Goal: Task Accomplishment & Management: Manage account settings

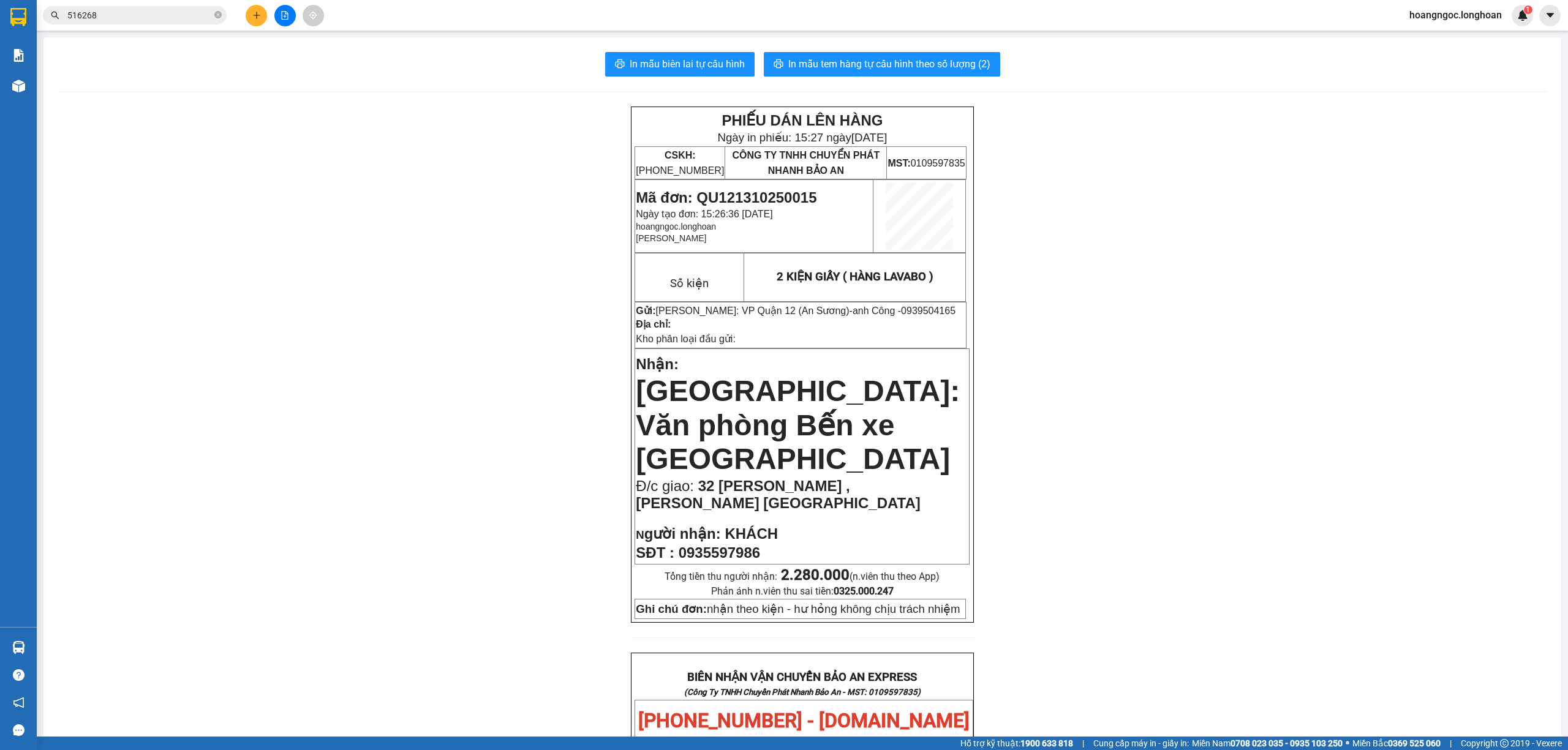
click at [901, 311] on span "0939504165" at bounding box center [929, 311] width 55 height 10
copy span "0939504165"
click at [901, 311] on span "0939504165" at bounding box center [929, 311] width 55 height 10
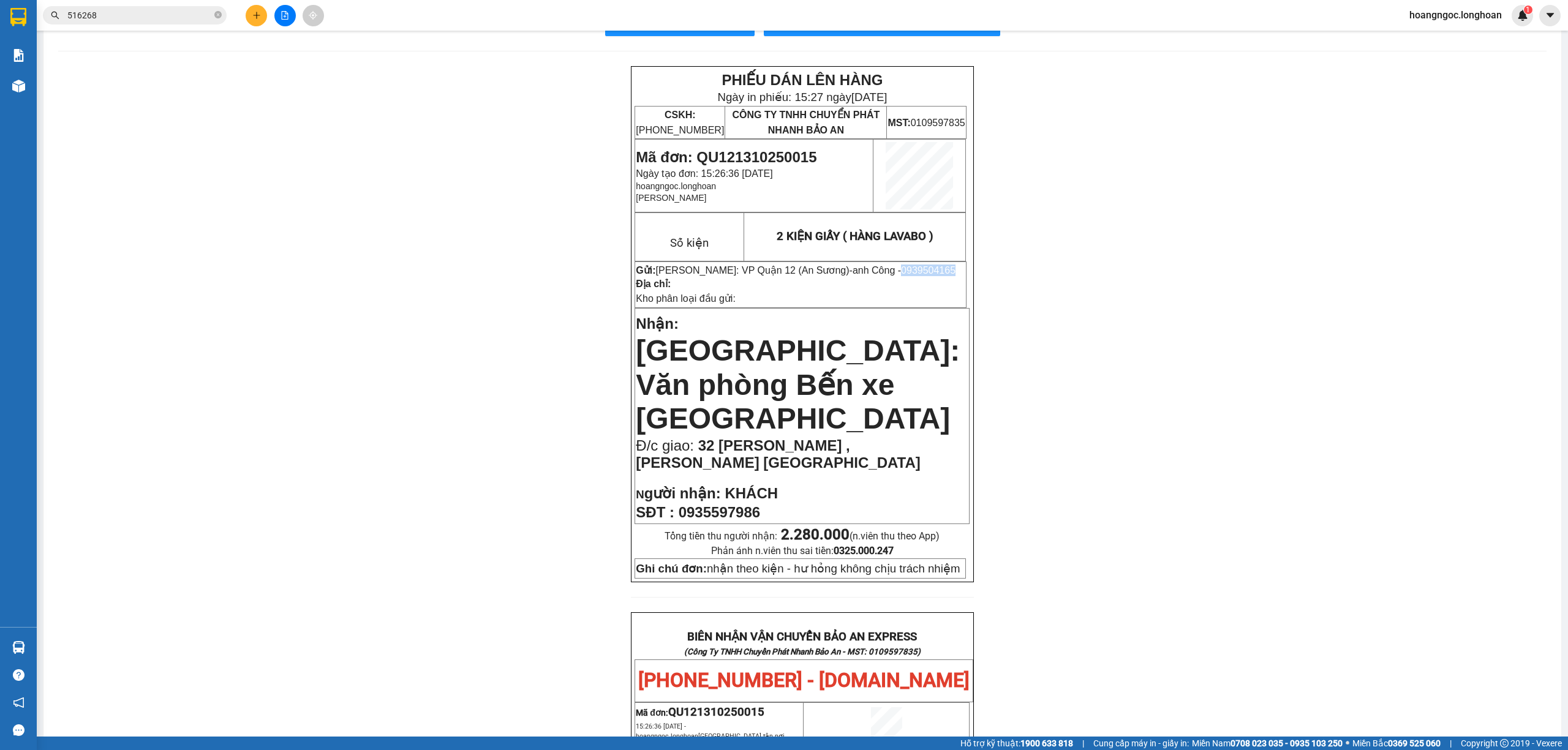
scroll to position [81, 0]
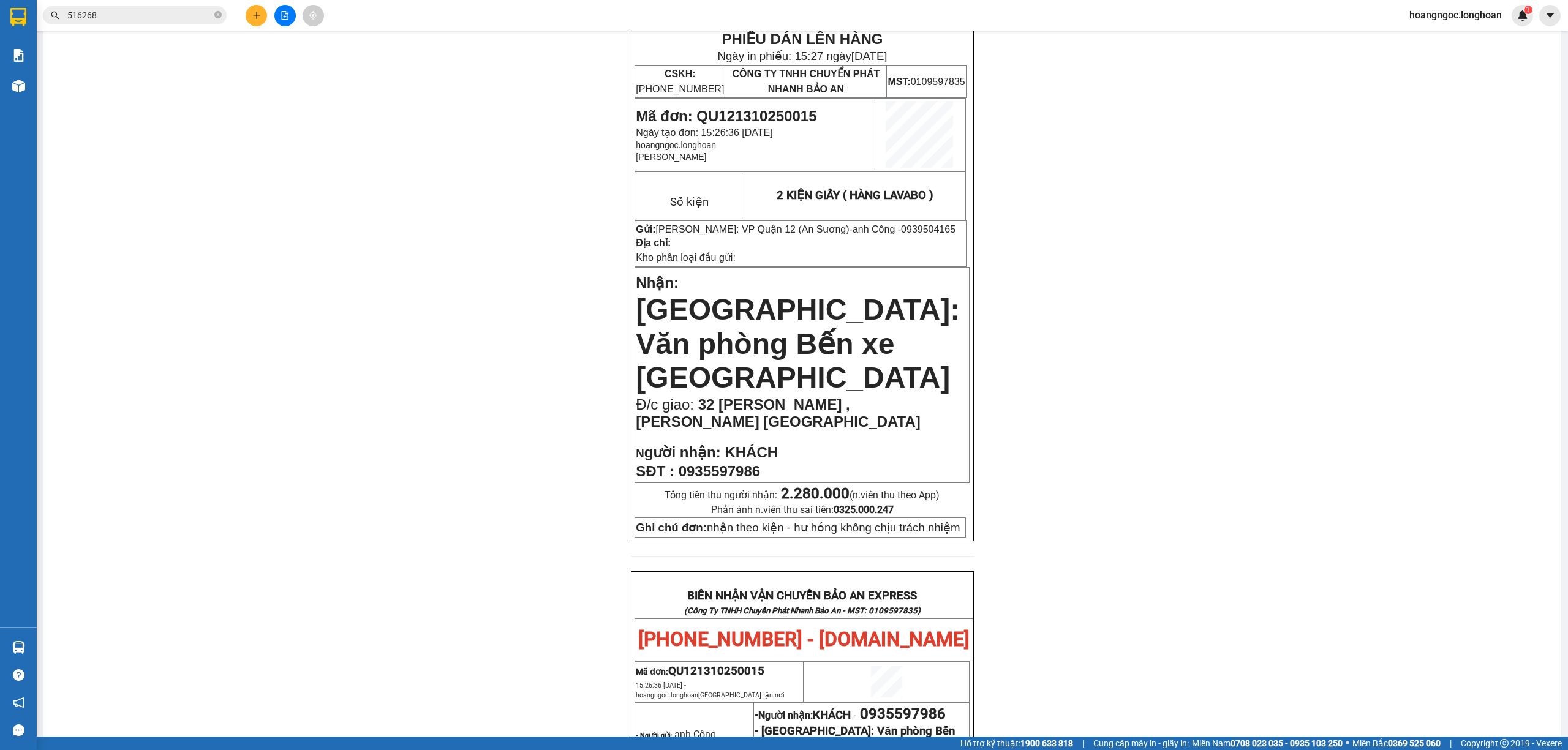
click at [368, 429] on div "PHIẾU DÁN LÊN HÀNG Ngày in phiếu: 15:27 ngày 13-10-2025 CSKH: 1900.06.88.33 CÔN…" at bounding box center [802, 650] width 1488 height 1250
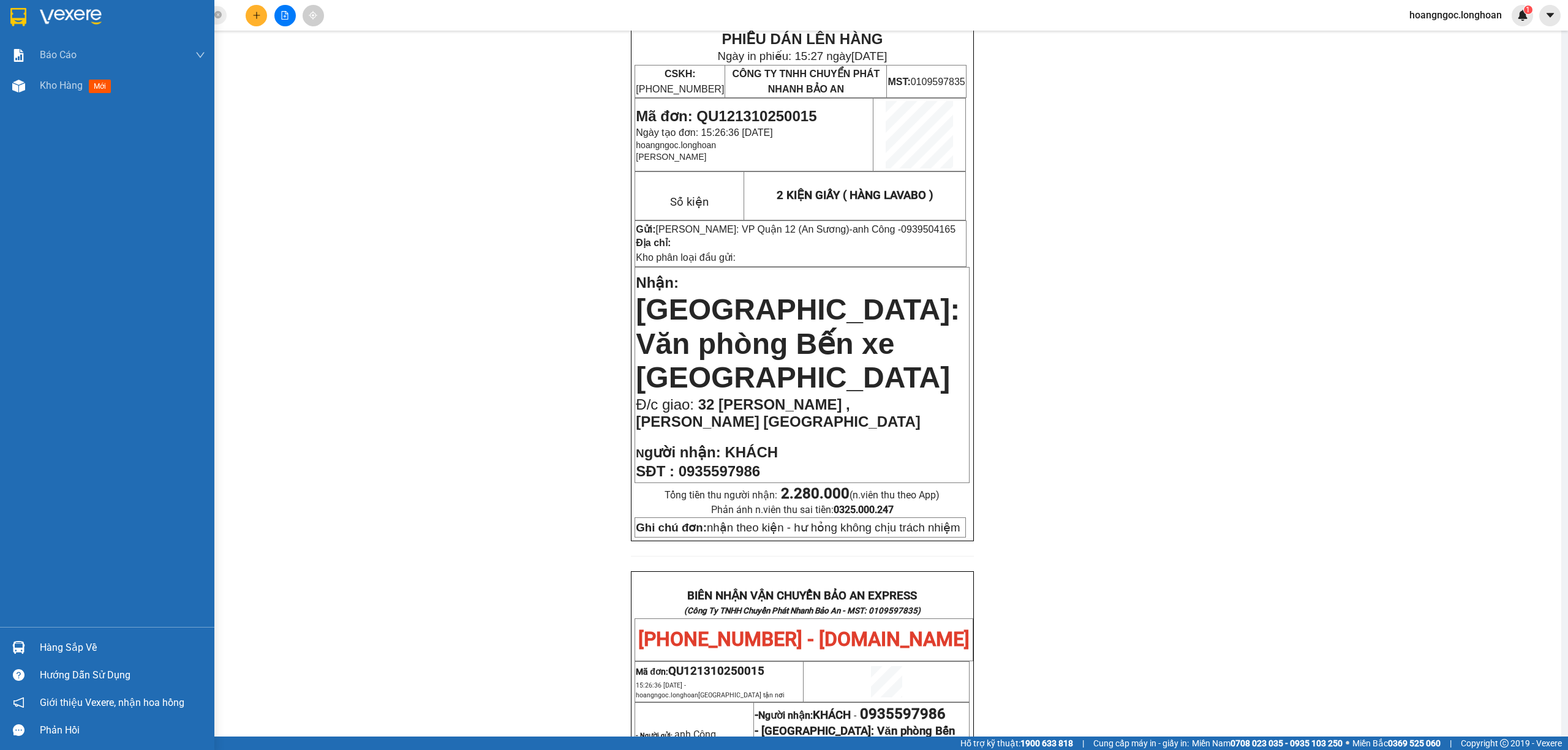
click at [15, 10] on img at bounding box center [18, 17] width 16 height 18
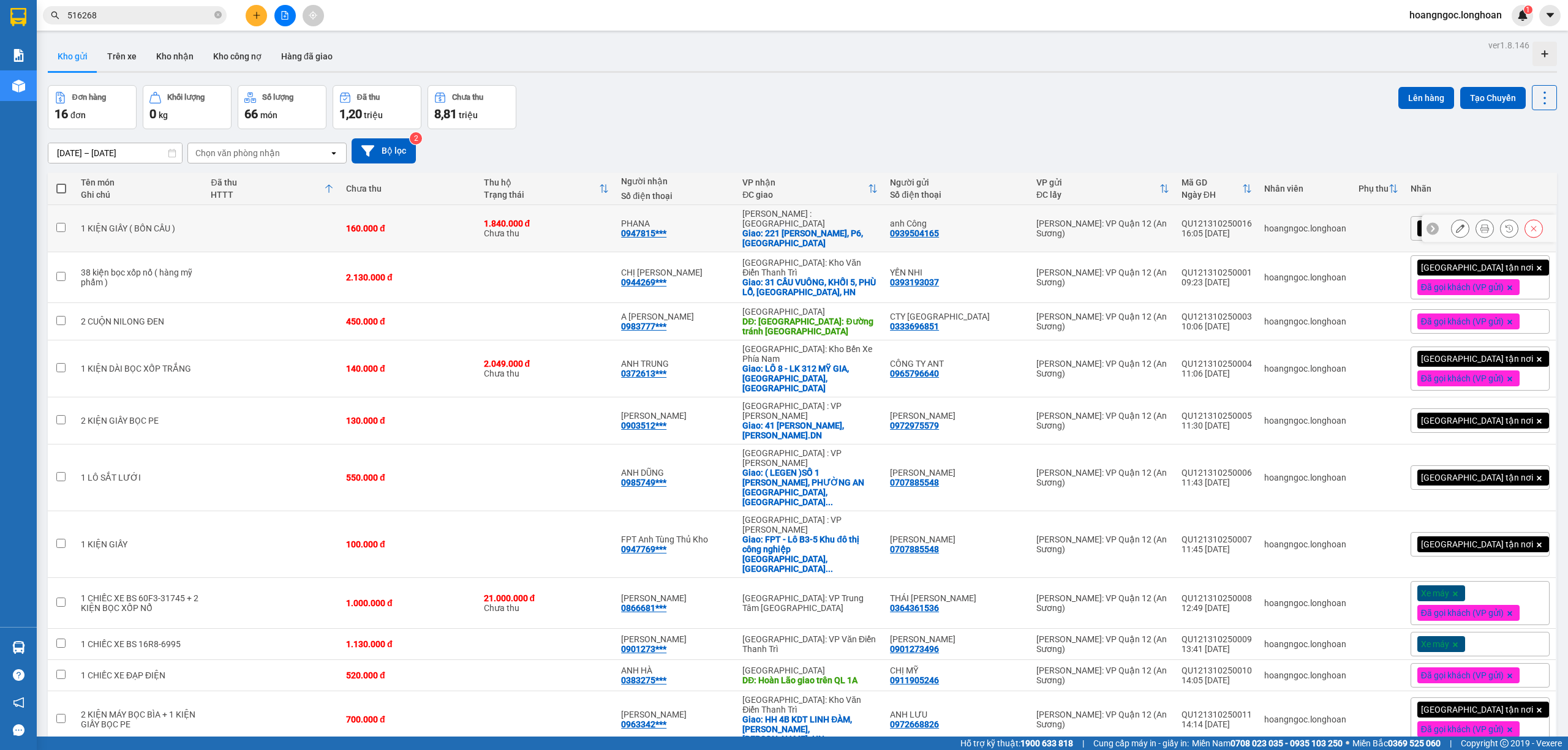
click at [1476, 218] on button at bounding box center [1484, 228] width 17 height 22
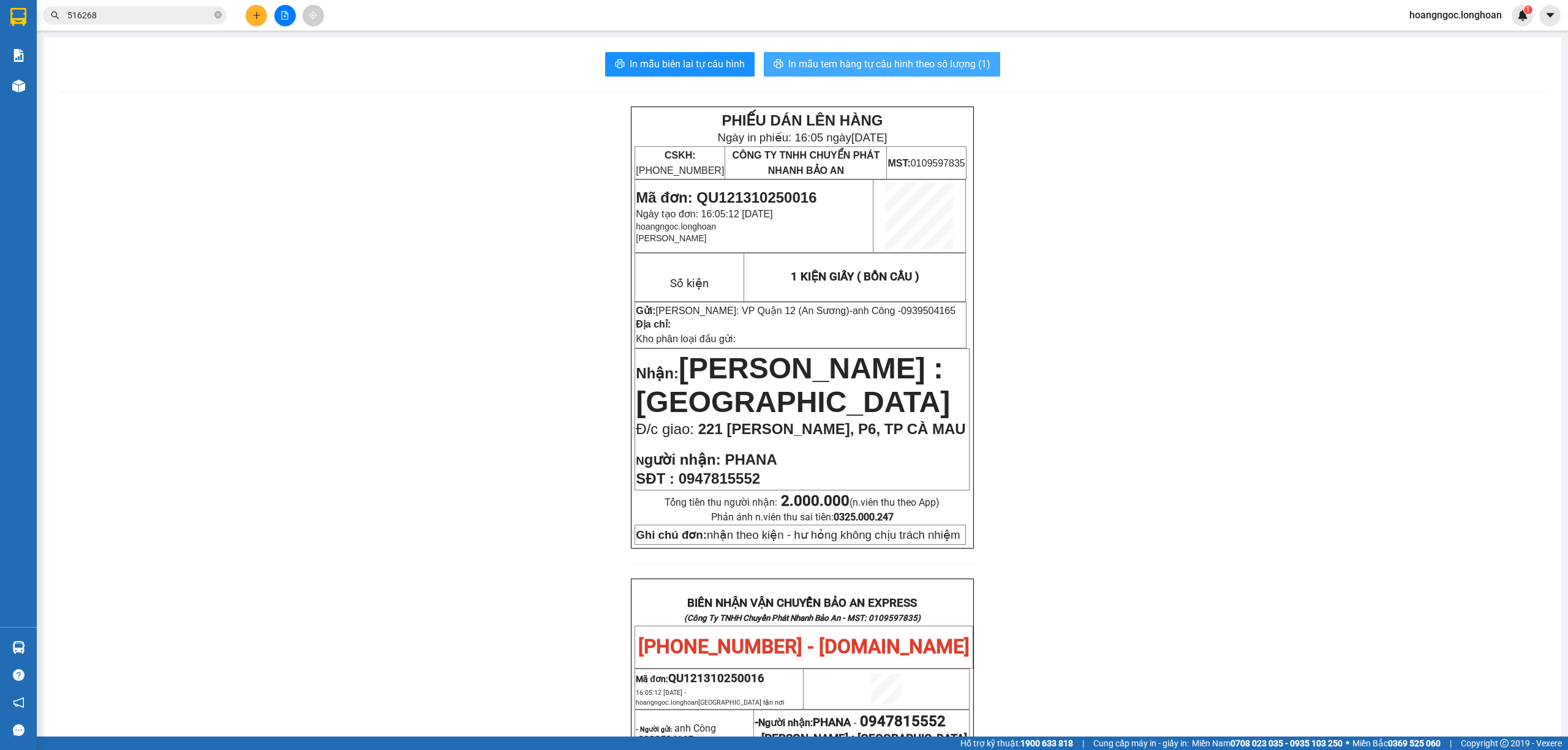
click at [796, 64] on span "In mẫu tem hàng tự cấu hình theo số lượng (1)" at bounding box center [889, 63] width 202 height 15
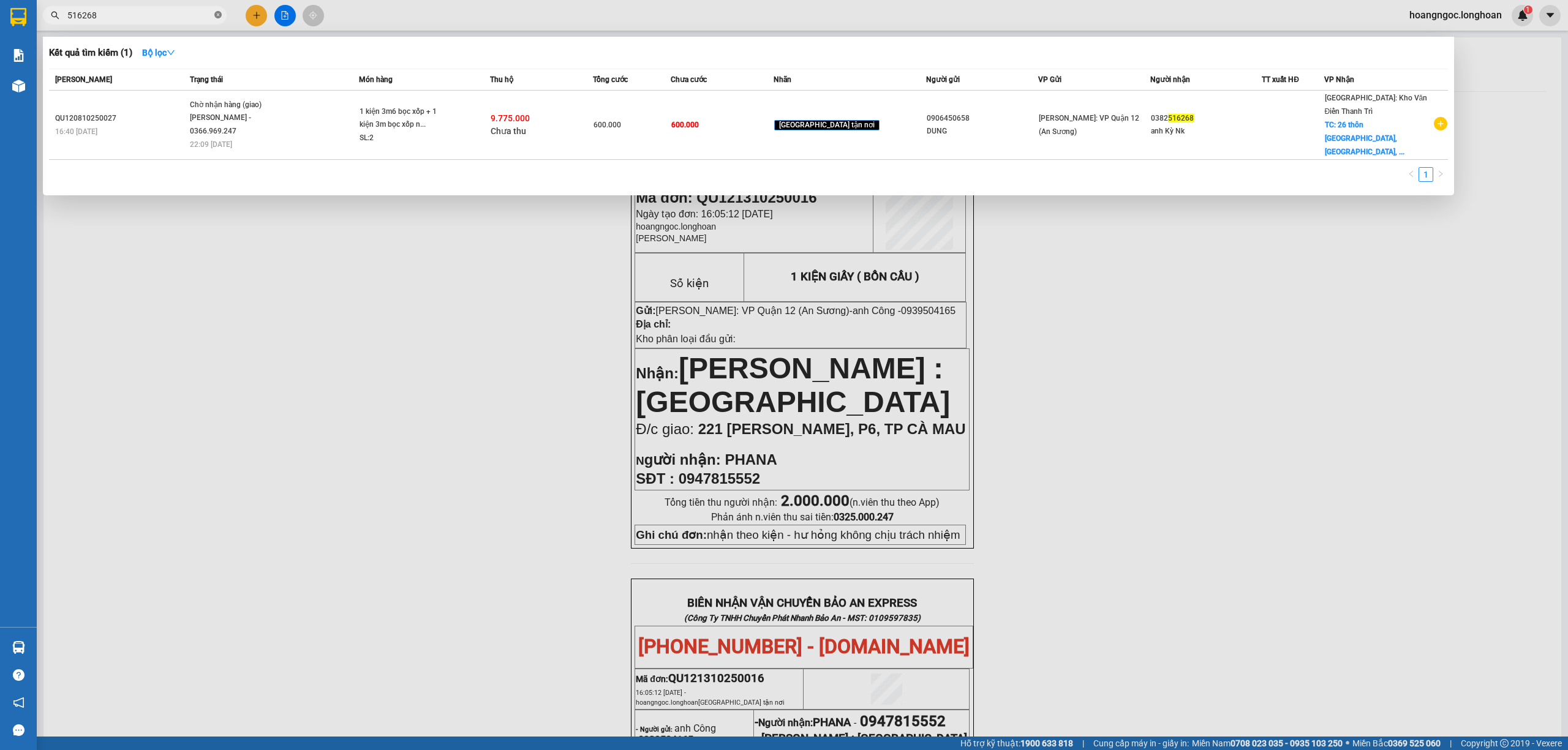
click at [217, 14] on icon "close-circle" at bounding box center [218, 14] width 7 height 7
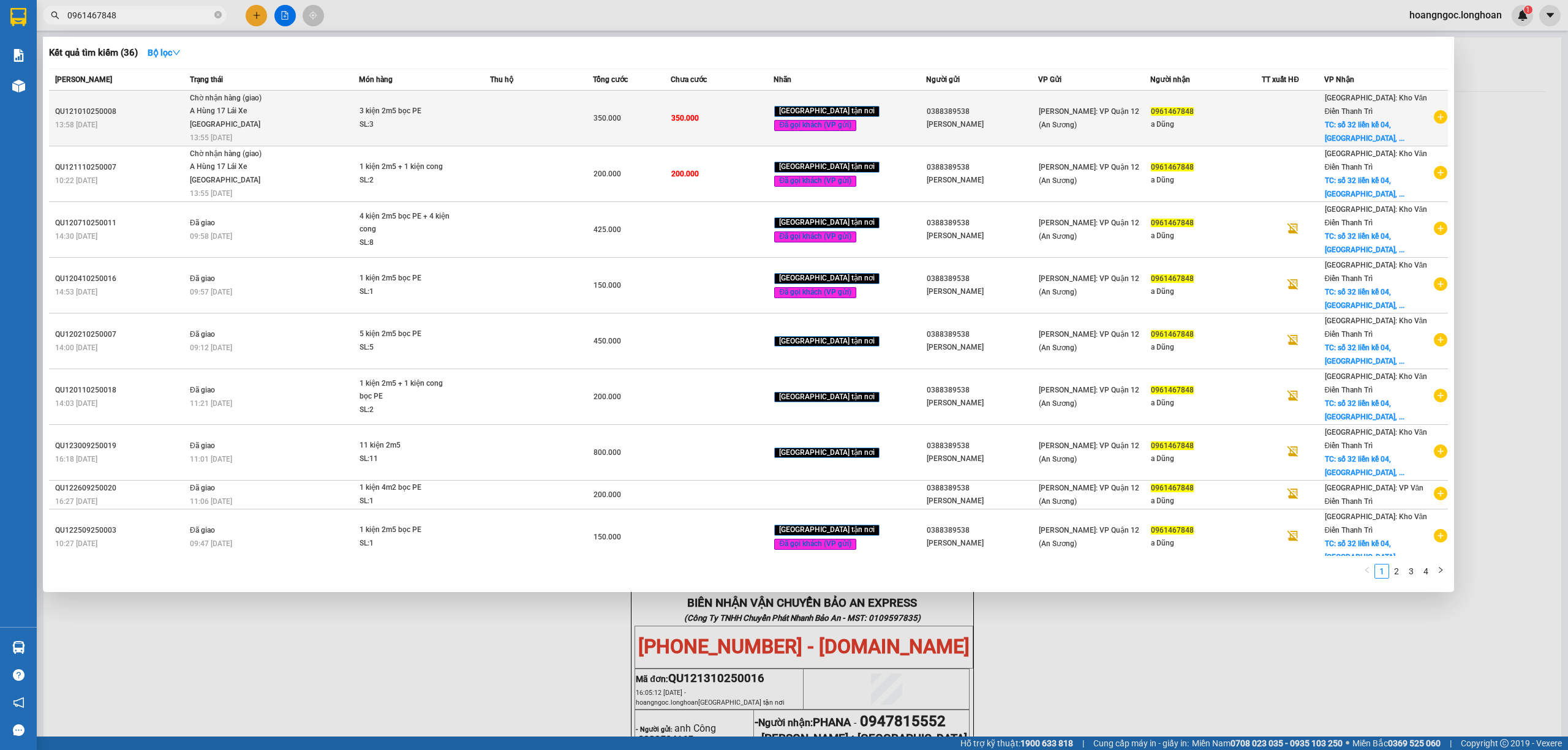
type input "0961467848"
click at [1437, 118] on icon "plus-circle" at bounding box center [1440, 117] width 14 height 14
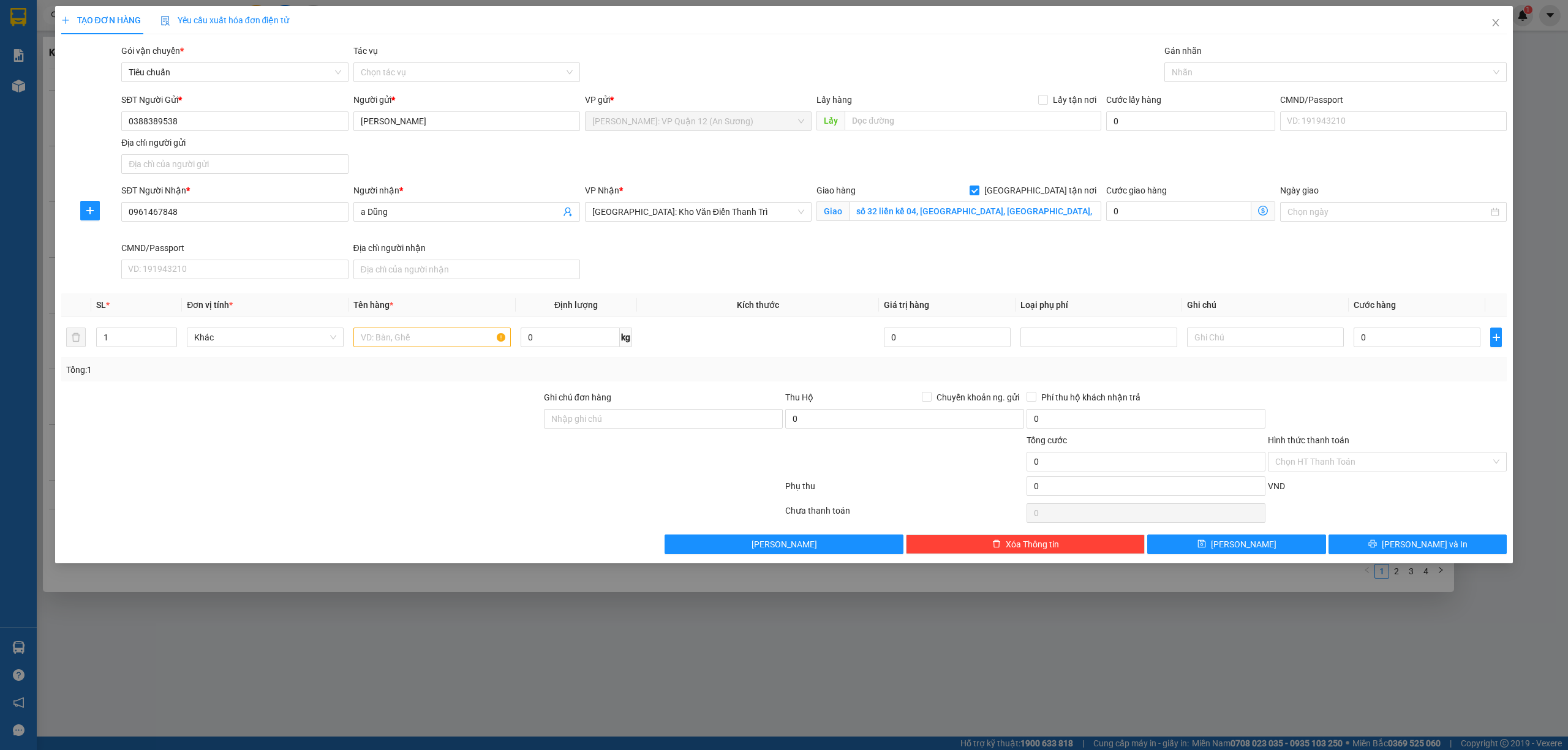
click at [1256, 55] on div "Gán nhãn" at bounding box center [1336, 53] width 343 height 18
drag, startPoint x: 1256, startPoint y: 55, endPoint x: 1252, endPoint y: 77, distance: 22.4
click at [1256, 59] on div "Gán nhãn" at bounding box center [1336, 53] width 343 height 18
click at [1225, 65] on div at bounding box center [1329, 72] width 324 height 14
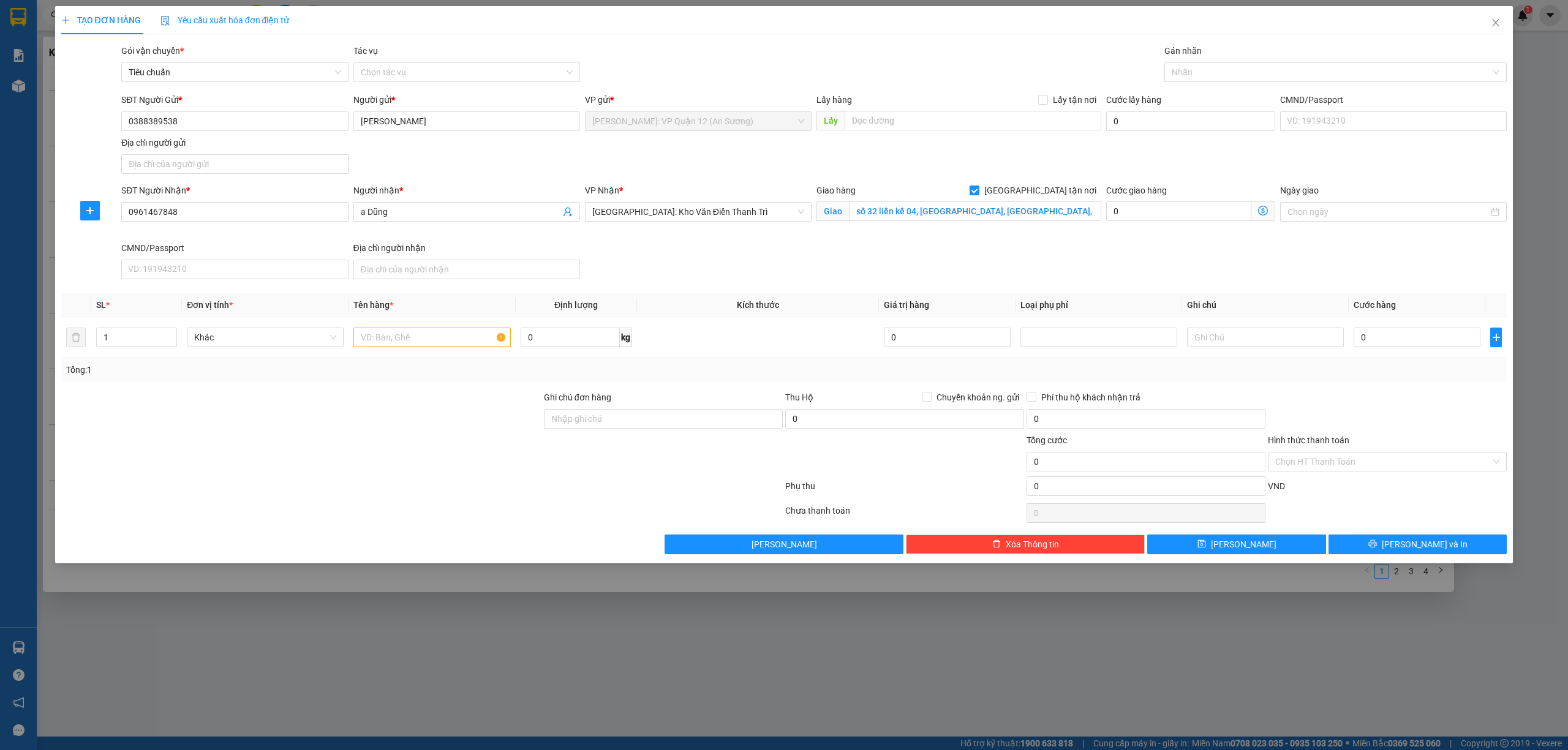
type input "G"
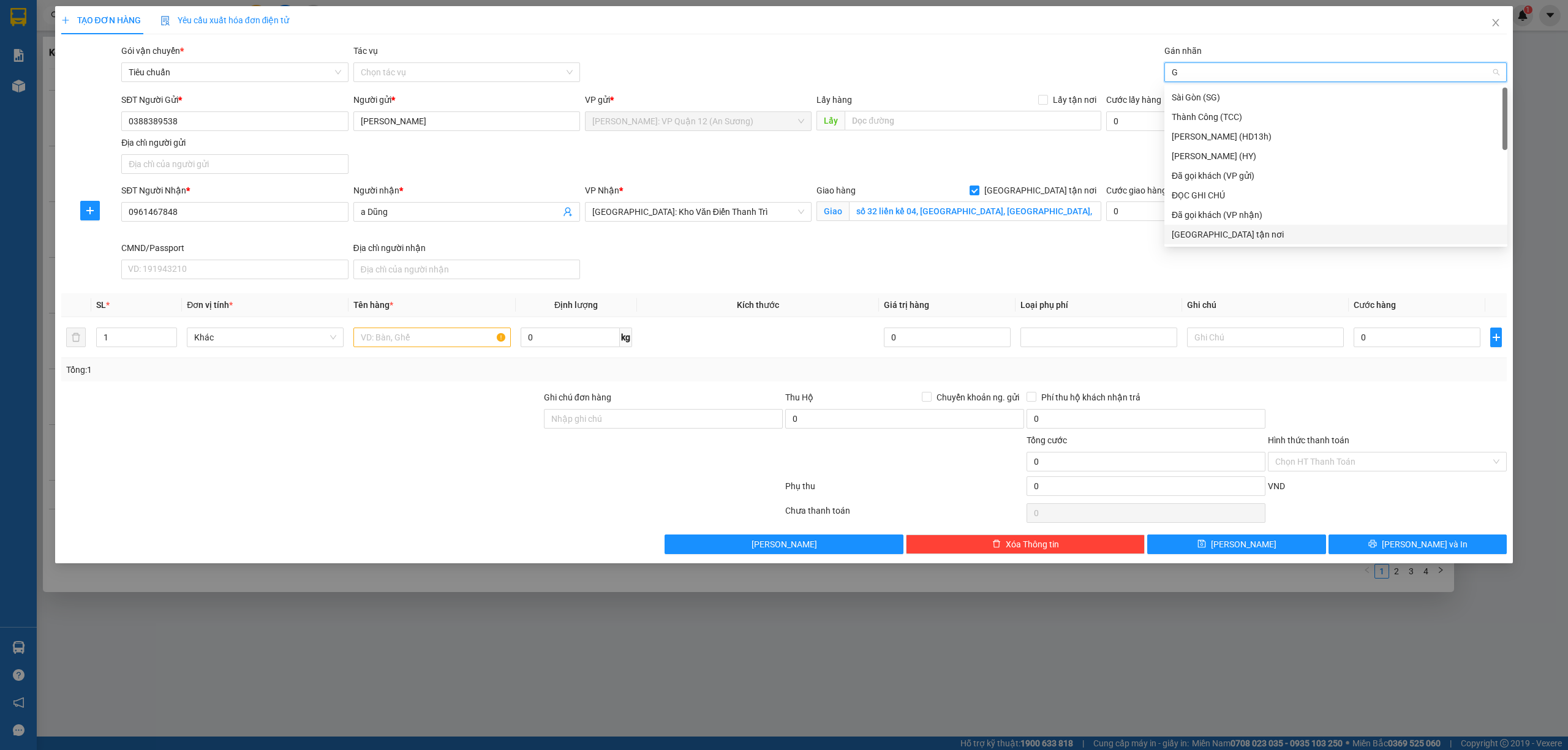
click at [1186, 238] on div "[GEOGRAPHIC_DATA] tận nơi" at bounding box center [1335, 234] width 328 height 14
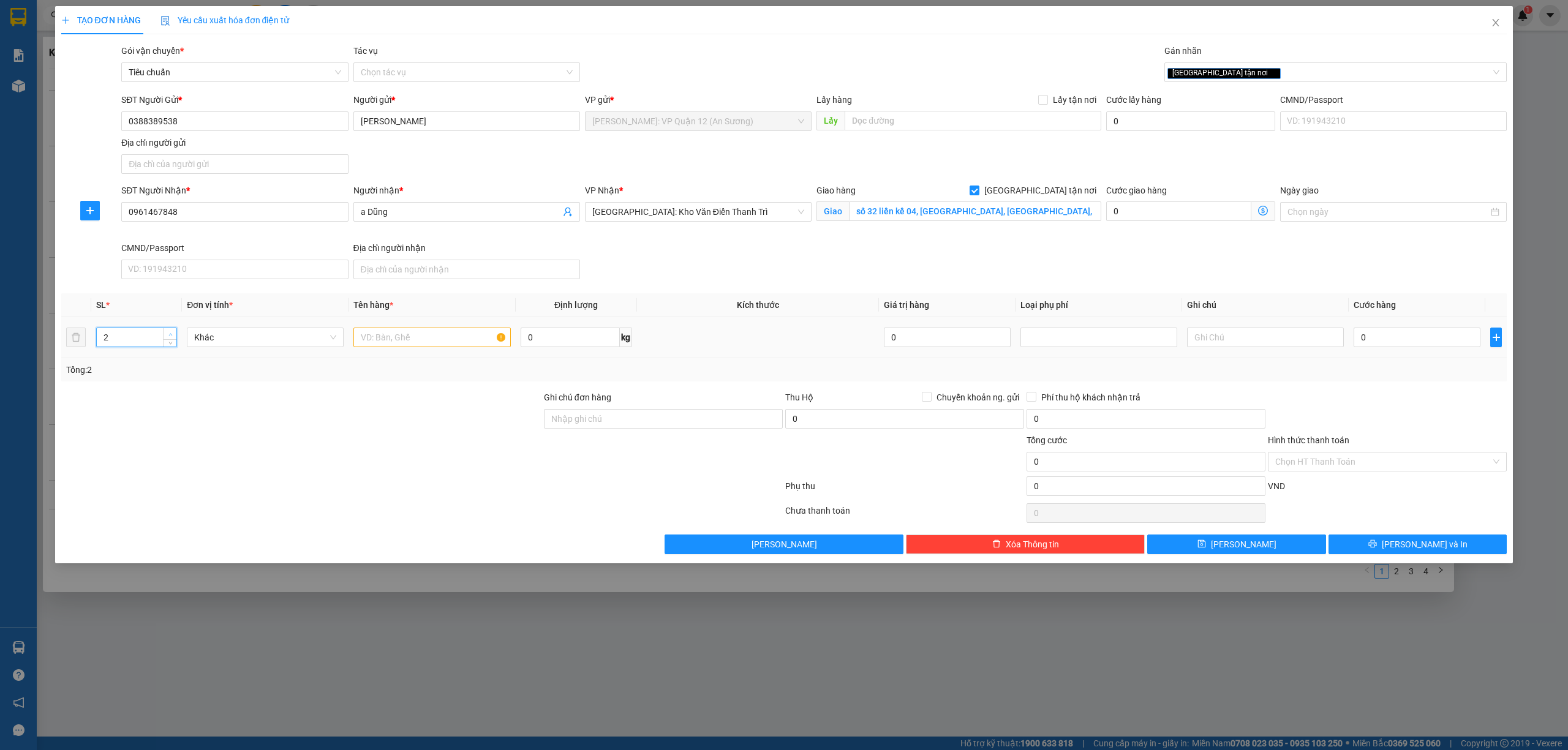
click at [170, 336] on icon "up" at bounding box center [170, 334] width 4 height 2
type input "5"
click at [170, 336] on icon "up" at bounding box center [170, 334] width 4 height 2
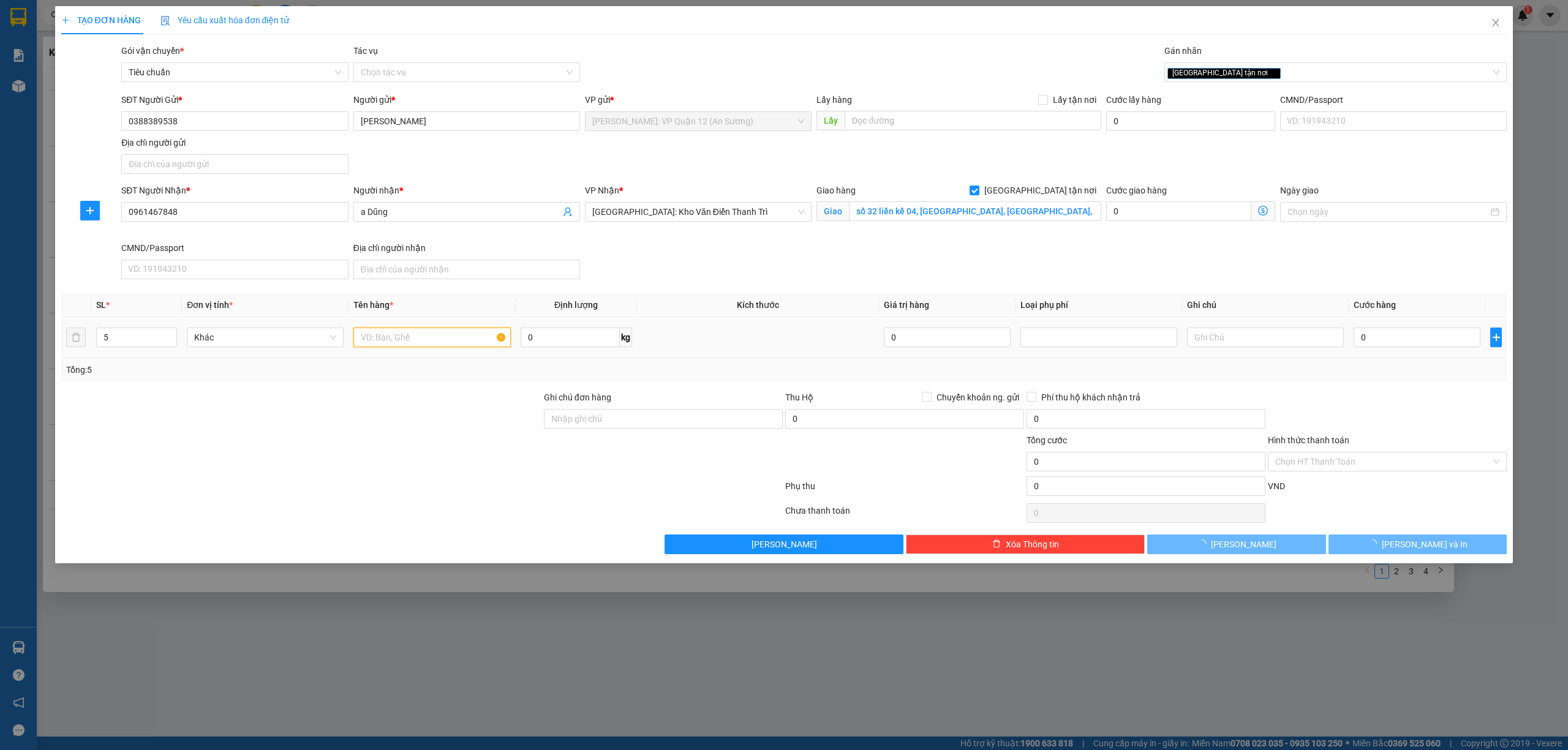
click at [422, 340] on input "text" at bounding box center [431, 337] width 156 height 19
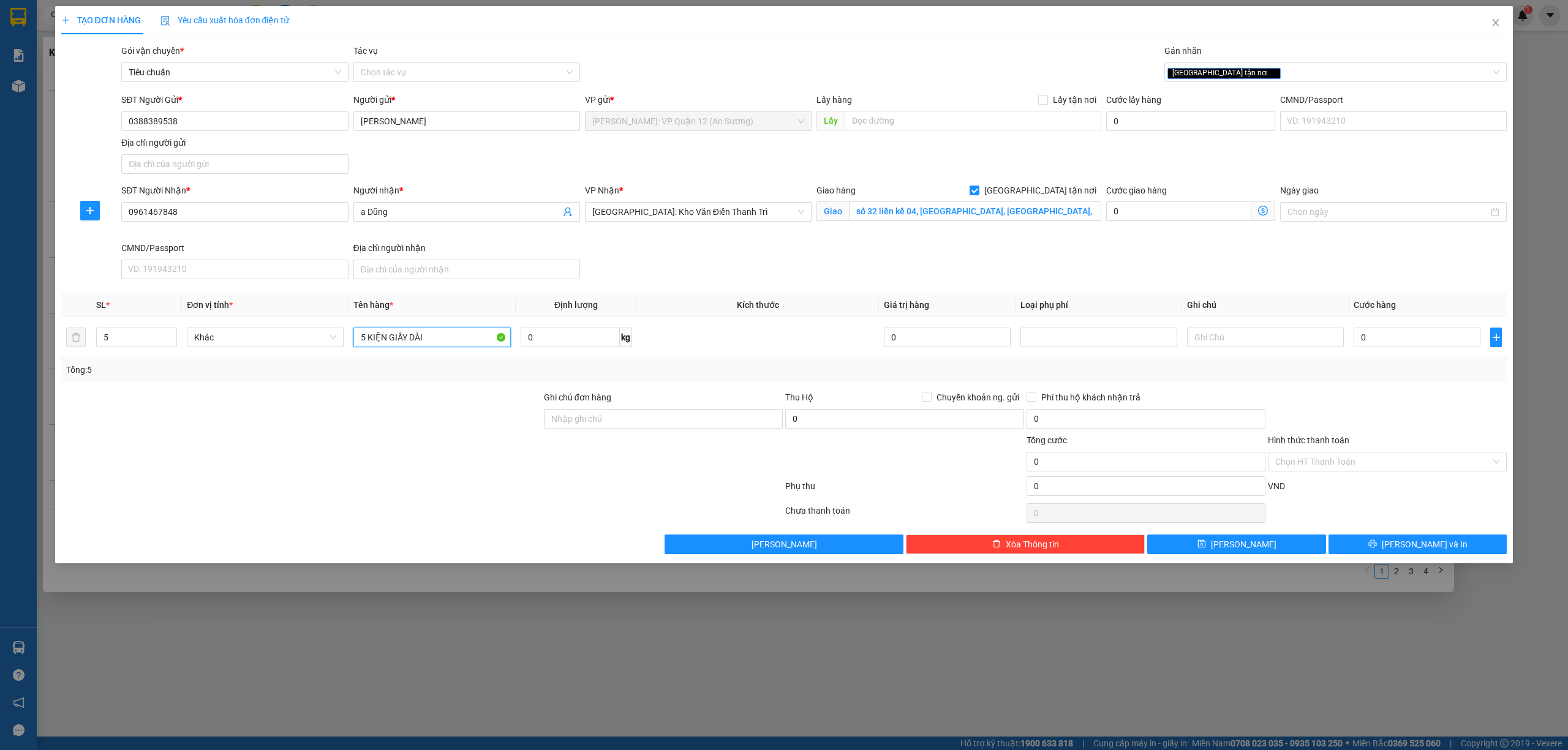
type input "5 KIỆN GIẤY DÀI"
click at [1454, 347] on input "0" at bounding box center [1417, 337] width 127 height 19
type input "4"
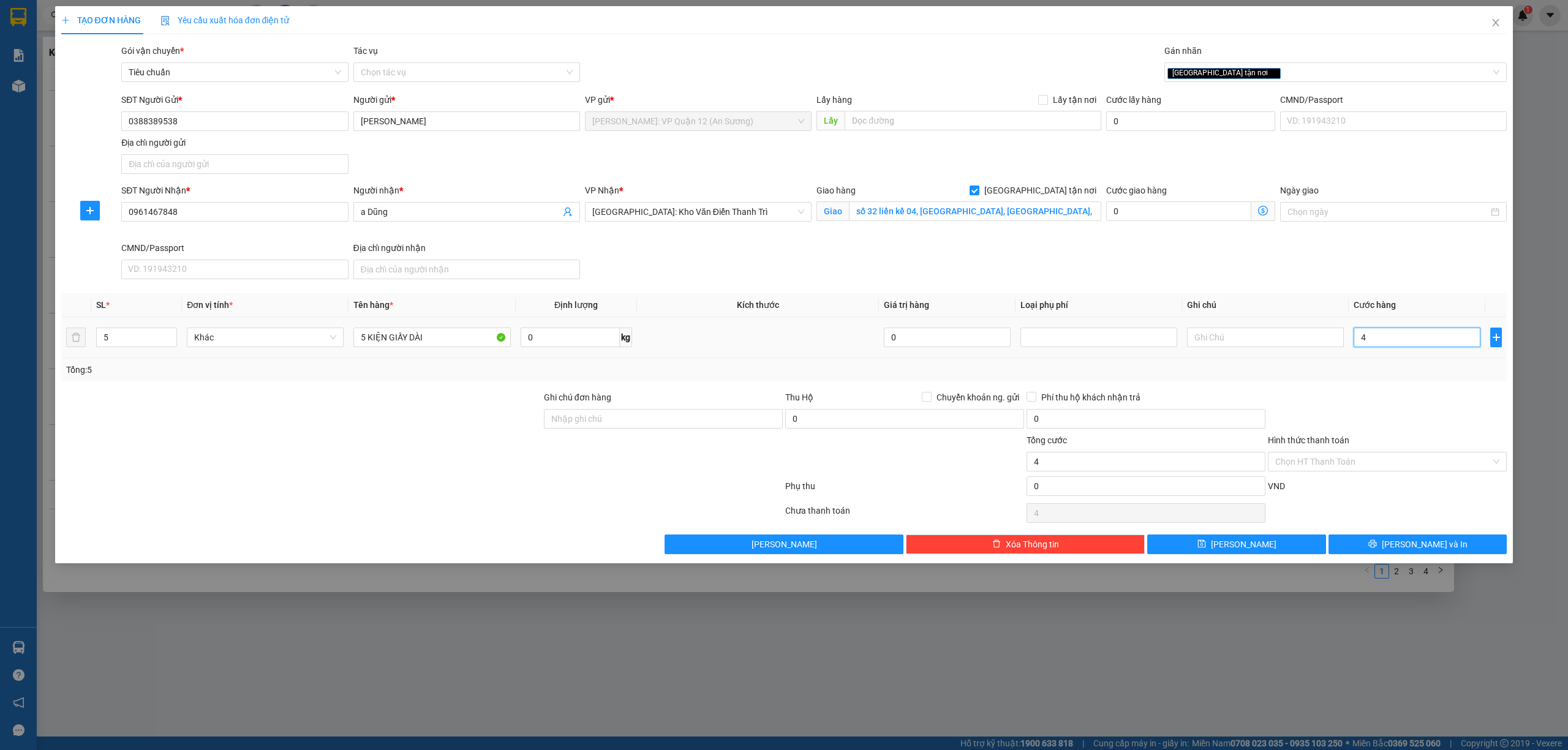
type input "47"
type input "470"
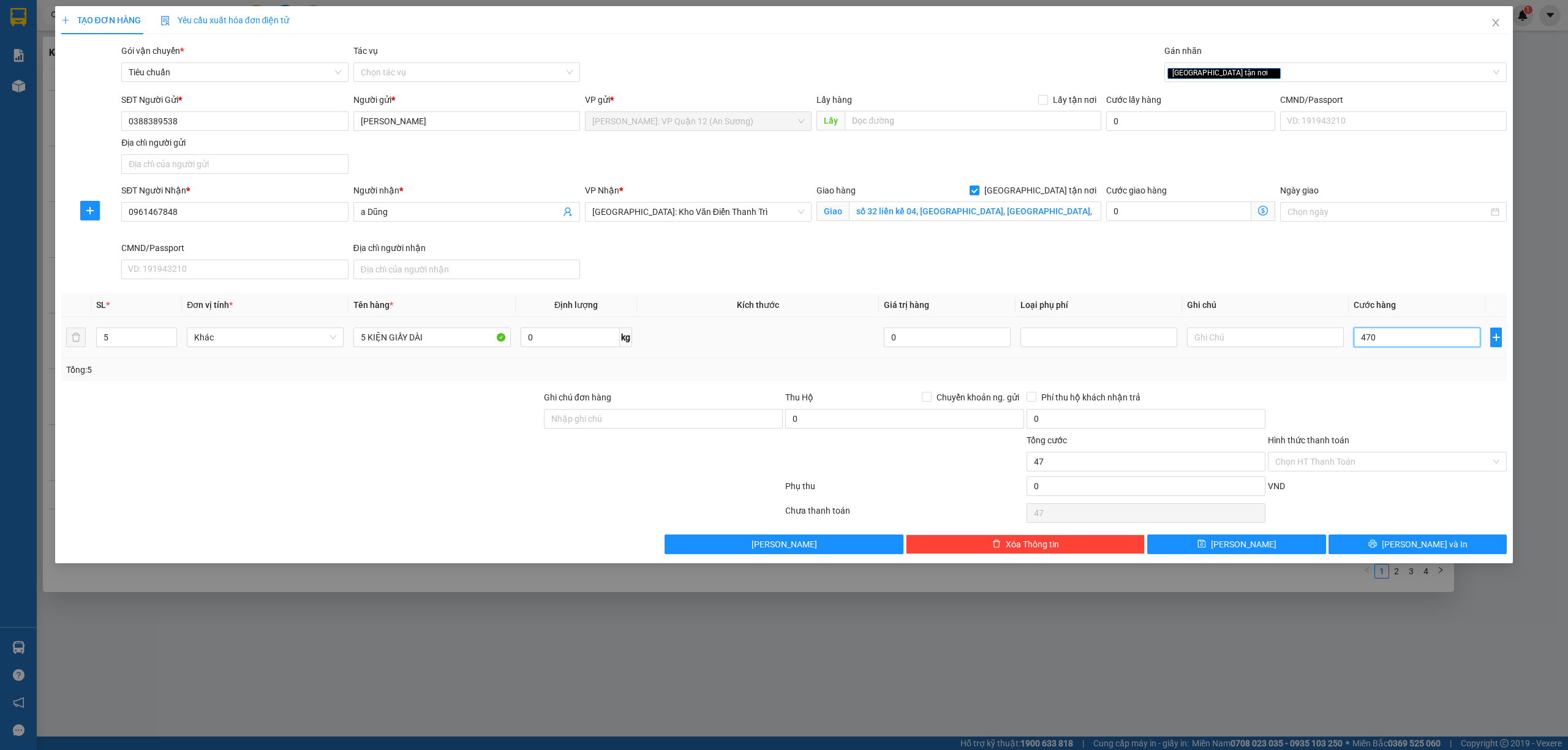
type input "470"
type input "4.700"
type input "47.000"
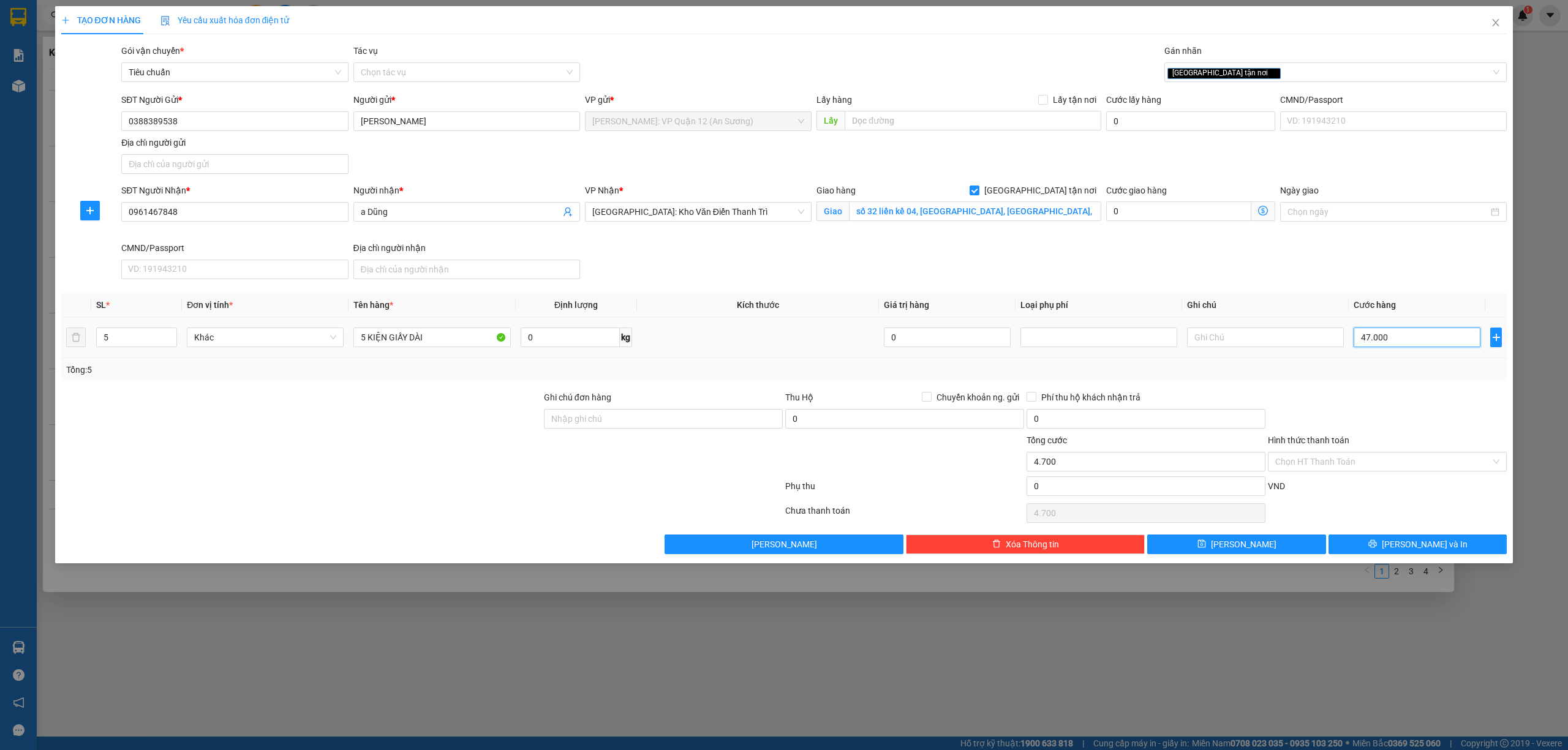
type input "47.000"
type input "470.000"
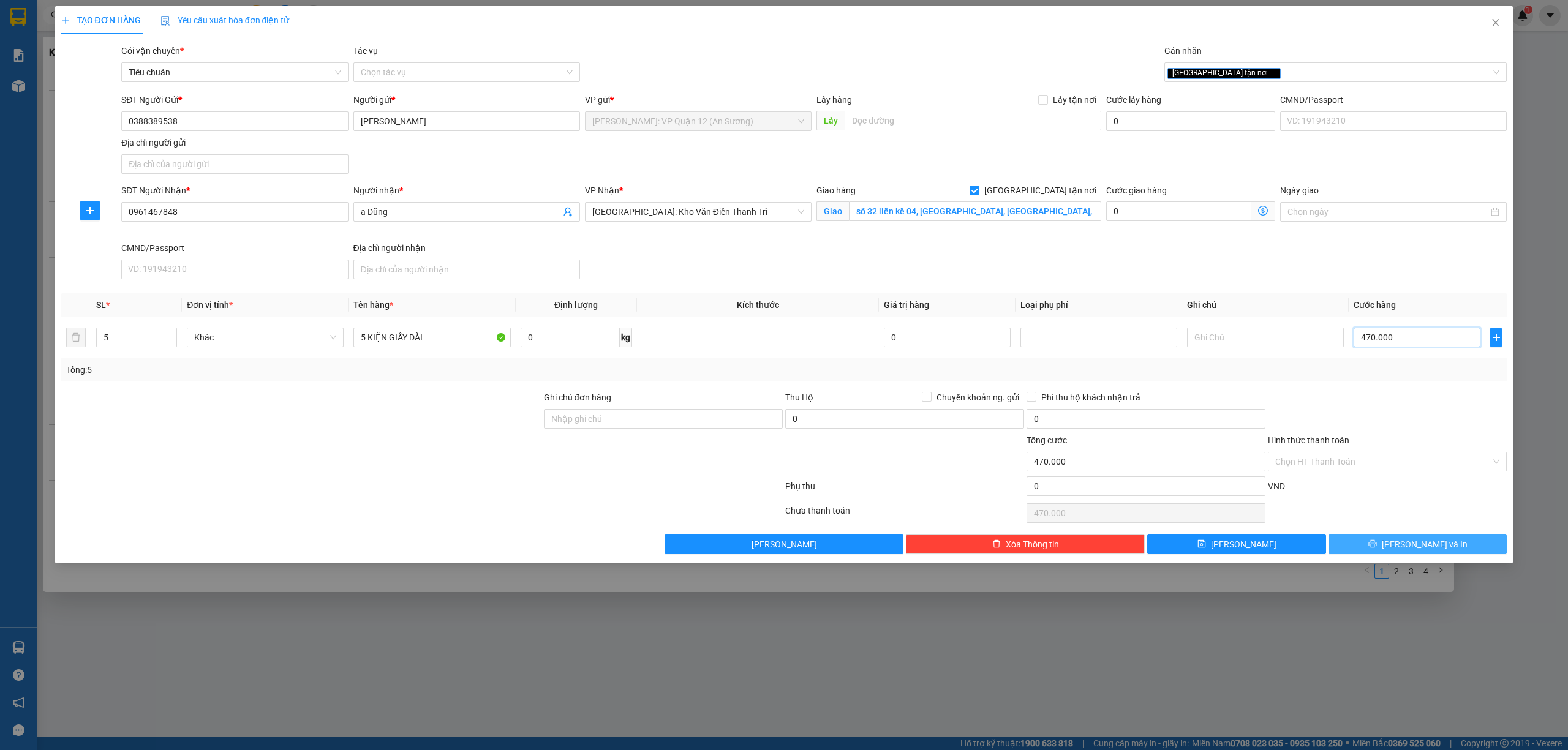
type input "470.000"
drag, startPoint x: 1393, startPoint y: 545, endPoint x: 1378, endPoint y: 547, distance: 15.1
click at [1392, 545] on button "Lưu và In" at bounding box center [1418, 544] width 179 height 19
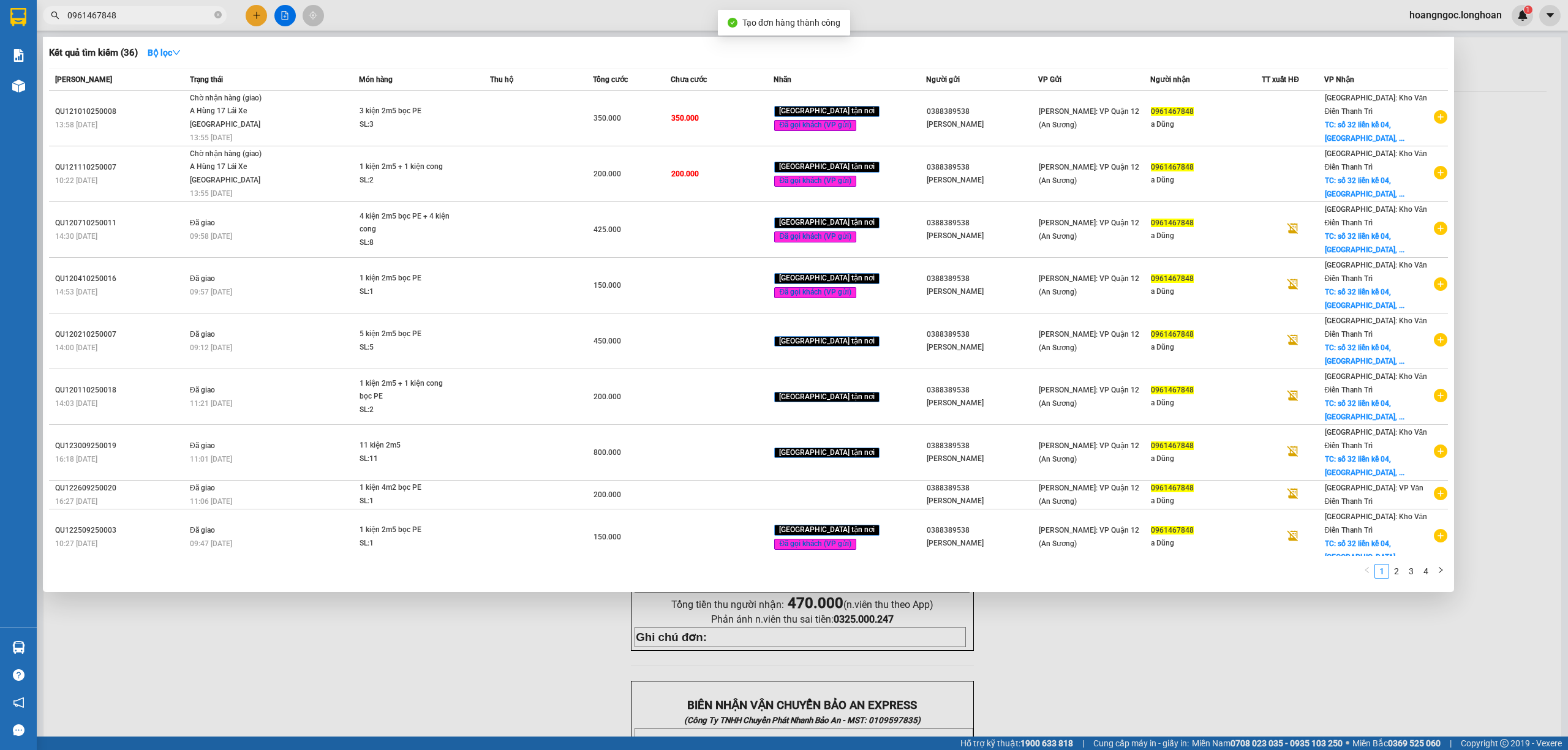
click at [1355, 566] on div "Hà Nội: Kho Văn Điển Thanh Trì TC: số 32 liền kề 04, Yên Xá, ..." at bounding box center [1379, 592] width 108 height 54
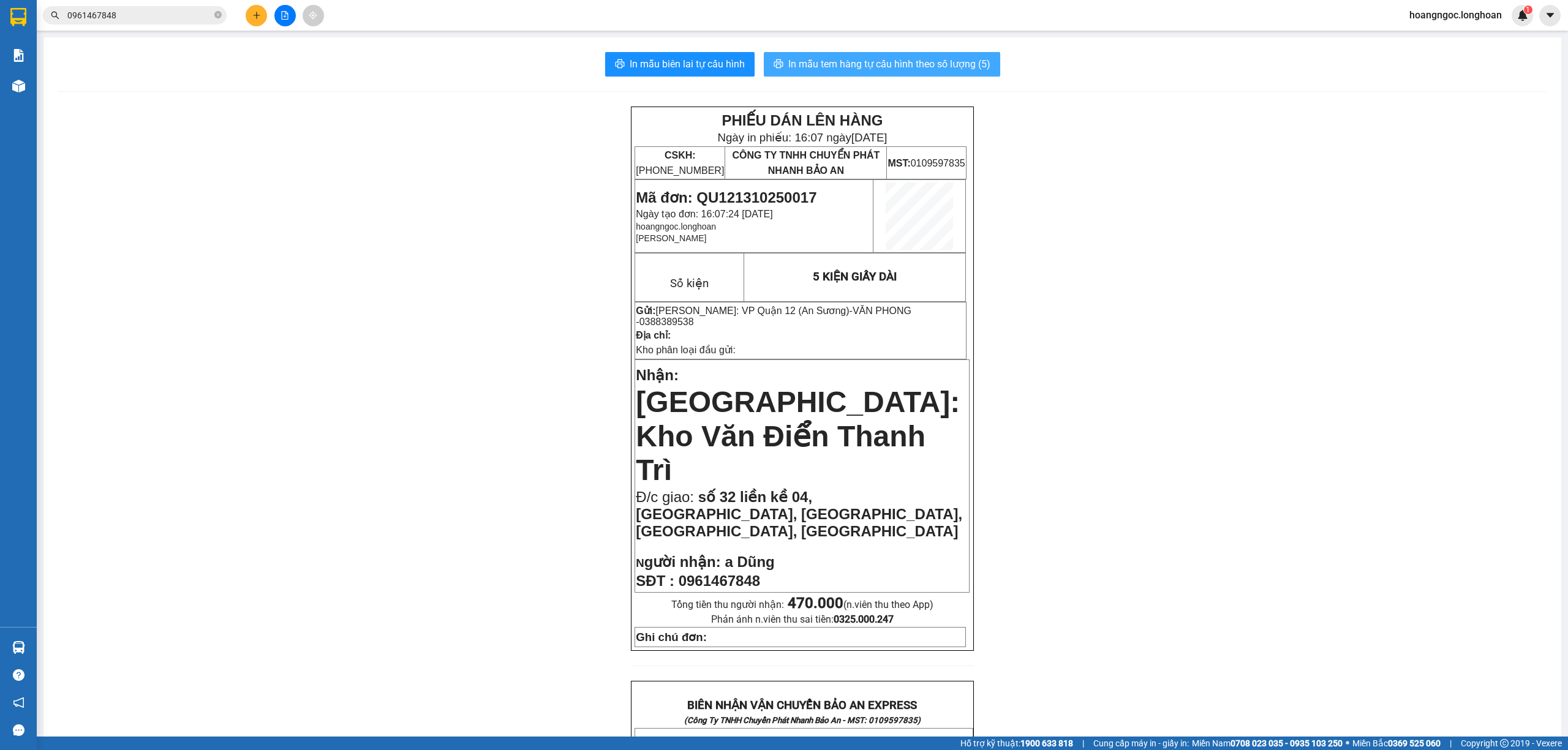
drag, startPoint x: 885, startPoint y: 64, endPoint x: 752, endPoint y: 100, distance: 137.8
click at [885, 63] on span "In mẫu tem hàng tự cấu hình theo số lượng (5)" at bounding box center [889, 63] width 202 height 15
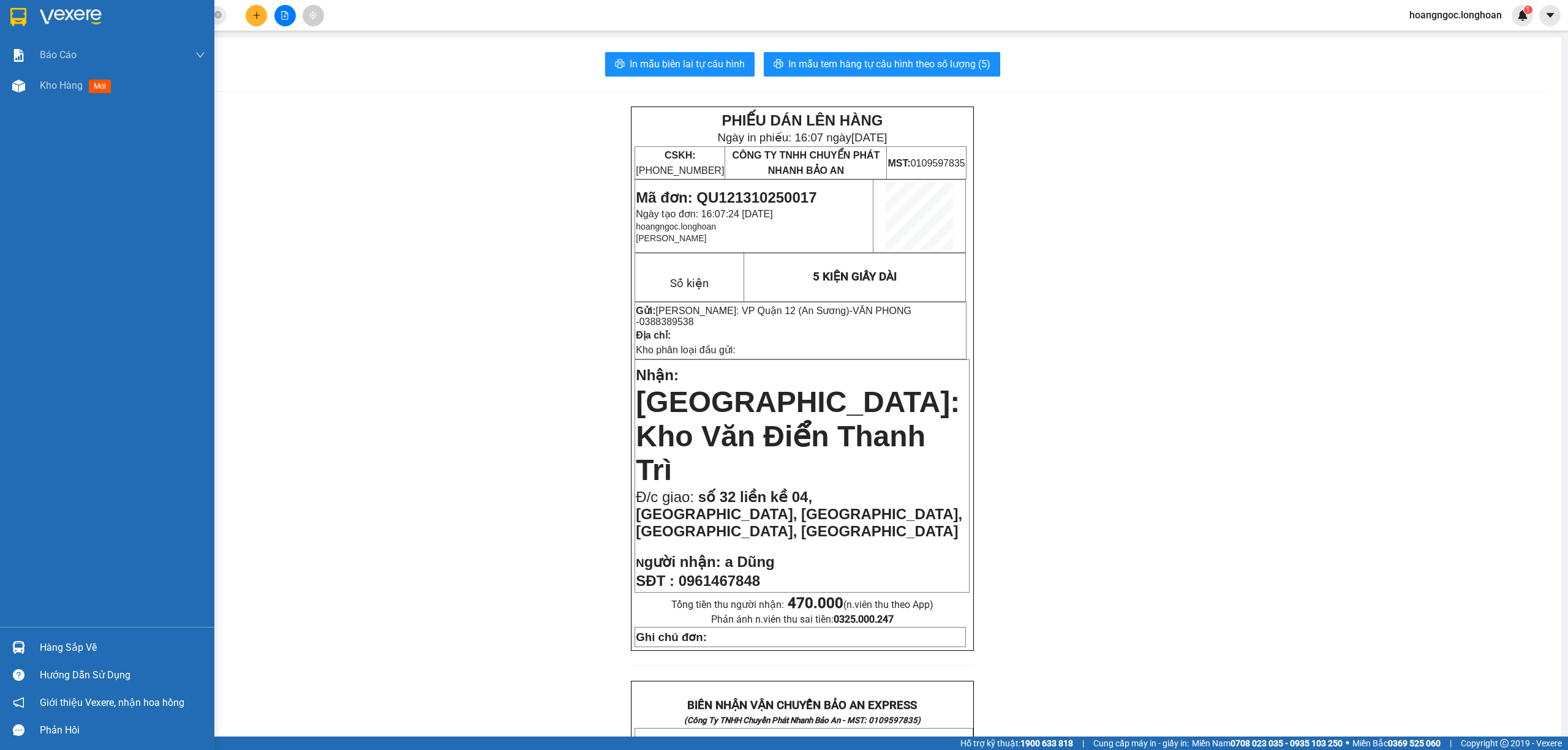
click at [25, 25] on div at bounding box center [19, 17] width 22 height 22
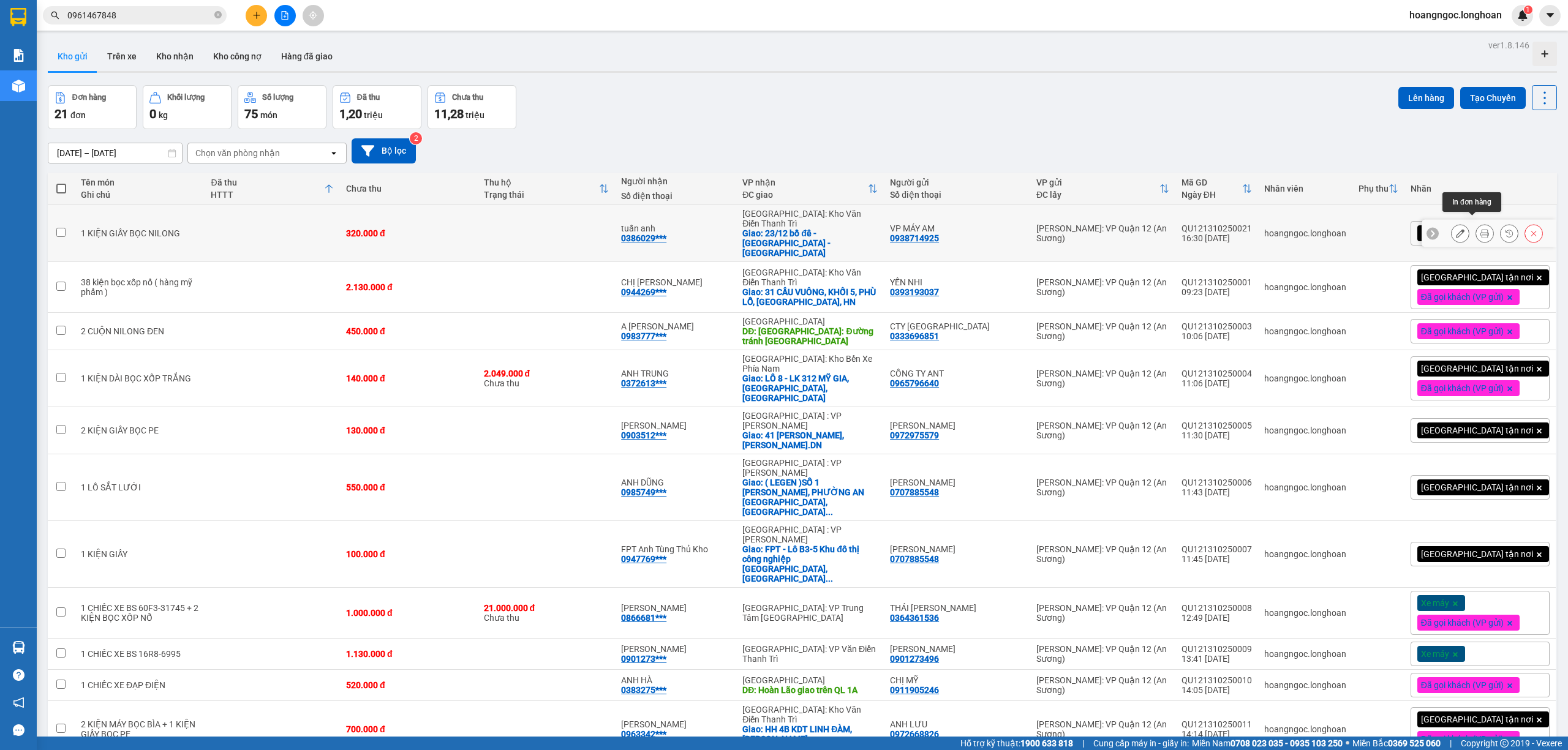
click at [1480, 229] on icon at bounding box center [1484, 233] width 9 height 9
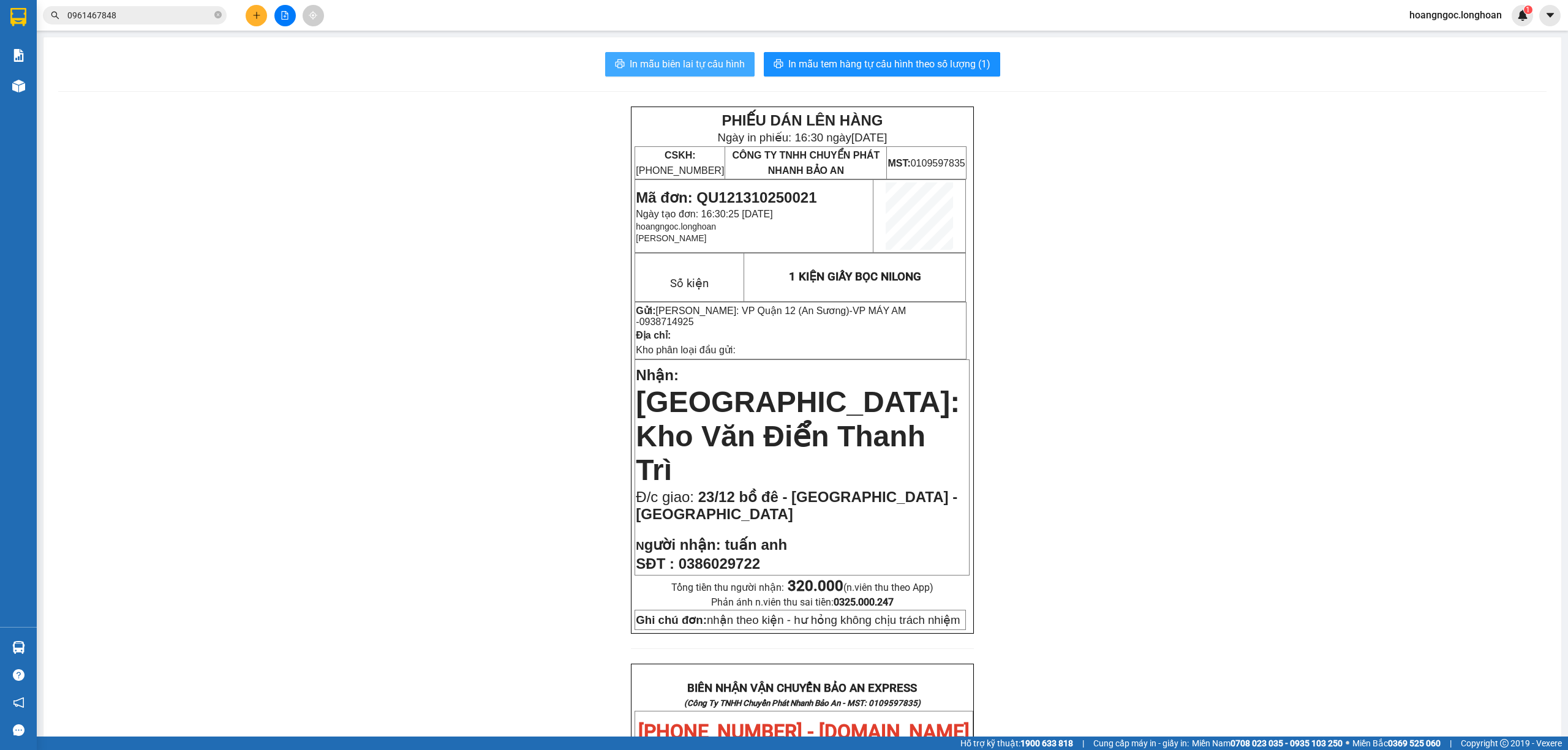
drag, startPoint x: 685, startPoint y: 63, endPoint x: 616, endPoint y: 79, distance: 70.8
click at [683, 63] on span "In mẫu biên lai tự cấu hình" at bounding box center [687, 63] width 115 height 15
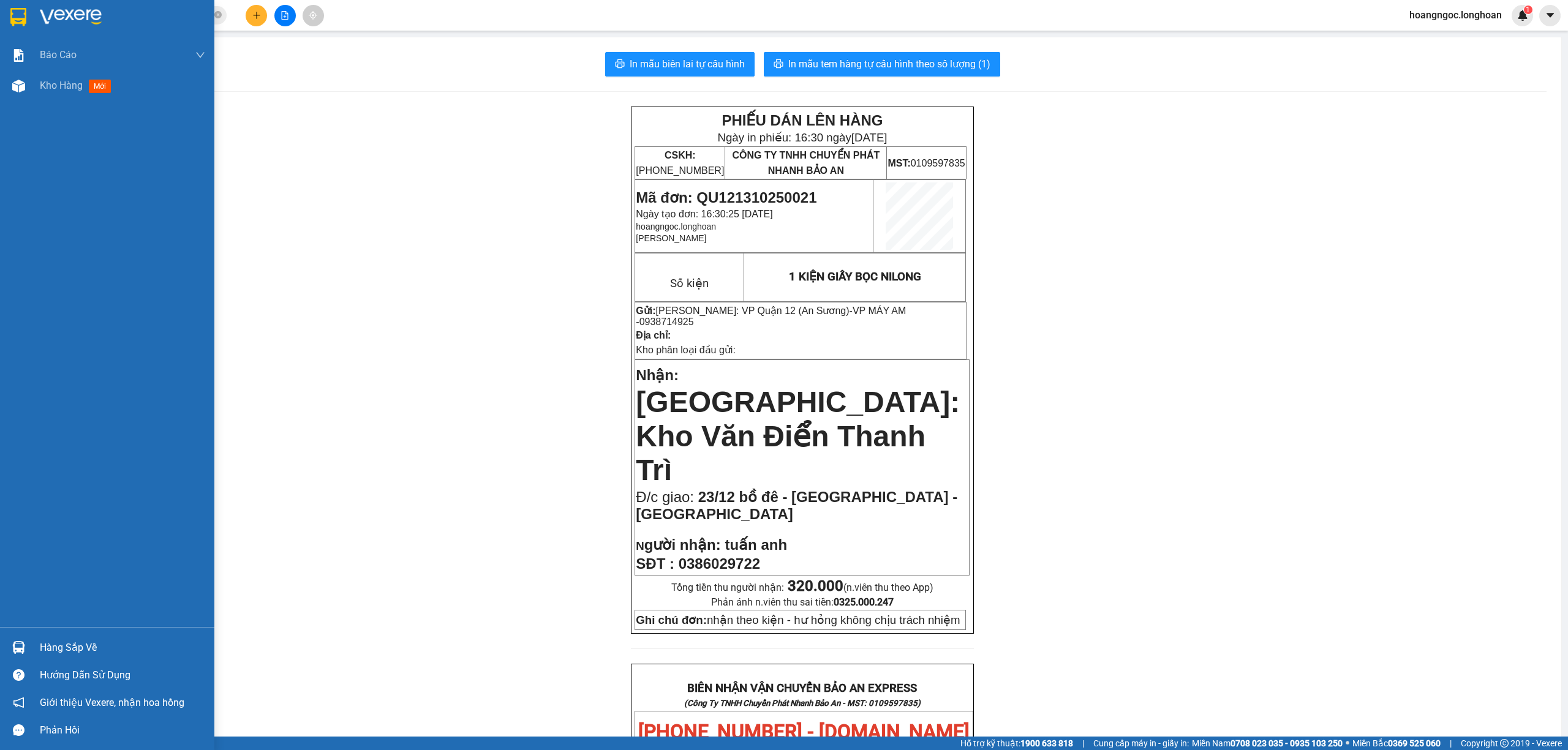
click at [10, 8] on img at bounding box center [18, 17] width 16 height 18
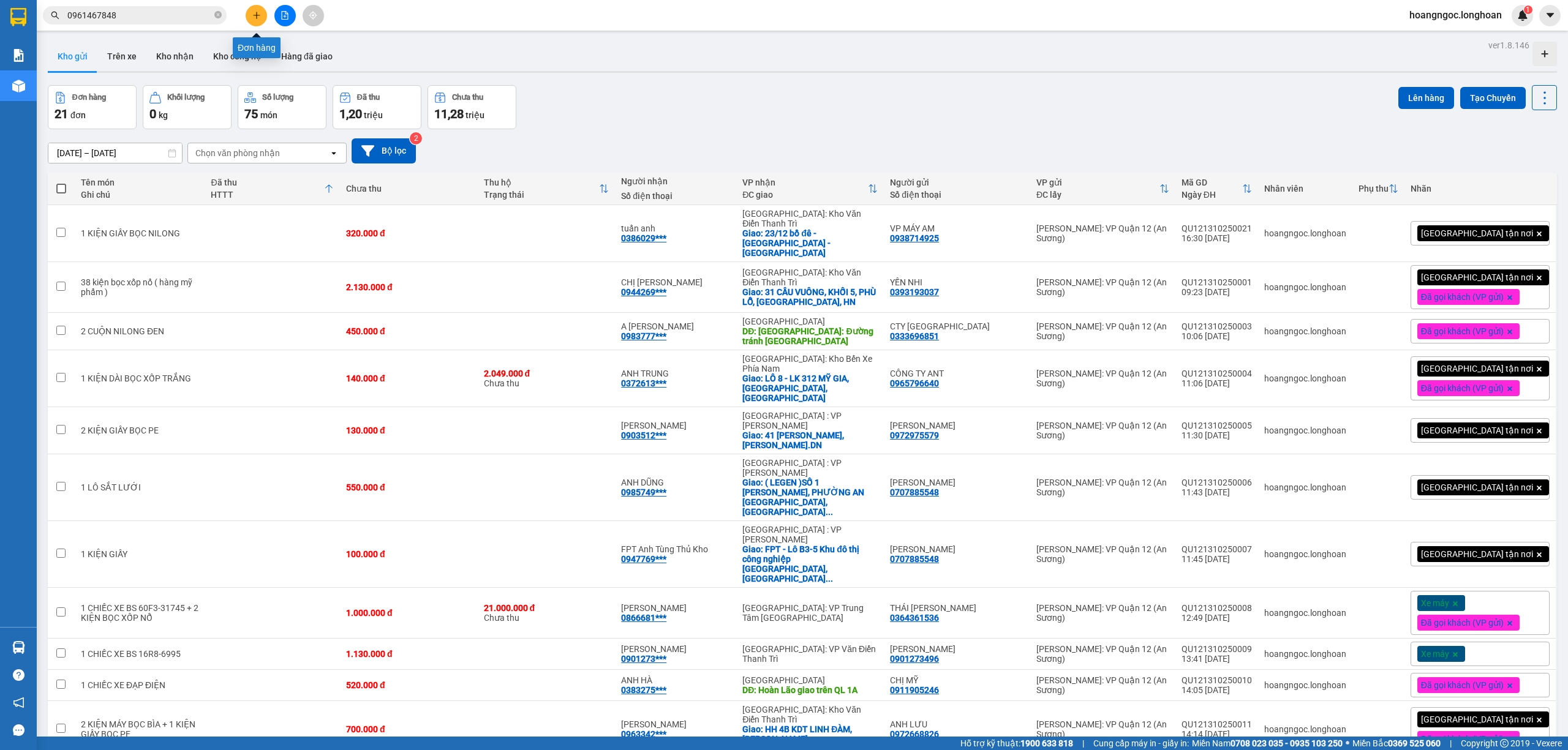
click at [254, 18] on icon "plus" at bounding box center [257, 15] width 9 height 9
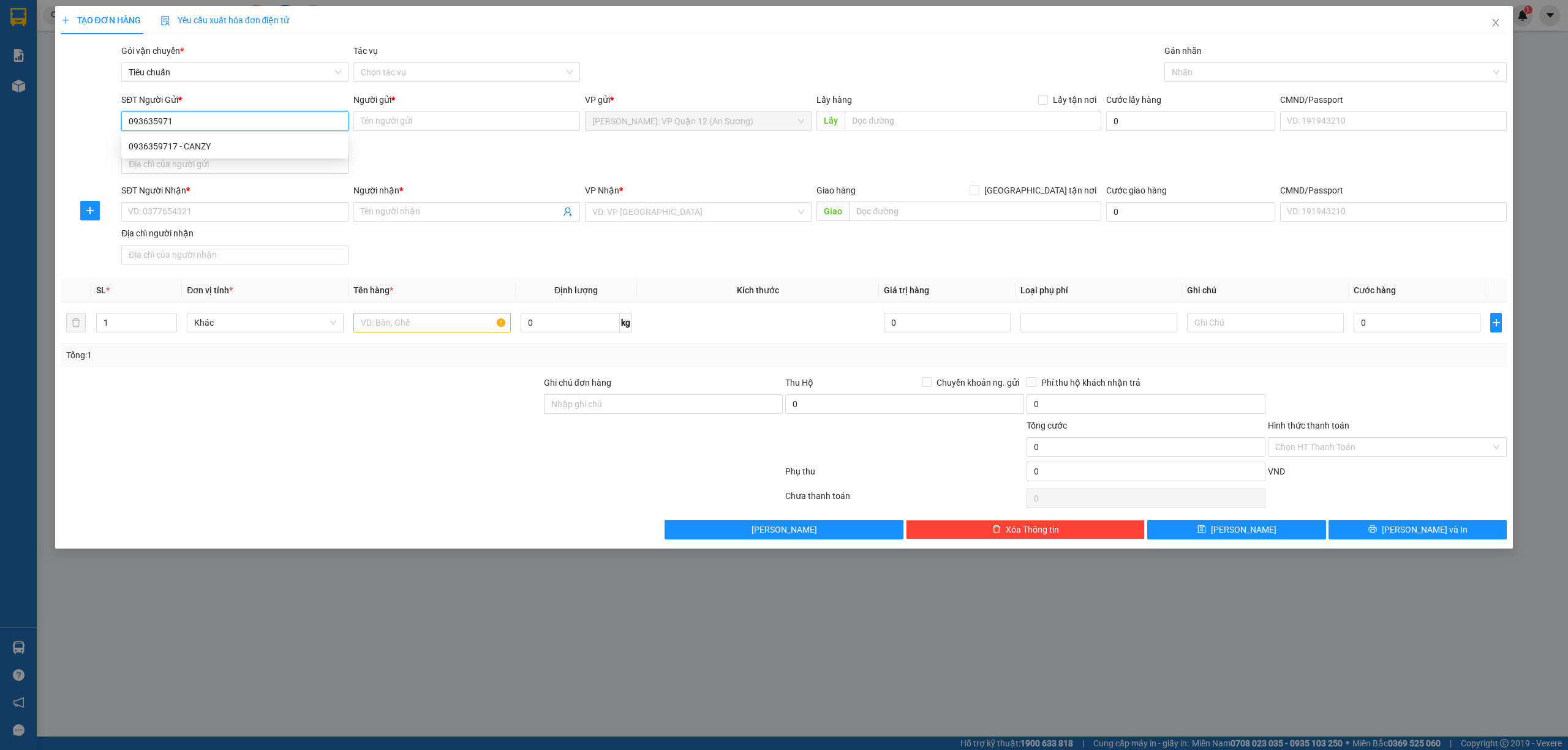
type input "0936359717"
click at [266, 149] on div "0936359717 - CANZY" at bounding box center [234, 146] width 212 height 14
type input "CANZY"
type input "0936359717"
click at [270, 218] on input "SĐT Người Nhận *" at bounding box center [234, 211] width 226 height 19
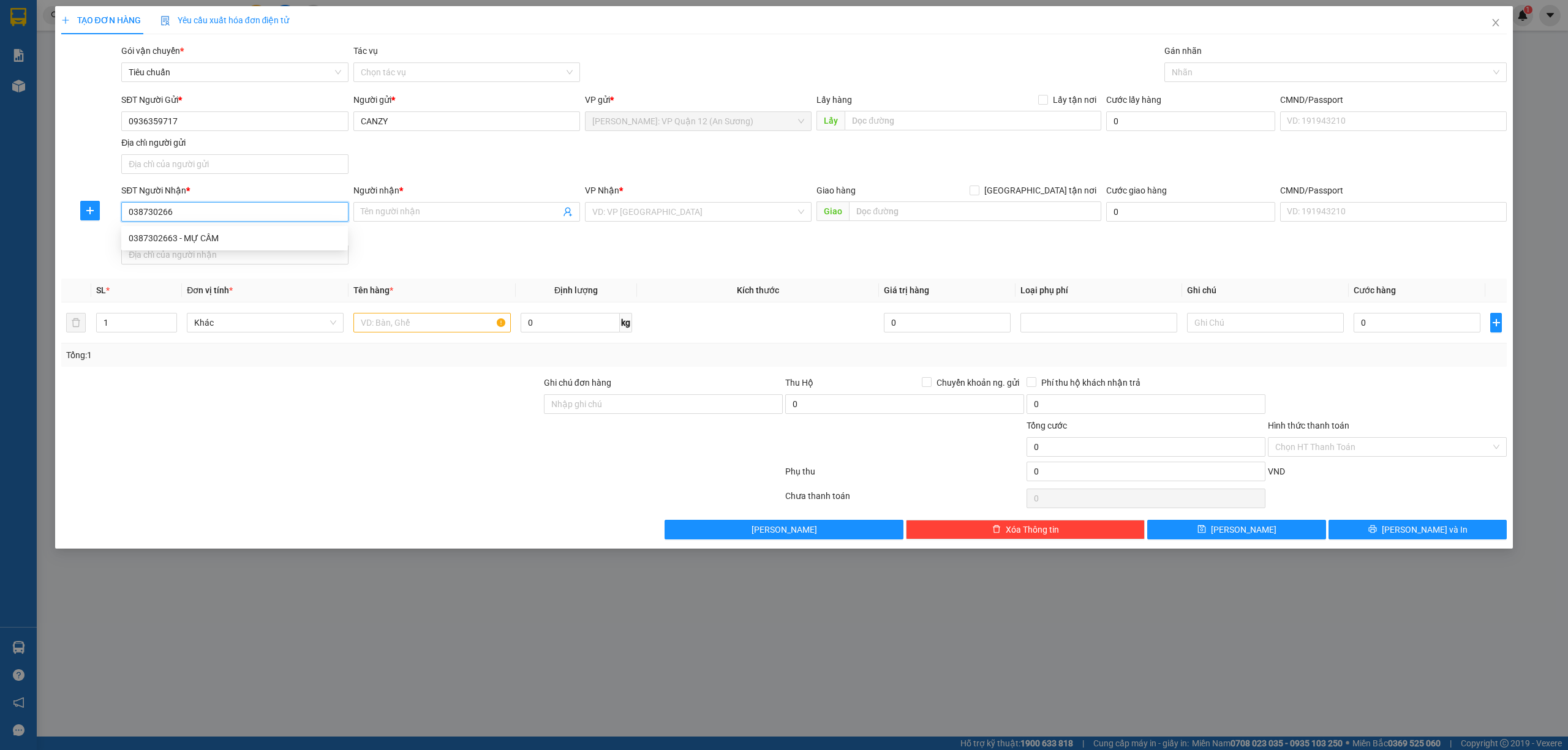
type input "0387302663"
click at [260, 238] on div "0387302663 - MỰ CẦM" at bounding box center [234, 238] width 212 height 14
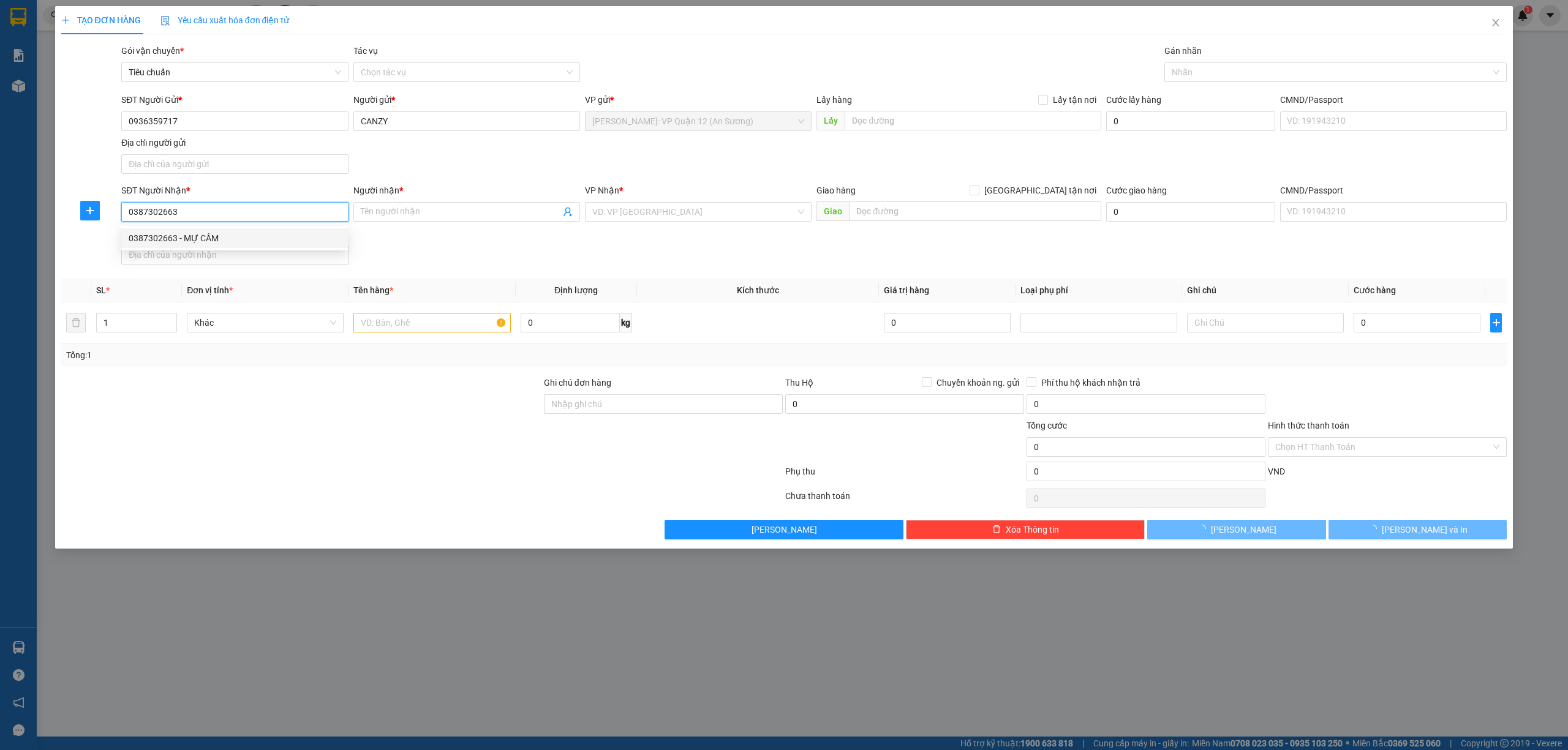
type input "MỰ CẦM"
type input "Nghệ An - Diễn Châu giao trên QL 1A"
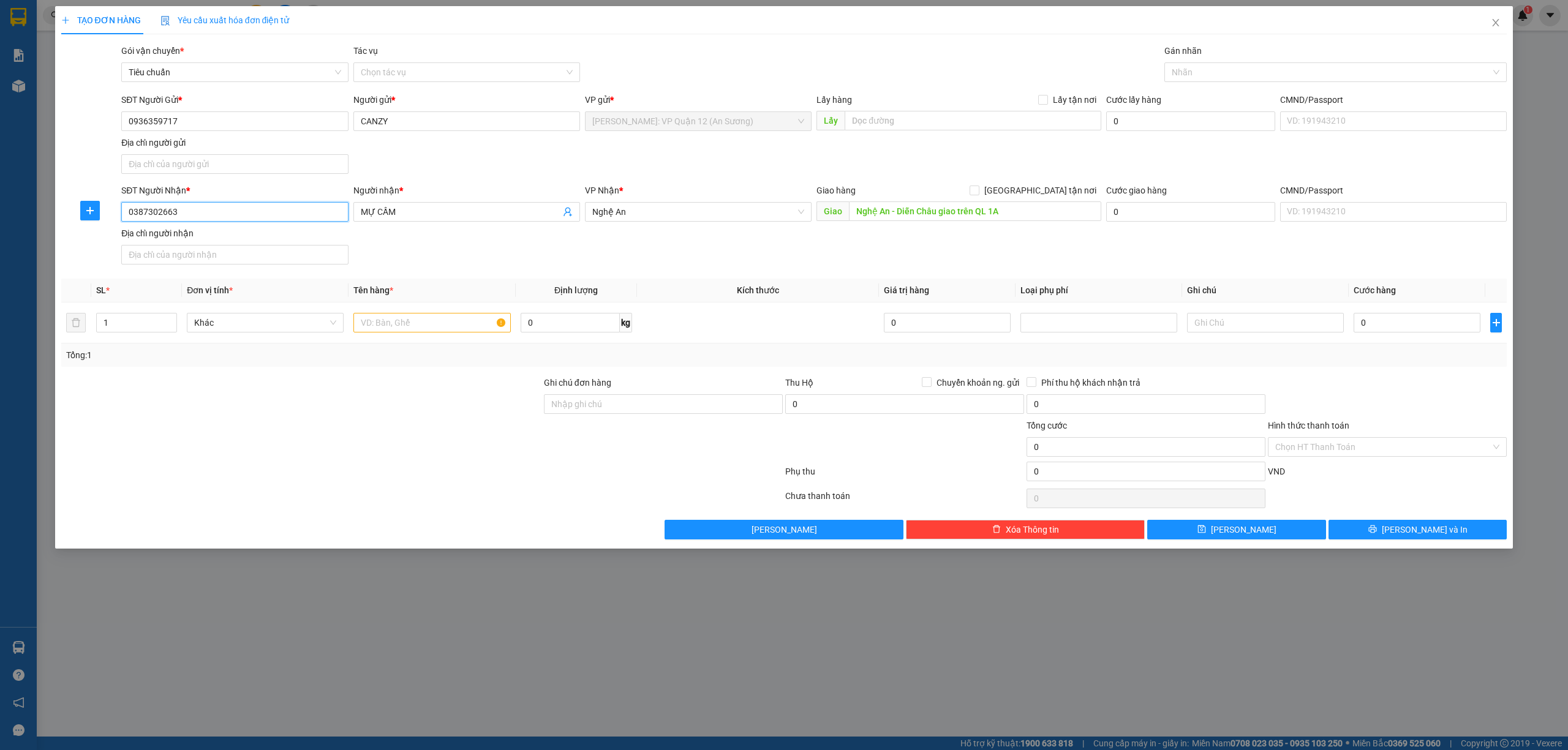
type input "0387302663"
drag, startPoint x: 1248, startPoint y: 60, endPoint x: 1248, endPoint y: 74, distance: 14.0
click at [1248, 63] on div "Gán nhãn Nhãn" at bounding box center [1336, 65] width 343 height 43
click at [1248, 74] on div at bounding box center [1329, 72] width 324 height 14
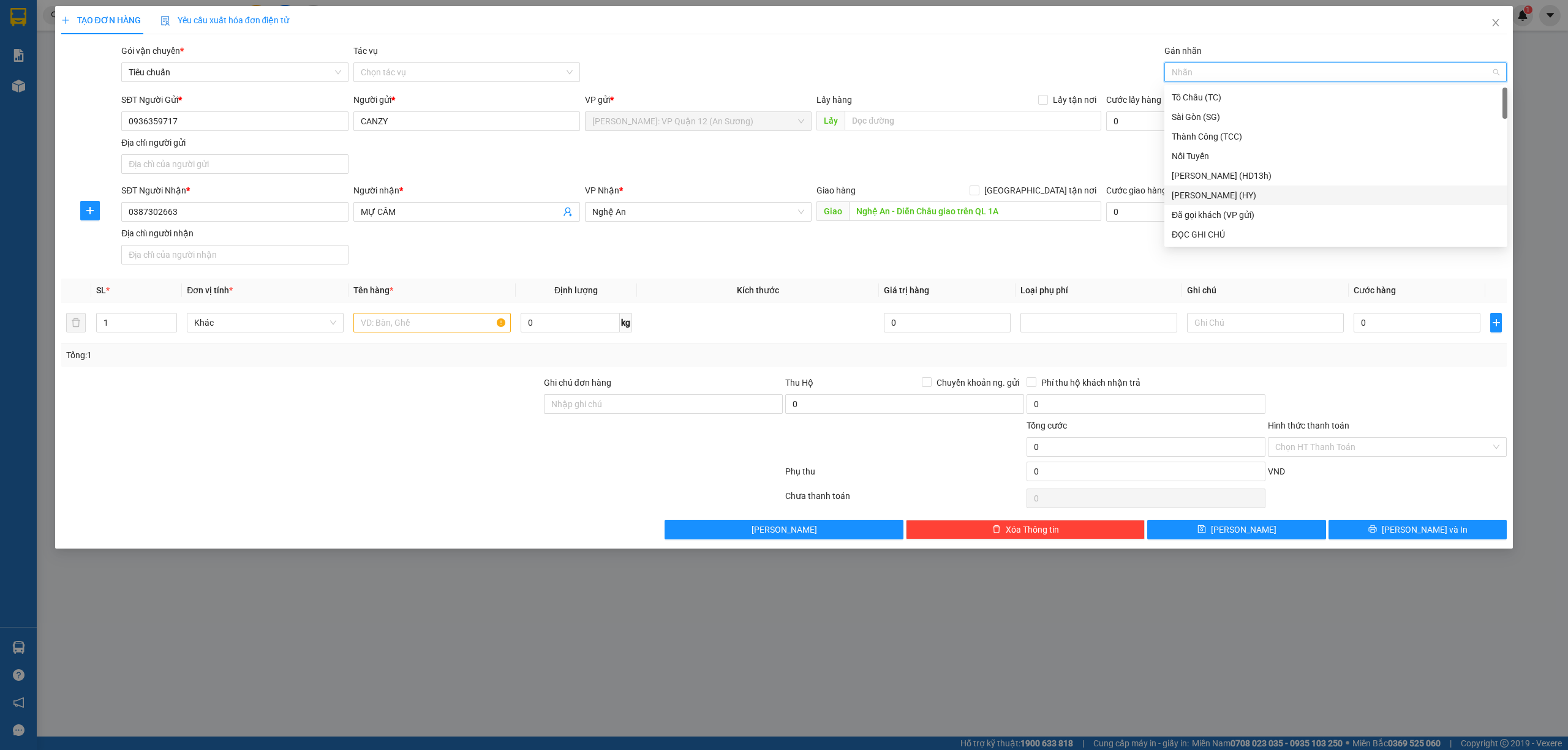
type input "G"
drag, startPoint x: 1252, startPoint y: 233, endPoint x: 1188, endPoint y: 242, distance: 64.6
click at [1244, 233] on div "[GEOGRAPHIC_DATA] tận nơi" at bounding box center [1335, 234] width 328 height 14
type input "2"
drag, startPoint x: 169, startPoint y: 316, endPoint x: 441, endPoint y: 359, distance: 275.4
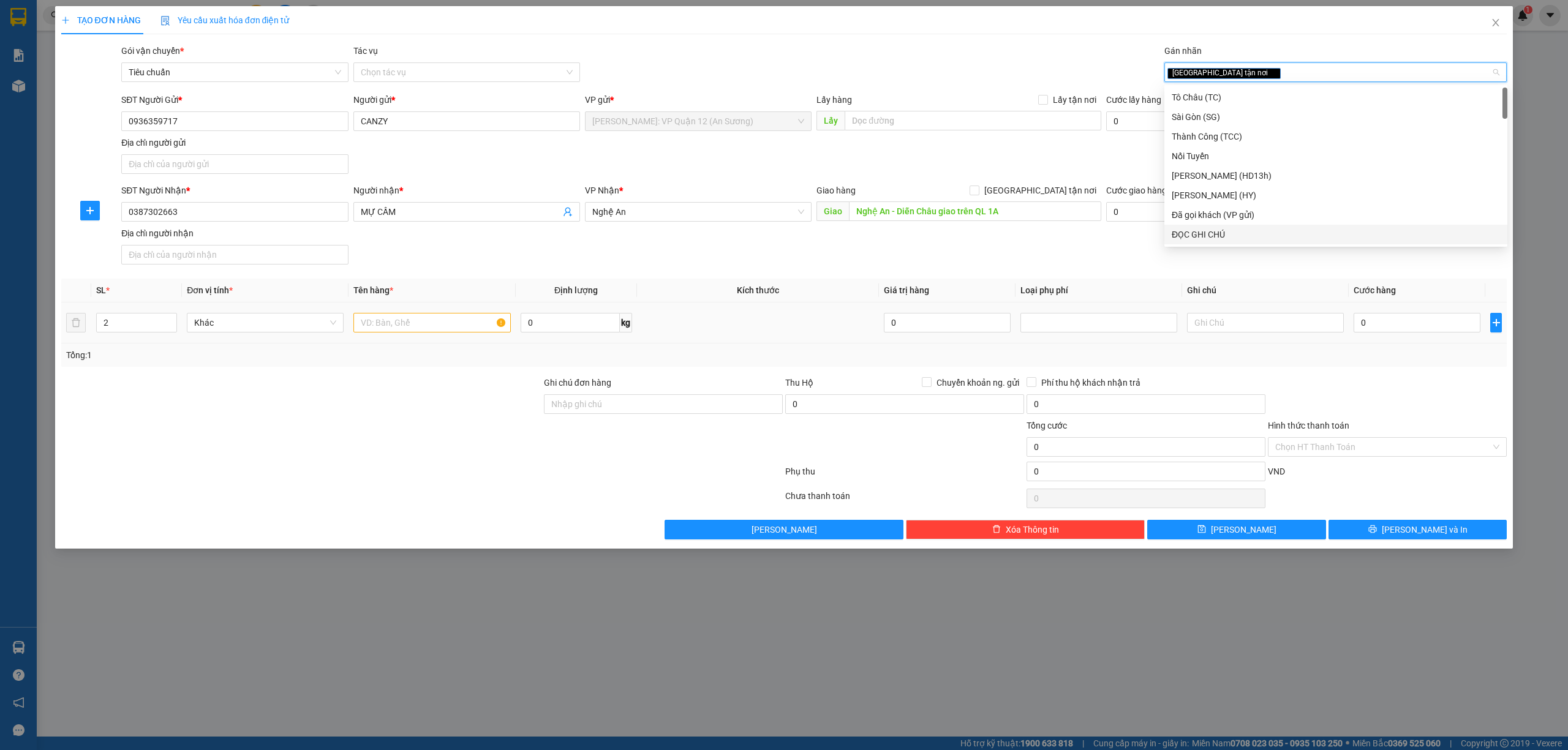
click at [169, 317] on span "Increase Value" at bounding box center [169, 318] width 14 height 9
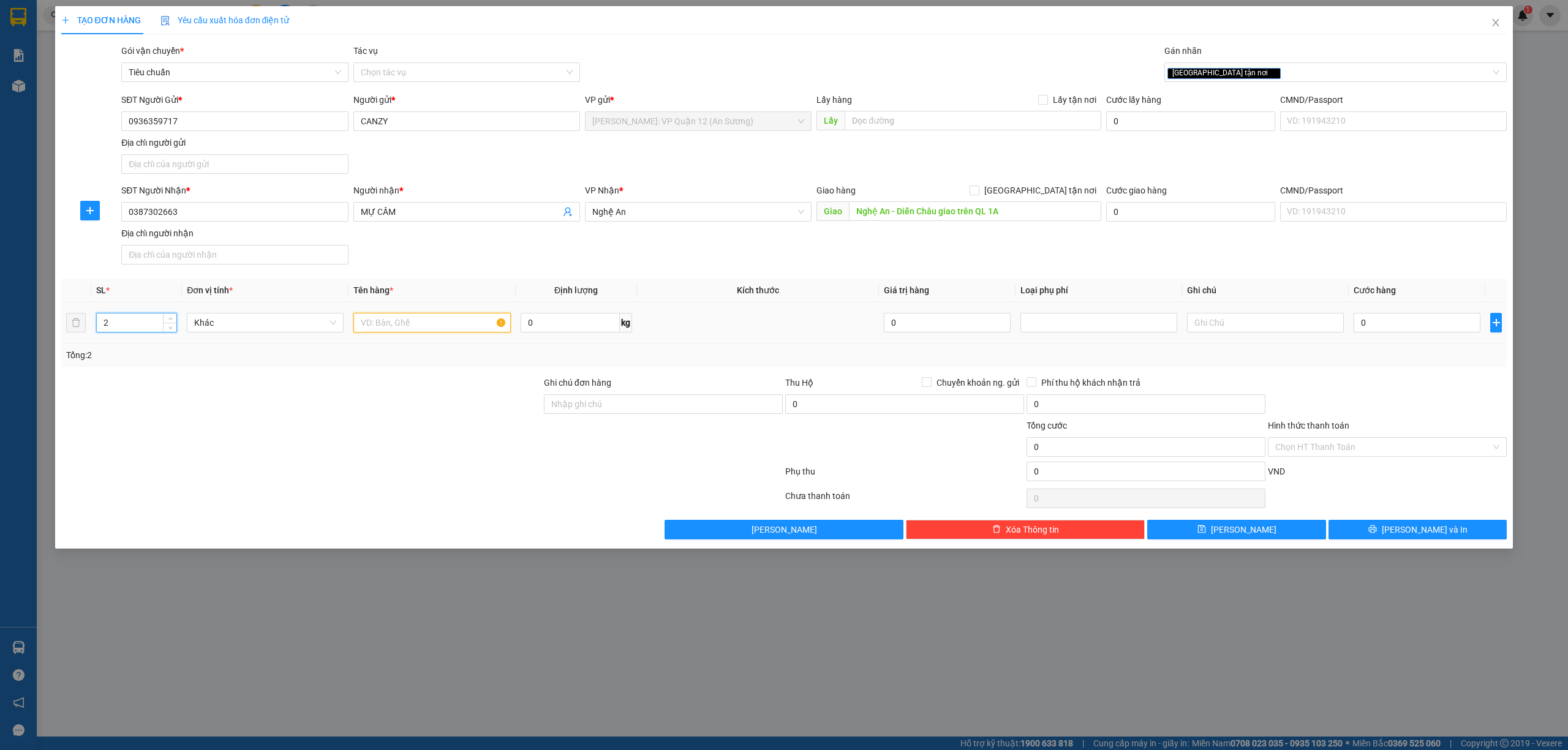
click at [476, 329] on input "text" at bounding box center [431, 322] width 156 height 19
type input "2 KIỆN GIẤY BỌC XỐP NỔ ( BẾP TỪ )"
click at [633, 406] on input "Ghi chú đơn hàng" at bounding box center [663, 403] width 239 height 19
type input "VẬN CHUYỂN NHẸ TAY - KHÔNG BAO HƯ VỠ"
click at [1424, 329] on input "0" at bounding box center [1417, 322] width 127 height 19
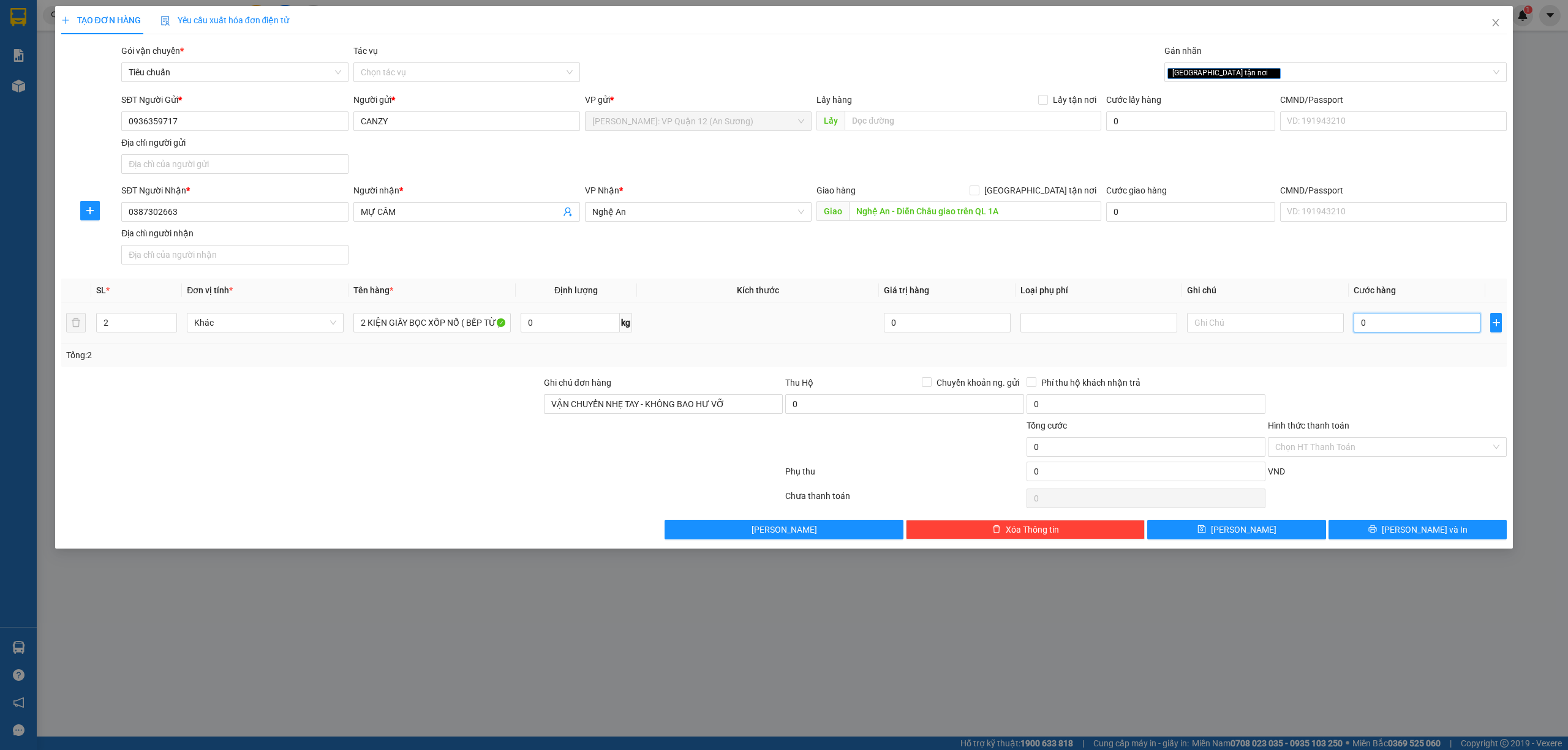
click at [1448, 318] on input "0" at bounding box center [1417, 322] width 127 height 19
type input "01"
type input "1"
type input "012"
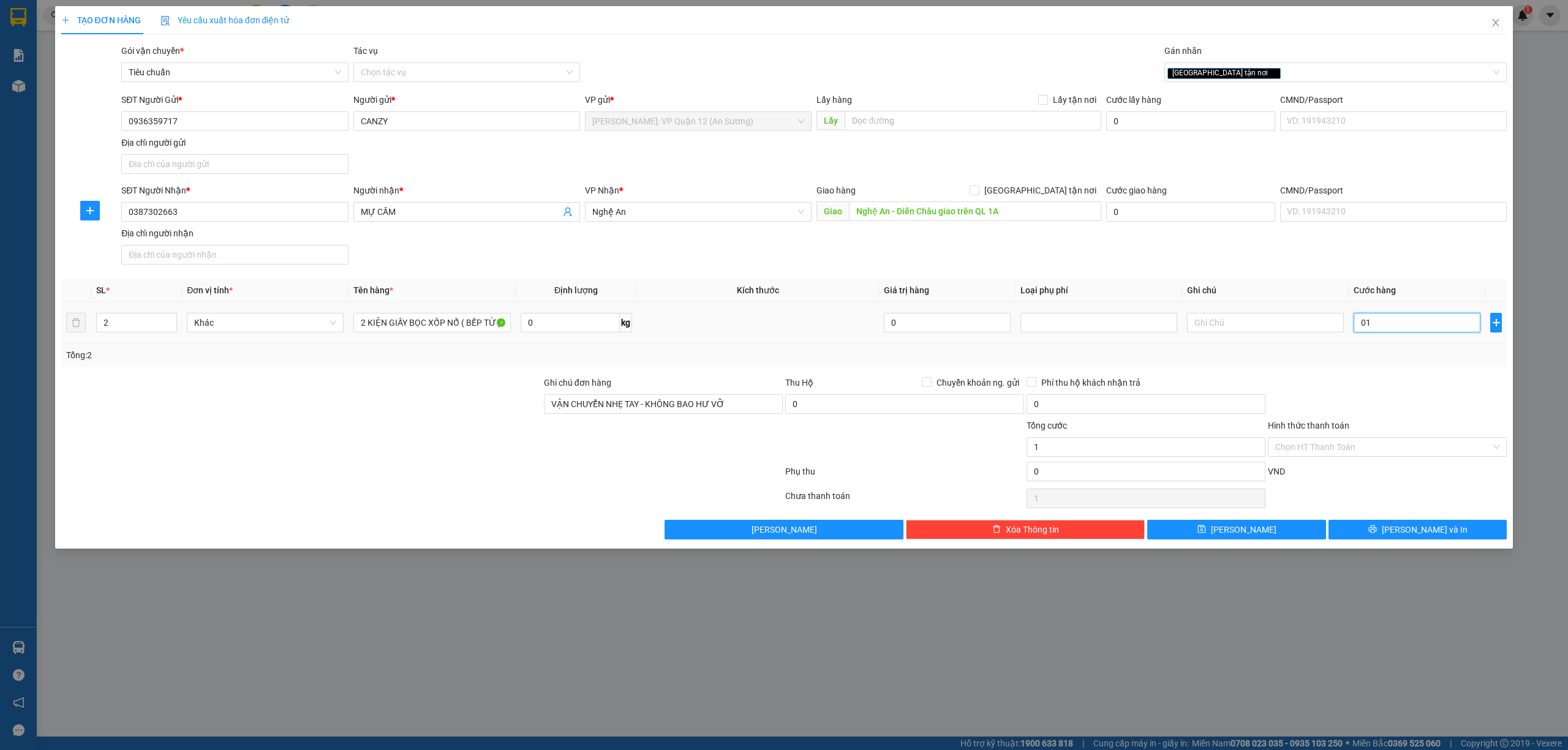
type input "12"
type input "0.120"
type input "120"
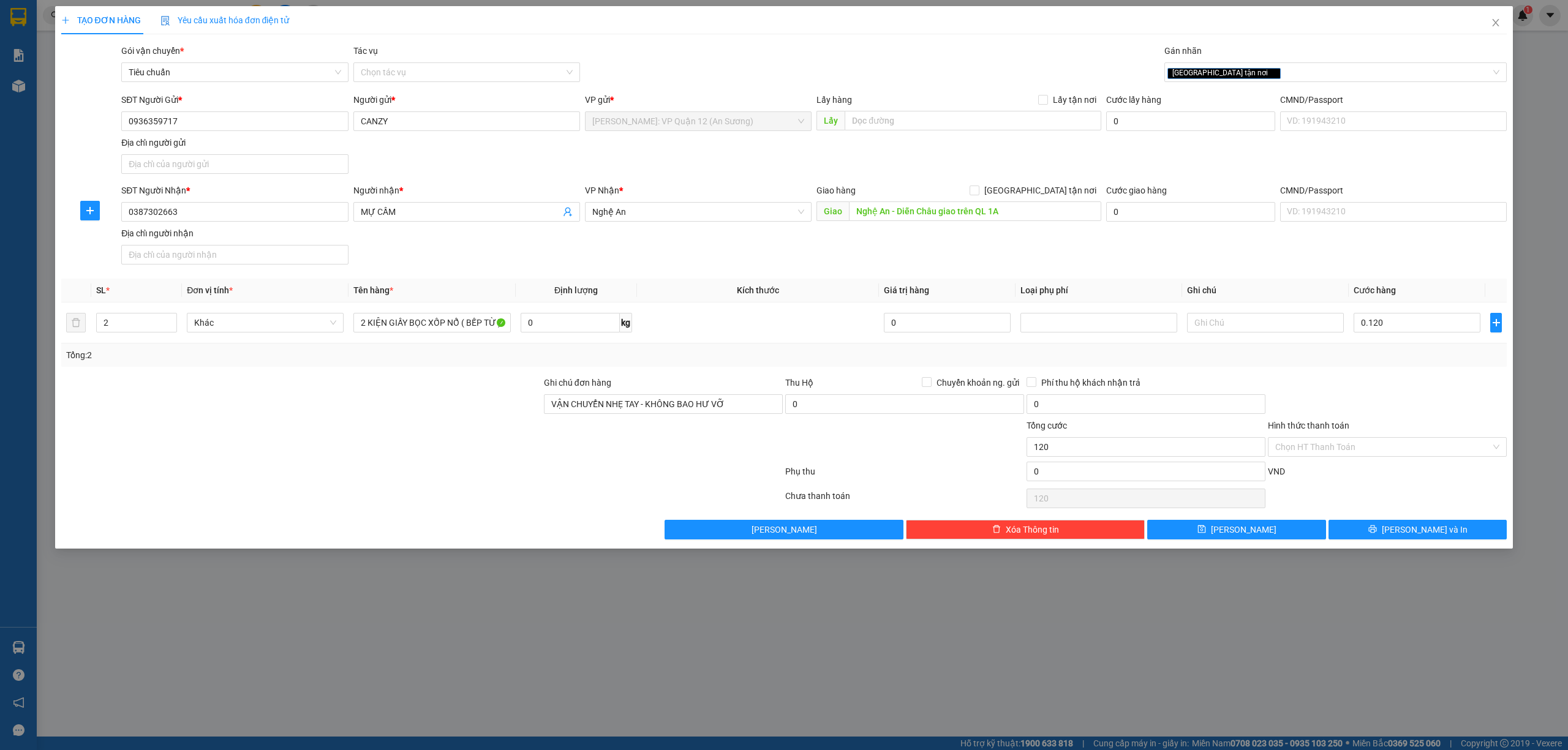
type input "120.000"
click at [1165, 156] on div "SĐT Người Gửi * 0936359717 Người gửi * CANZY VP gửi * Hồ Chí Minh: VP Quận 12 (…" at bounding box center [814, 135] width 1390 height 86
click at [1392, 527] on button "Lưu và In" at bounding box center [1418, 529] width 179 height 19
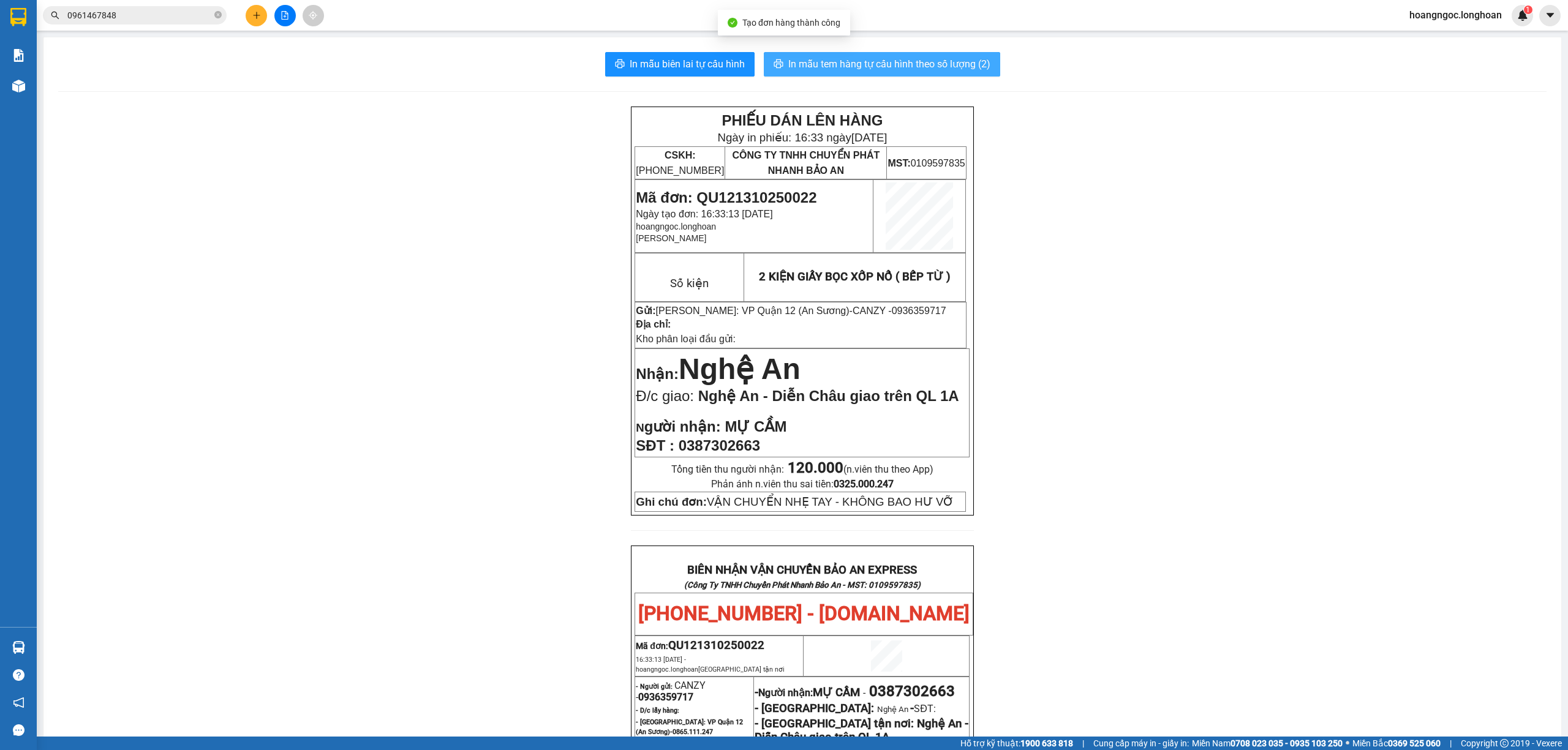
click at [806, 60] on span "In mẫu tem hàng tự cấu hình theo số lượng (2)" at bounding box center [889, 63] width 202 height 15
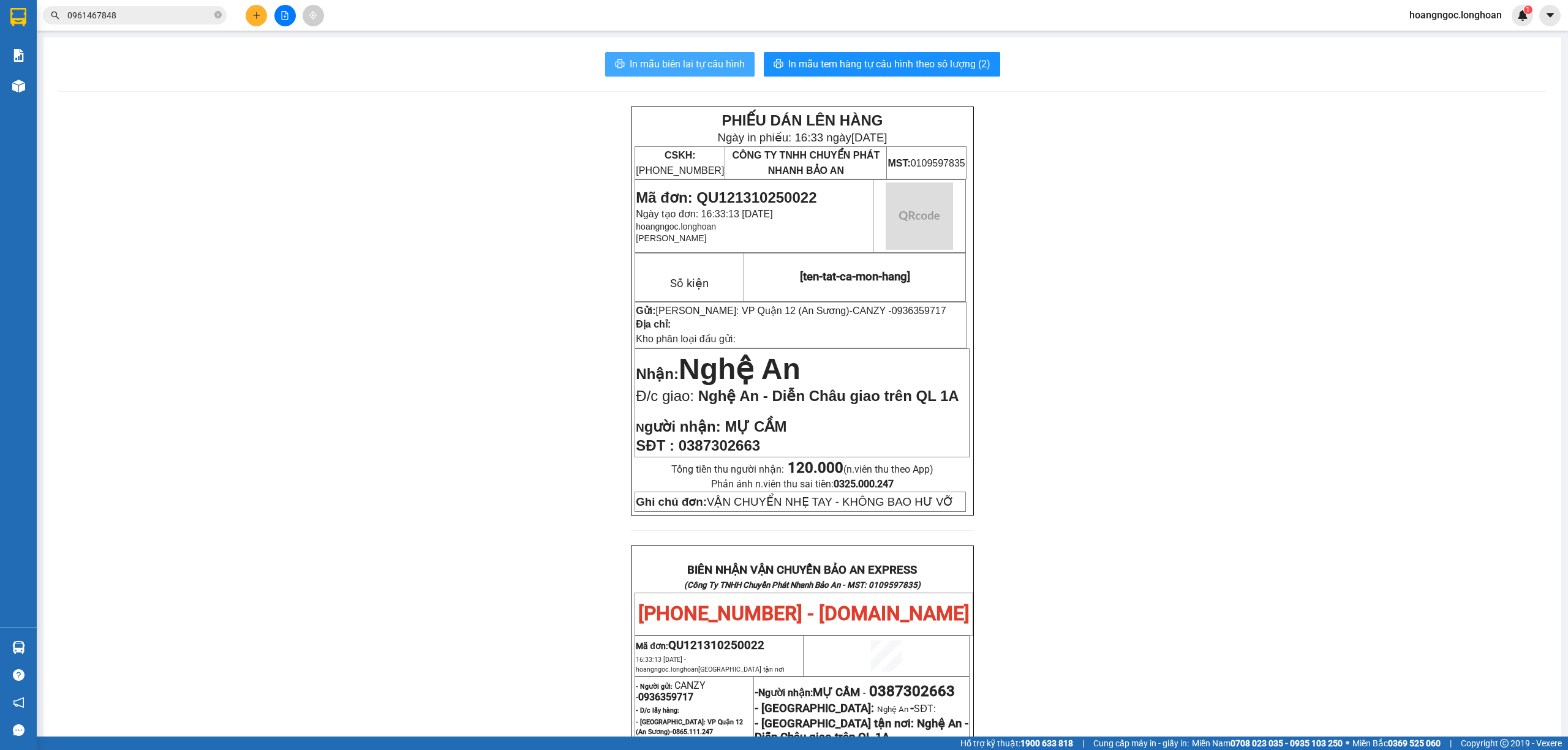
click at [682, 54] on button "In mẫu biên lai tự cấu hình" at bounding box center [679, 64] width 149 height 24
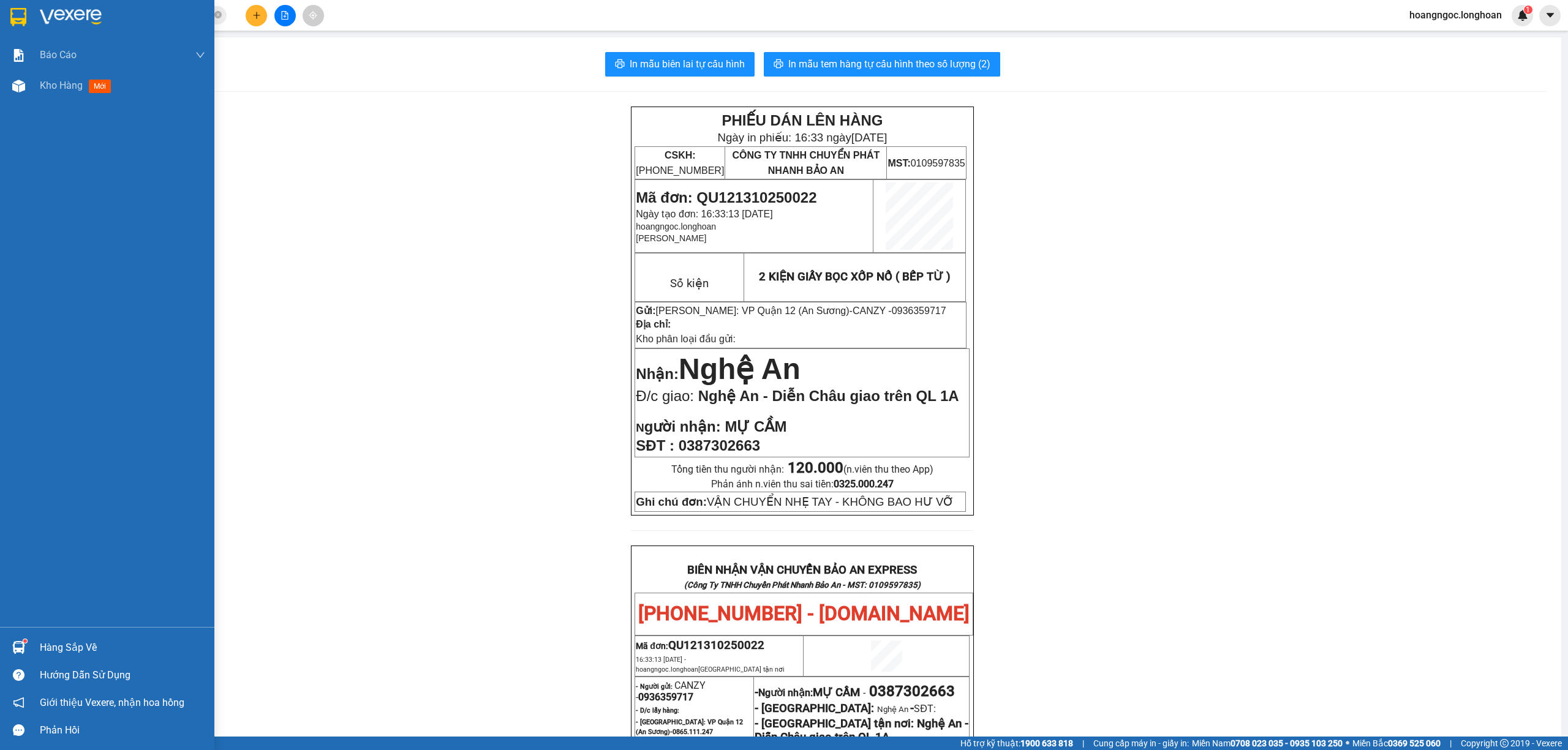
click at [0, 13] on div at bounding box center [107, 19] width 214 height 40
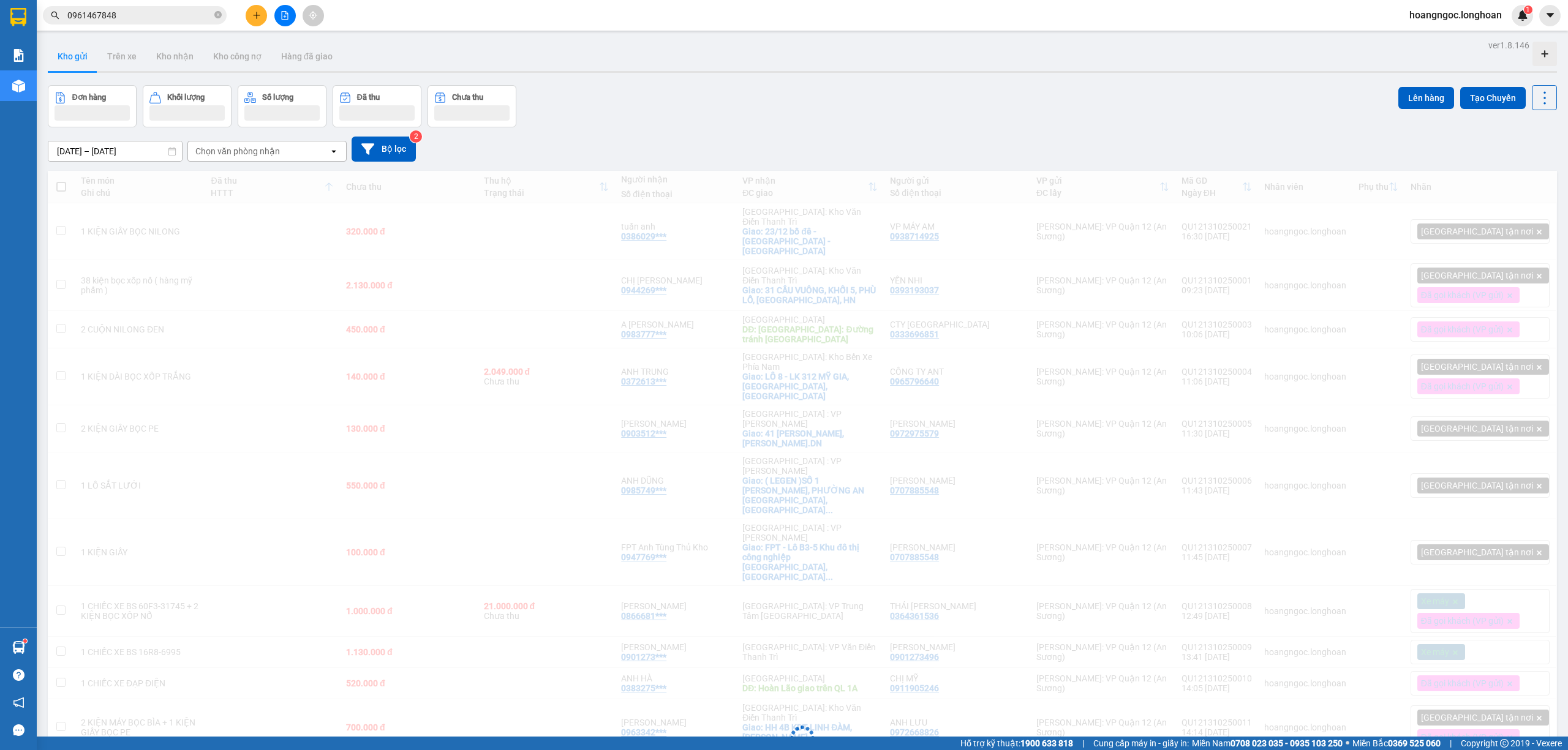
click at [254, 18] on icon "plus" at bounding box center [257, 15] width 9 height 9
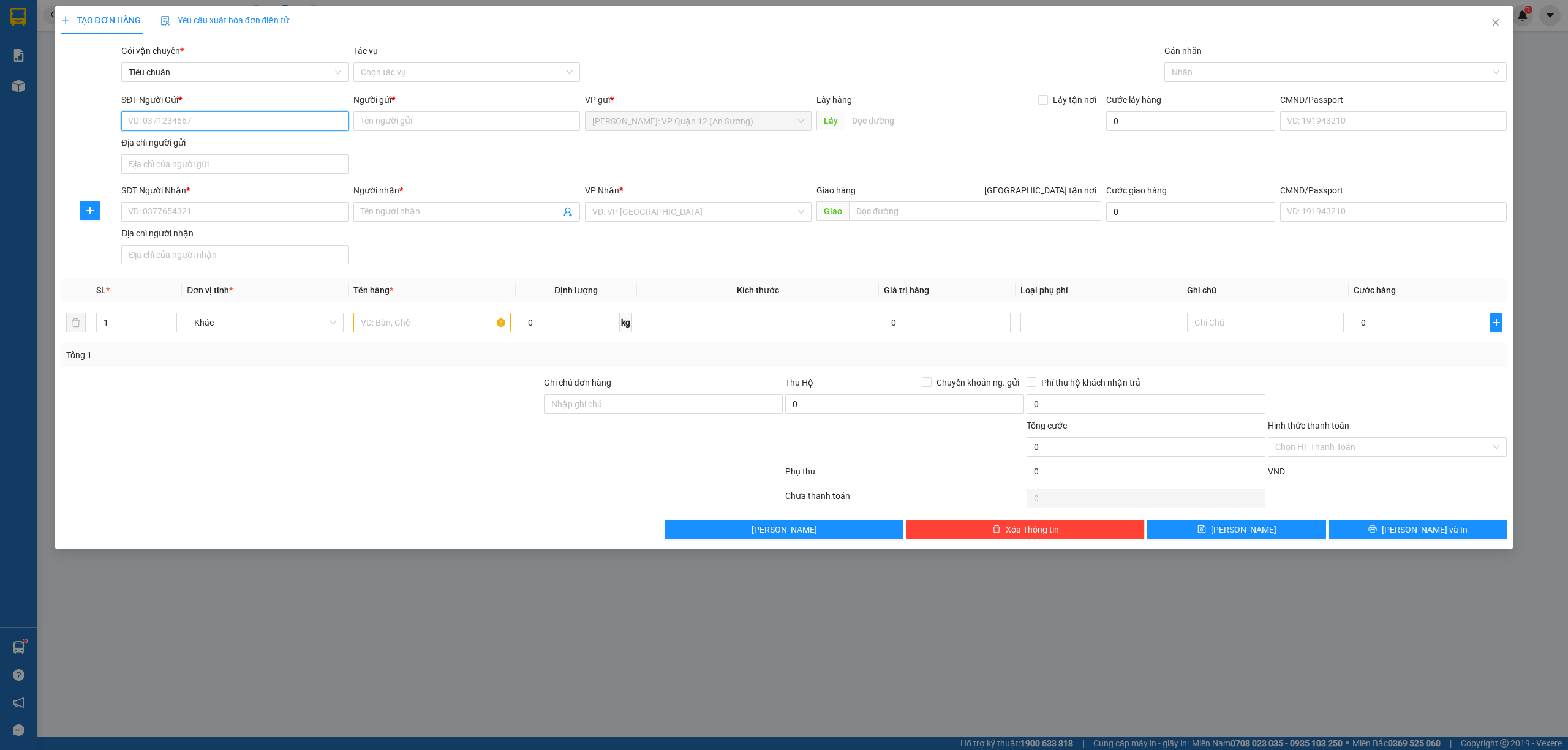
click at [255, 119] on input "SĐT Người Gửi *" at bounding box center [234, 121] width 226 height 19
type input "0795767878"
click at [194, 147] on div "0795767878 - A BẢO" at bounding box center [234, 146] width 212 height 14
type input "A BẢO"
checkbox input "true"
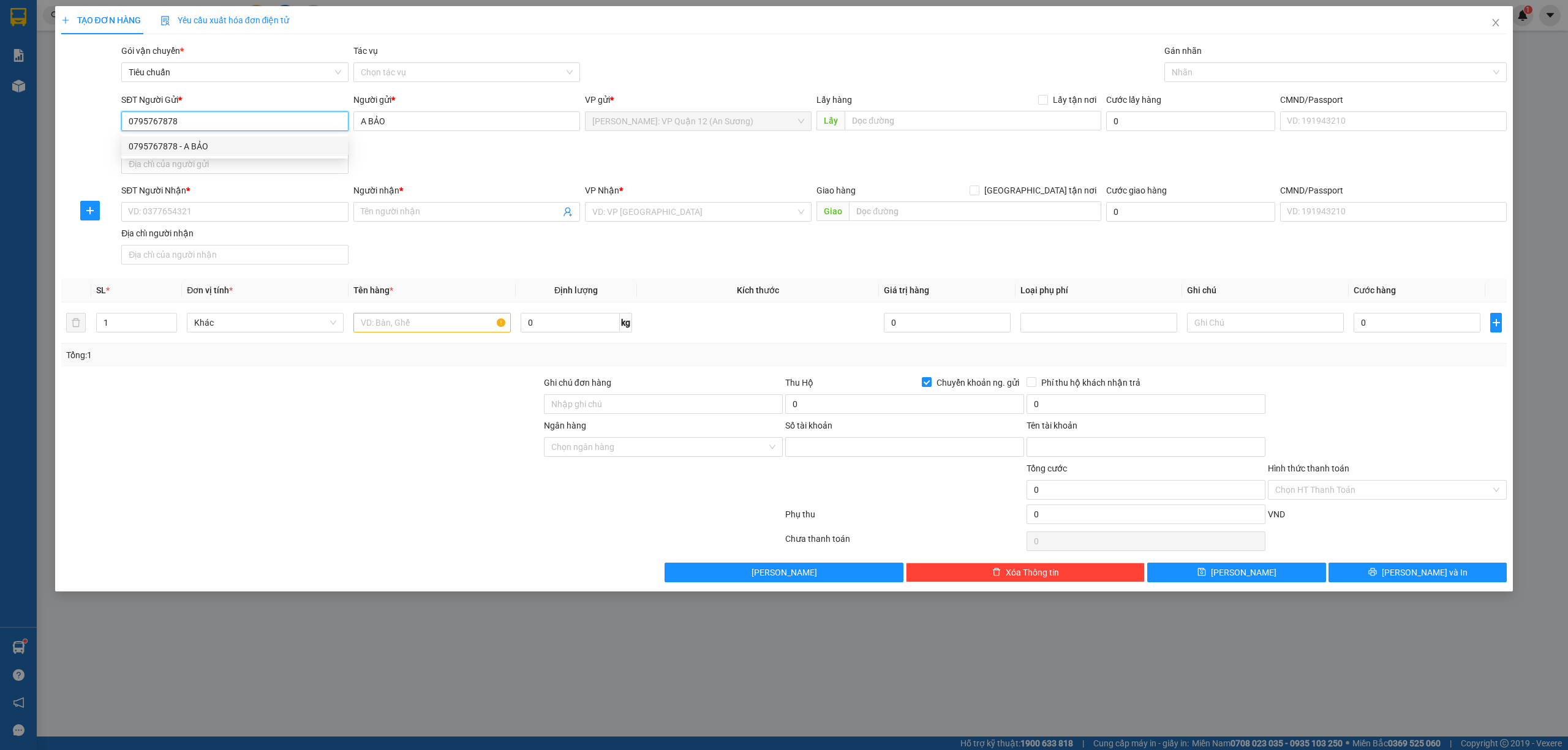
type input "986789"
type input "VƯƠNG QUỐC BẢO"
type input "0795767878"
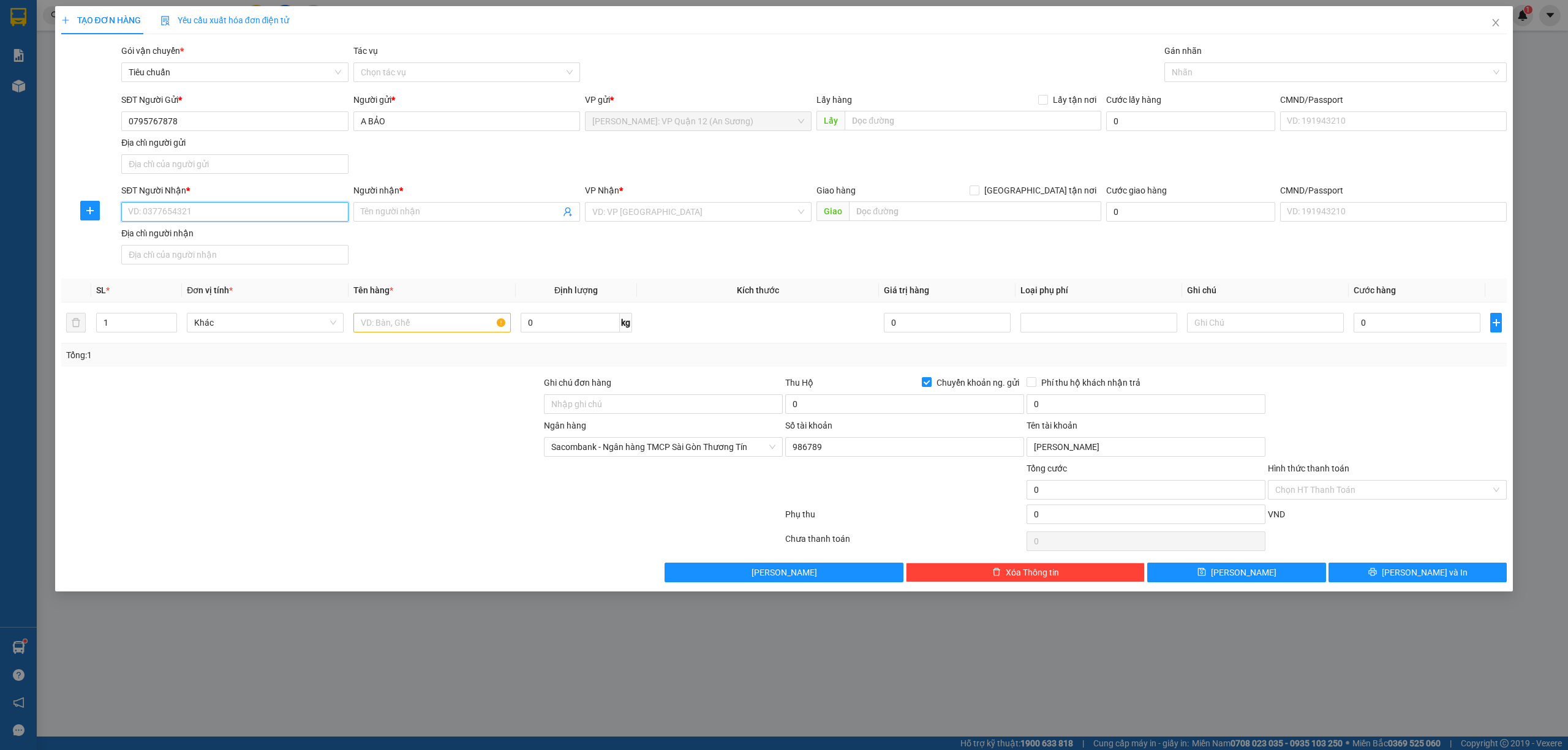
click at [177, 217] on input "SĐT Người Nhận *" at bounding box center [234, 211] width 226 height 19
type input "0912600989"
click at [421, 201] on div "Người nhận *" at bounding box center [466, 192] width 226 height 18
click at [422, 214] on input "Người nhận *" at bounding box center [460, 212] width 200 height 14
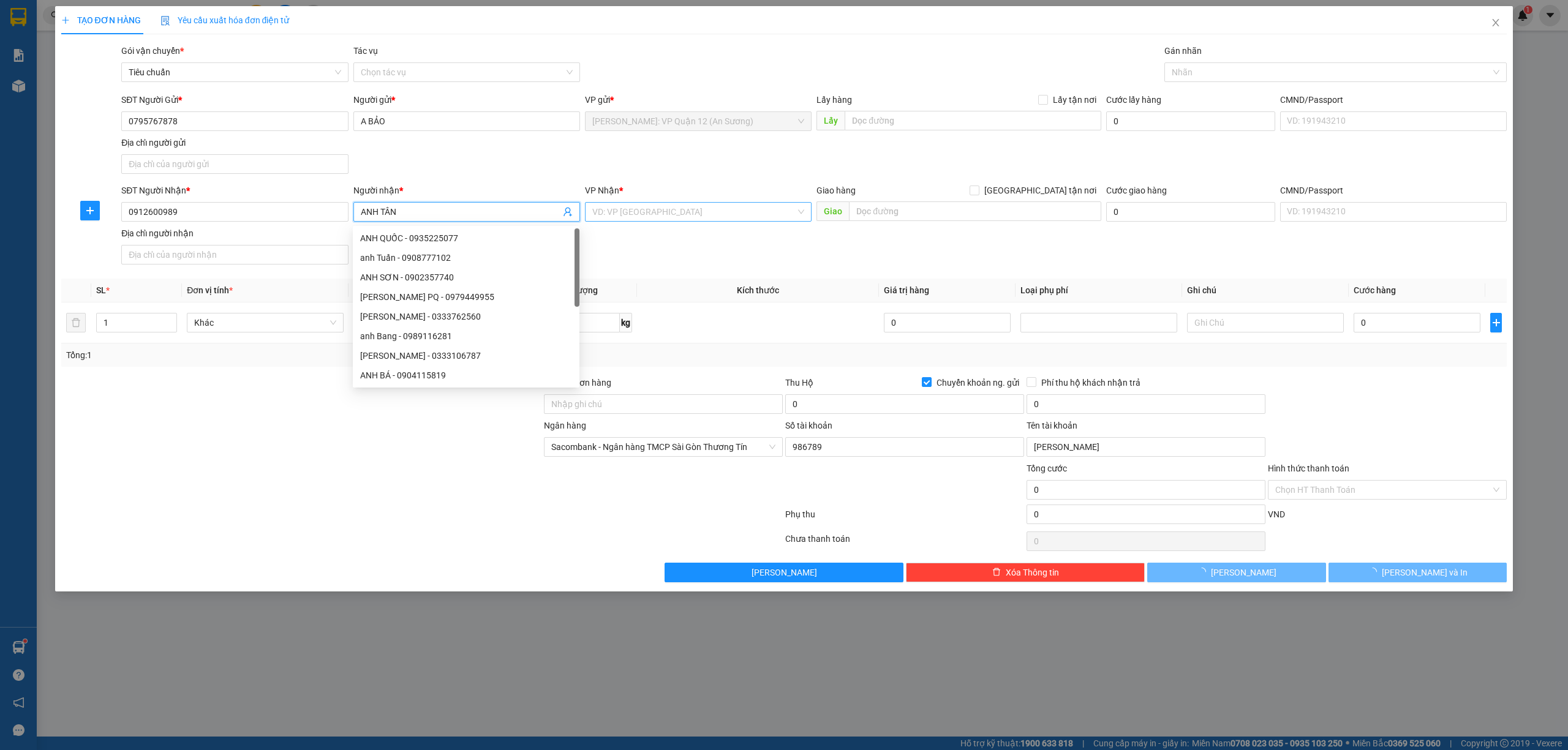
type input "ANH TÂN"
click at [732, 206] on input "search" at bounding box center [694, 211] width 203 height 18
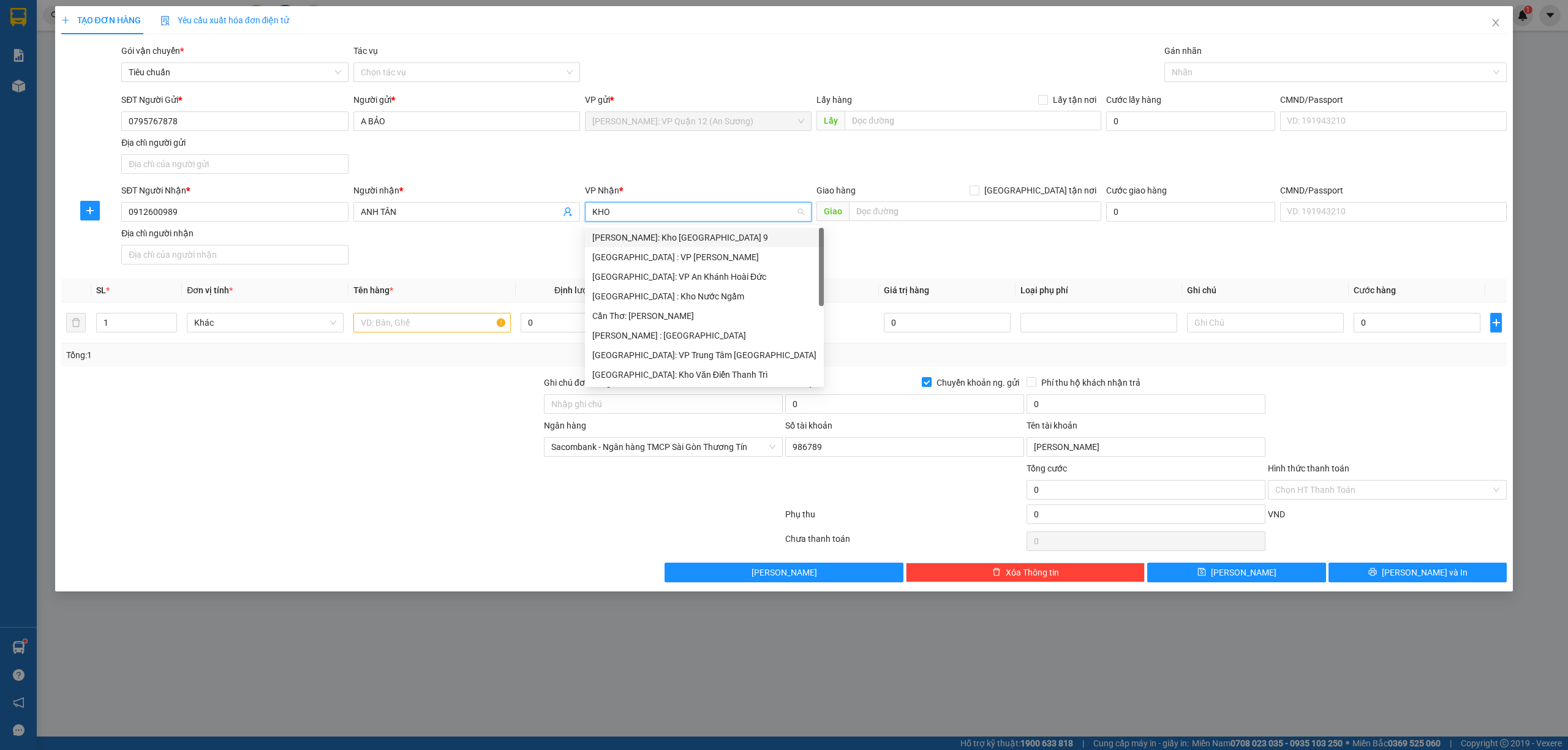
type input "KHO"
drag, startPoint x: 719, startPoint y: 315, endPoint x: 907, endPoint y: 230, distance: 206.3
click at [719, 314] on div "[GEOGRAPHIC_DATA]: Kho Văn Điển Thanh Trì" at bounding box center [699, 316] width 212 height 14
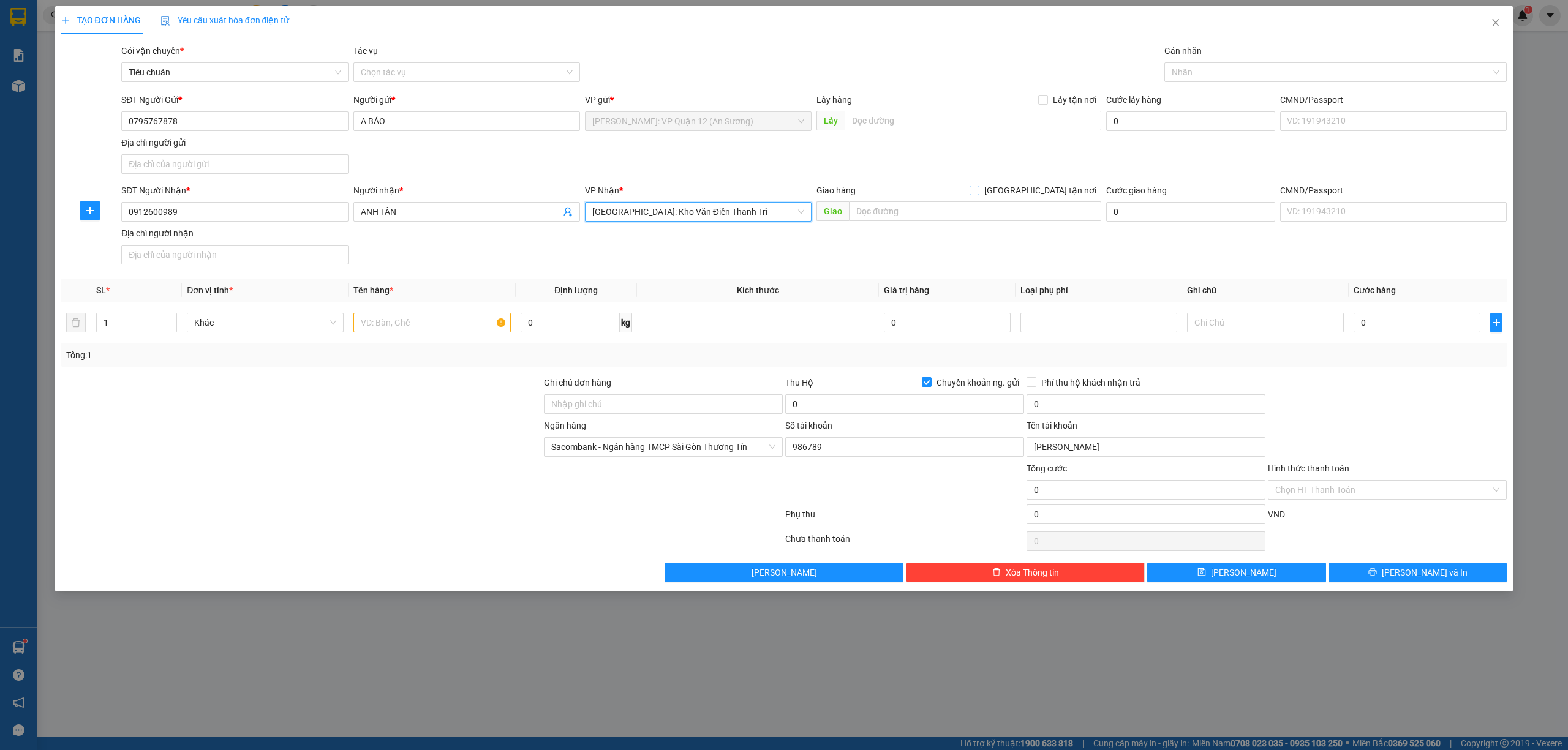
click at [1081, 189] on span "[GEOGRAPHIC_DATA] tận nơi" at bounding box center [1040, 190] width 122 height 14
click at [978, 189] on input "[GEOGRAPHIC_DATA] tận nơi" at bounding box center [974, 189] width 9 height 9
checkbox input "true"
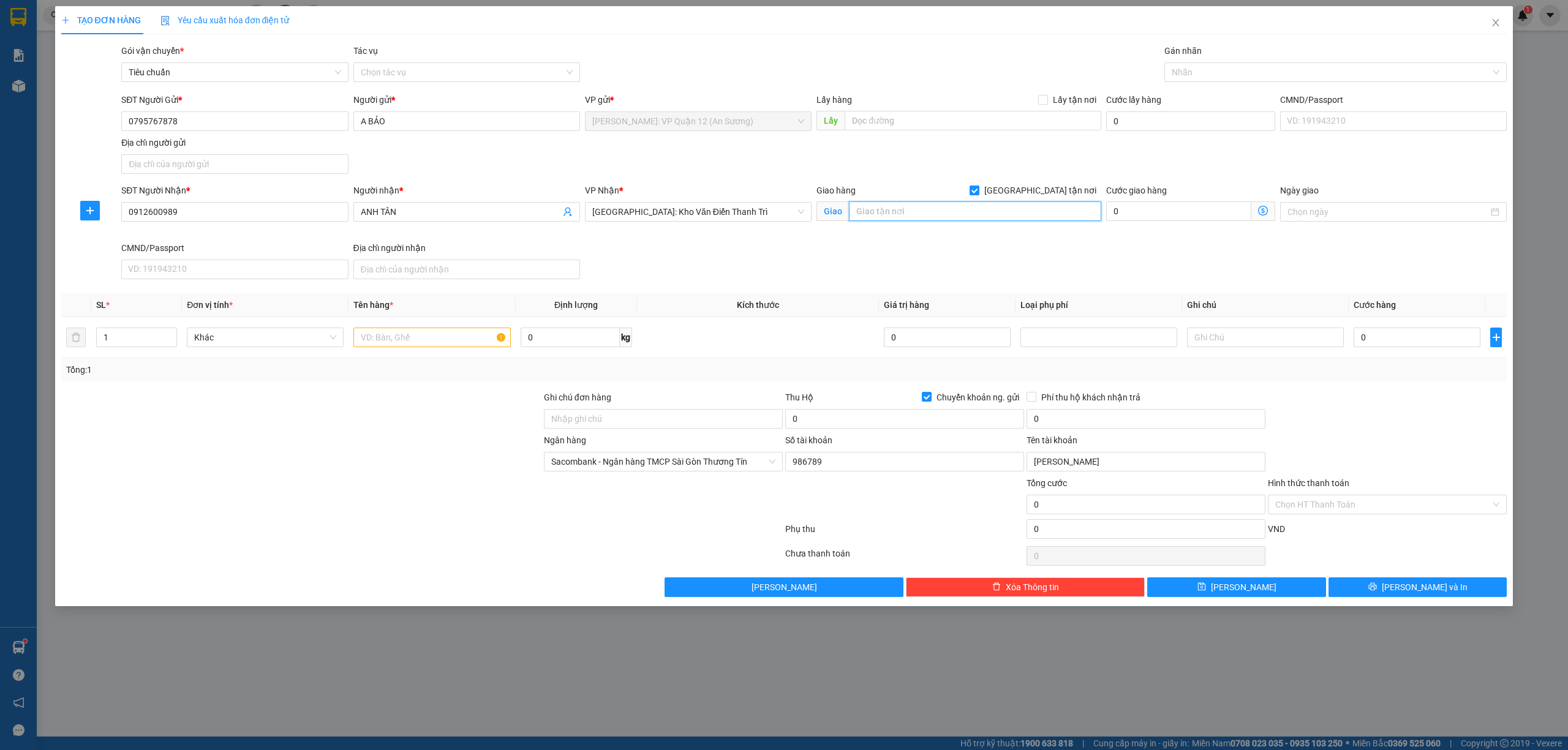
click at [1022, 215] on input "text" at bounding box center [975, 211] width 252 height 19
click at [1215, 73] on div at bounding box center [1329, 72] width 324 height 14
type input "TT TRẦN CAO, PHÙ CỪ, HƯNG YÊN"
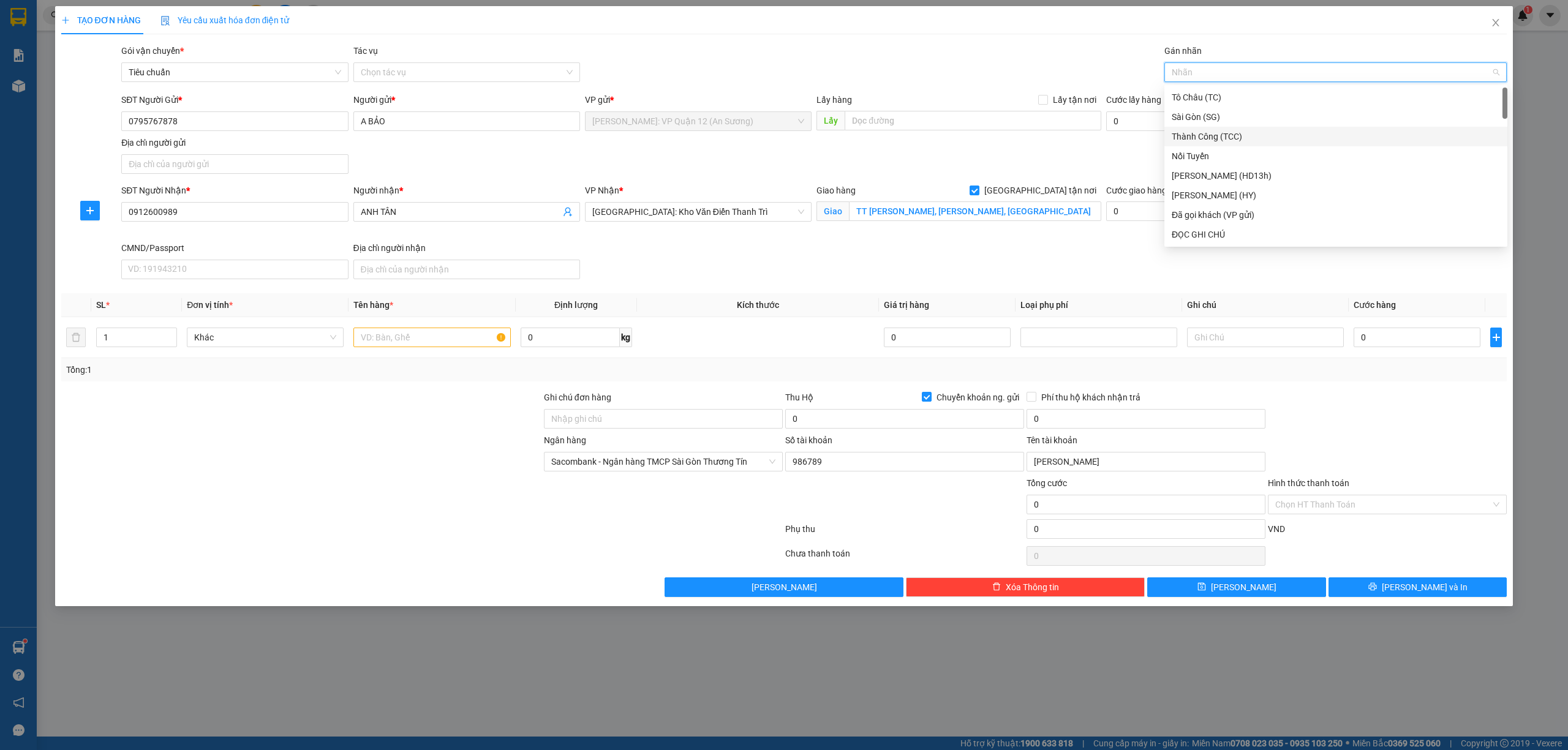
type input "G"
click at [1202, 228] on div "[GEOGRAPHIC_DATA] tận nơi" at bounding box center [1335, 234] width 328 height 14
type input "Z"
type input "XE"
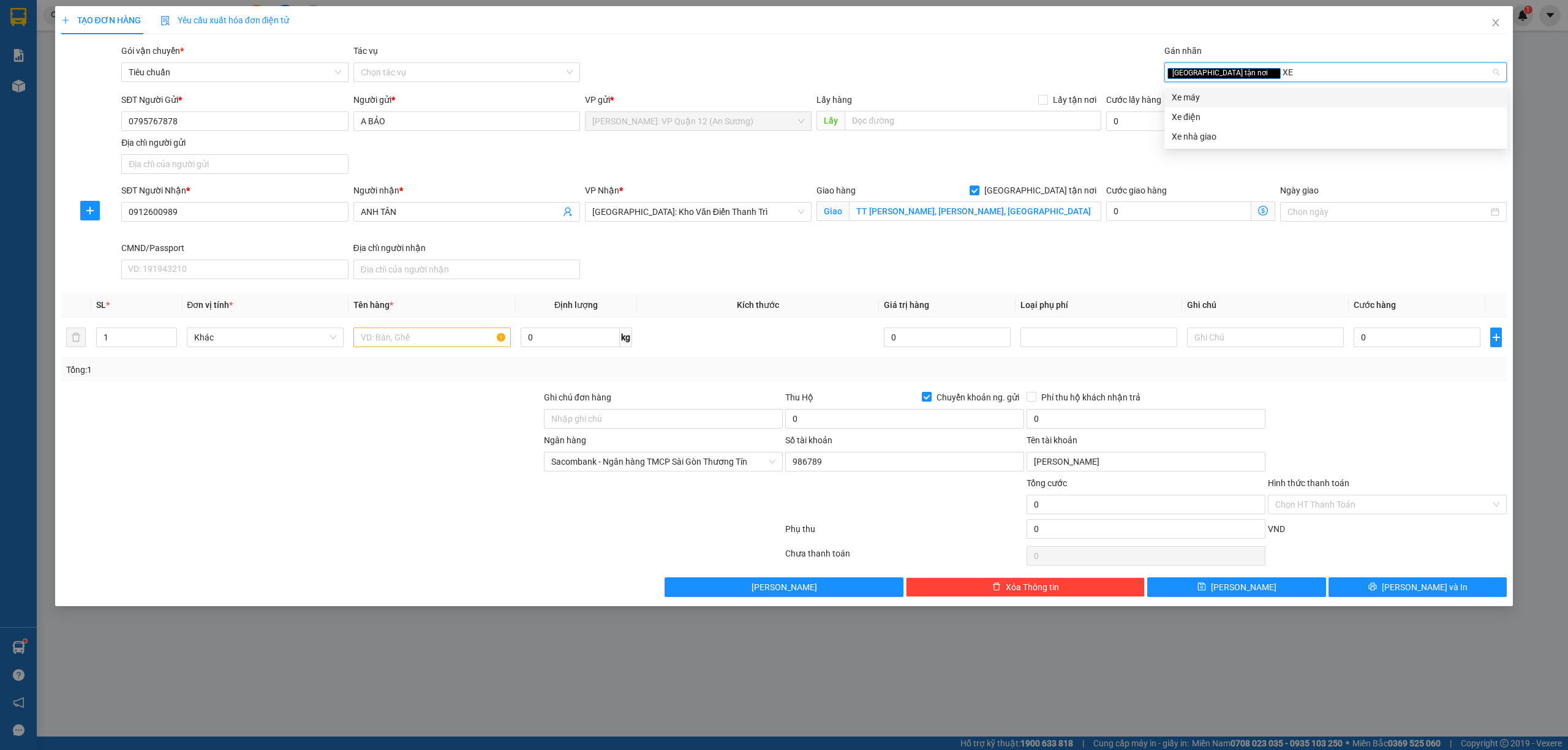
click at [1227, 94] on div "Xe máy" at bounding box center [1335, 97] width 328 height 14
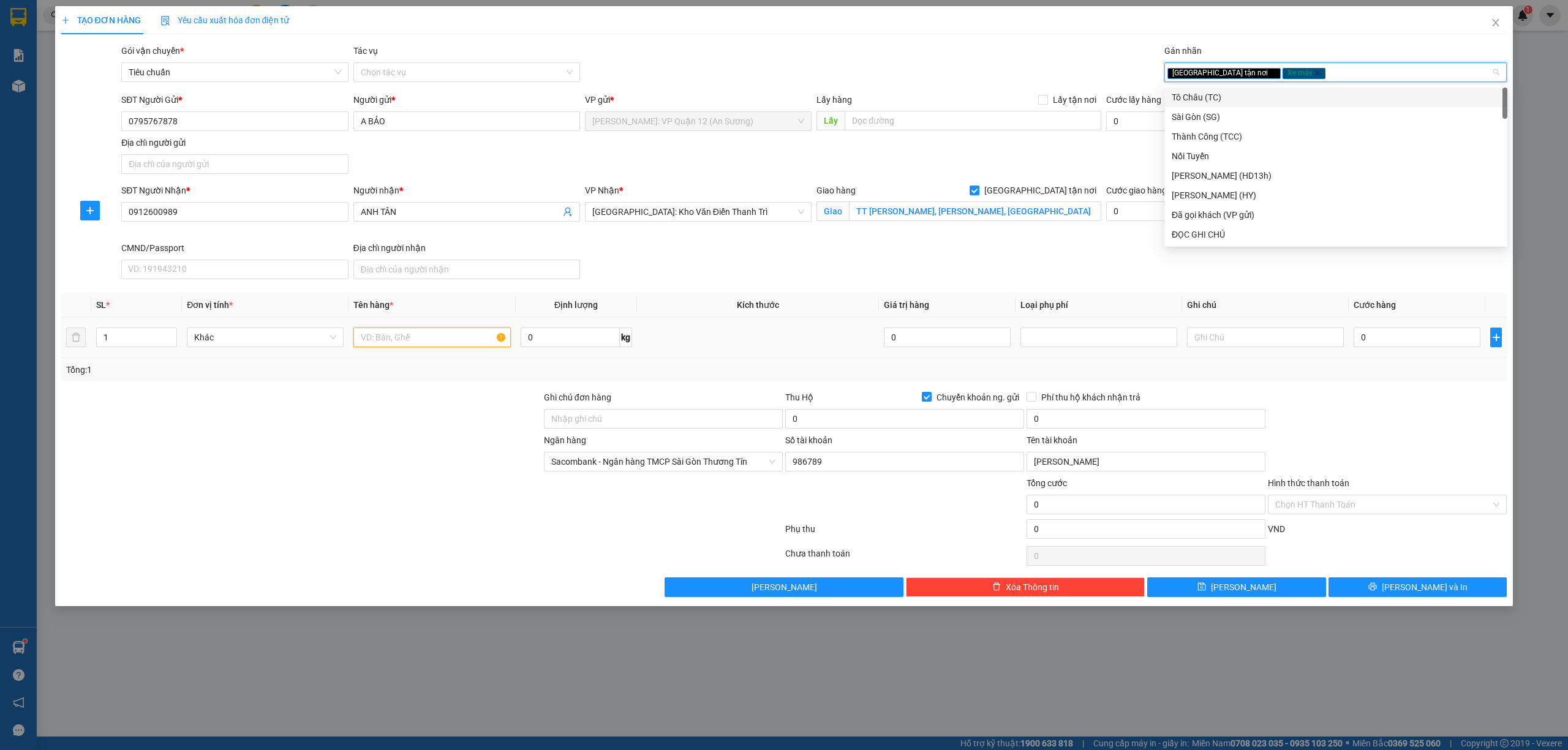
click at [433, 331] on input "text" at bounding box center [431, 337] width 156 height 19
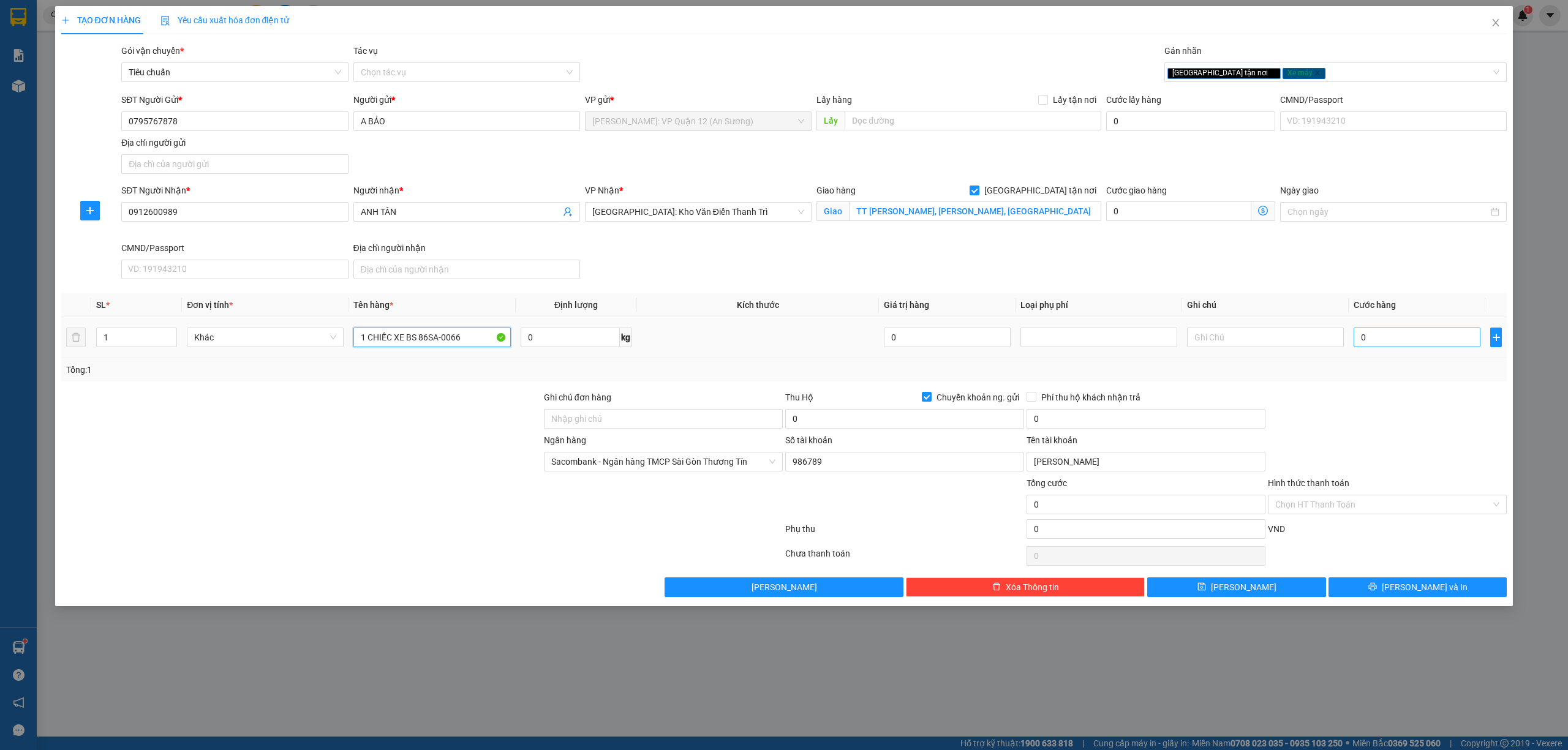
type input "1 CHIẾC XE BS 86SA-0066"
click at [1397, 345] on input "0" at bounding box center [1417, 337] width 127 height 19
type input "1"
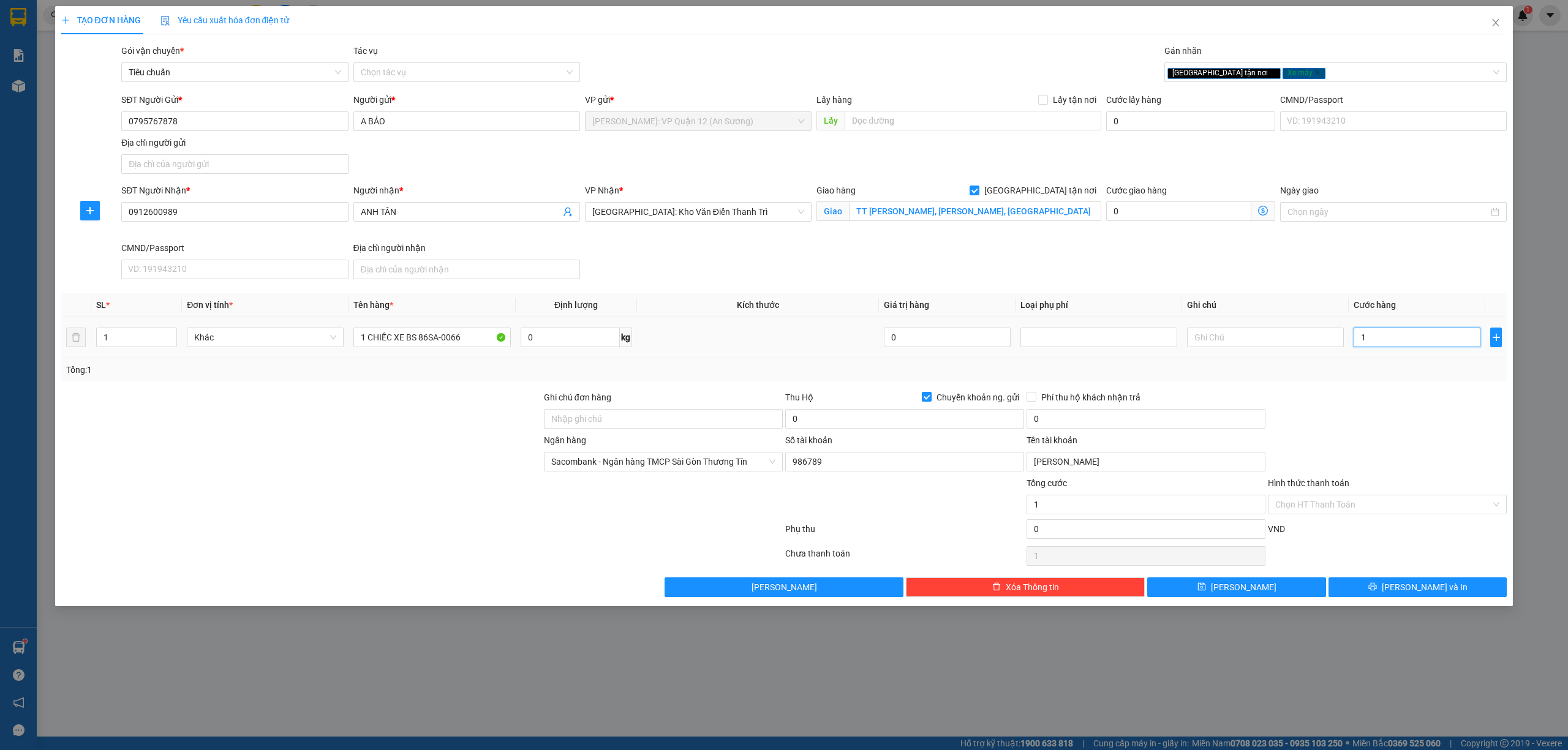
type input "15"
type input "158"
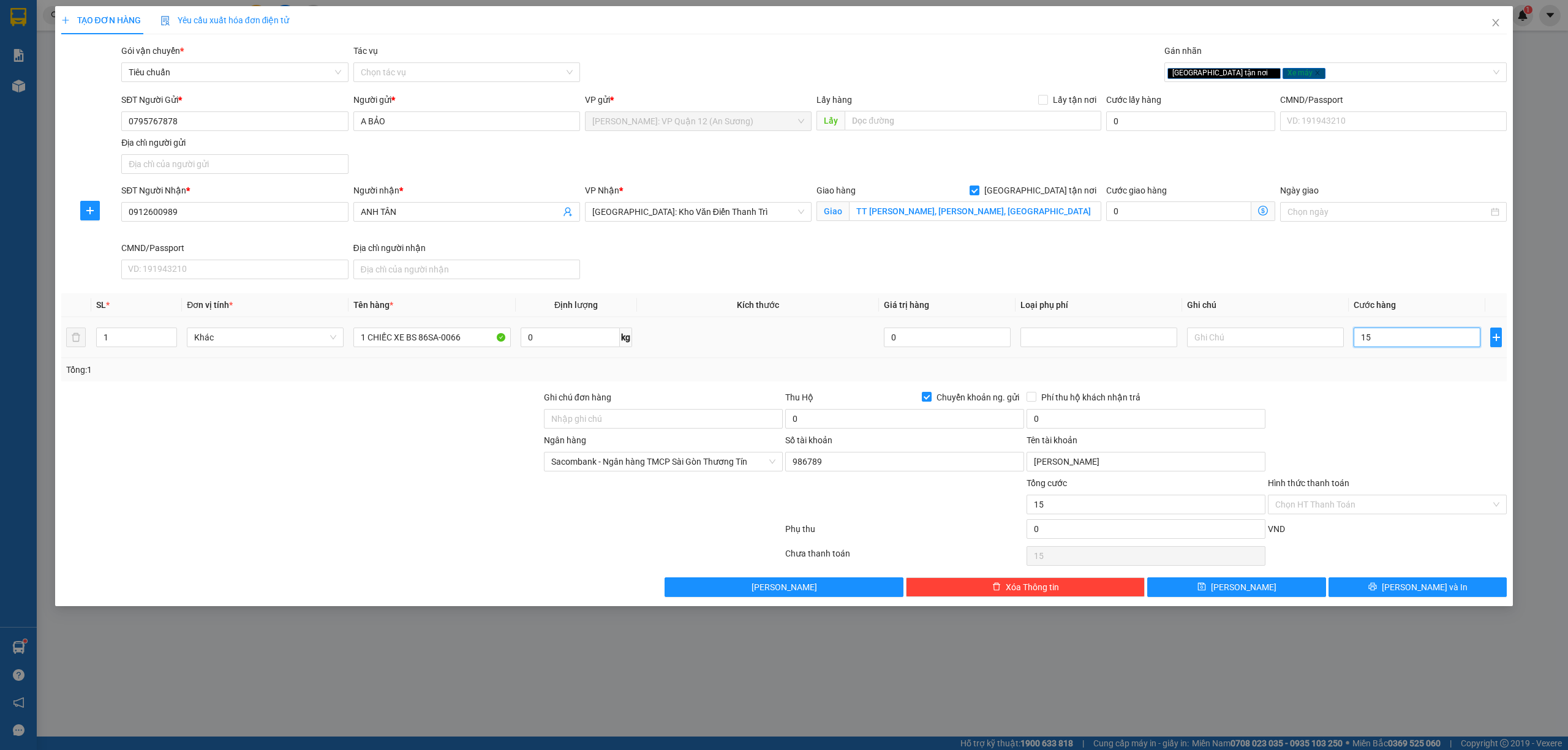
type input "158"
type input "1.580"
type input "1.580.000"
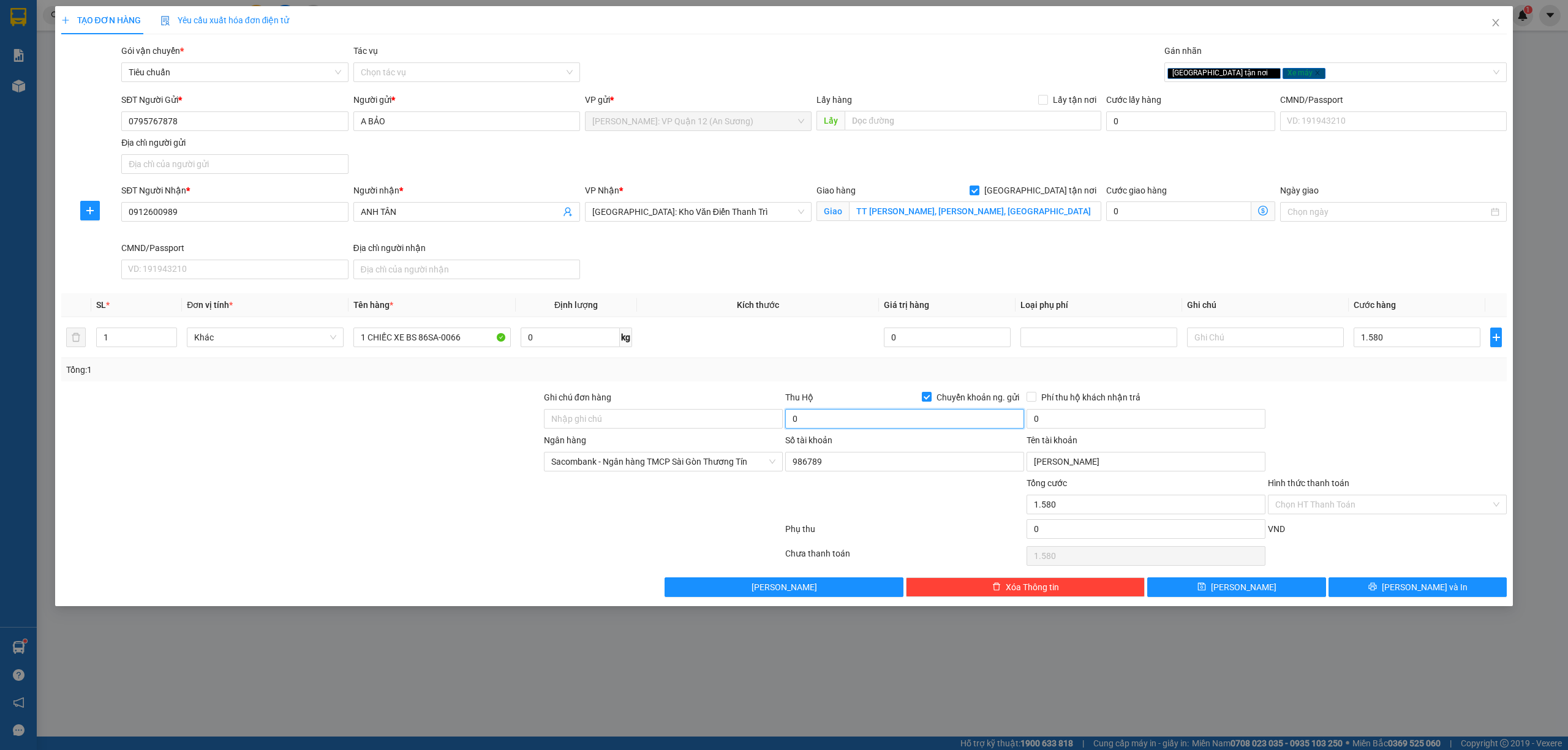
type input "1.580.000"
click at [918, 420] on input "0" at bounding box center [904, 418] width 239 height 19
click at [841, 417] on input "0" at bounding box center [904, 418] width 239 height 19
type input "26.000.000"
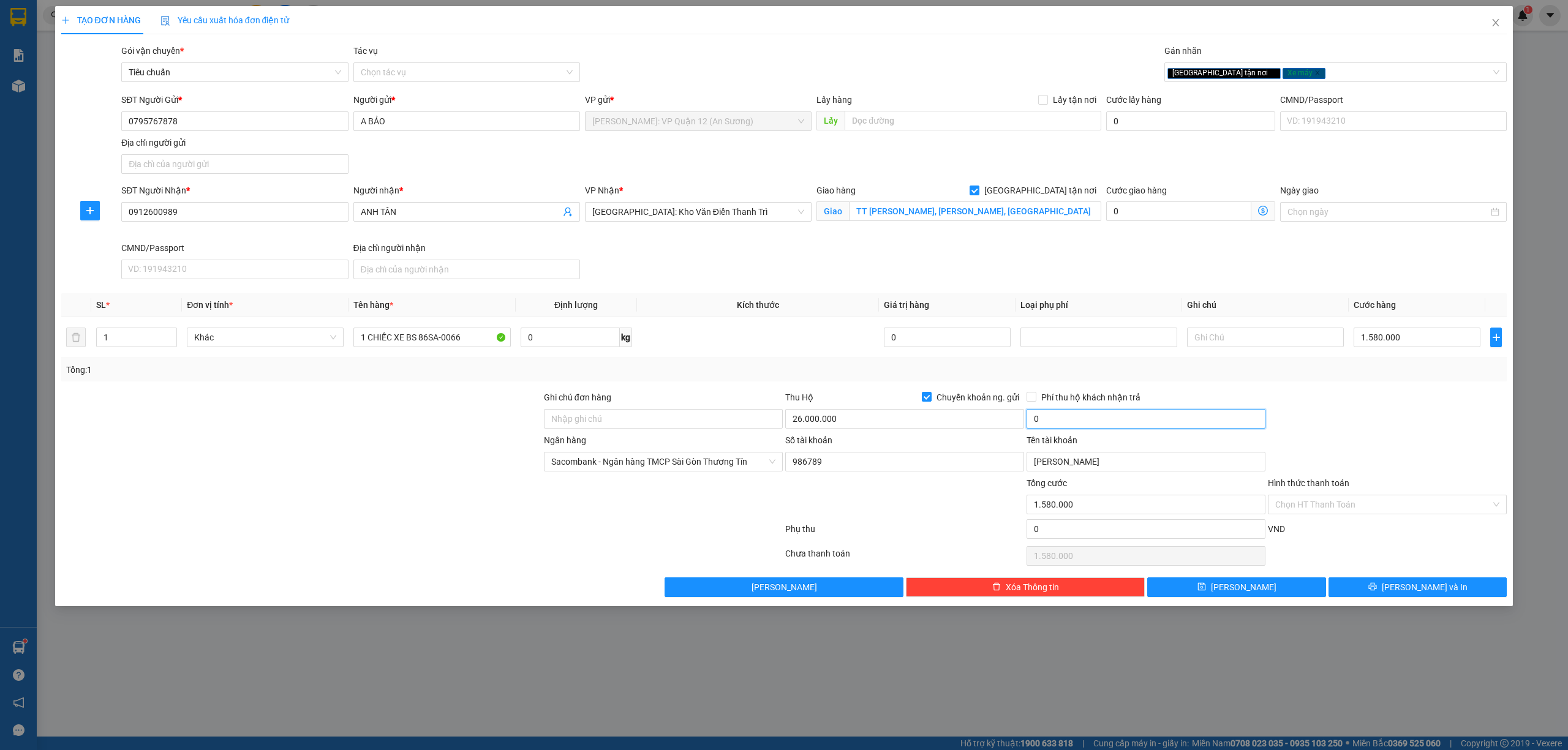
click at [1071, 427] on input "0" at bounding box center [1146, 418] width 239 height 19
type input "60.000"
drag, startPoint x: 1287, startPoint y: 388, endPoint x: 1283, endPoint y: 404, distance: 16.5
click at [1287, 388] on div "Transit Pickup Surcharge Ids Transit Deliver Surcharge Ids Transit Deliver Surc…" at bounding box center [784, 320] width 1446 height 553
click at [900, 519] on div at bounding box center [904, 497] width 242 height 43
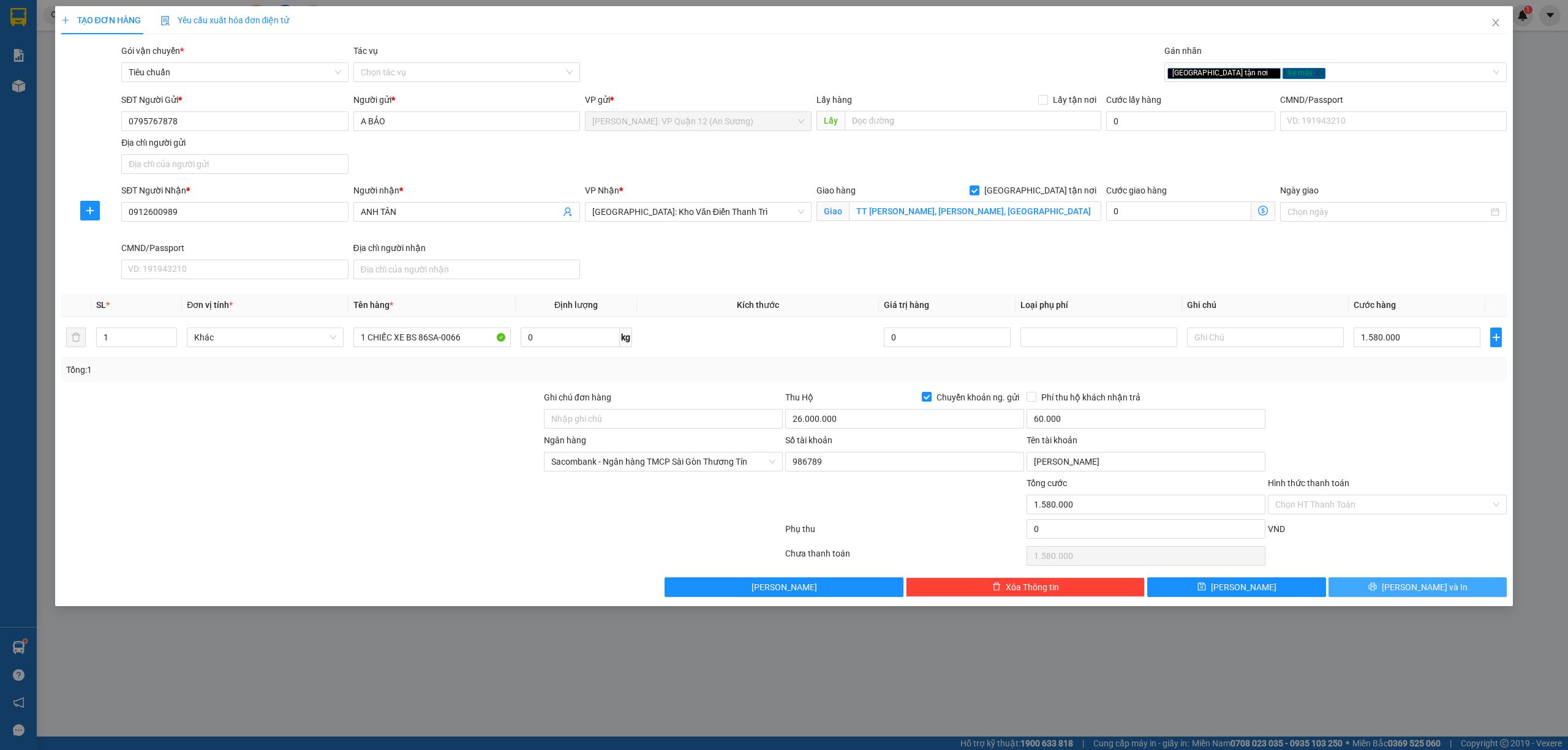
click at [1389, 590] on button "Lưu và In" at bounding box center [1418, 586] width 179 height 19
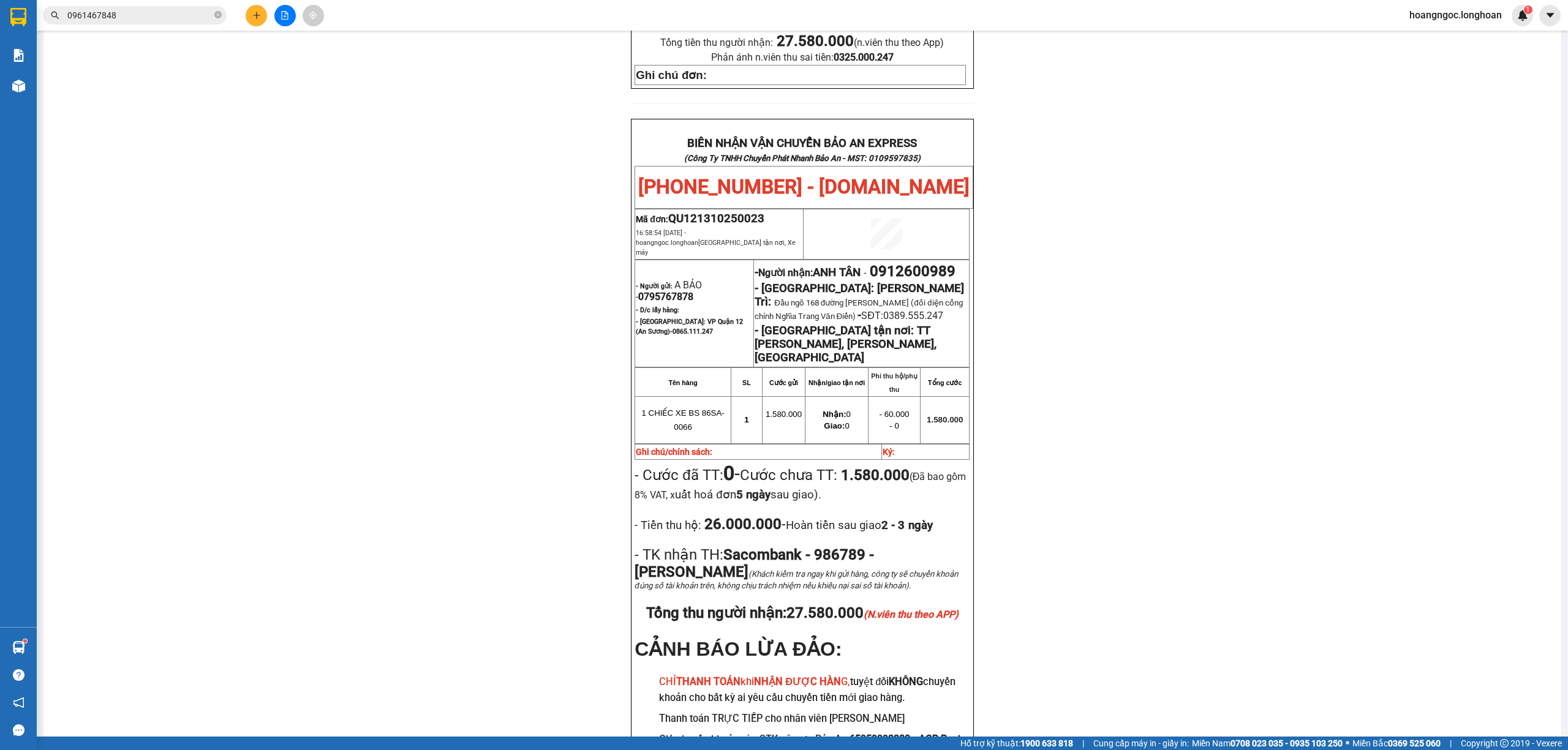
scroll to position [615, 0]
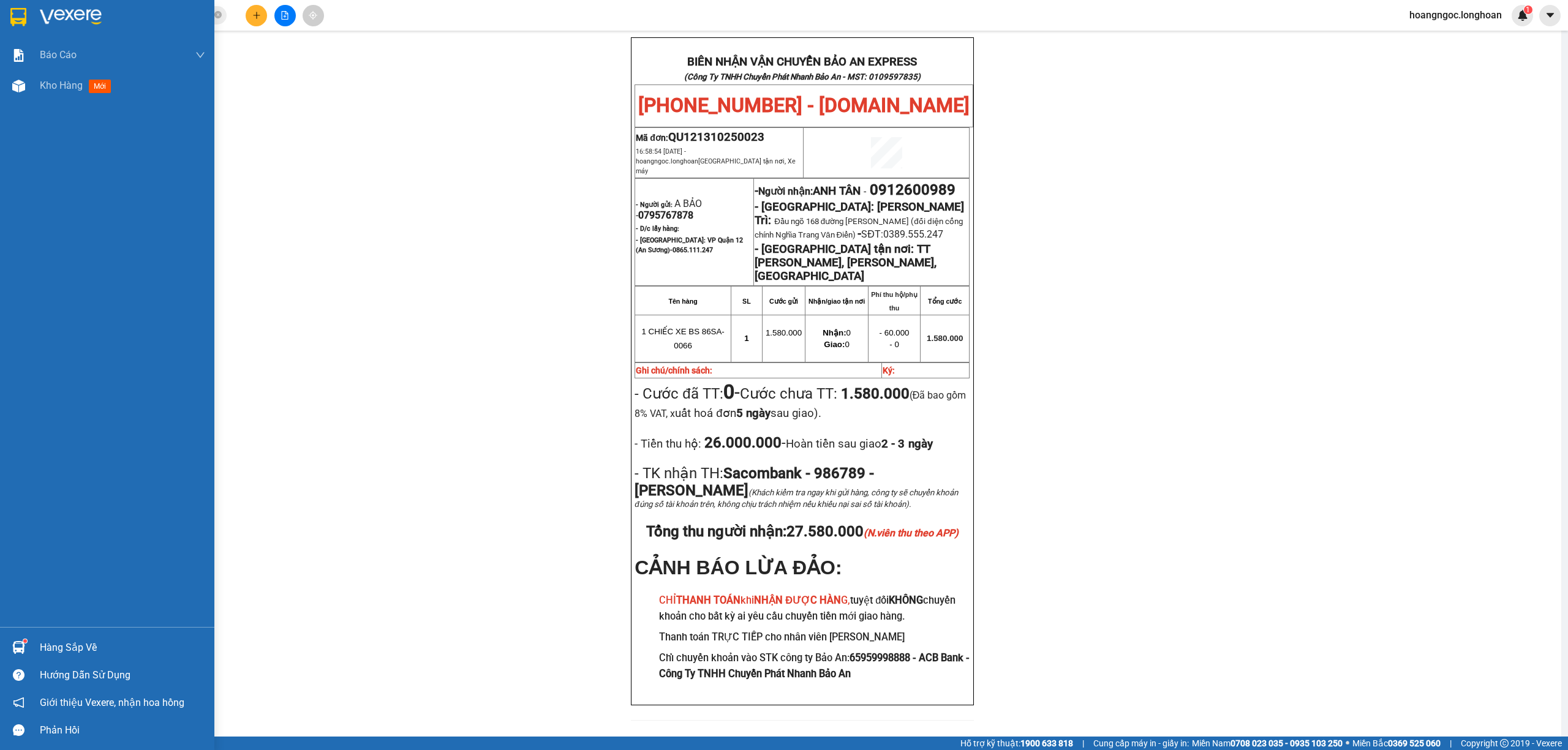
click at [10, 9] on img at bounding box center [18, 17] width 16 height 18
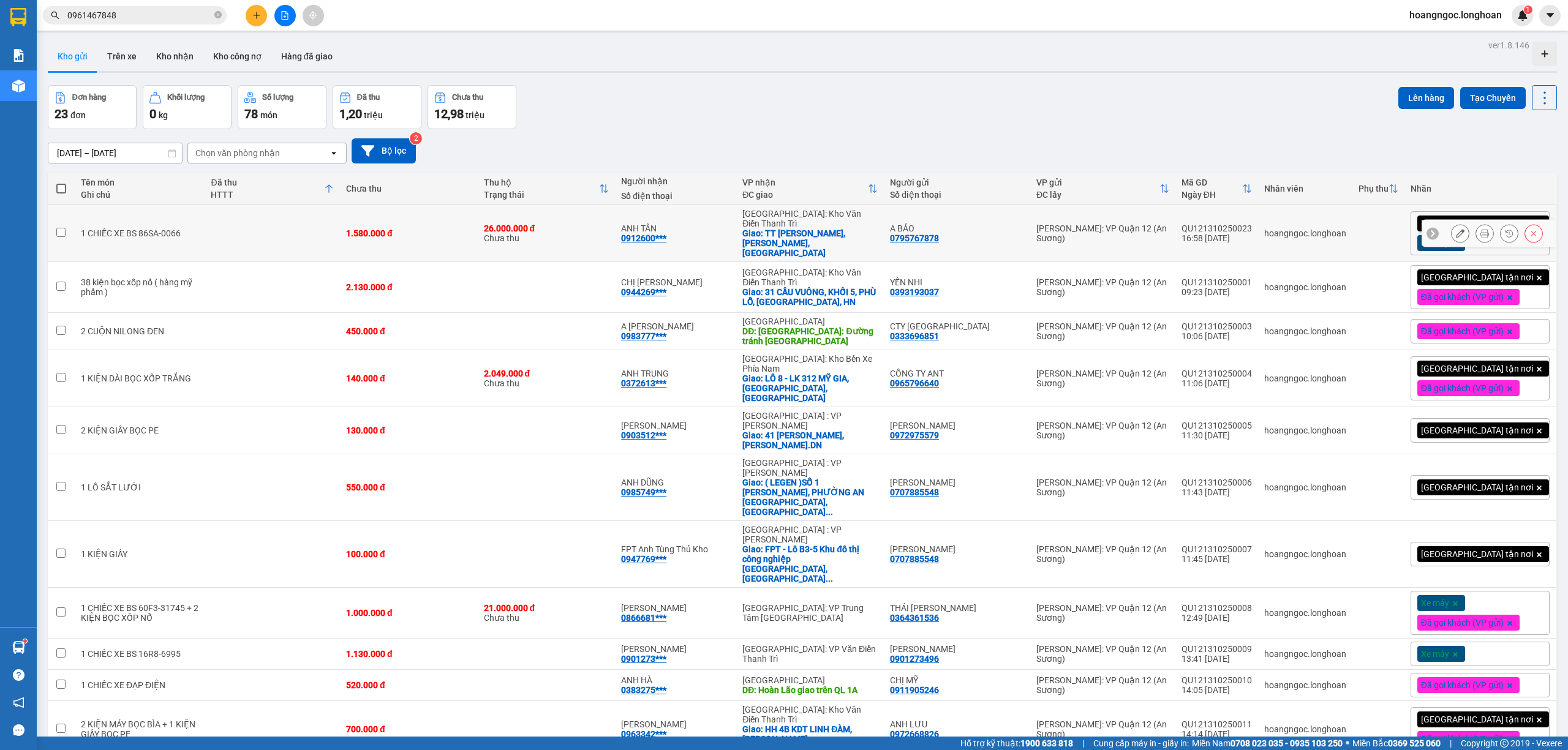
click at [1456, 233] on icon at bounding box center [1460, 233] width 9 height 9
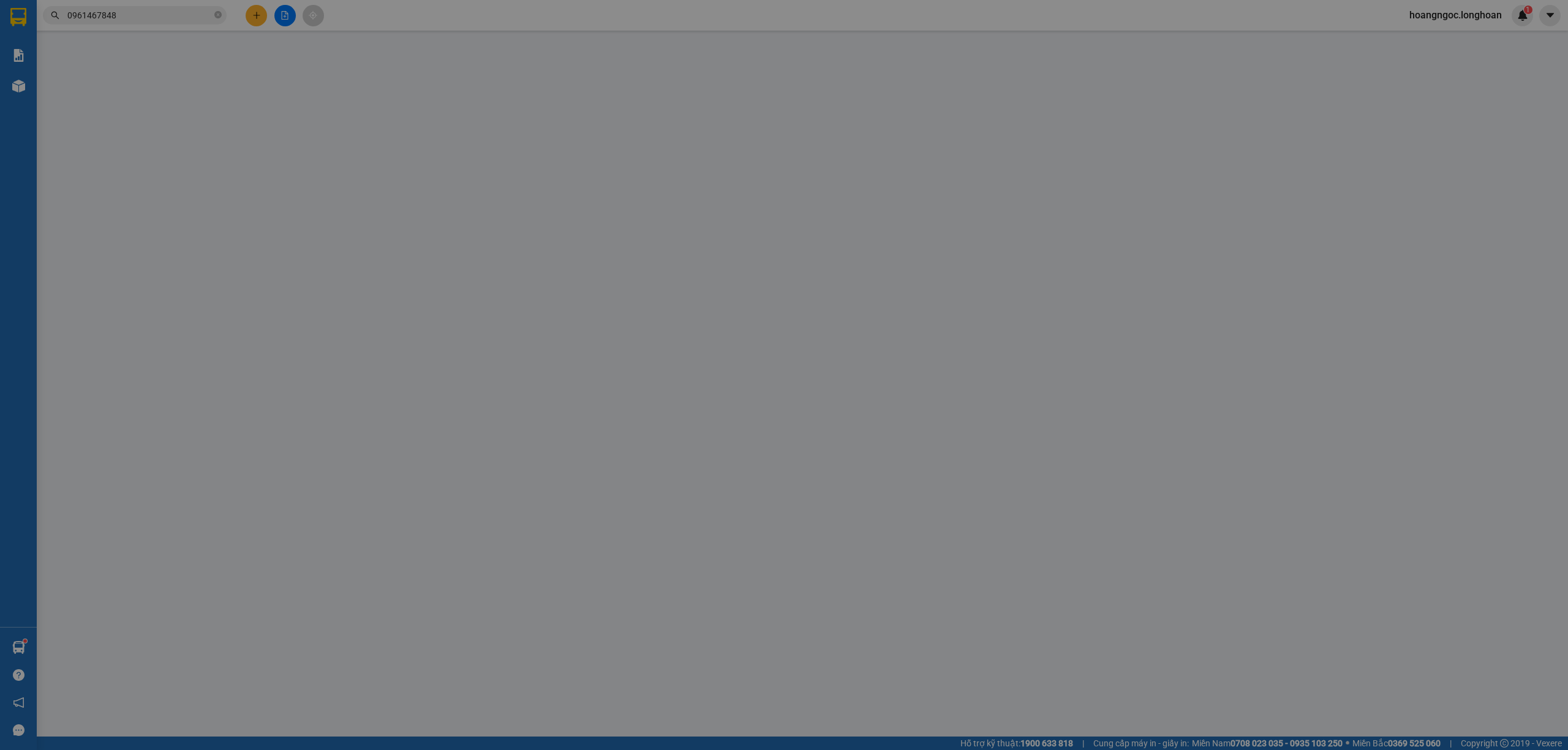
type input "0795767878"
type input "A BẢO"
type input "0912600989"
type input "ANH TÂN"
checkbox input "true"
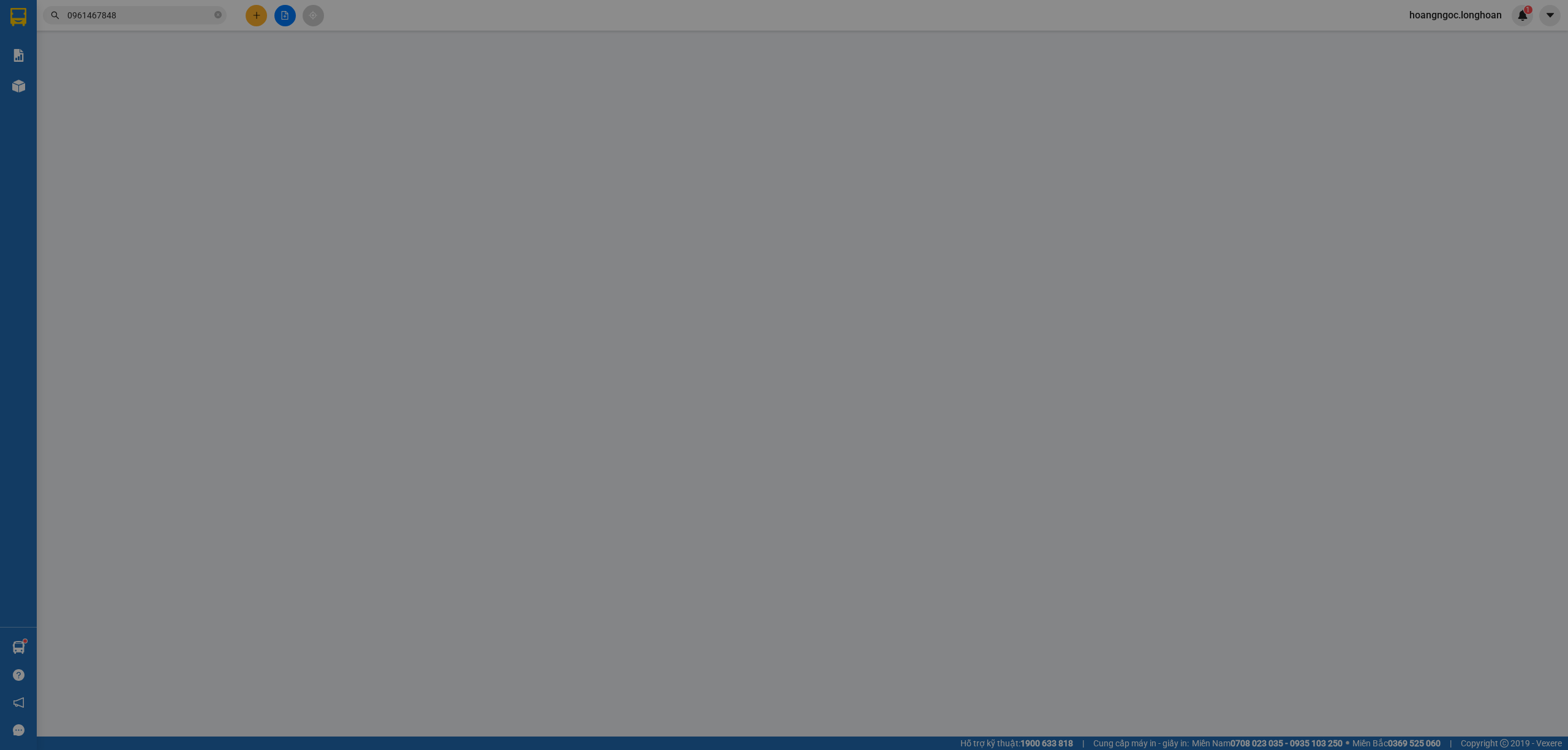
type input "TT TRẦN CAO, PHÙ CỪ, HƯNG YÊN"
type input "1.580.000"
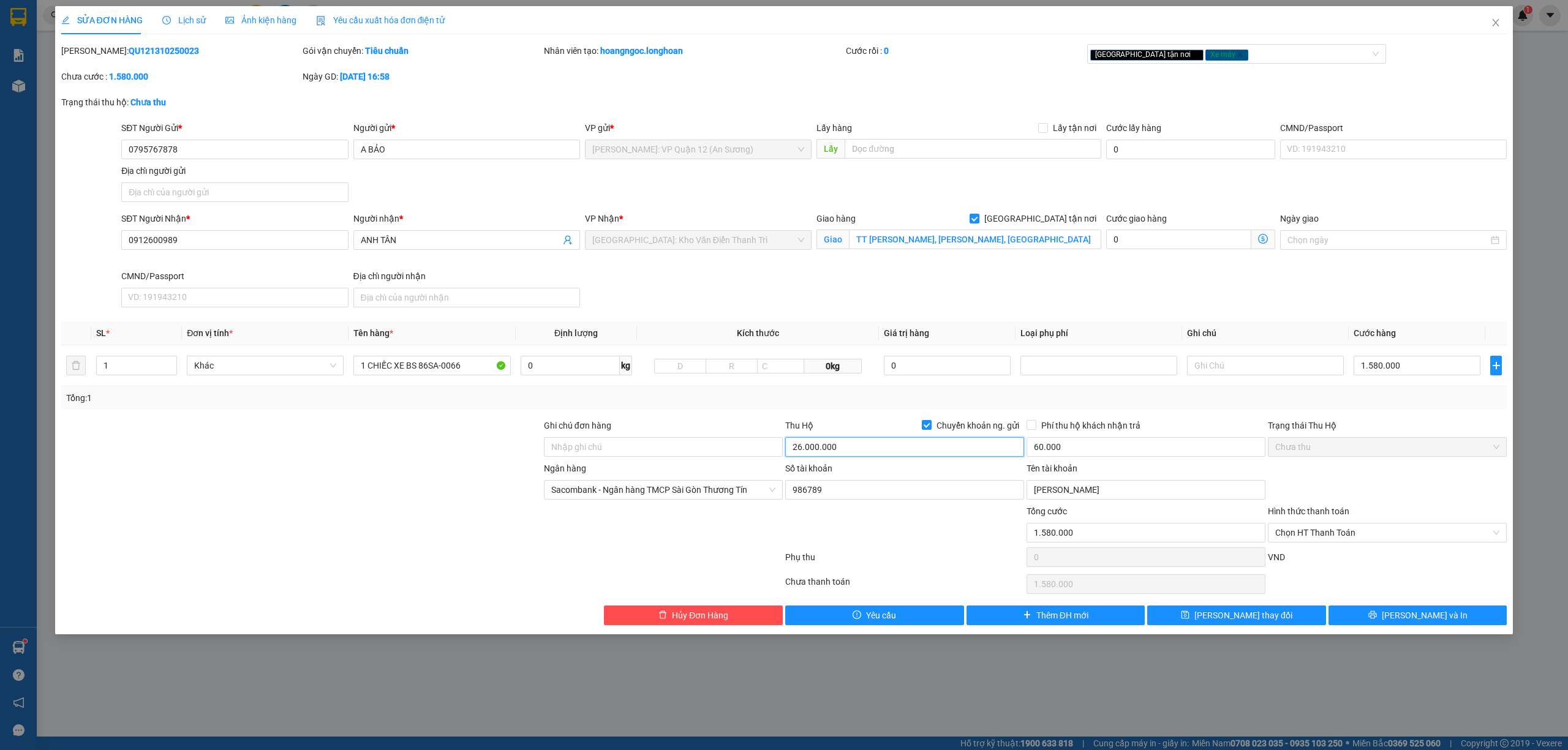
click at [883, 447] on input "26.000.000" at bounding box center [904, 447] width 239 height 19
click at [846, 452] on input "26.000.000" at bounding box center [904, 447] width 239 height 19
type input "24.420.000"
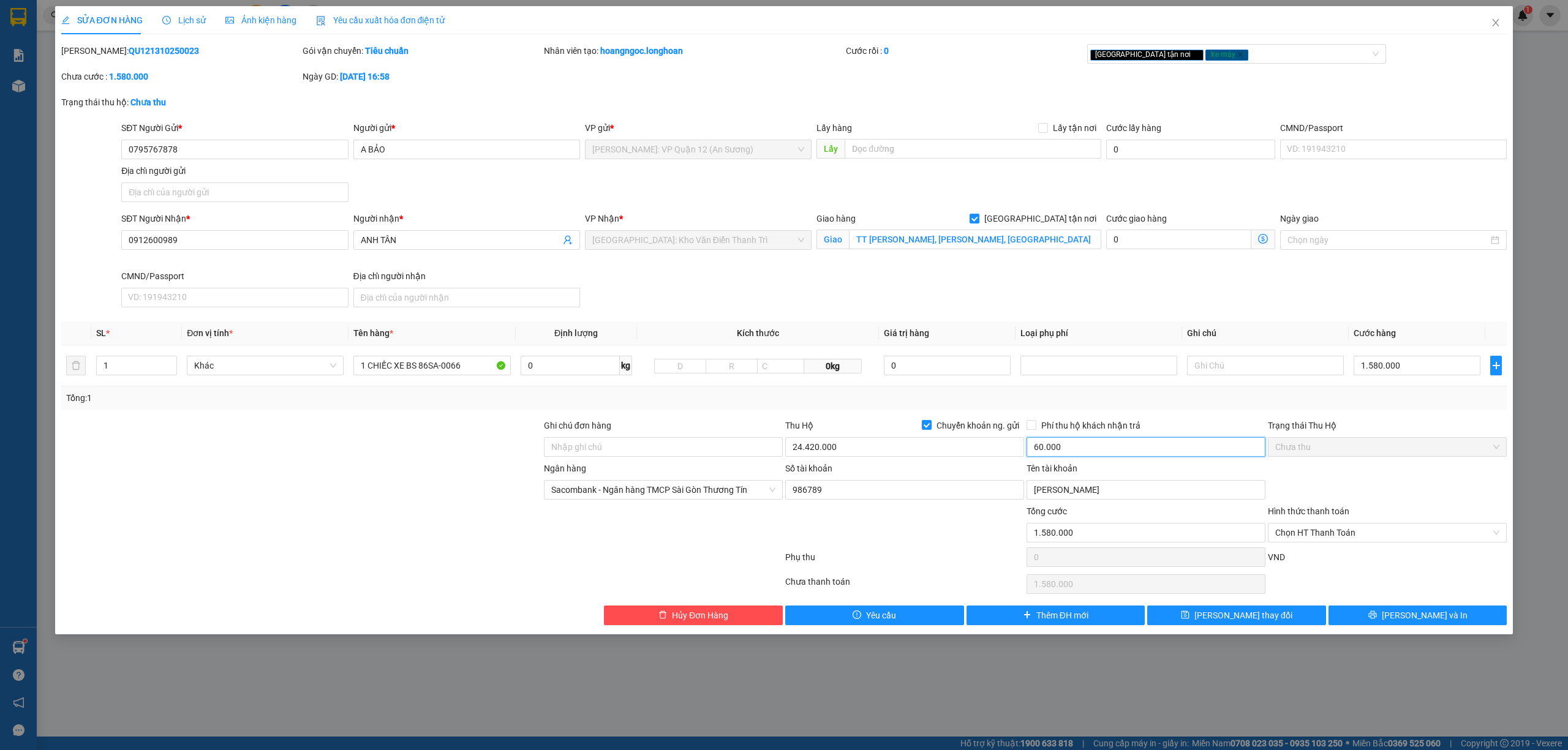
click at [1101, 446] on input "60.000" at bounding box center [1146, 447] width 239 height 19
click at [865, 543] on div at bounding box center [904, 525] width 242 height 43
type input "50.000"
drag, startPoint x: 1409, startPoint y: 625, endPoint x: 598, endPoint y: 443, distance: 831.2
click at [1407, 622] on button "Lưu và In" at bounding box center [1418, 615] width 179 height 19
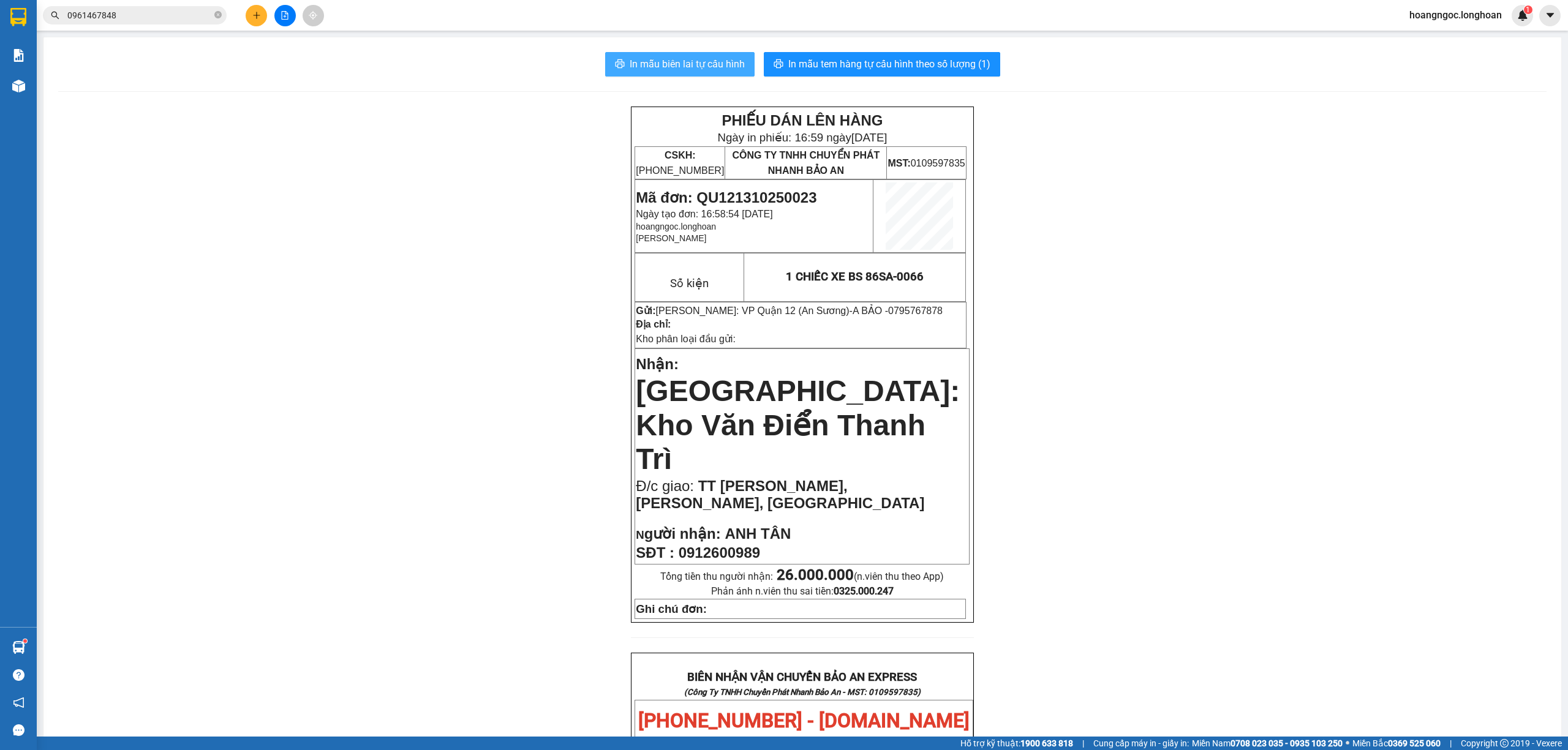
click at [654, 68] on span "In mẫu biên lai tự cấu hình" at bounding box center [687, 63] width 115 height 15
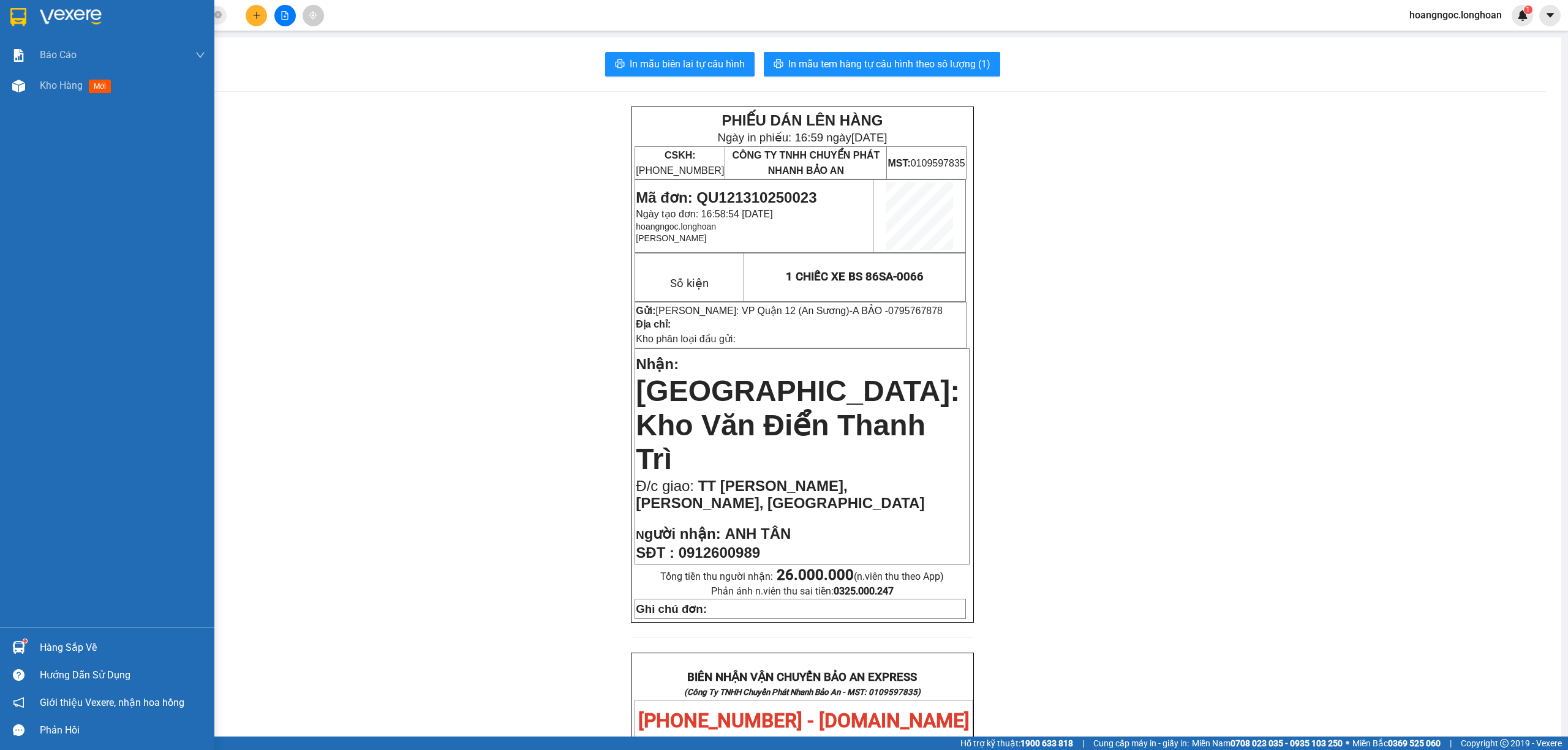
click at [13, 17] on img at bounding box center [18, 17] width 16 height 18
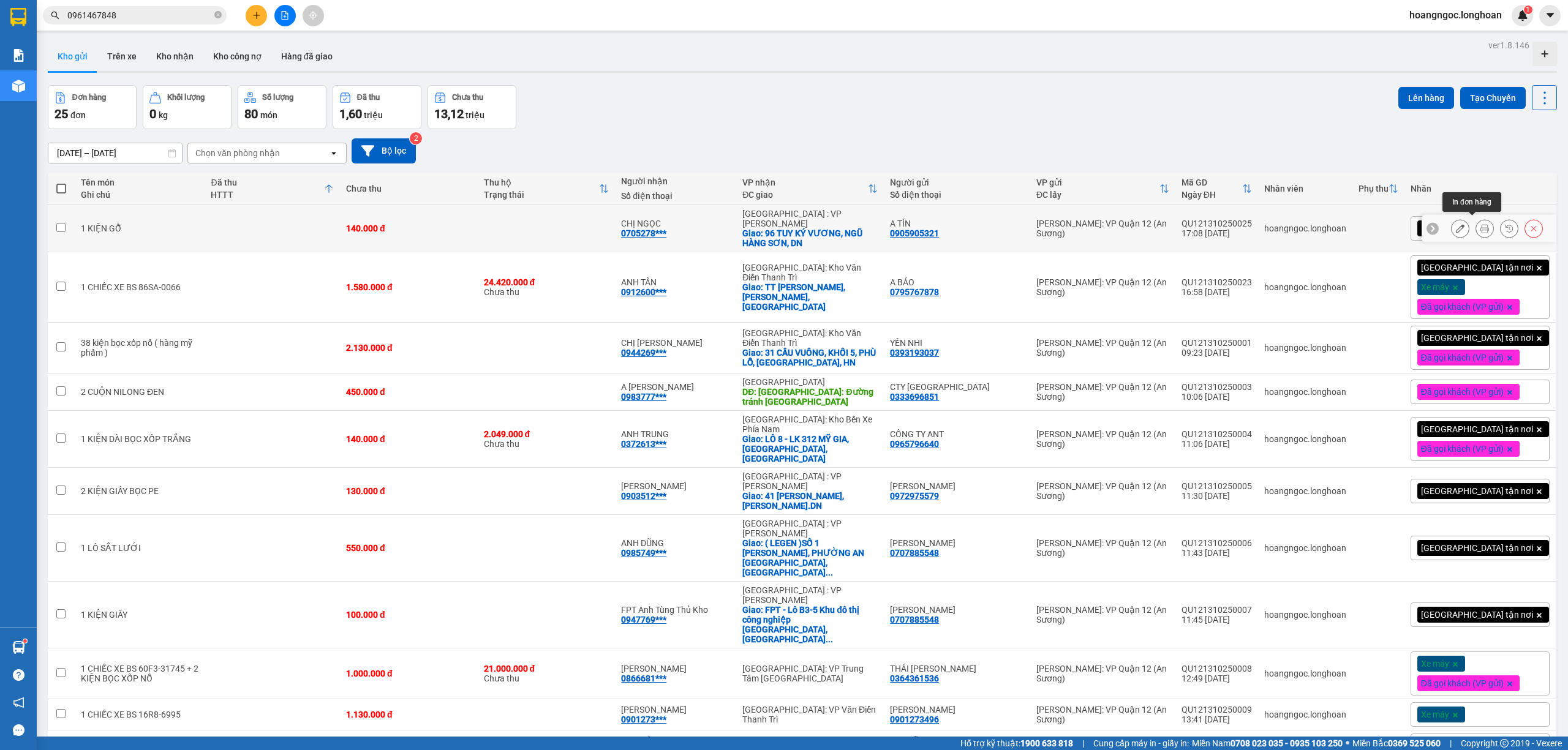
drag, startPoint x: 1474, startPoint y: 218, endPoint x: 1468, endPoint y: 219, distance: 6.1
click at [1476, 218] on button at bounding box center [1484, 228] width 17 height 22
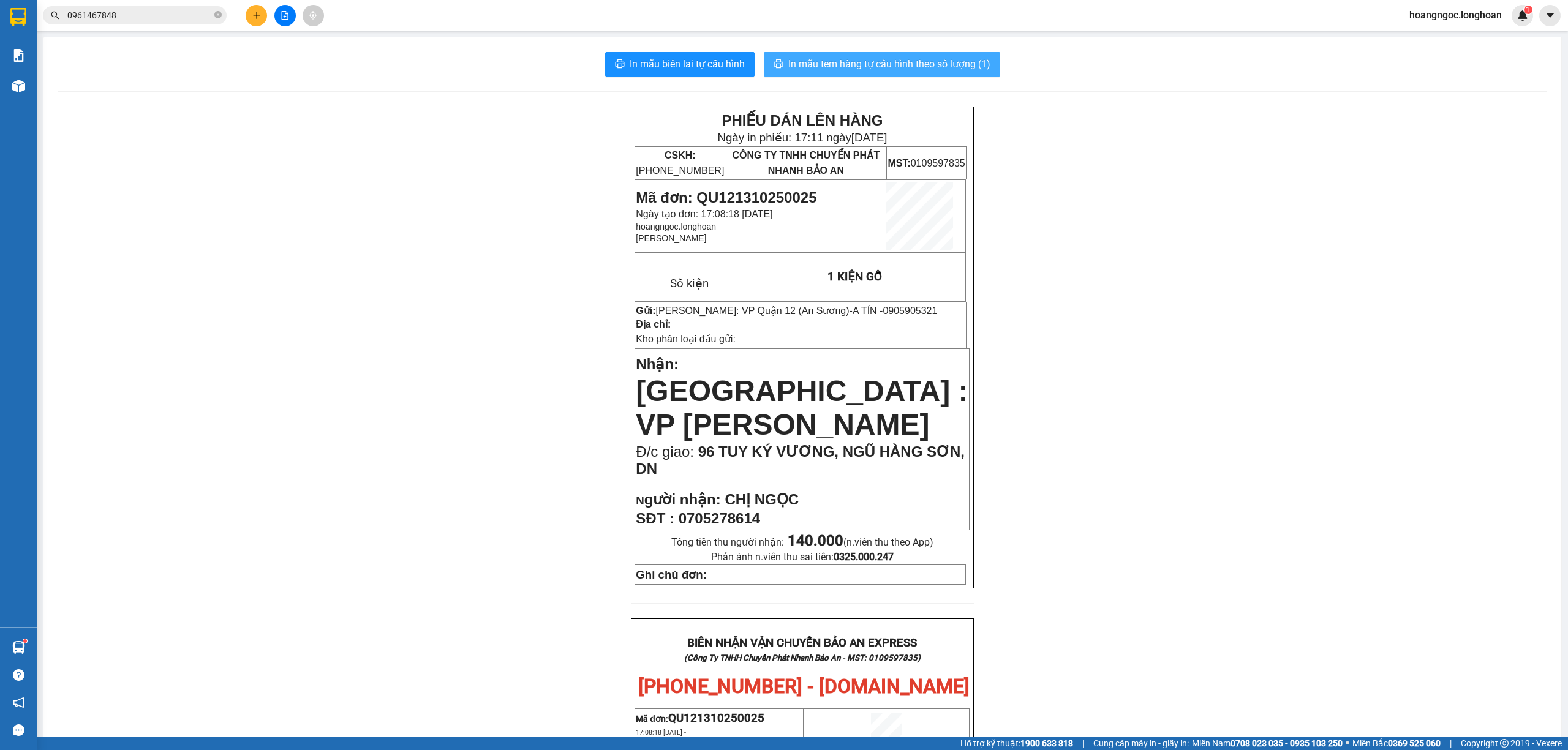
click at [838, 59] on span "In mẫu tem hàng tự cấu hình theo số lượng (1)" at bounding box center [889, 63] width 202 height 15
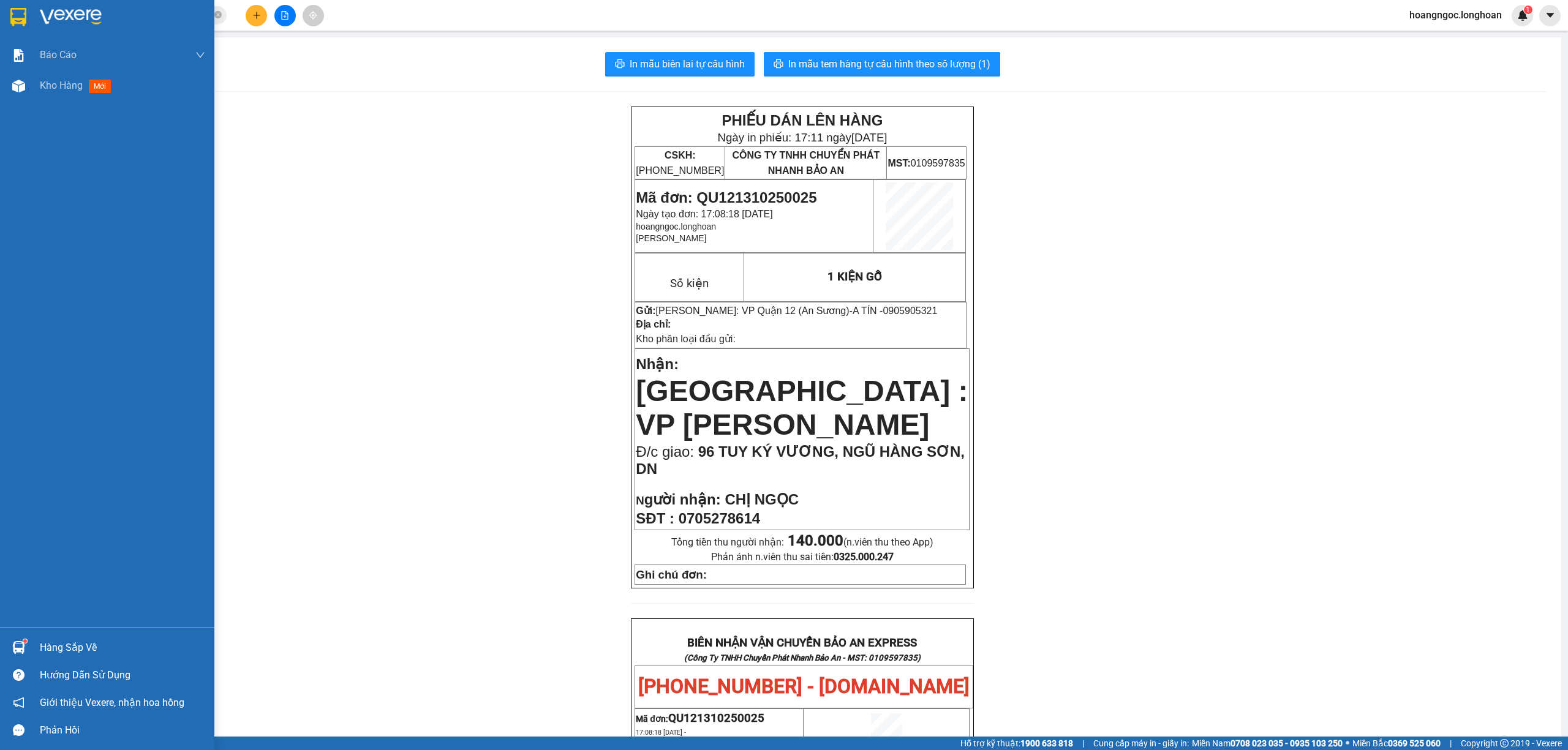
click at [8, 23] on div at bounding box center [19, 17] width 22 height 22
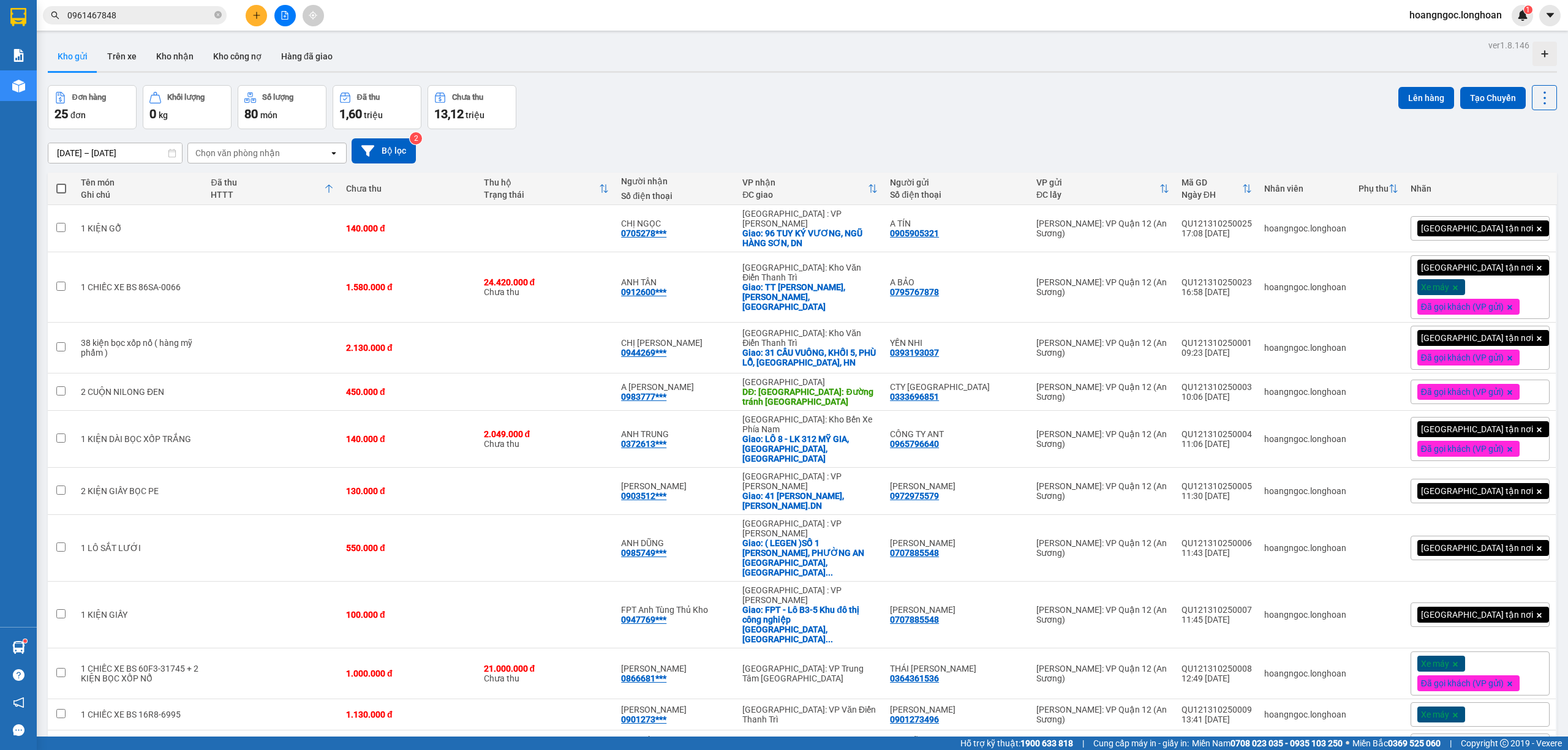
click at [340, 192] on th "Đã thu HTTT" at bounding box center [273, 189] width 136 height 32
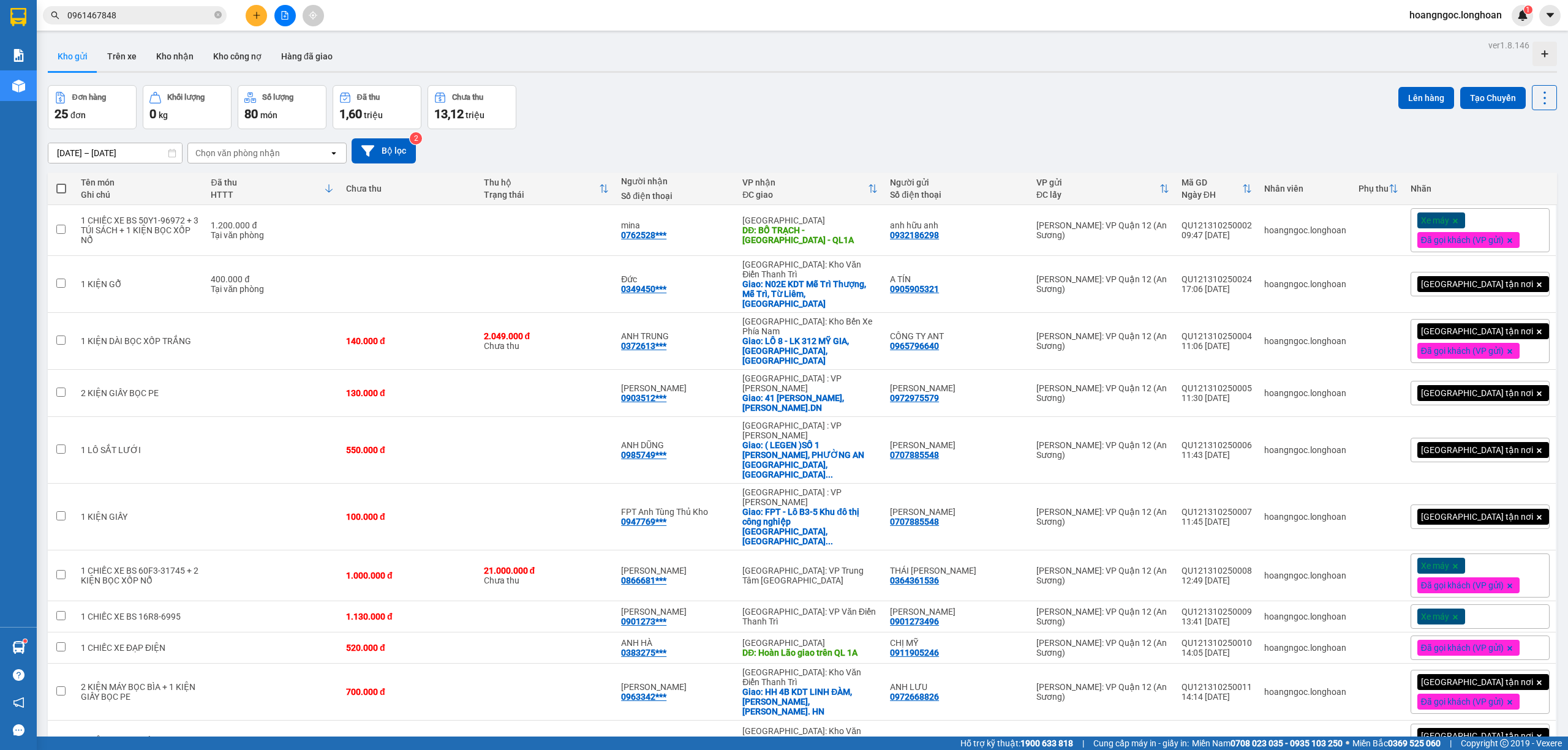
click at [340, 191] on th "Đã thu HTTT" at bounding box center [273, 189] width 136 height 32
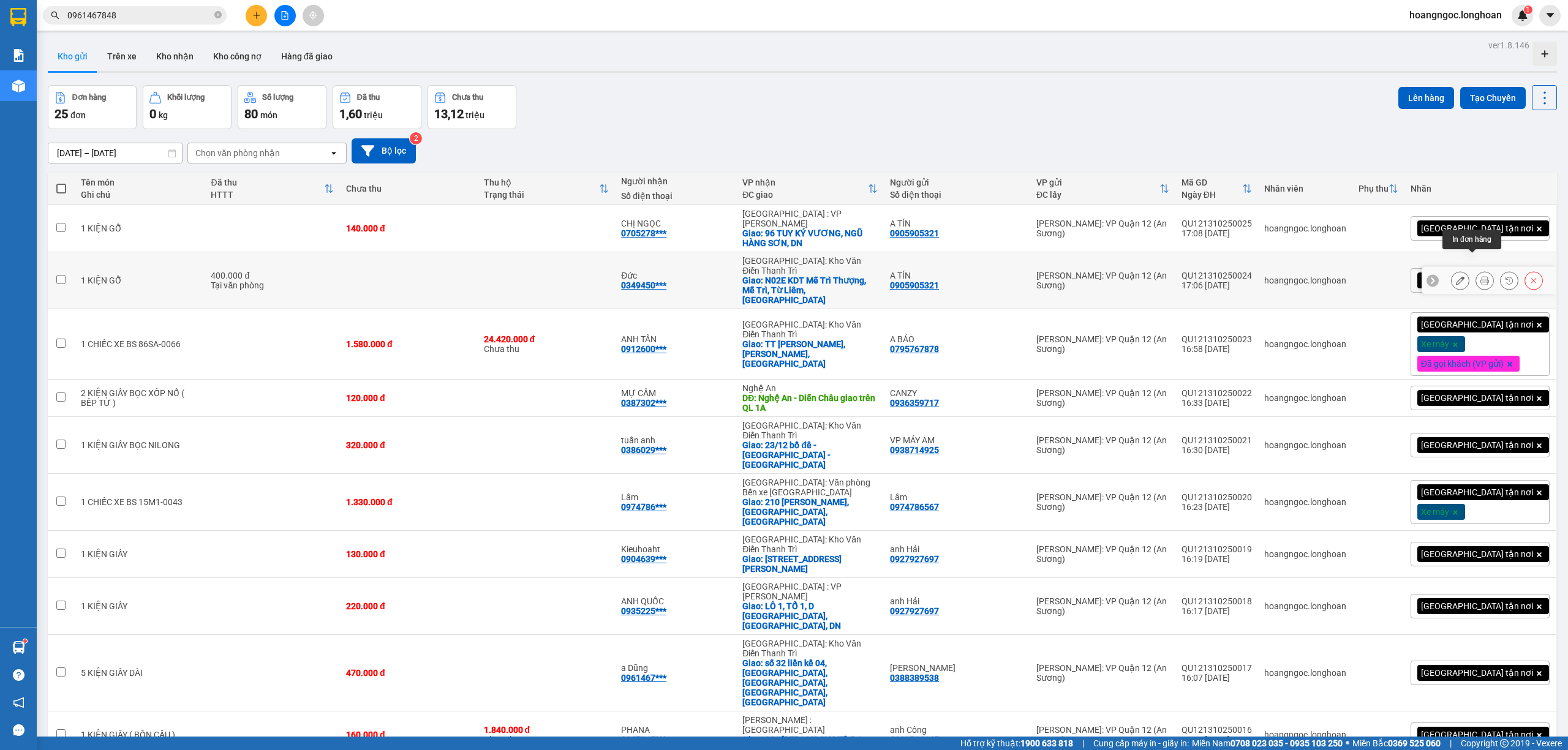
click at [1480, 276] on icon at bounding box center [1484, 280] width 9 height 9
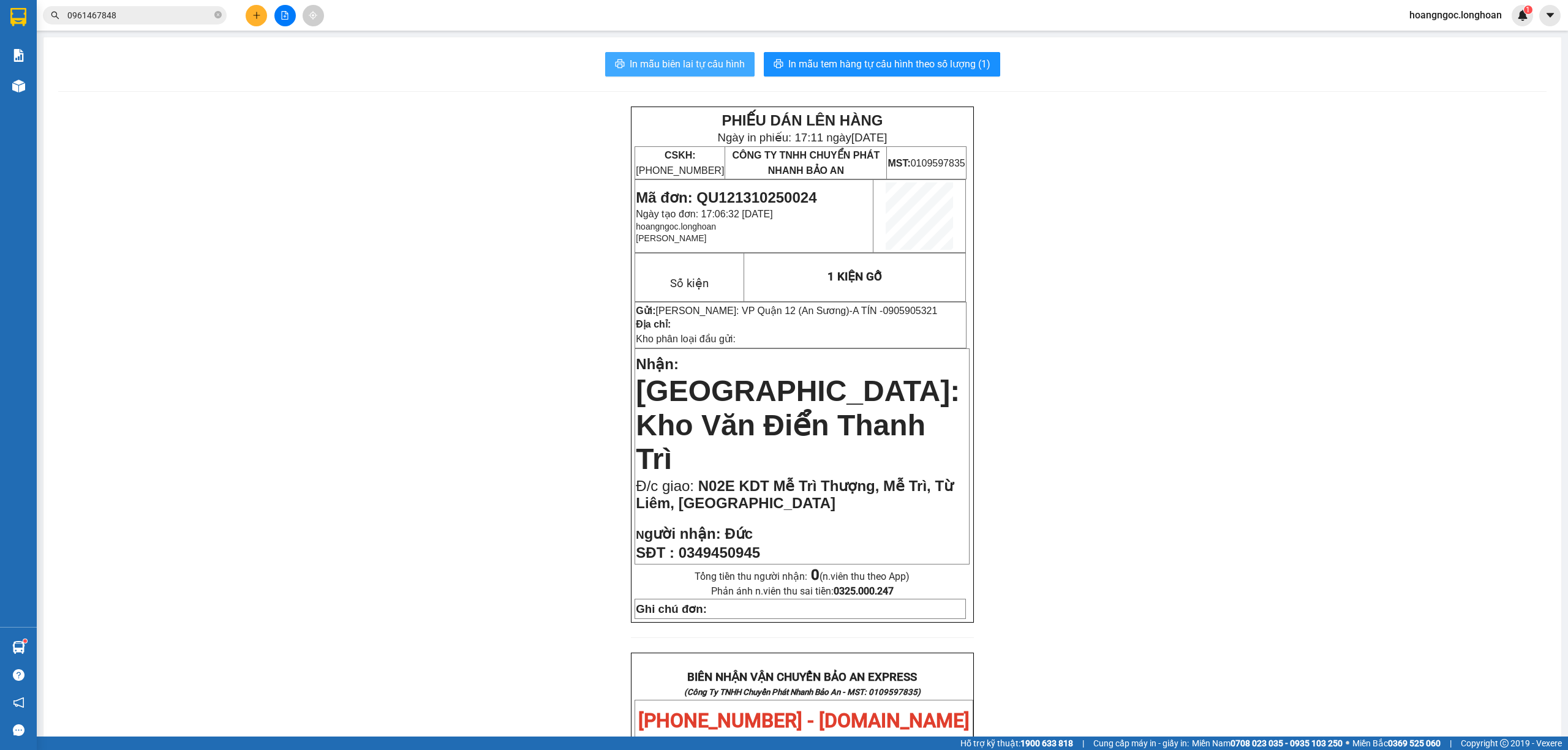
click at [694, 74] on button "In mẫu biên lai tự cấu hình" at bounding box center [679, 64] width 149 height 24
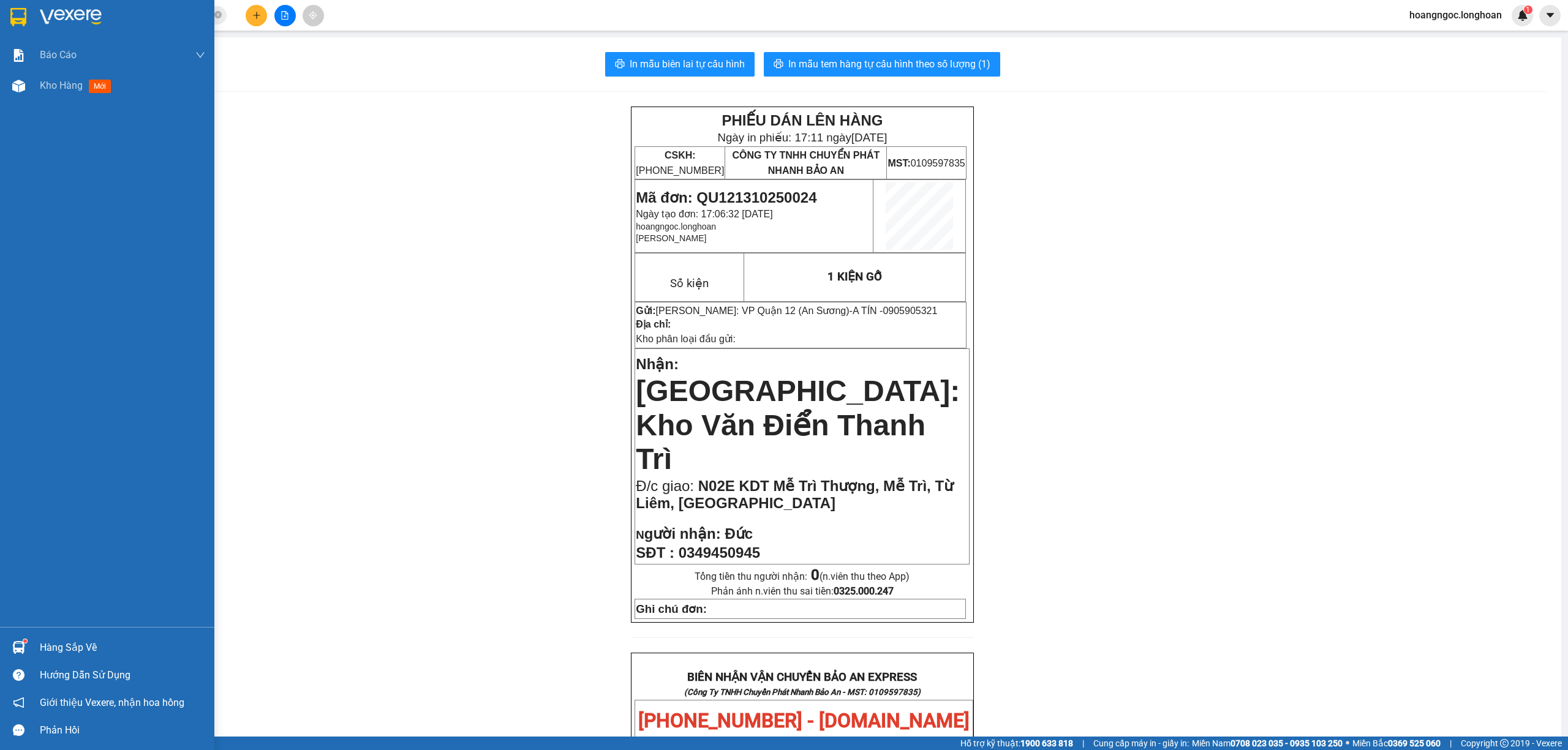
click at [6, 18] on div at bounding box center [107, 19] width 214 height 40
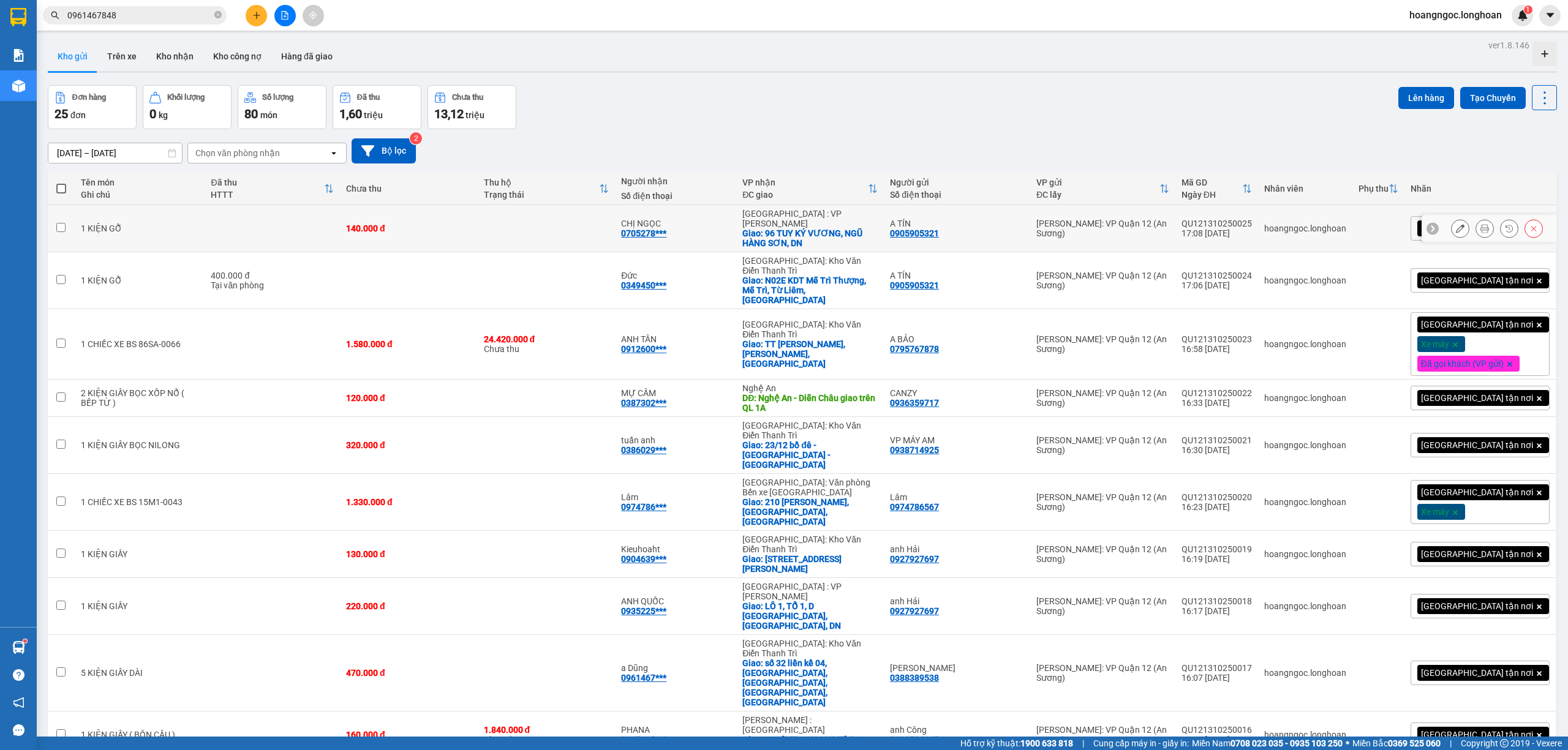
click at [1478, 219] on div at bounding box center [1484, 228] width 18 height 18
click at [1480, 224] on icon at bounding box center [1484, 228] width 9 height 9
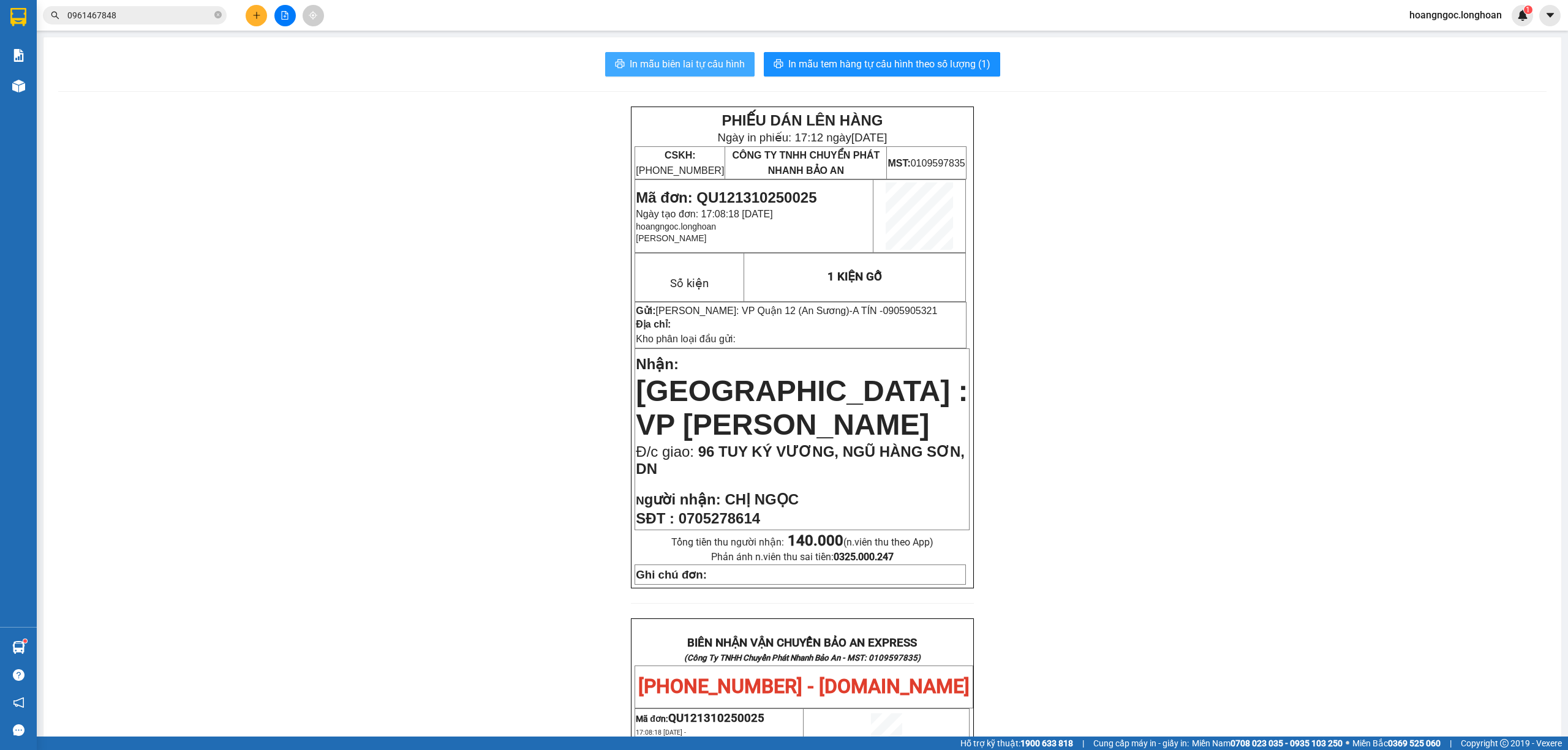
click at [703, 61] on span "In mẫu biên lai tự cấu hình" at bounding box center [687, 63] width 115 height 15
click at [213, 12] on span "0961467848" at bounding box center [134, 14] width 184 height 18
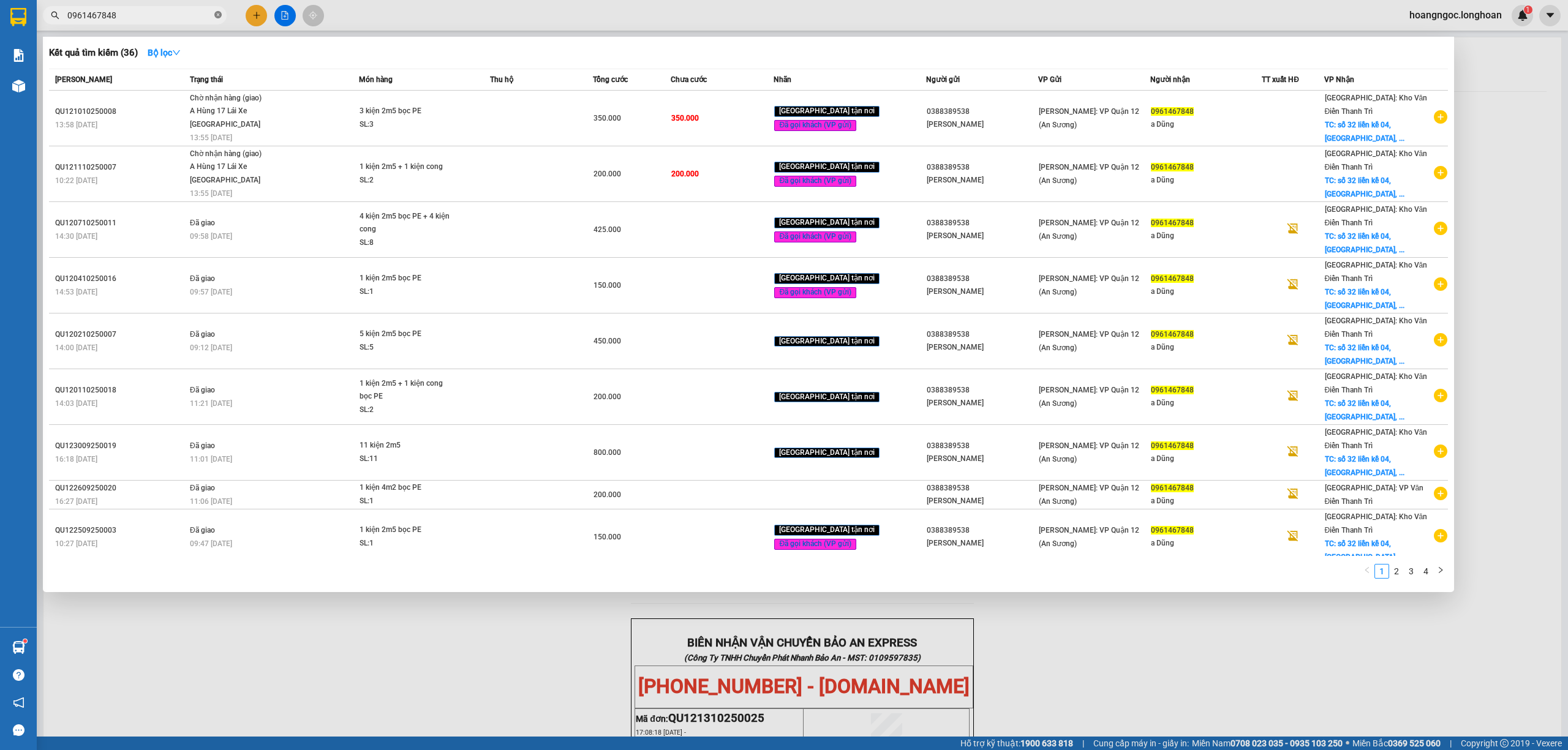
click at [218, 14] on icon "close-circle" at bounding box center [218, 14] width 7 height 7
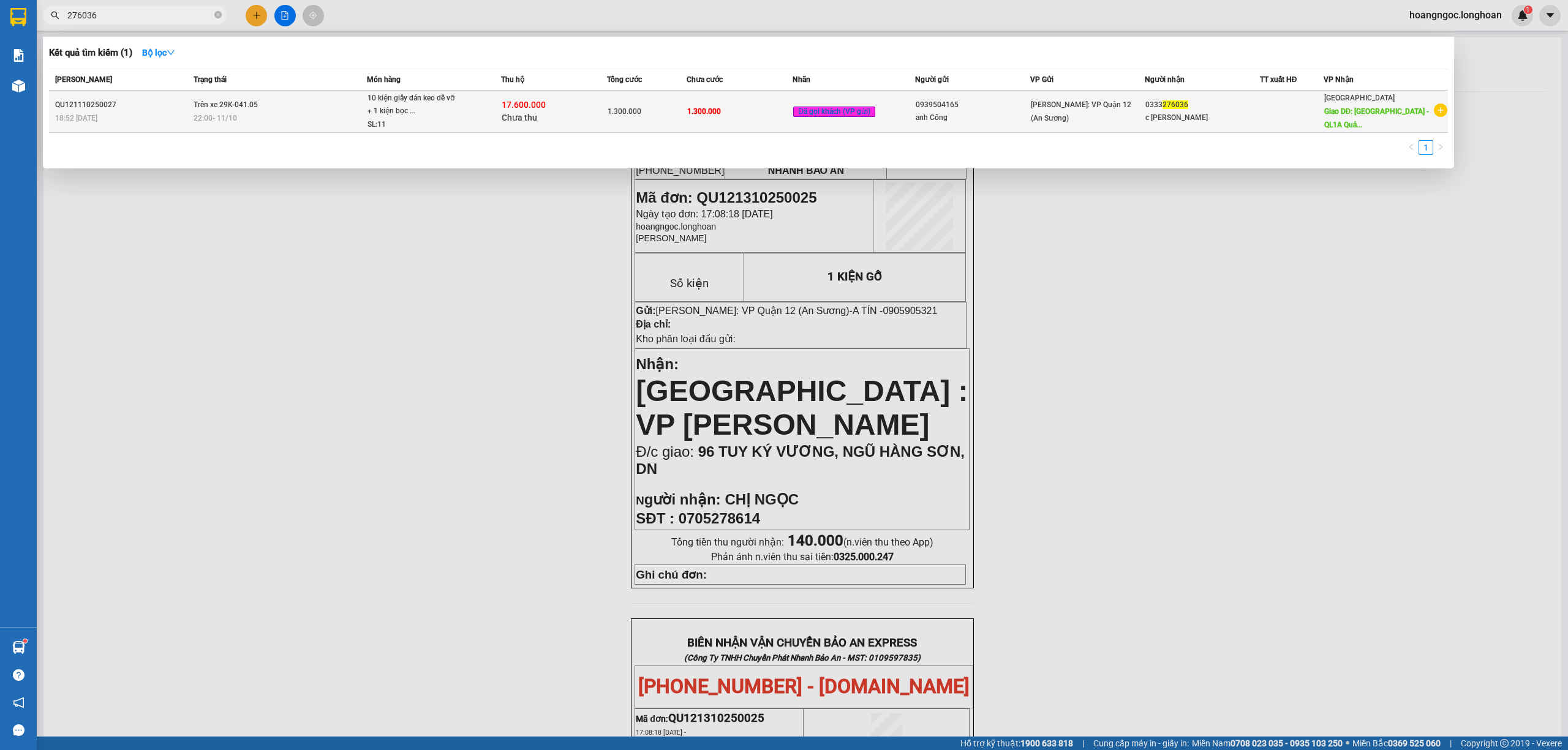
type input "276036"
click at [443, 112] on div "10 kiện giấy dán keo dễ vỡ + 1 kiện bọc ..." at bounding box center [413, 104] width 92 height 27
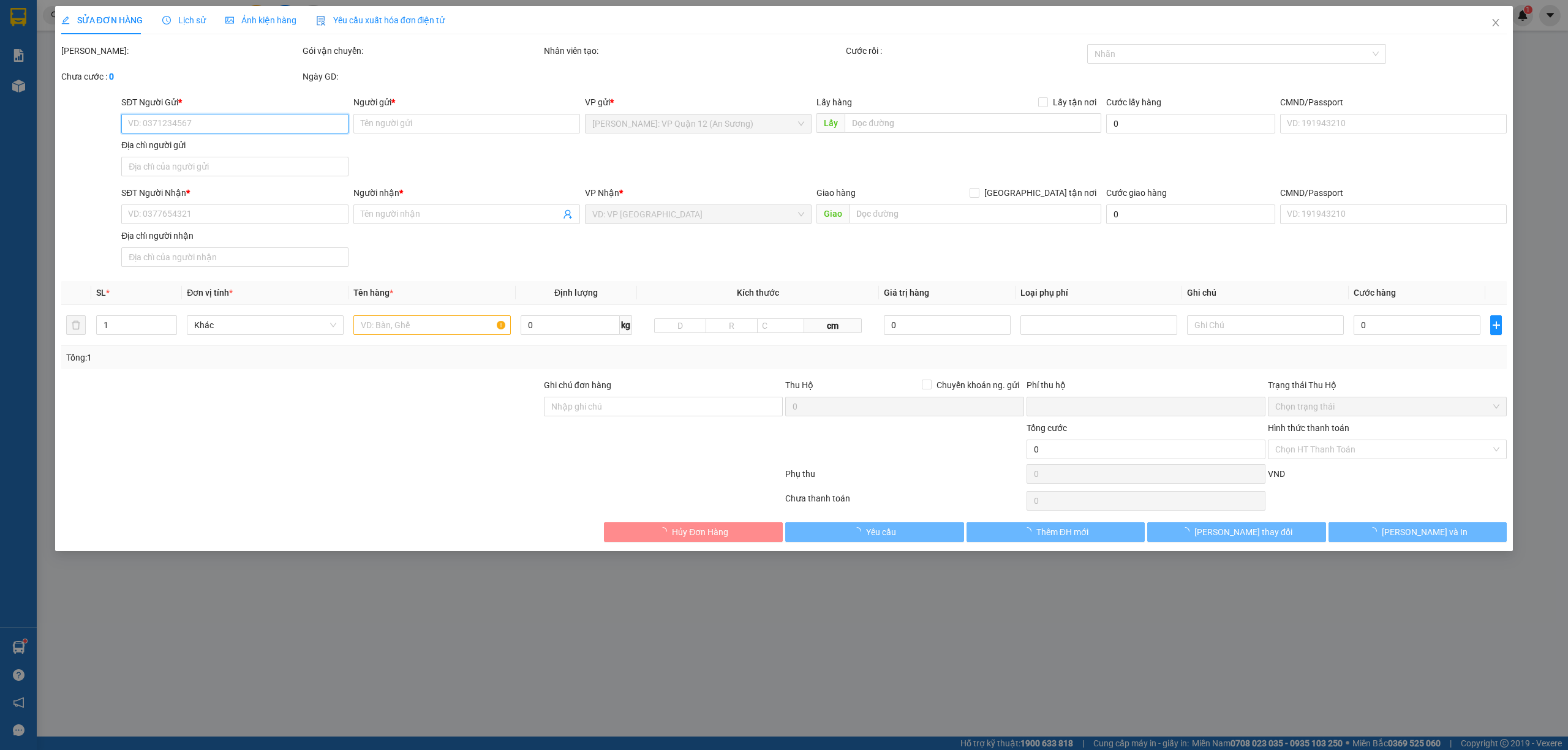
type input "0939504165"
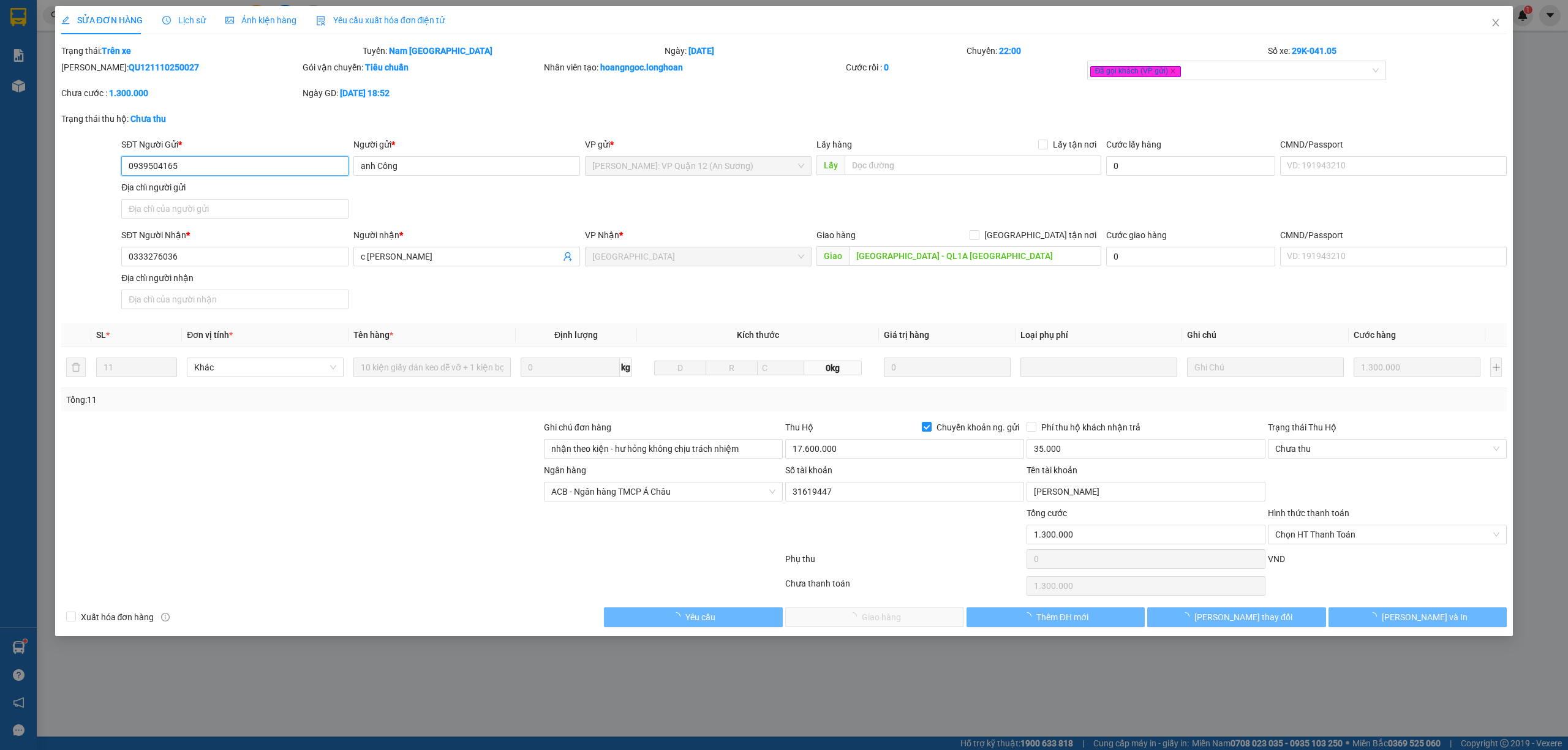
type input "anh Công"
type input "0333276036"
type input "c [PERSON_NAME]"
type input "Quảng Bình - QL1A Quảng Ninh"
type input "nhận theo kiện - hư hỏng không chịu trách nhiệm"
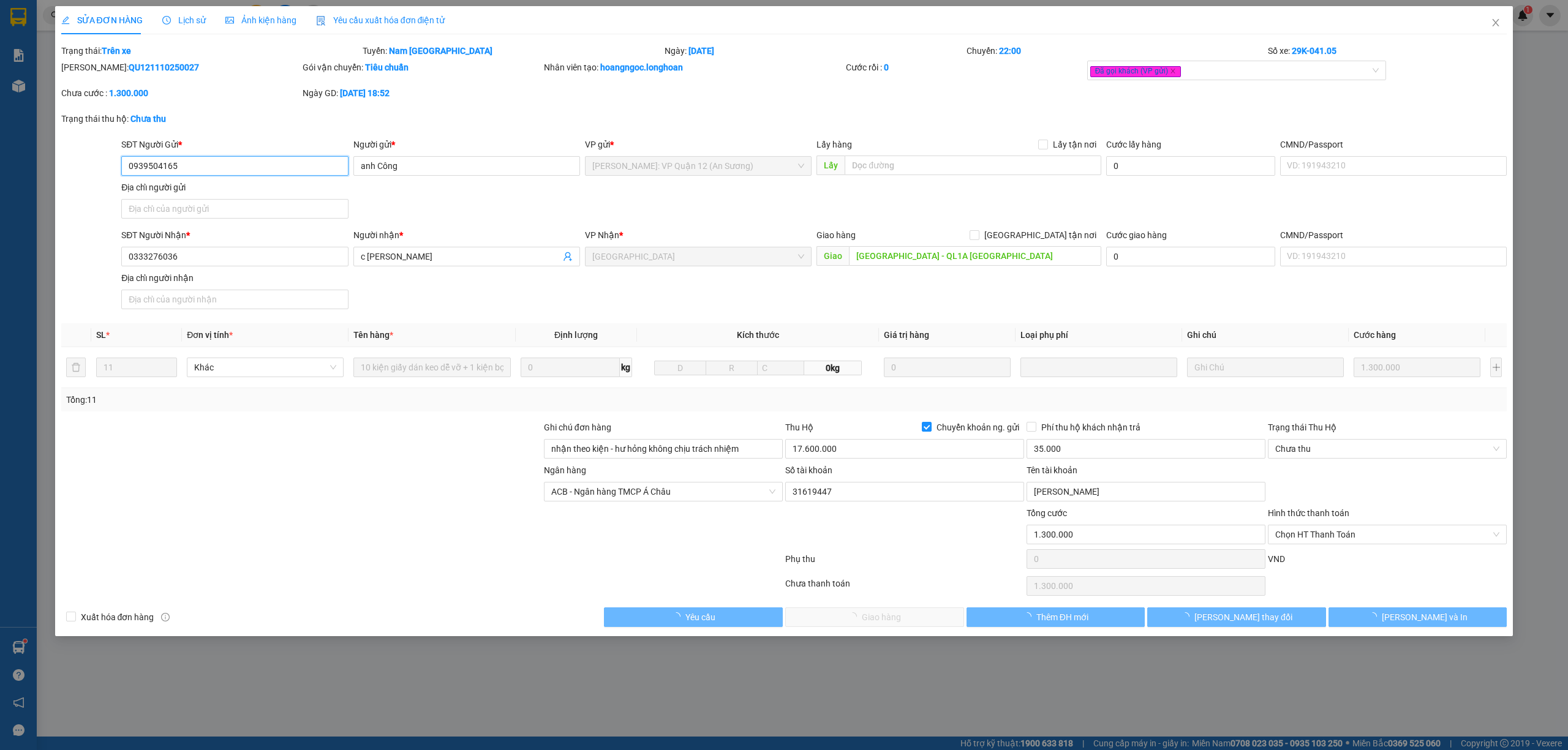
type input "1.300.000"
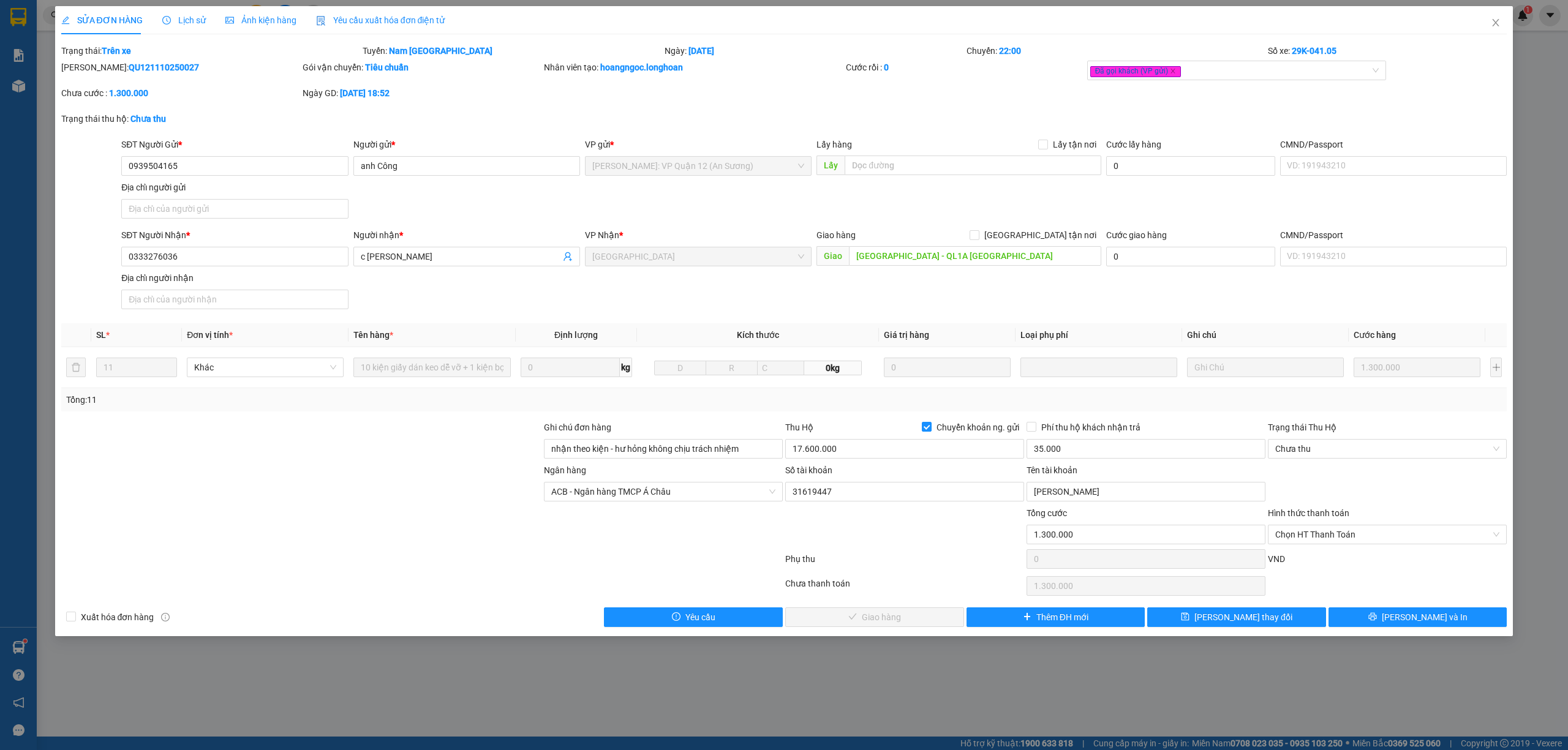
click at [153, 61] on div "Mã ĐH: QU121110250027" at bounding box center [180, 67] width 239 height 14
click at [151, 63] on b "QU121110250027" at bounding box center [164, 68] width 71 height 10
copy b "QU121110250027"
click at [1334, 549] on div "Hình thức thanh toán Chọn HT Thanh Toán" at bounding box center [1387, 527] width 239 height 43
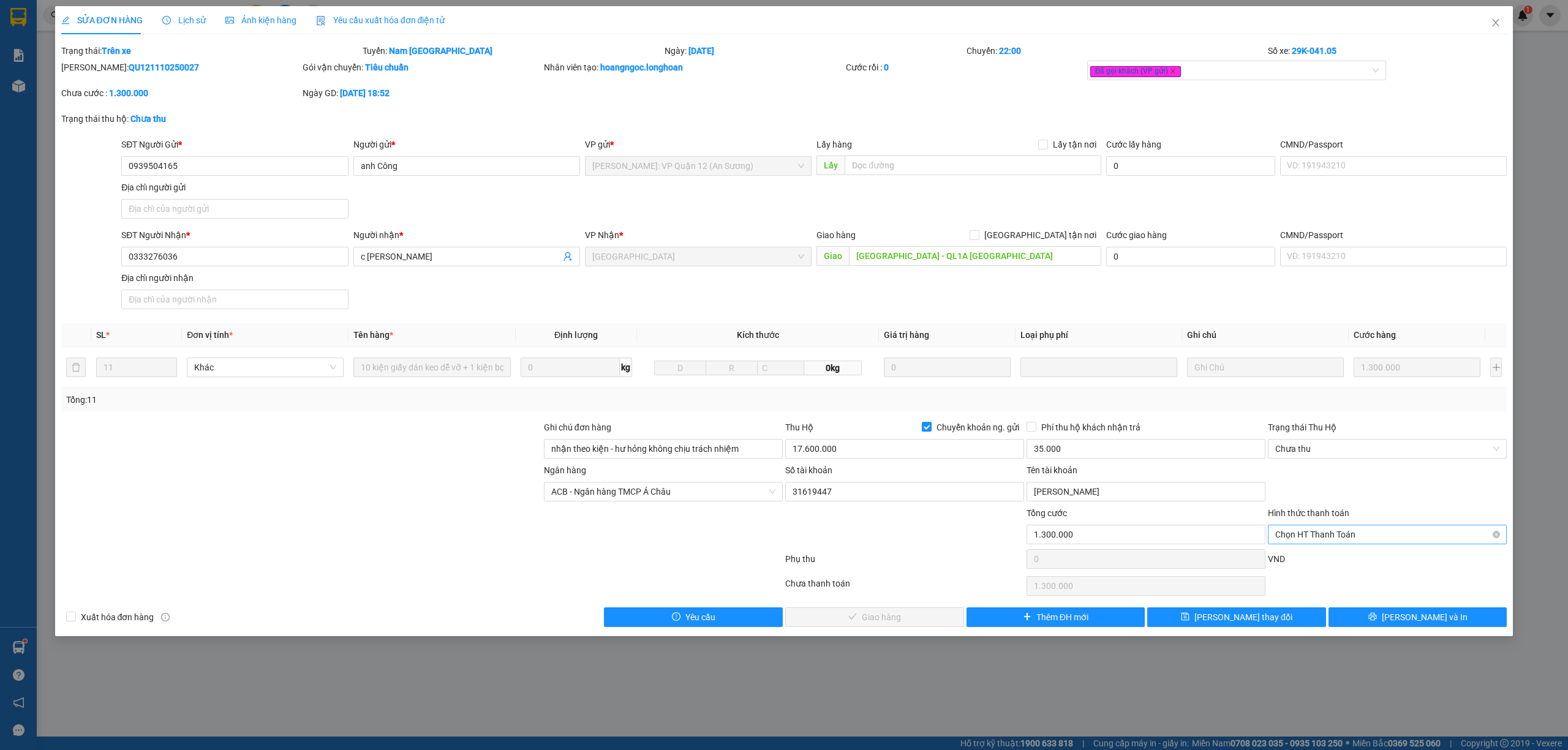
click at [1330, 543] on span "Chọn HT Thanh Toán" at bounding box center [1387, 534] width 224 height 18
click at [1317, 559] on div "Tại văn phòng" at bounding box center [1387, 561] width 224 height 14
type input "0"
click at [1285, 623] on button "Lưu thay đổi" at bounding box center [1236, 617] width 179 height 19
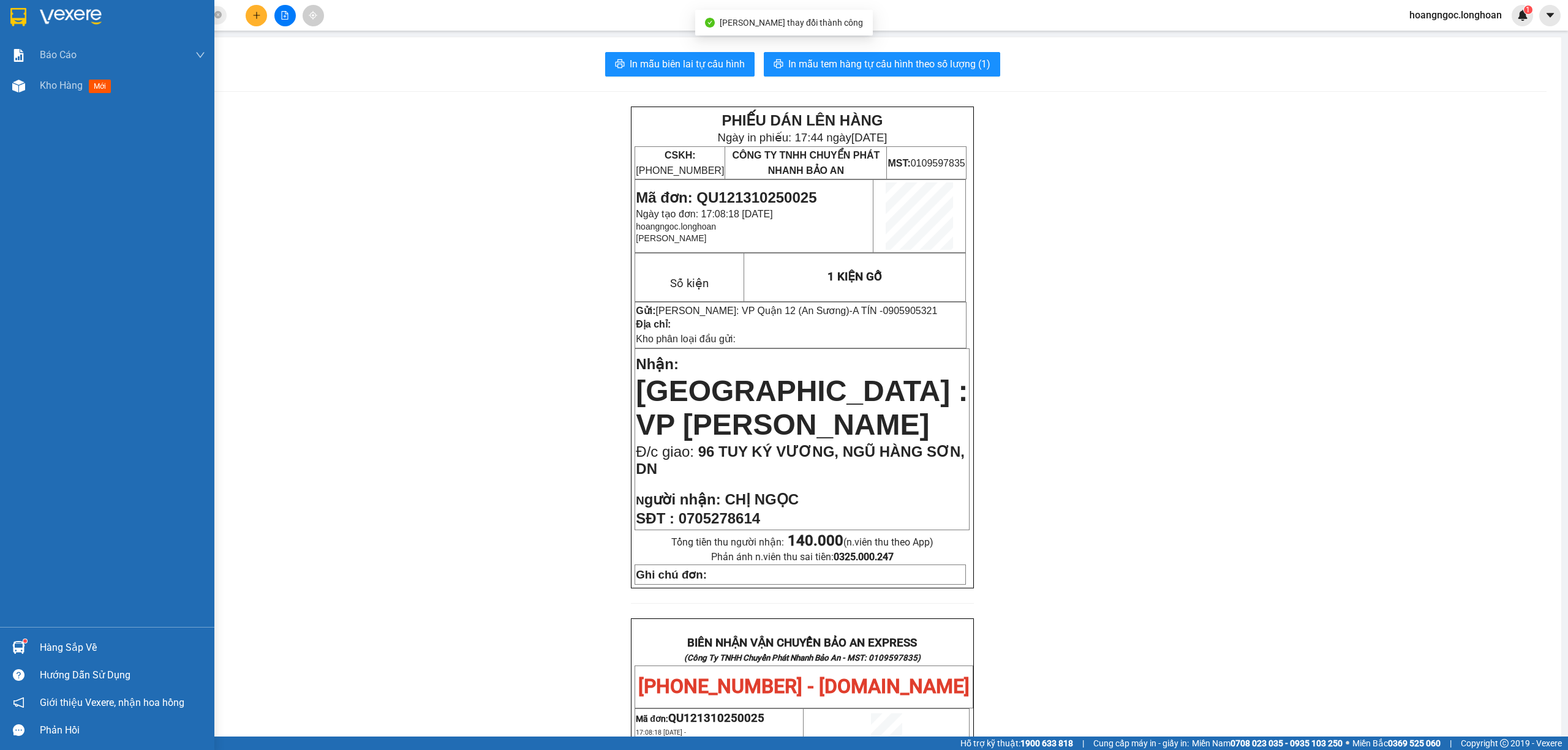
click at [6, 17] on div at bounding box center [107, 19] width 214 height 40
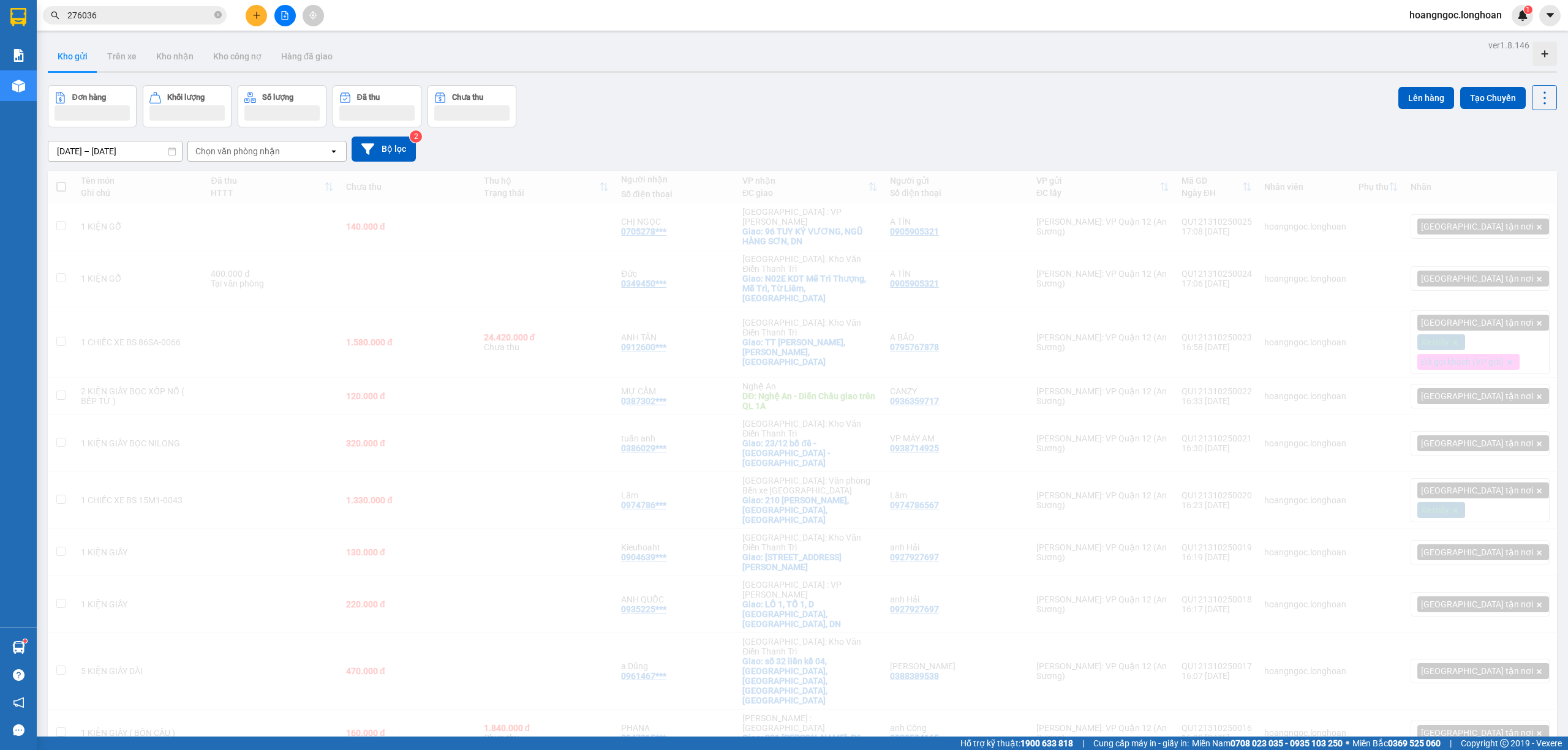
click at [164, 14] on input "276036" at bounding box center [139, 15] width 144 height 14
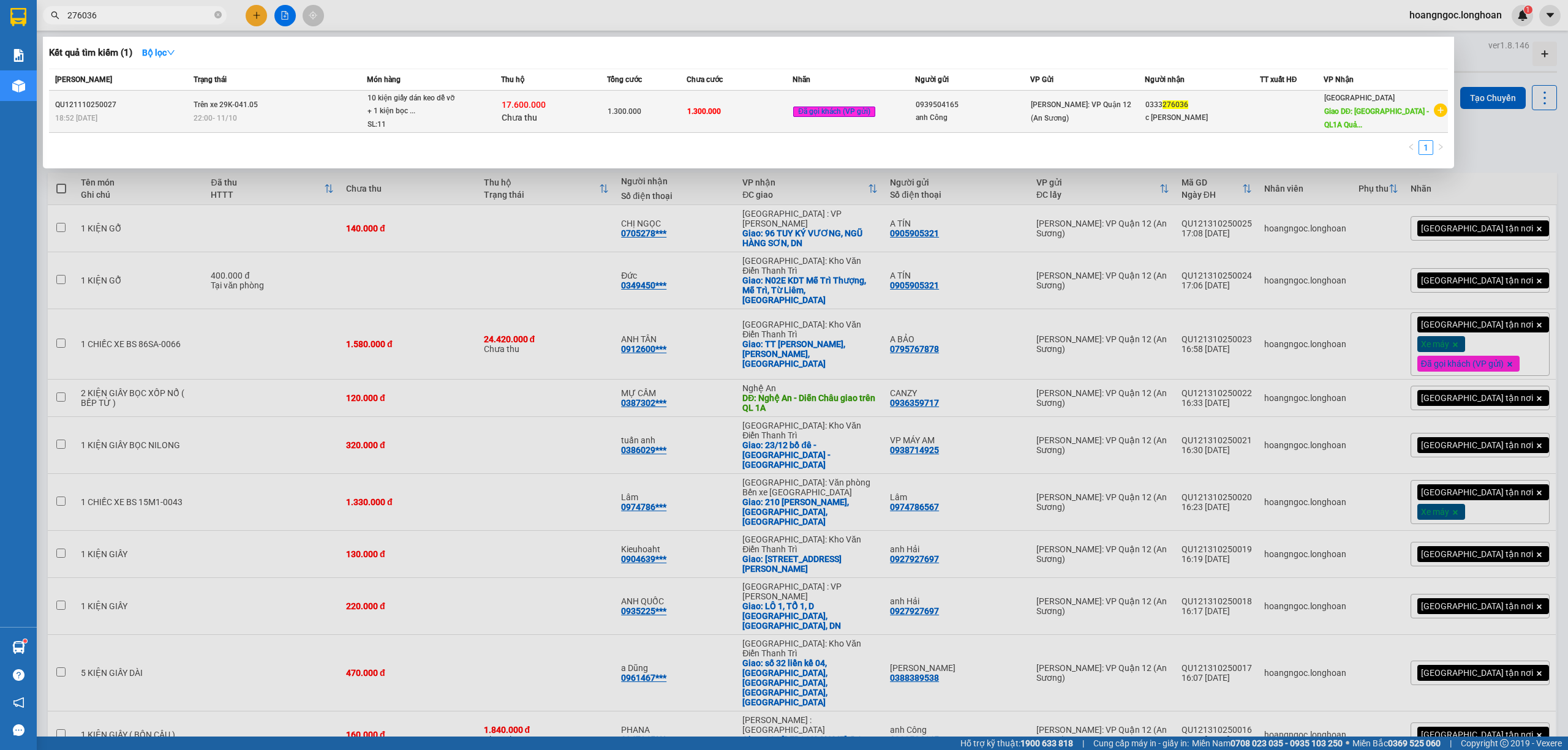
click at [381, 112] on div "10 kiện giấy dán keo dễ vỡ + 1 kiện bọc ..." at bounding box center [413, 104] width 92 height 27
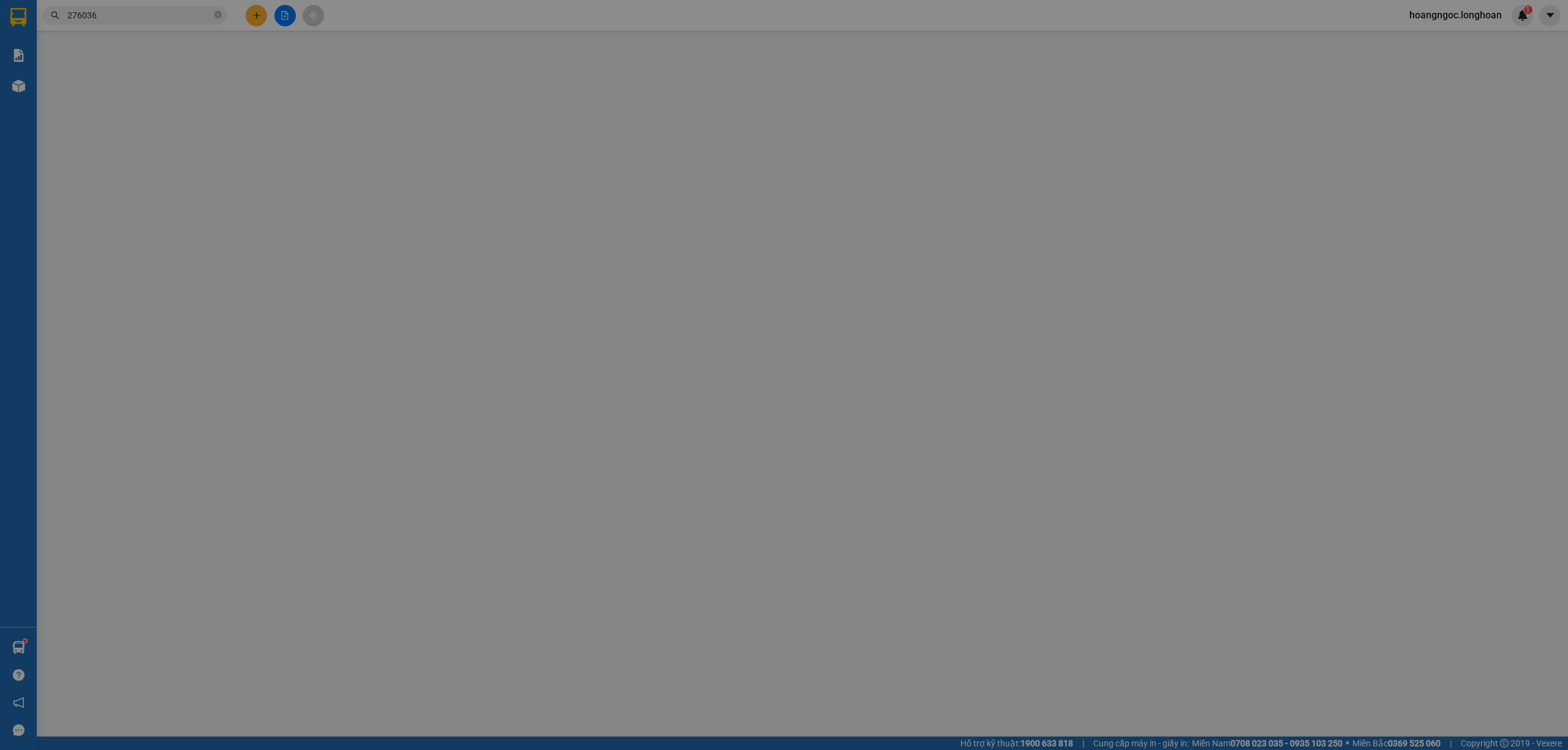
type input "0939504165"
type input "anh Công"
type input "0333276036"
type input "c [PERSON_NAME]"
type input "Quảng Bình - QL1A Quảng Ninh"
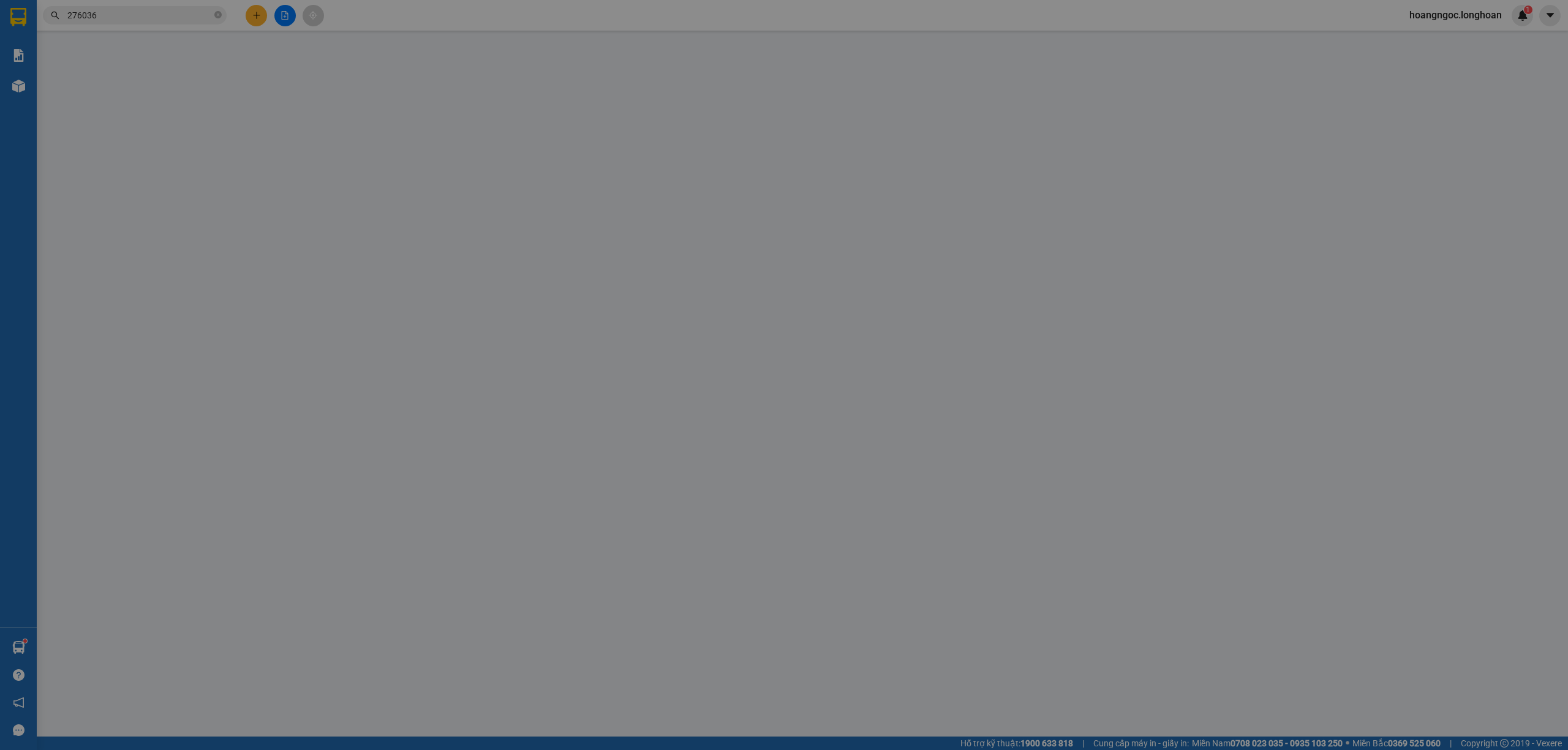
type input "nhận theo kiện - hư hỏng không chịu trách nhiệm"
type input "1.300.000"
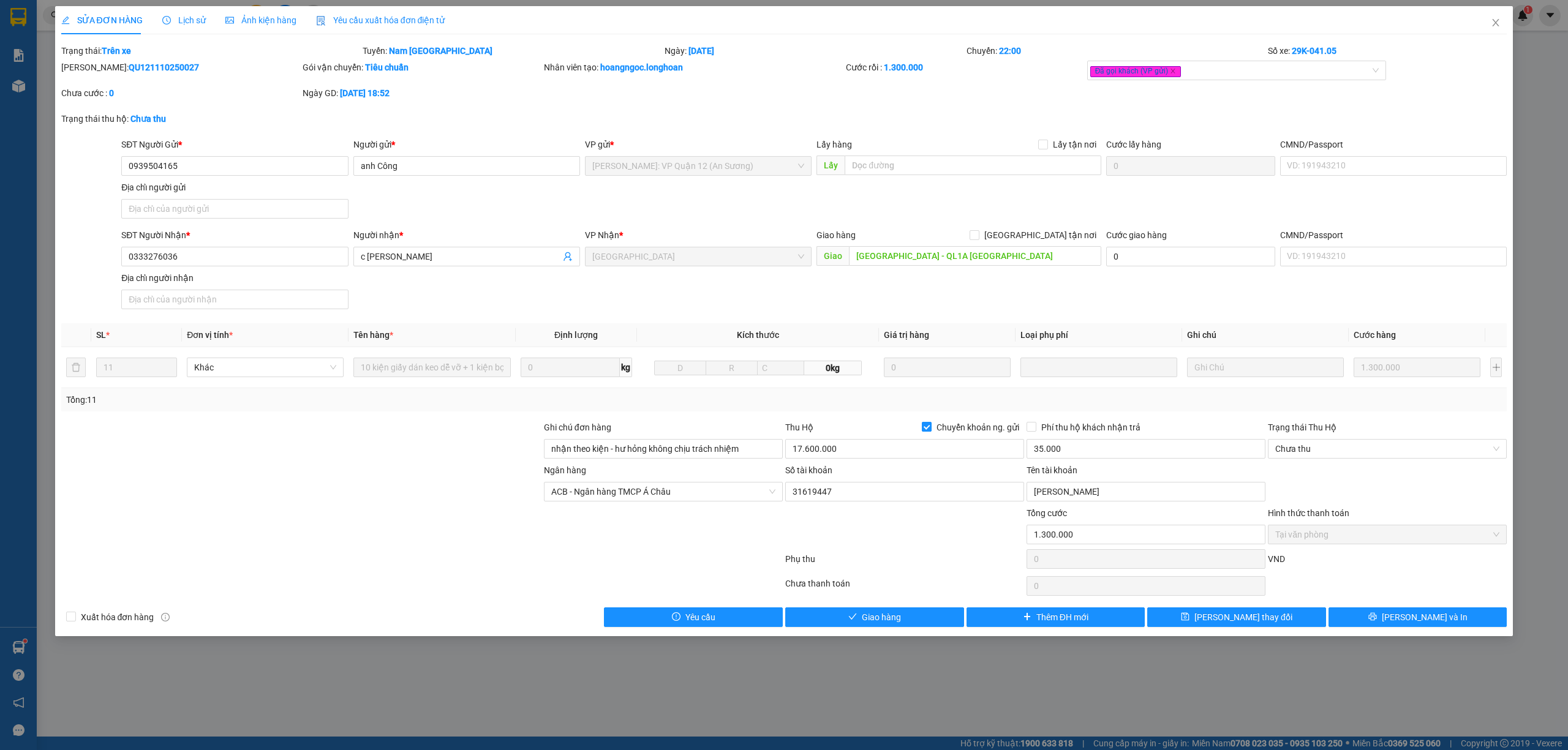
click at [934, 432] on span "Chuyển khoản ng. gửi" at bounding box center [978, 427] width 92 height 14
click at [930, 430] on input "Chuyển khoản ng. gửi" at bounding box center [926, 426] width 9 height 9
checkbox input "false"
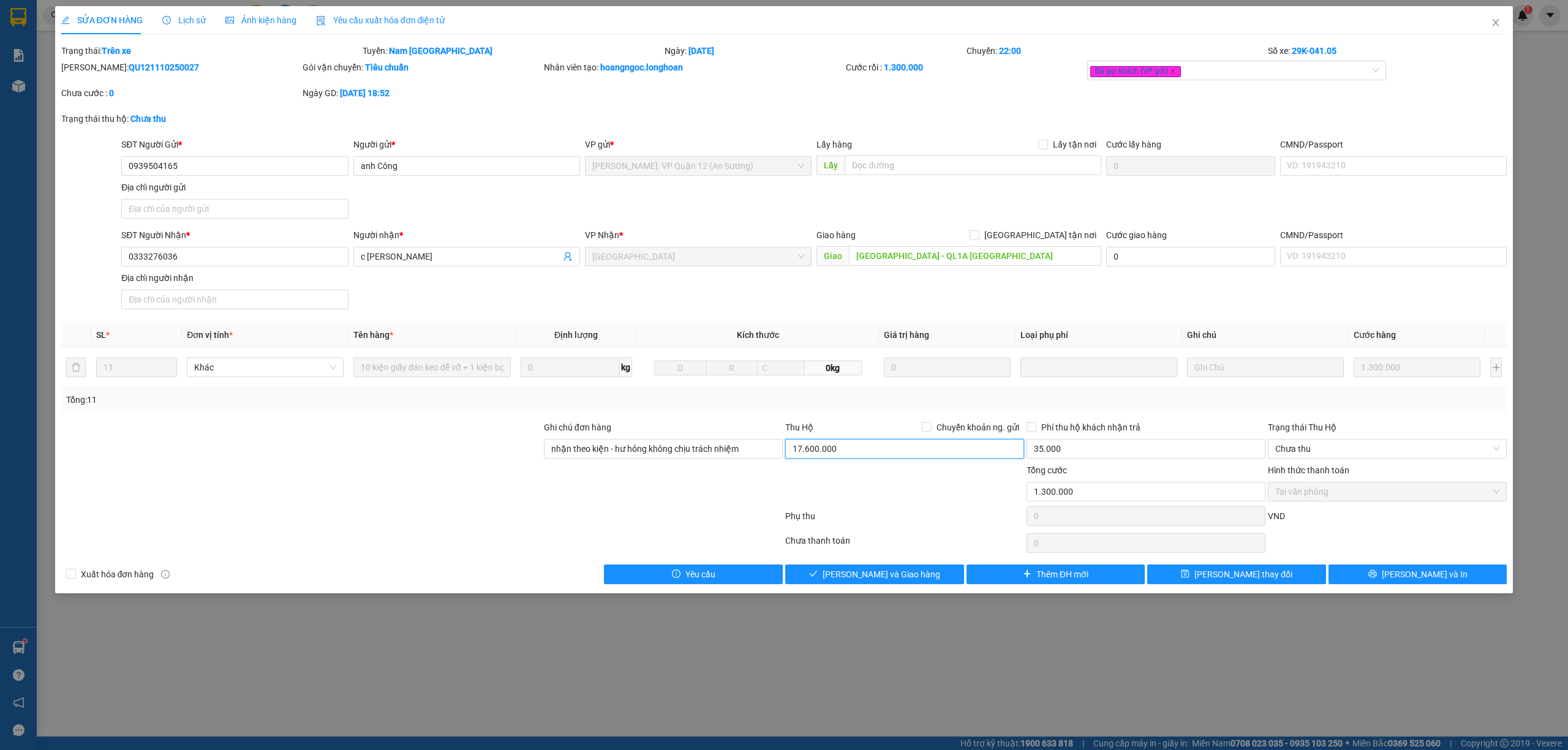
click at [918, 451] on input "17.600.000" at bounding box center [904, 448] width 239 height 19
type input "0"
click at [1137, 450] on input "0" at bounding box center [1146, 448] width 239 height 19
type input "0"
click at [1377, 574] on icon "printer" at bounding box center [1373, 573] width 9 height 9
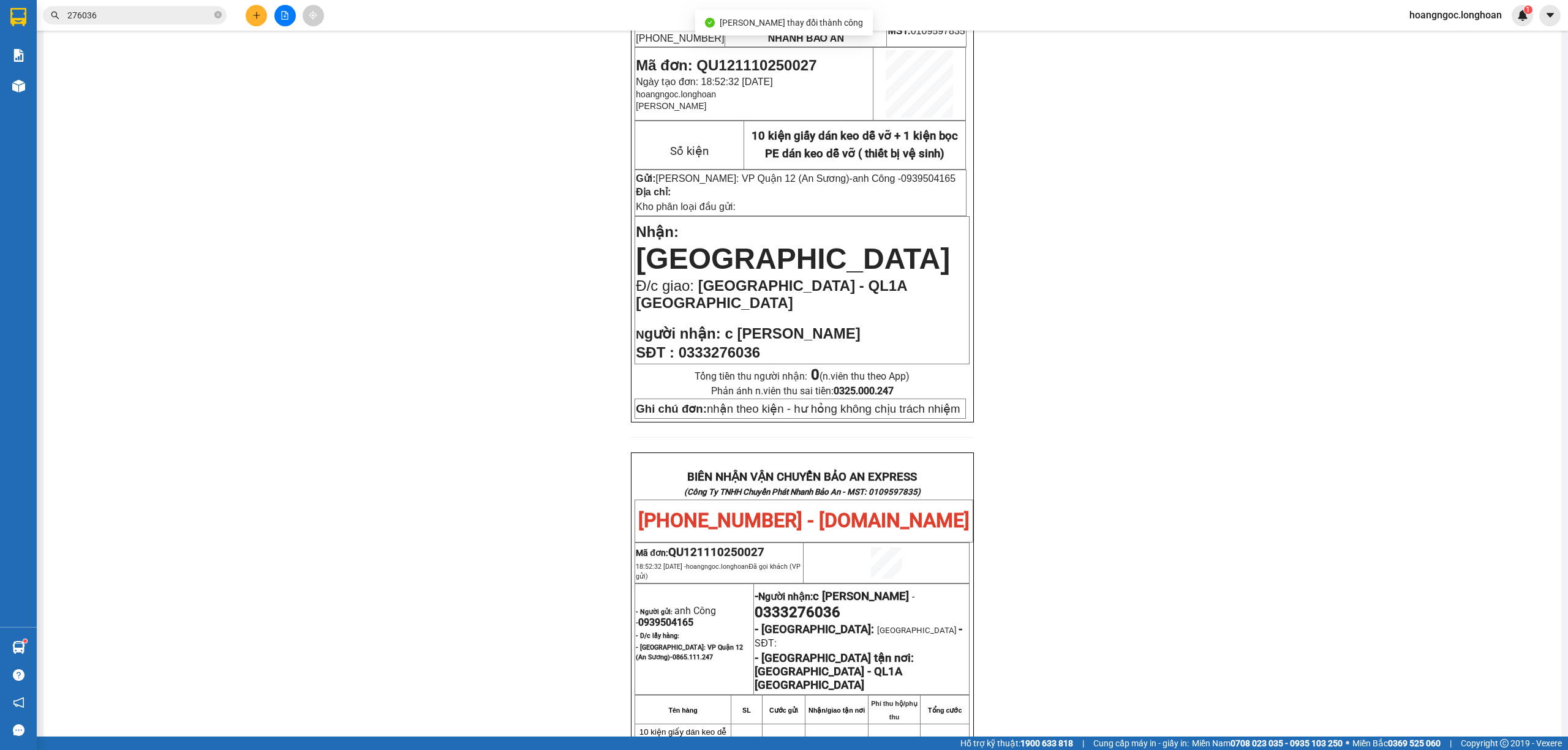
scroll to position [551, 0]
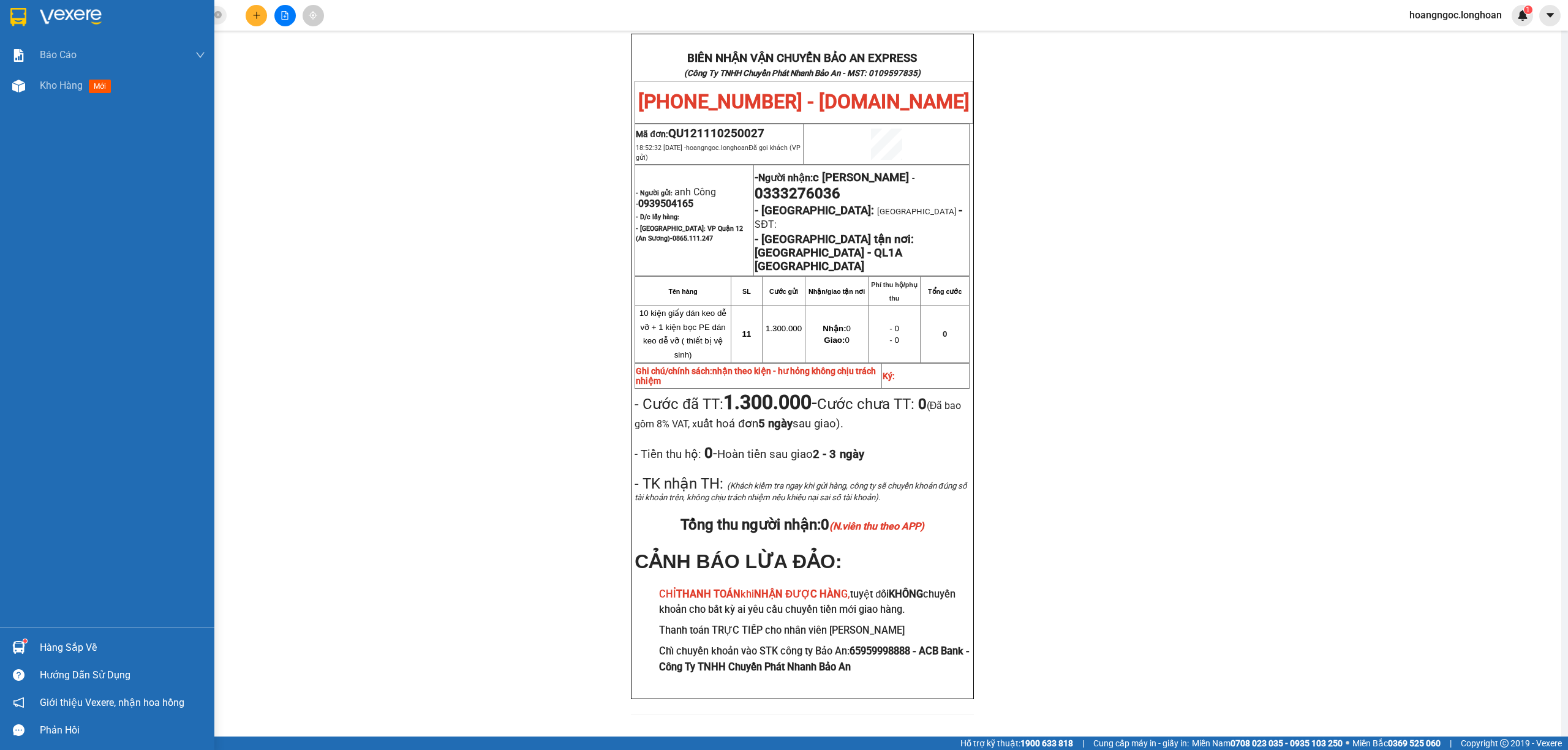
click at [15, 10] on img at bounding box center [18, 17] width 16 height 18
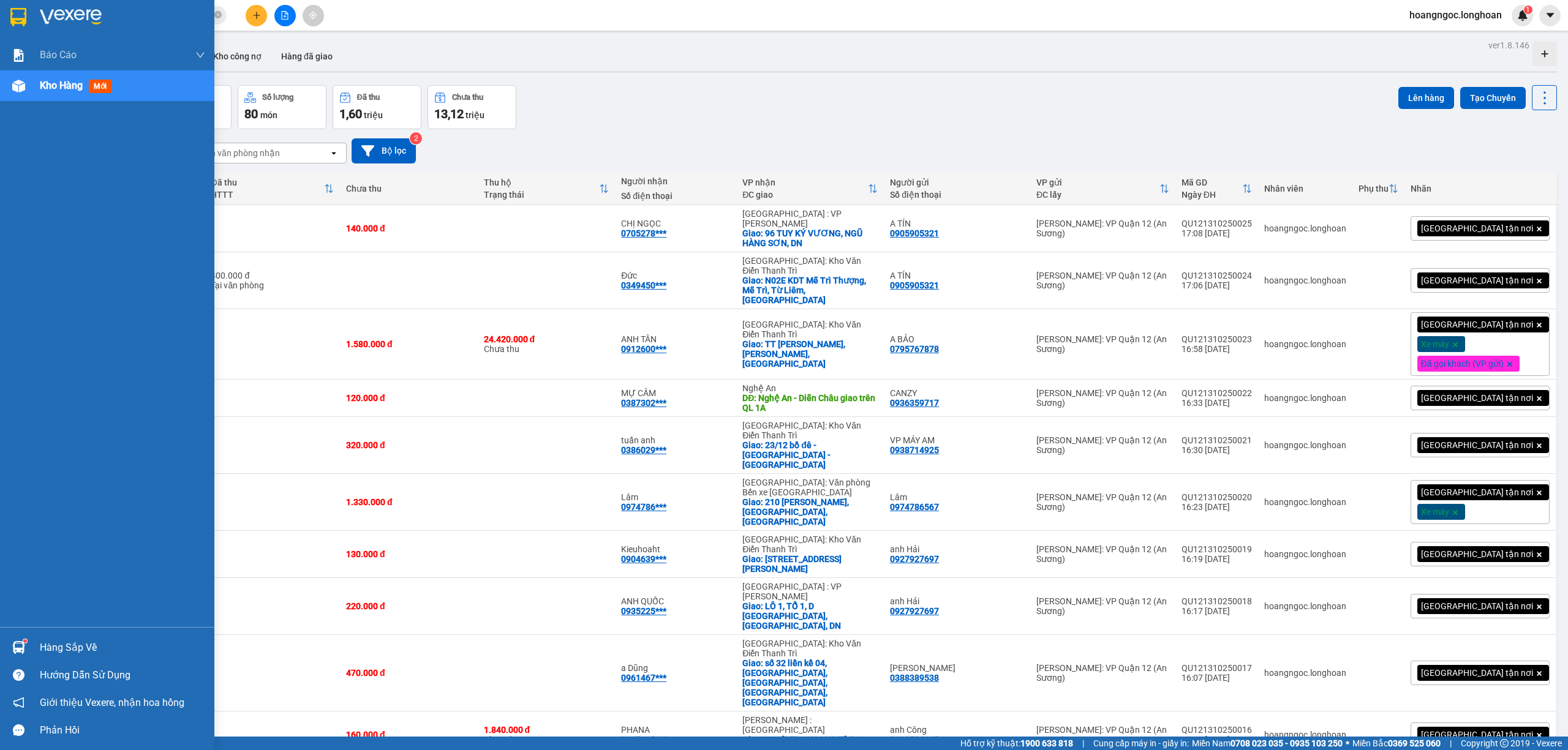
drag, startPoint x: 15, startPoint y: 22, endPoint x: 221, endPoint y: 20, distance: 206.0
click at [14, 22] on img at bounding box center [18, 17] width 16 height 18
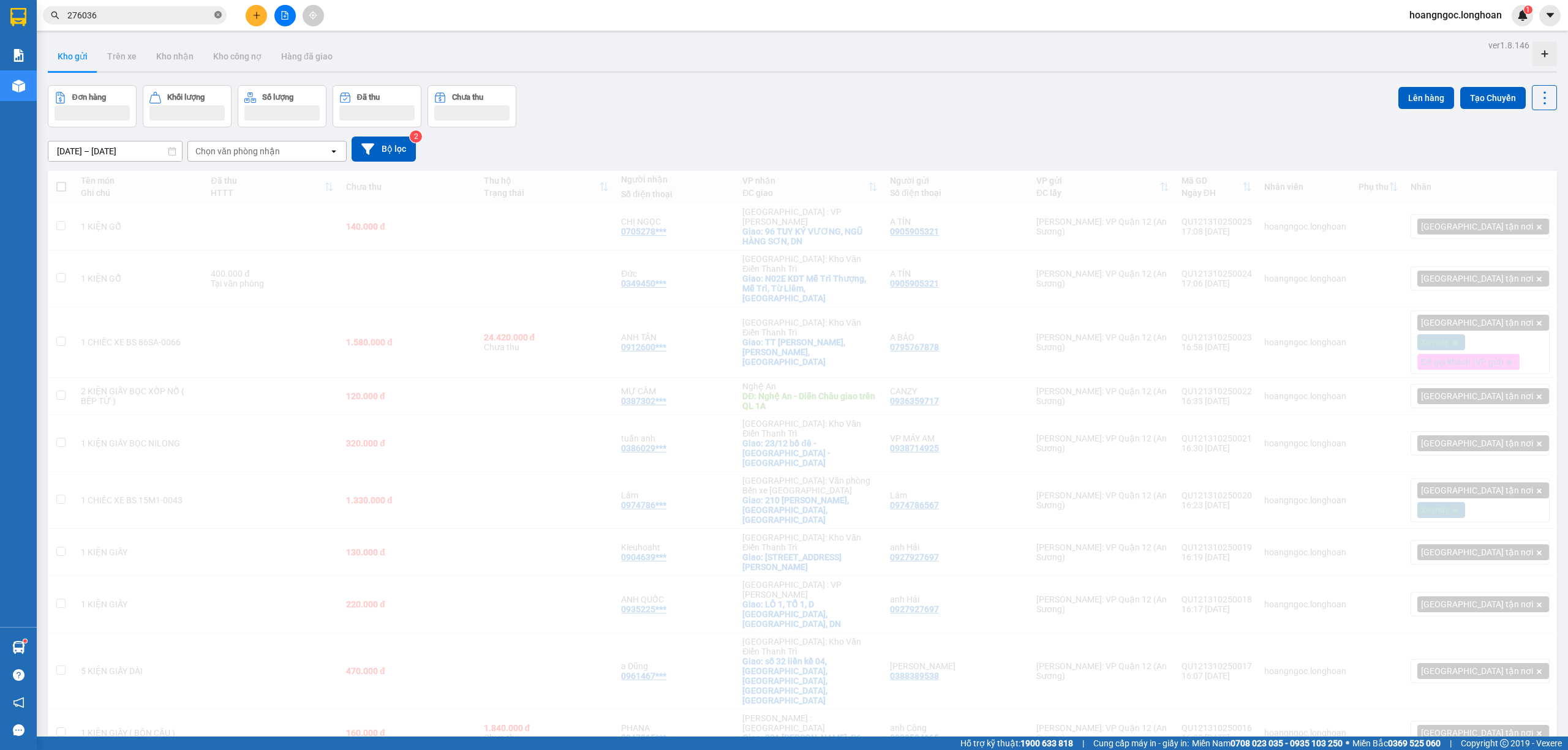
click at [221, 20] on span at bounding box center [218, 16] width 7 height 12
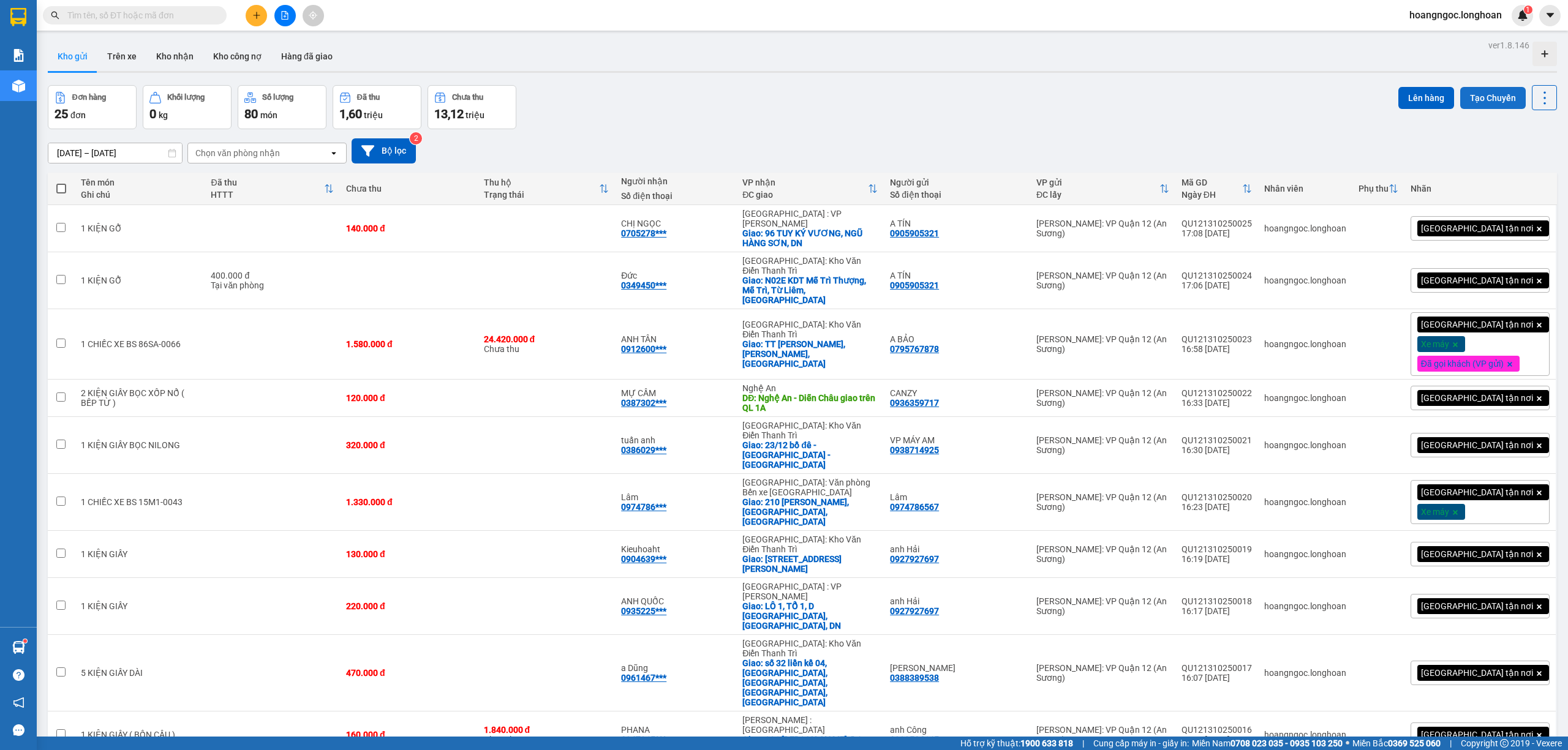
click at [1468, 89] on button "Tạo Chuyến" at bounding box center [1492, 98] width 66 height 22
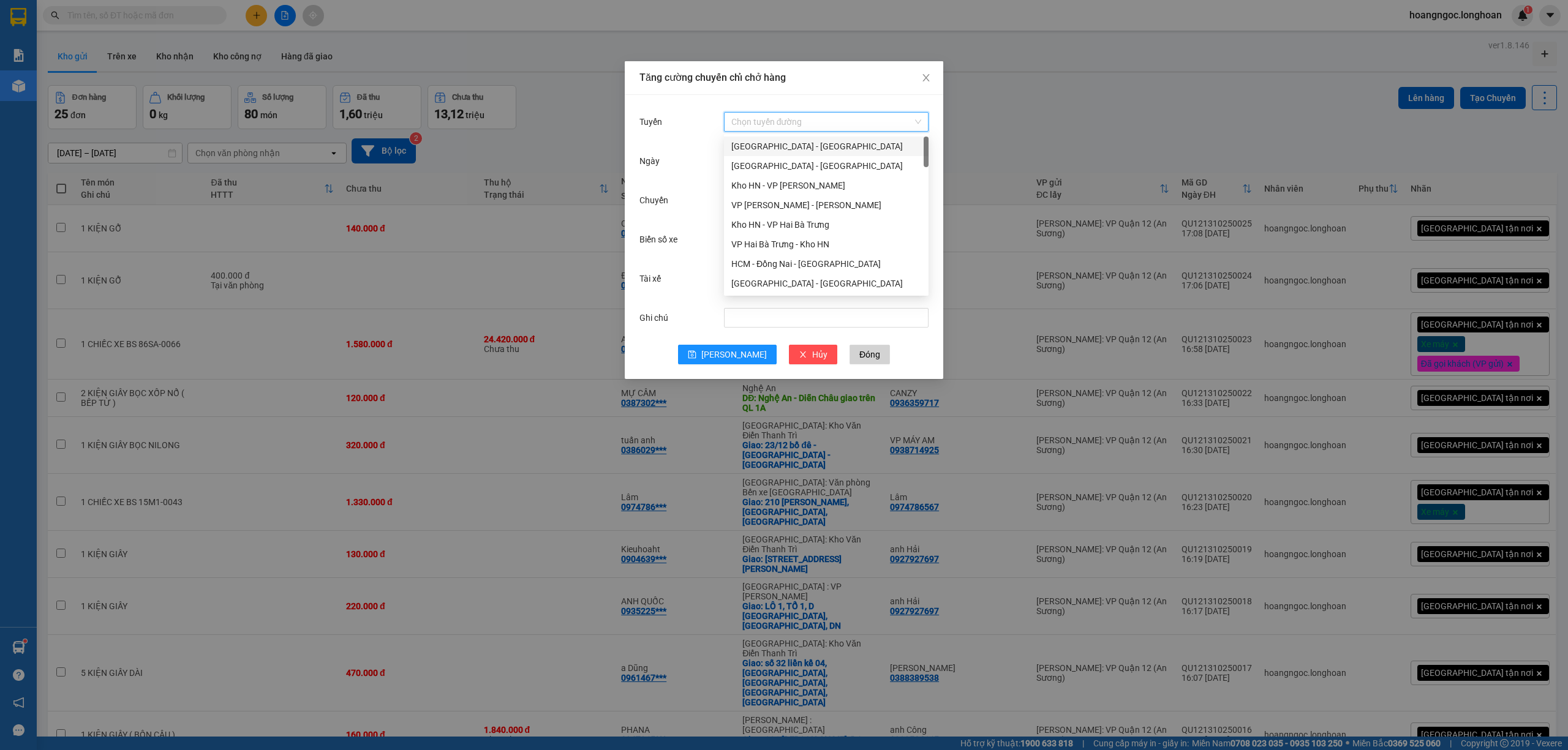
drag, startPoint x: 807, startPoint y: 125, endPoint x: 781, endPoint y: 148, distance: 34.7
click at [807, 125] on input "Tuyến" at bounding box center [821, 121] width 181 height 18
drag, startPoint x: 923, startPoint y: 201, endPoint x: 929, endPoint y: 210, distance: 10.8
click at [929, 210] on body "Kết quả tìm kiếm ( 1 ) Bộ lọc Mã ĐH Trạng thái Món hàng Thu hộ Tổng cước Chưa c…" at bounding box center [784, 375] width 1568 height 750
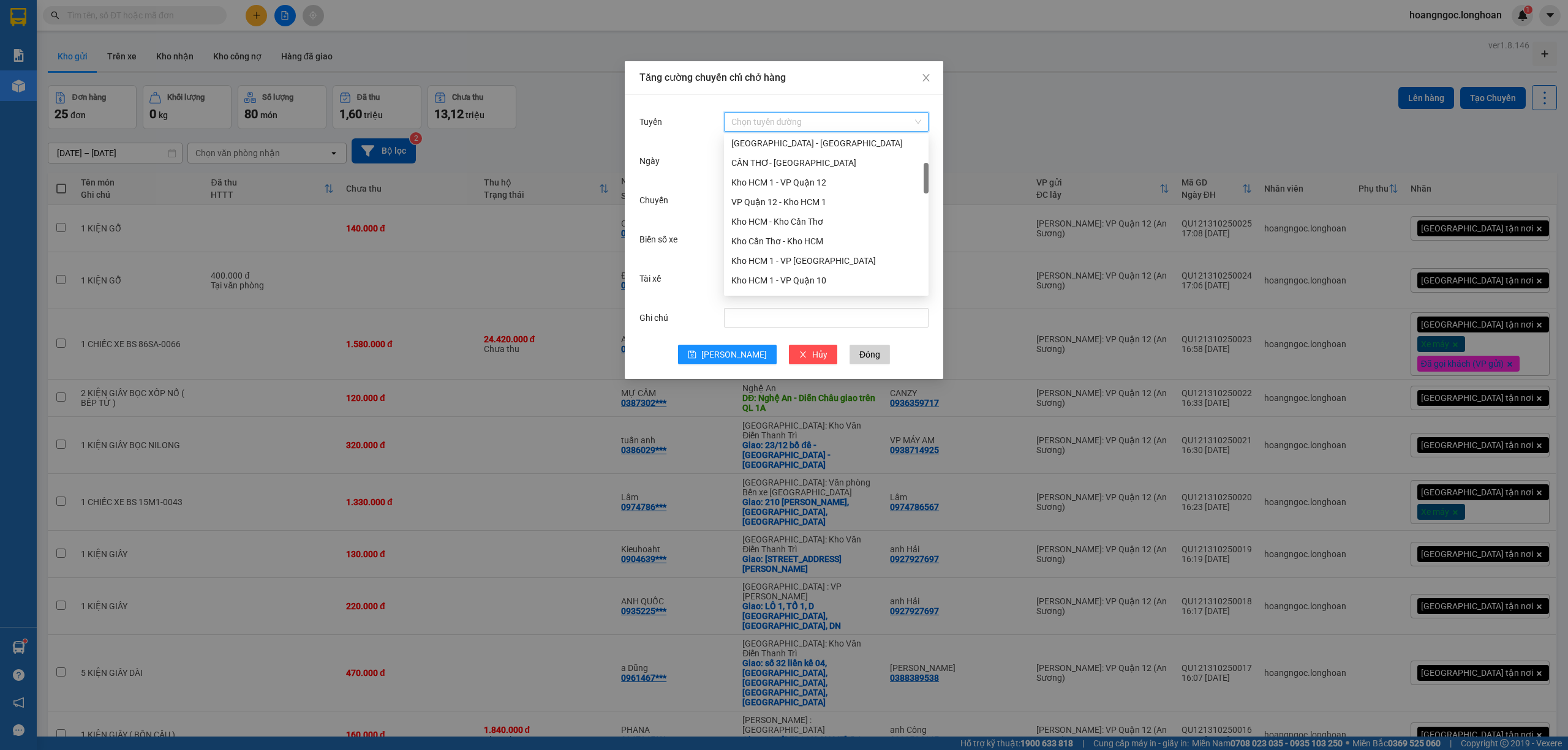
scroll to position [151, 0]
drag, startPoint x: 924, startPoint y: 167, endPoint x: 931, endPoint y: 179, distance: 13.9
click at [931, 179] on body "Kết quả tìm kiếm ( 1 ) Bộ lọc Mã ĐH Trạng thái Món hàng Thu hộ Tổng cước Chưa c…" at bounding box center [784, 375] width 1568 height 750
click at [811, 182] on div "VP Quận 12 - Kho HCM 1" at bounding box center [826, 191] width 205 height 19
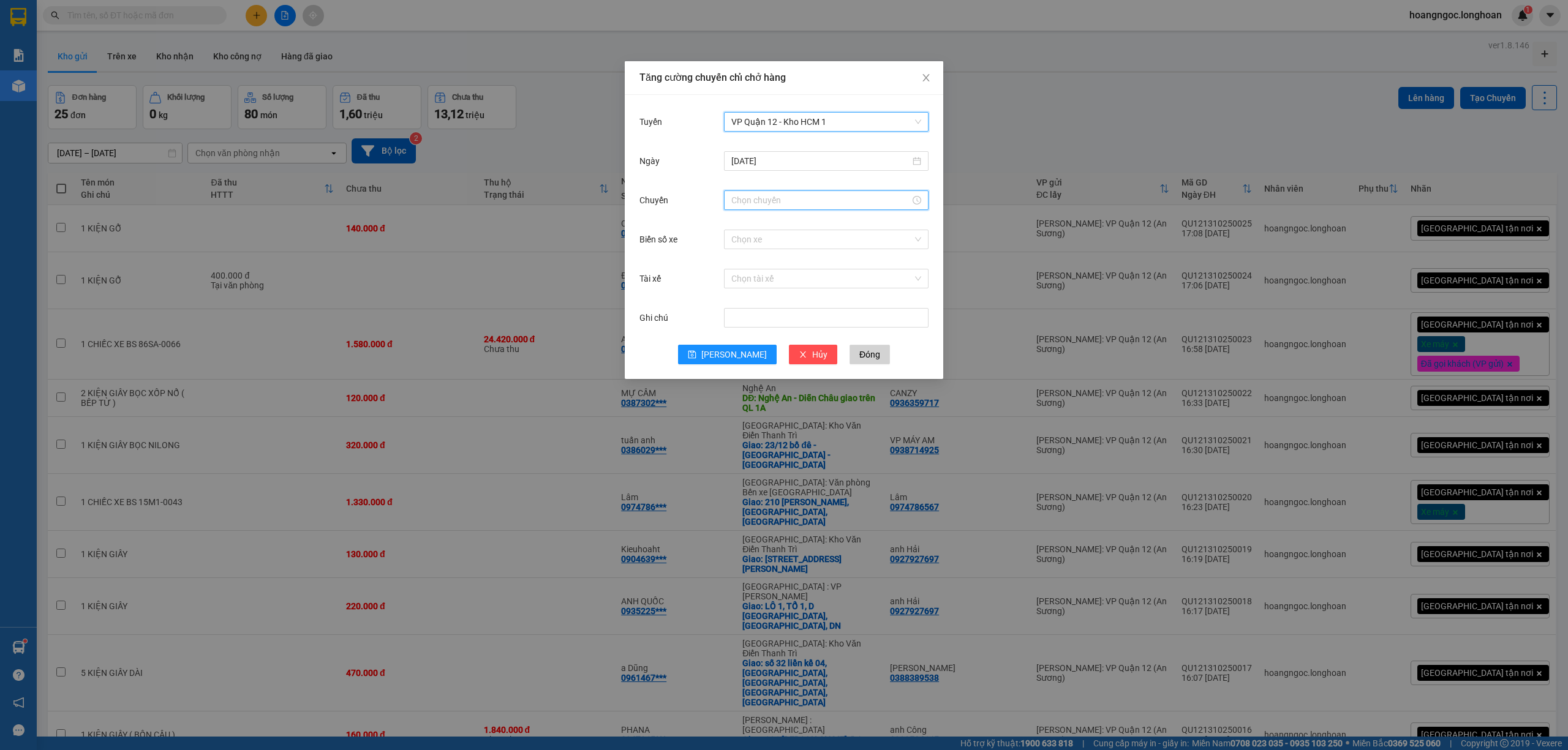
click at [767, 203] on input "Chuyến" at bounding box center [820, 200] width 179 height 14
click at [735, 270] on div "17" at bounding box center [741, 271] width 35 height 17
click at [773, 329] on div "30" at bounding box center [776, 331] width 34 height 17
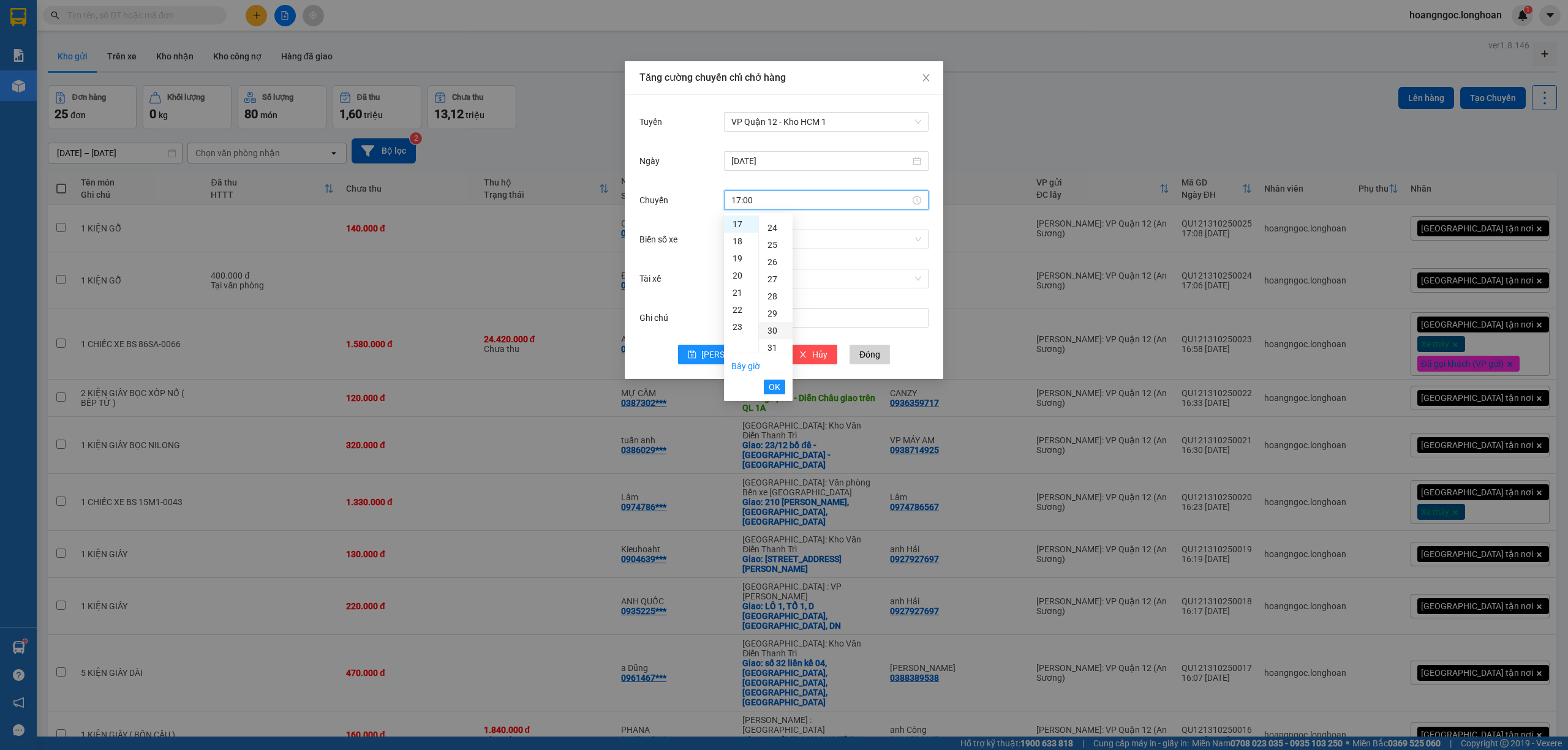
type input "17:30"
click at [772, 392] on span "OK" at bounding box center [774, 387] width 12 height 14
click at [745, 246] on input "Biển số xe" at bounding box center [821, 238] width 181 height 18
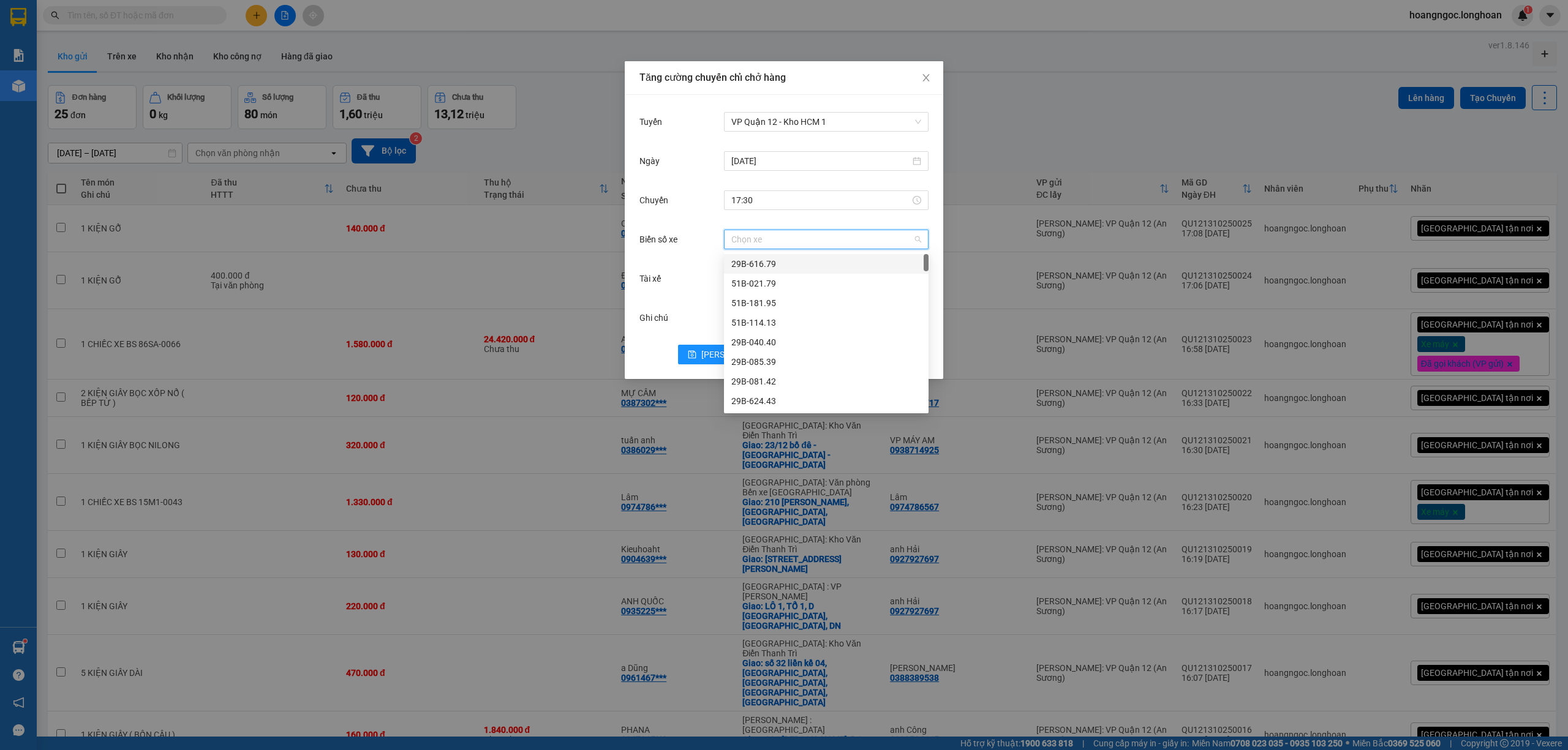
click at [820, 245] on input "Biển số xe" at bounding box center [821, 238] width 181 height 18
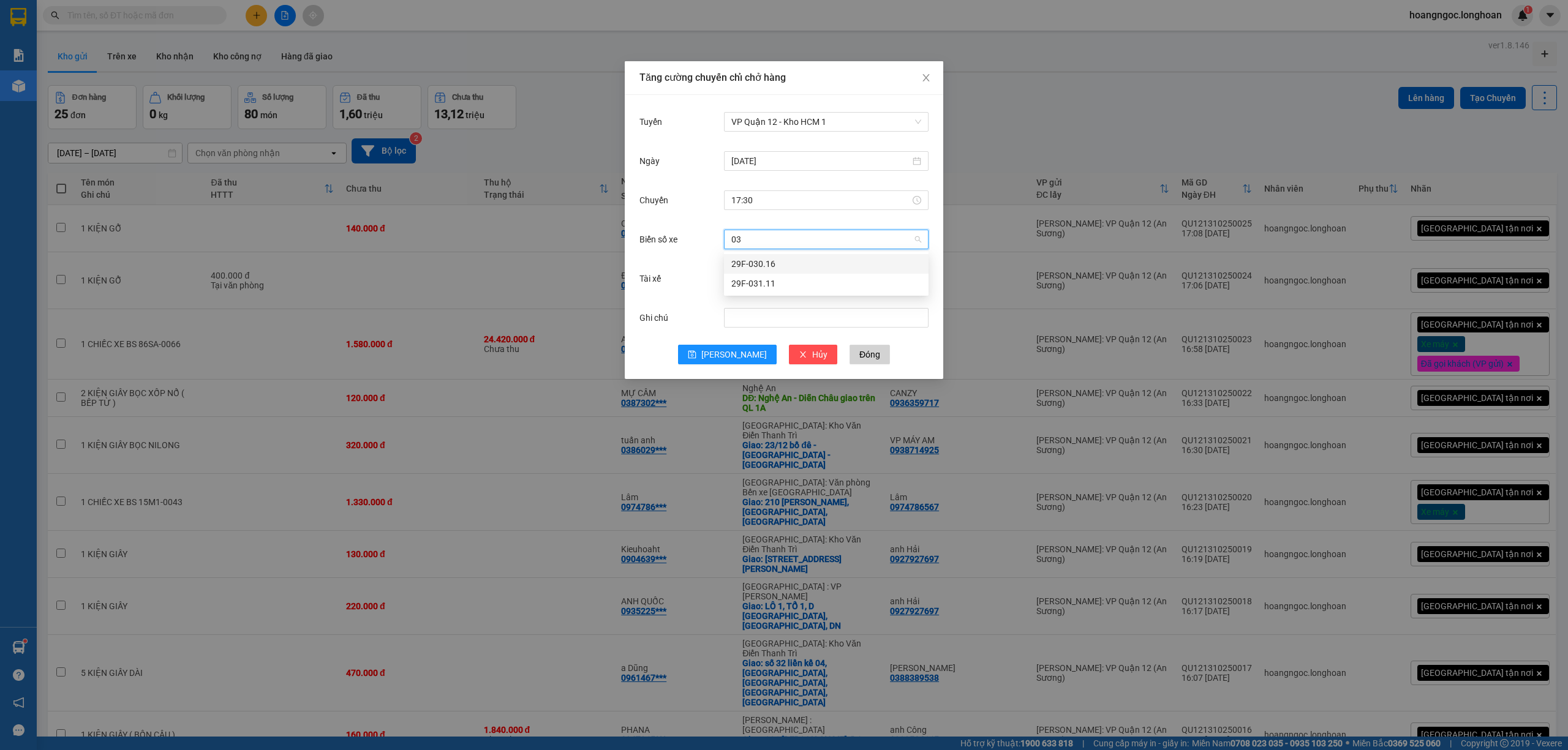
type input "0"
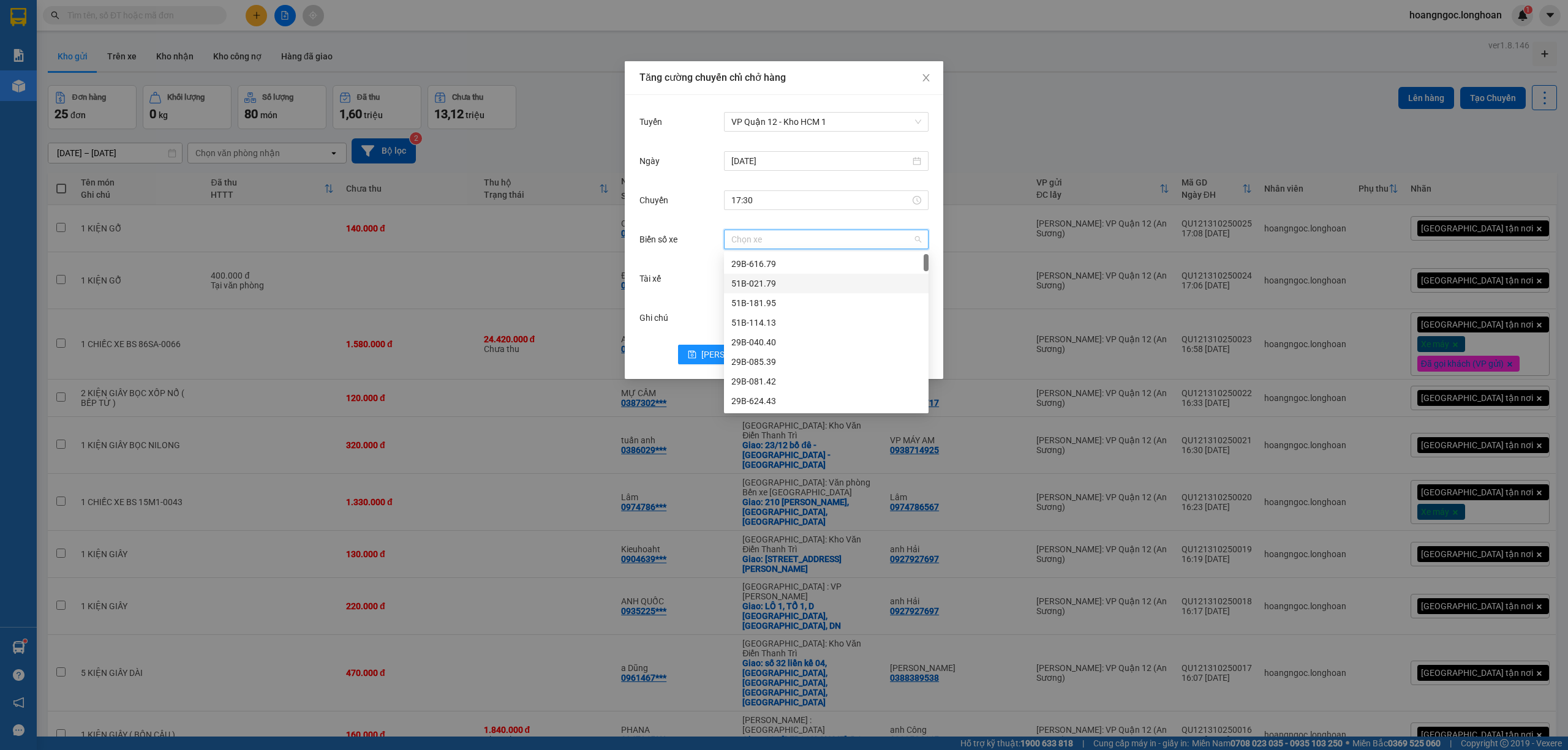
click at [655, 303] on div "Tài xế Chọn tài xế" at bounding box center [784, 286] width 289 height 39
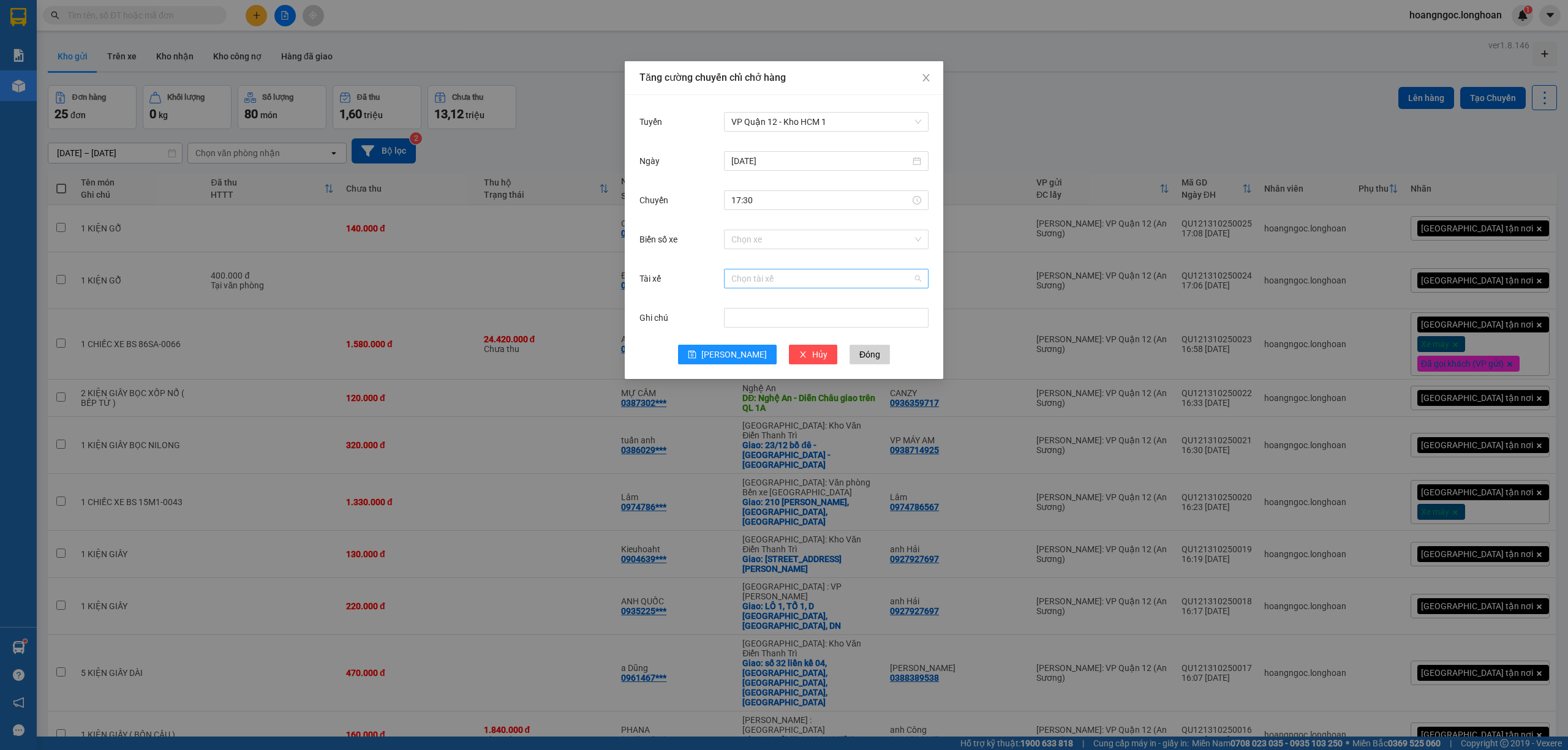
click at [775, 279] on input "Tài xế" at bounding box center [821, 278] width 181 height 18
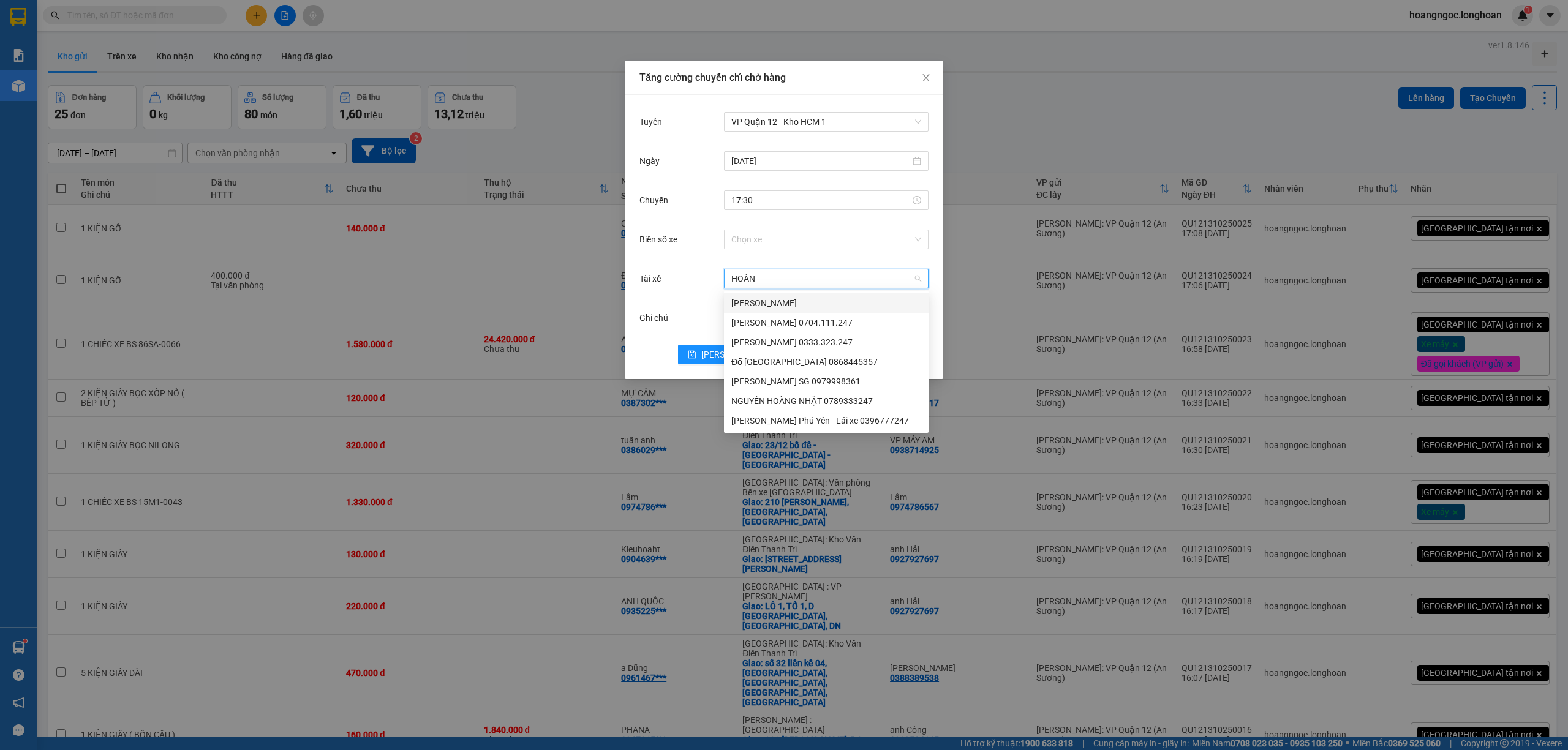
type input "HOÀNG"
click at [767, 367] on div "Đỗ [GEOGRAPHIC_DATA] 0868445357" at bounding box center [825, 362] width 190 height 14
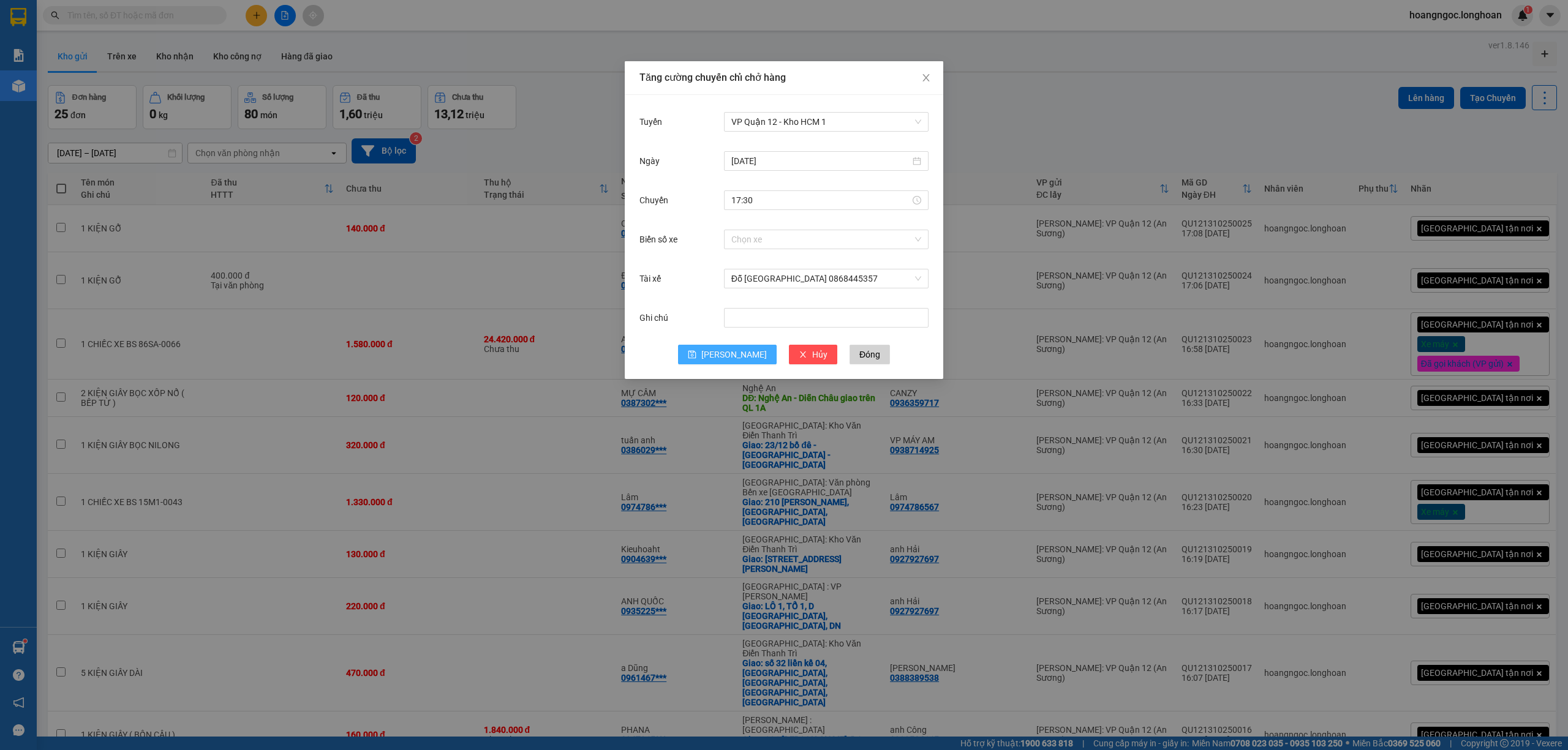
click at [735, 356] on span "Lưu" at bounding box center [734, 354] width 66 height 14
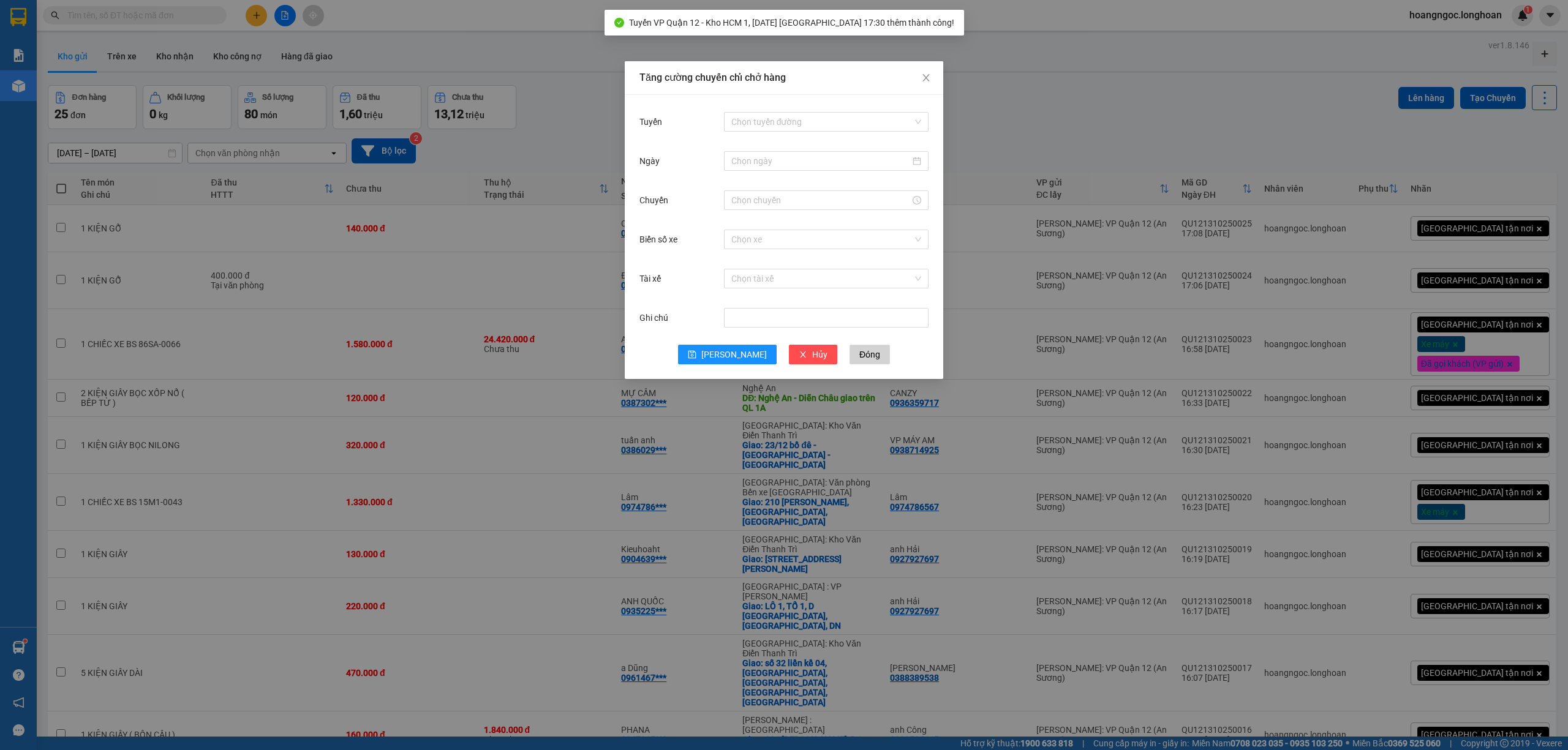
drag, startPoint x: 483, startPoint y: 274, endPoint x: 691, endPoint y: 161, distance: 236.7
click at [505, 265] on div "Tăng cường chuyến chỉ chở hàng Tuyến Chọn tuyến đường Ngày Chuyến Biển số xe Ch…" at bounding box center [784, 375] width 1568 height 750
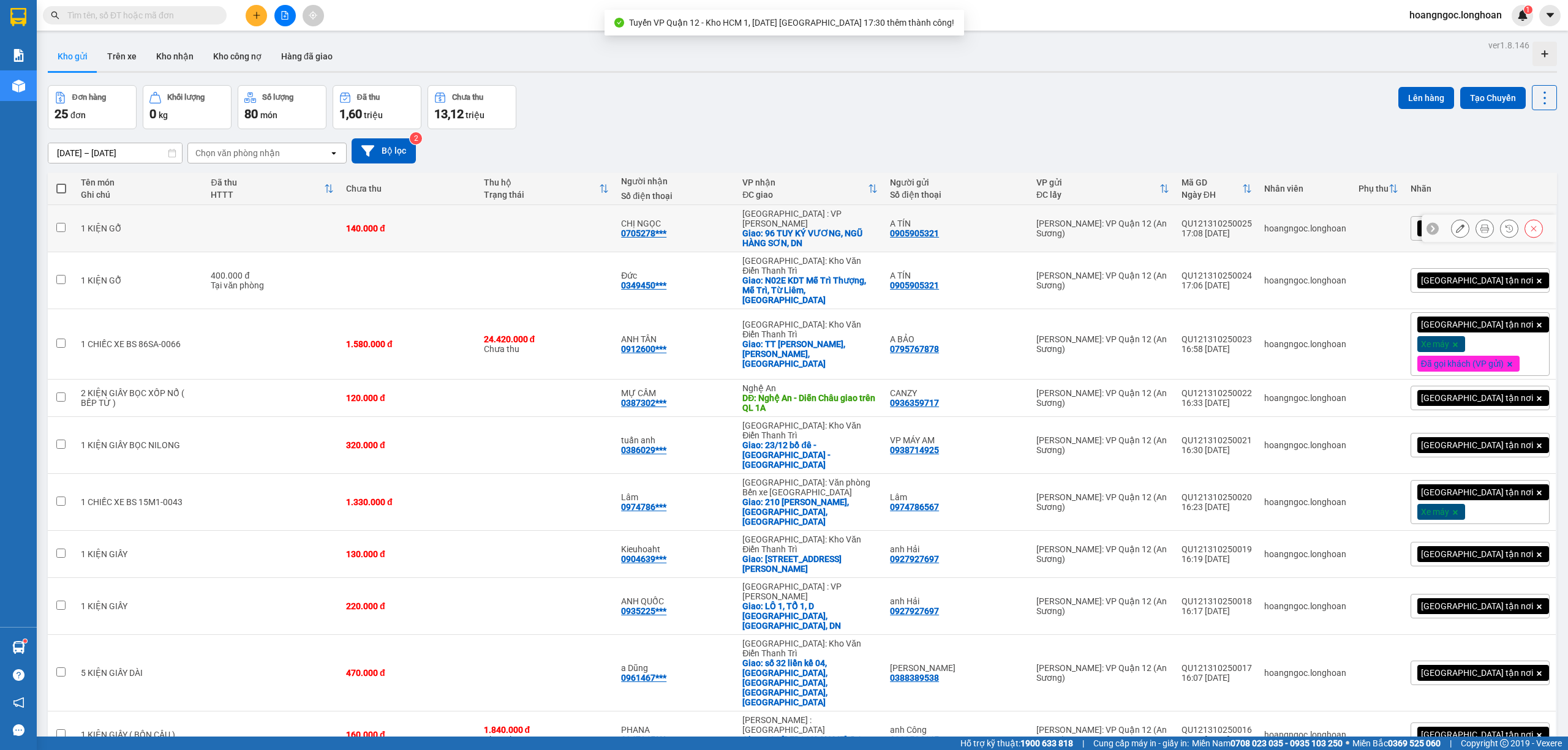
click at [364, 238] on td "140.000 đ" at bounding box center [409, 228] width 138 height 47
checkbox input "true"
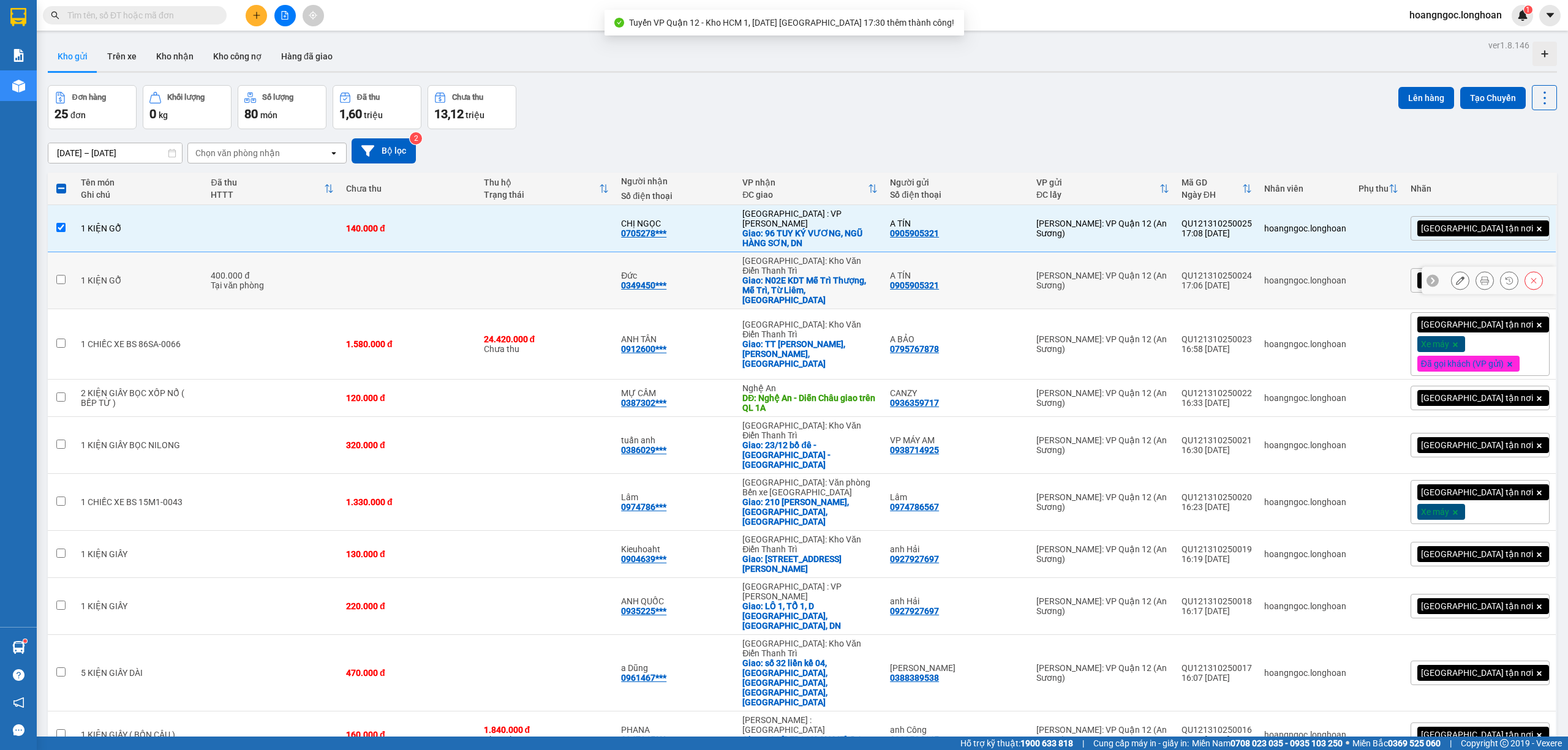
click at [340, 253] on td "400.000 đ Tại văn phòng" at bounding box center [273, 280] width 136 height 57
checkbox input "true"
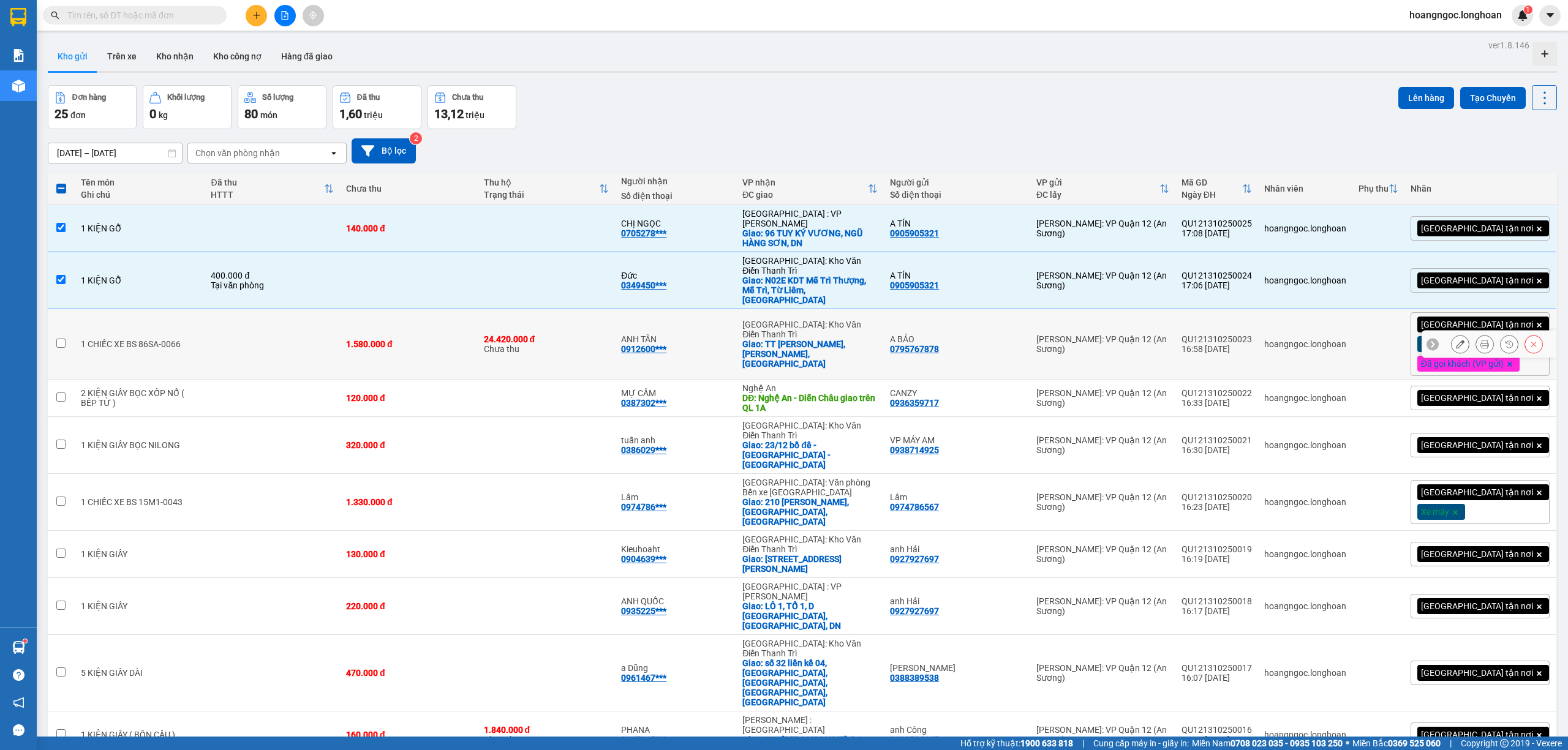
click at [328, 336] on td at bounding box center [273, 344] width 136 height 71
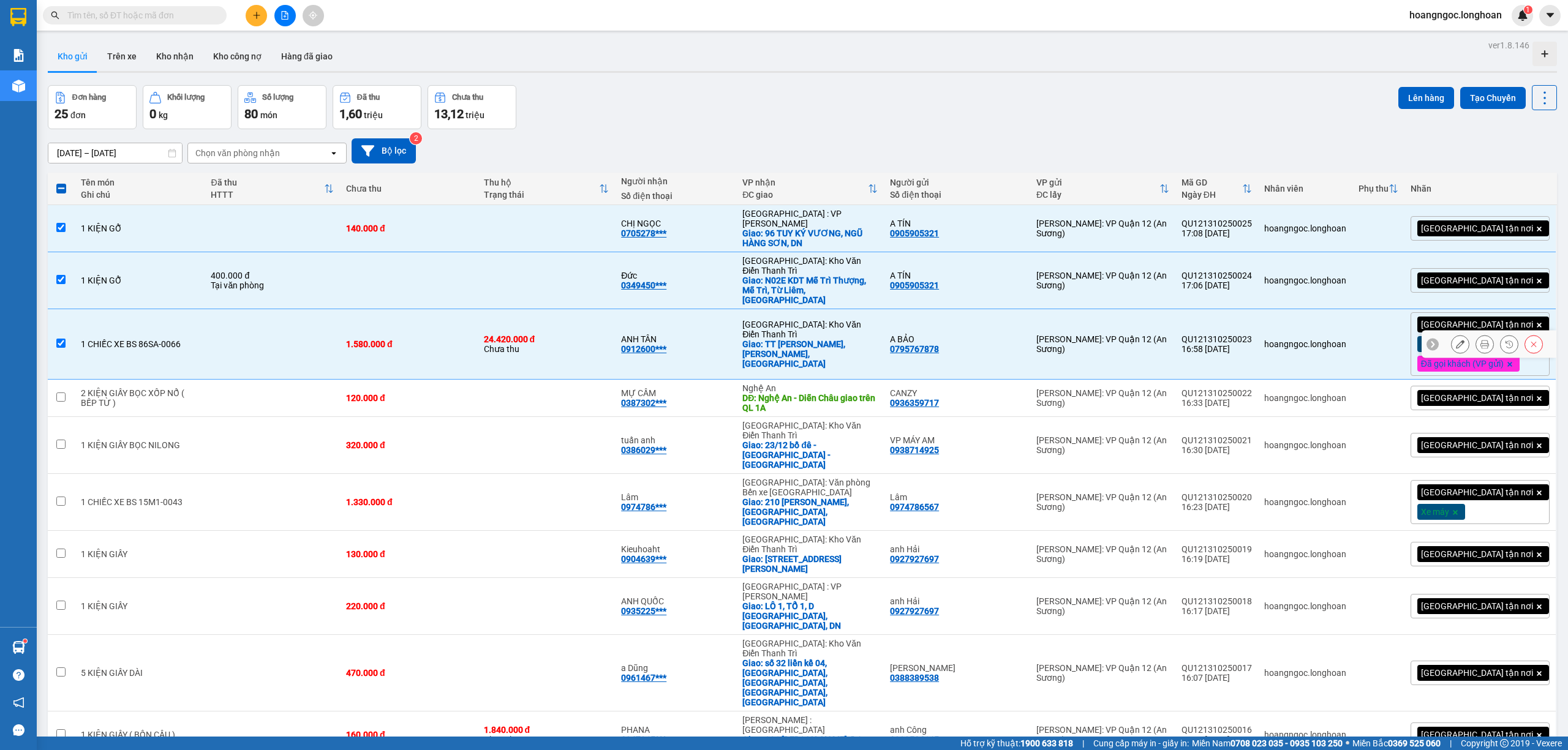
click at [329, 336] on td at bounding box center [273, 344] width 136 height 71
checkbox input "false"
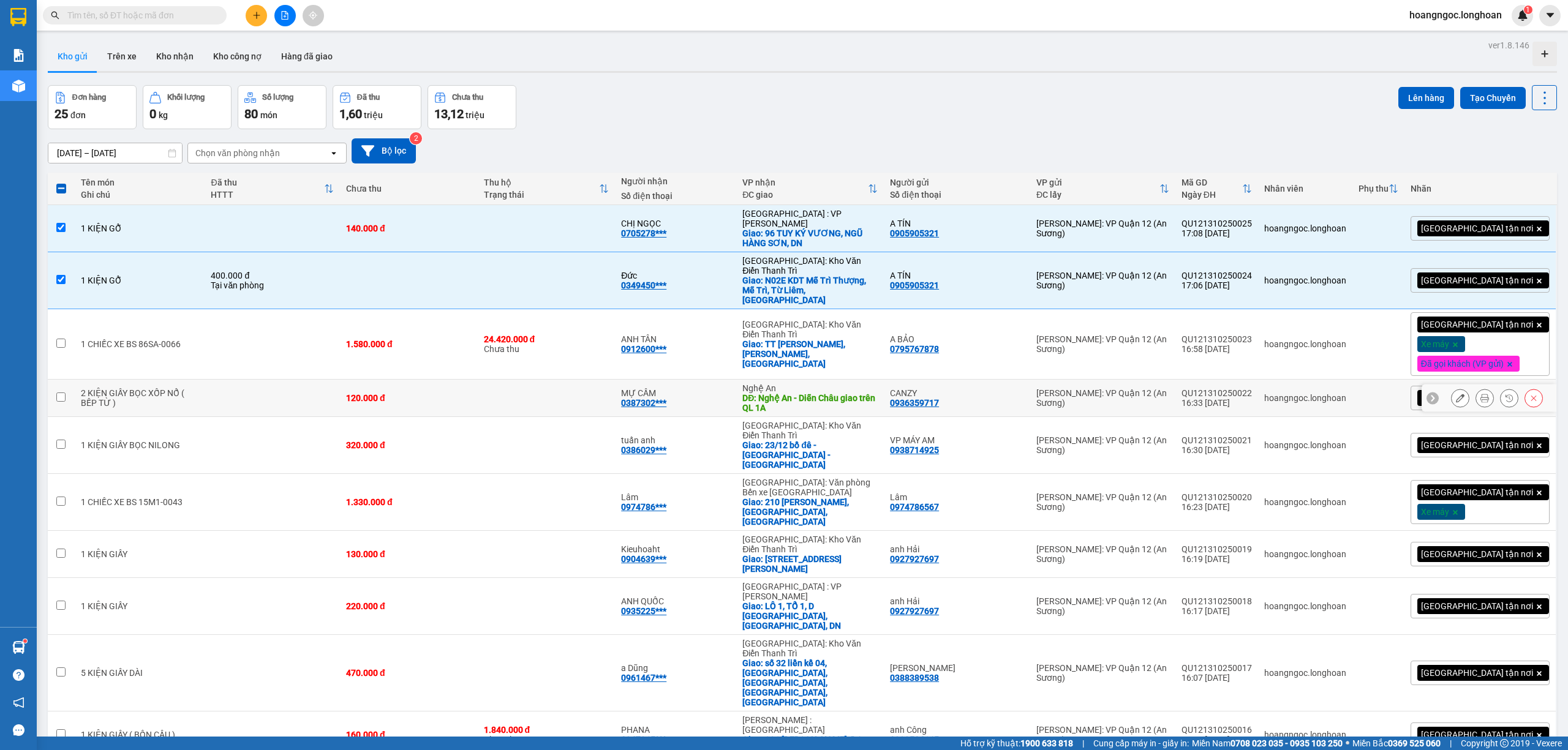
click at [328, 380] on td at bounding box center [273, 398] width 136 height 37
checkbox input "true"
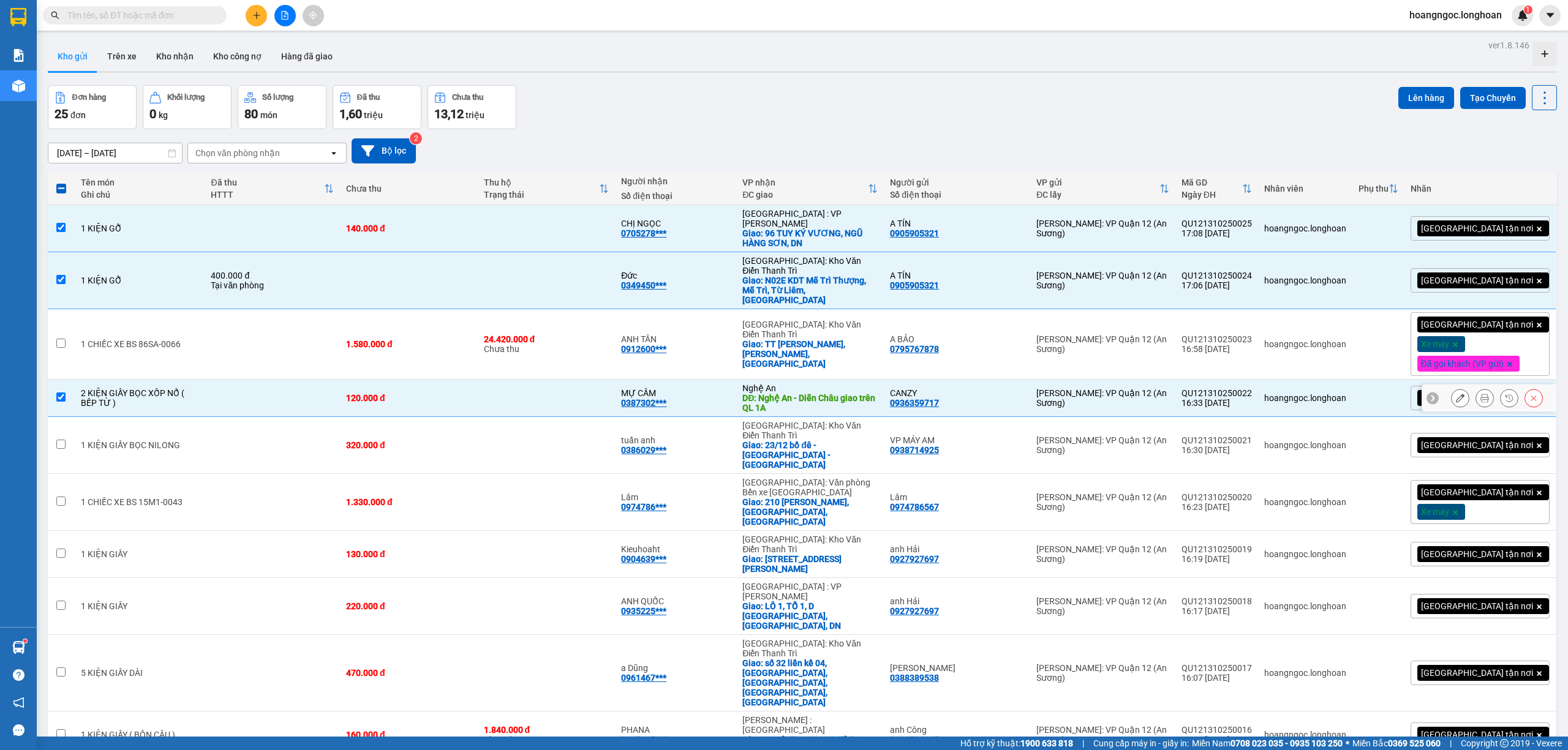
click at [317, 417] on td at bounding box center [273, 445] width 136 height 57
checkbox input "true"
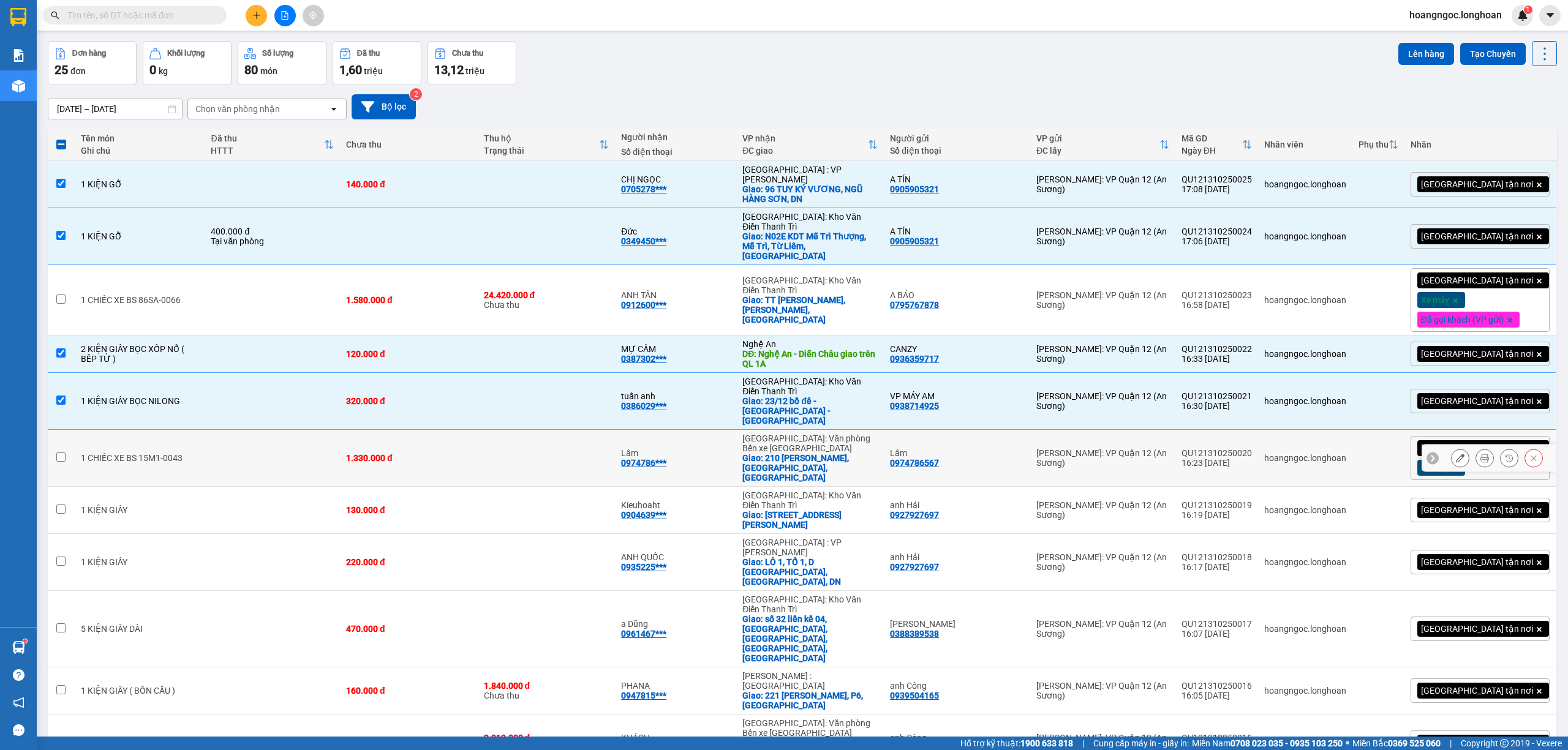
scroll to position [81, 0]
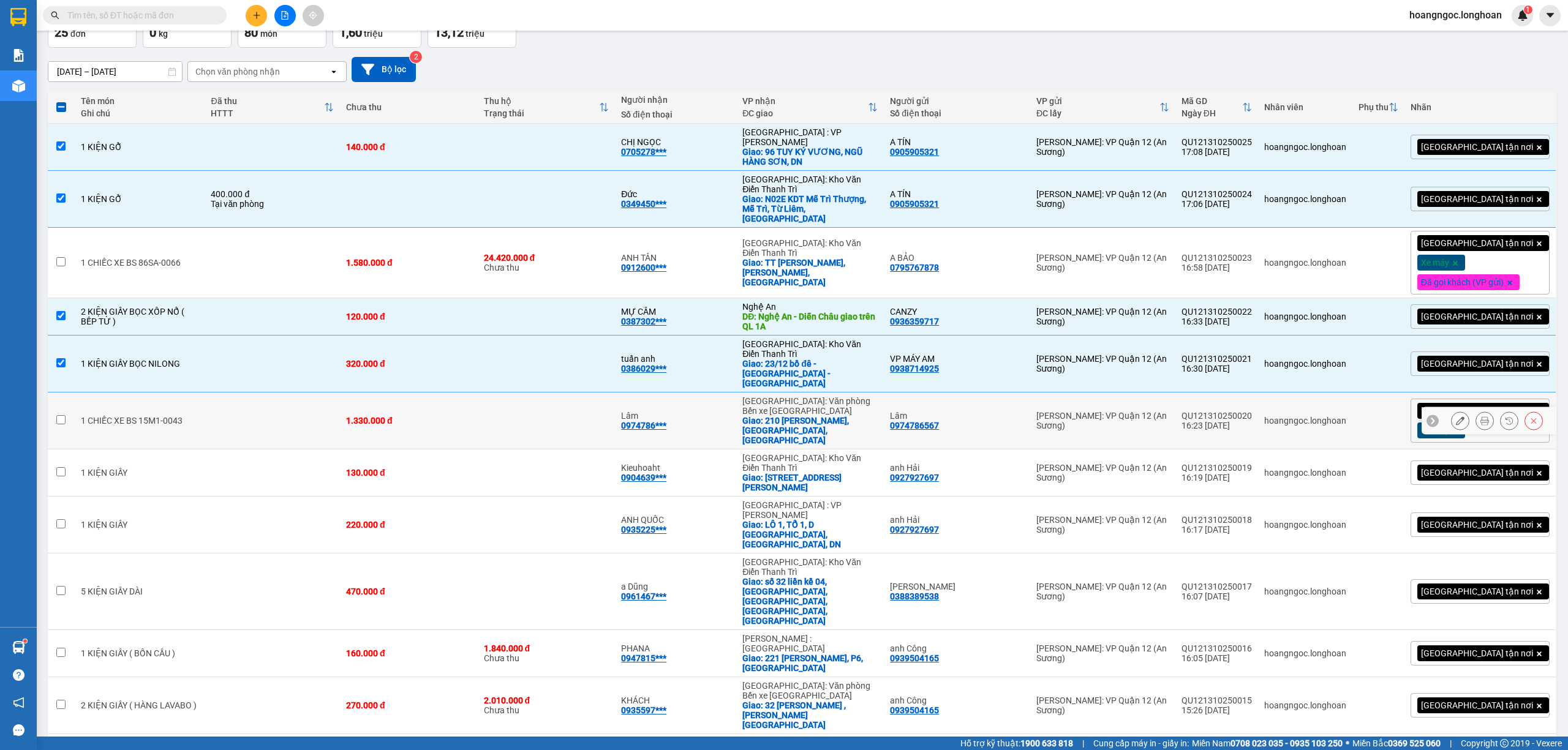
click at [309, 393] on td at bounding box center [273, 421] width 136 height 57
checkbox input "true"
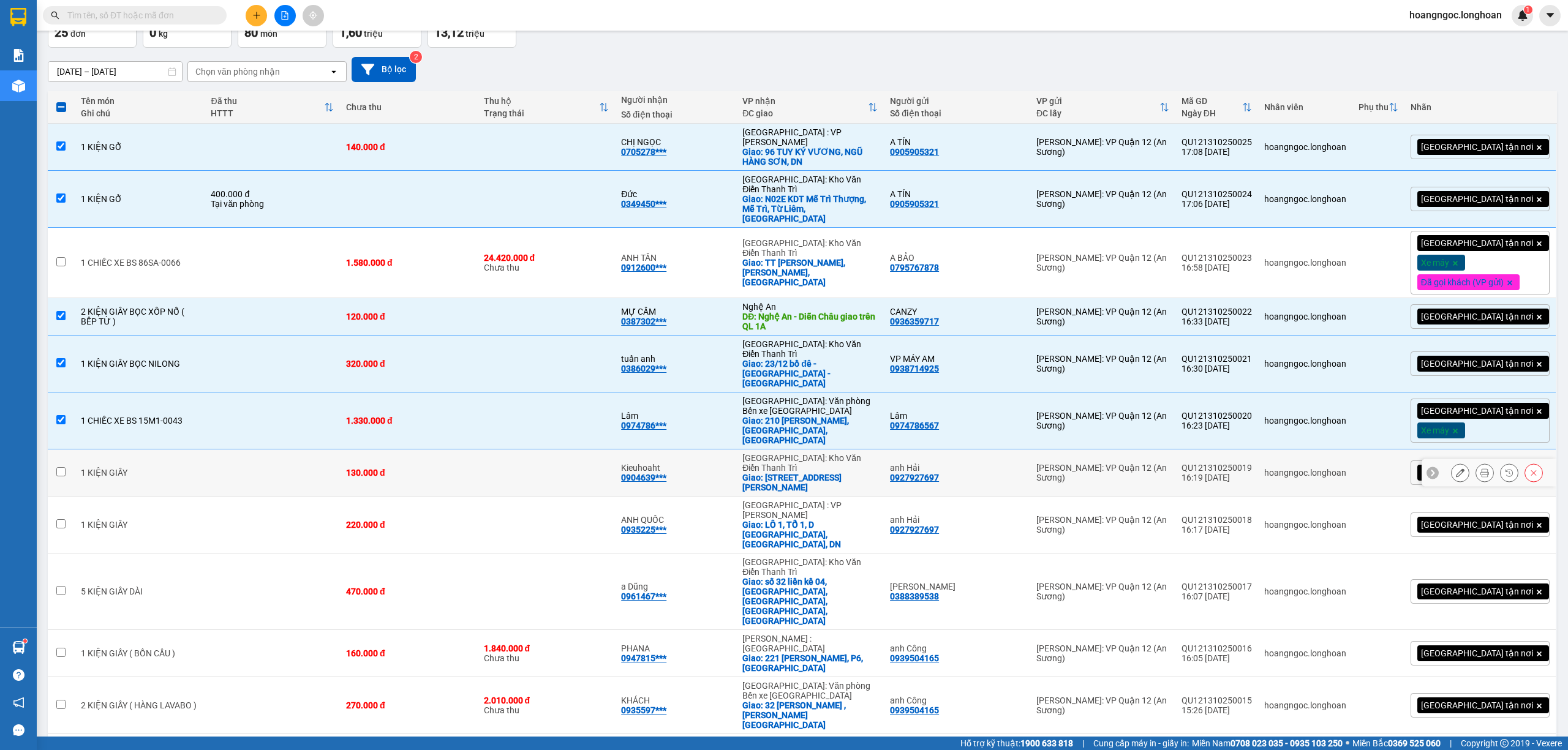
click at [305, 450] on td at bounding box center [273, 473] width 136 height 47
checkbox input "true"
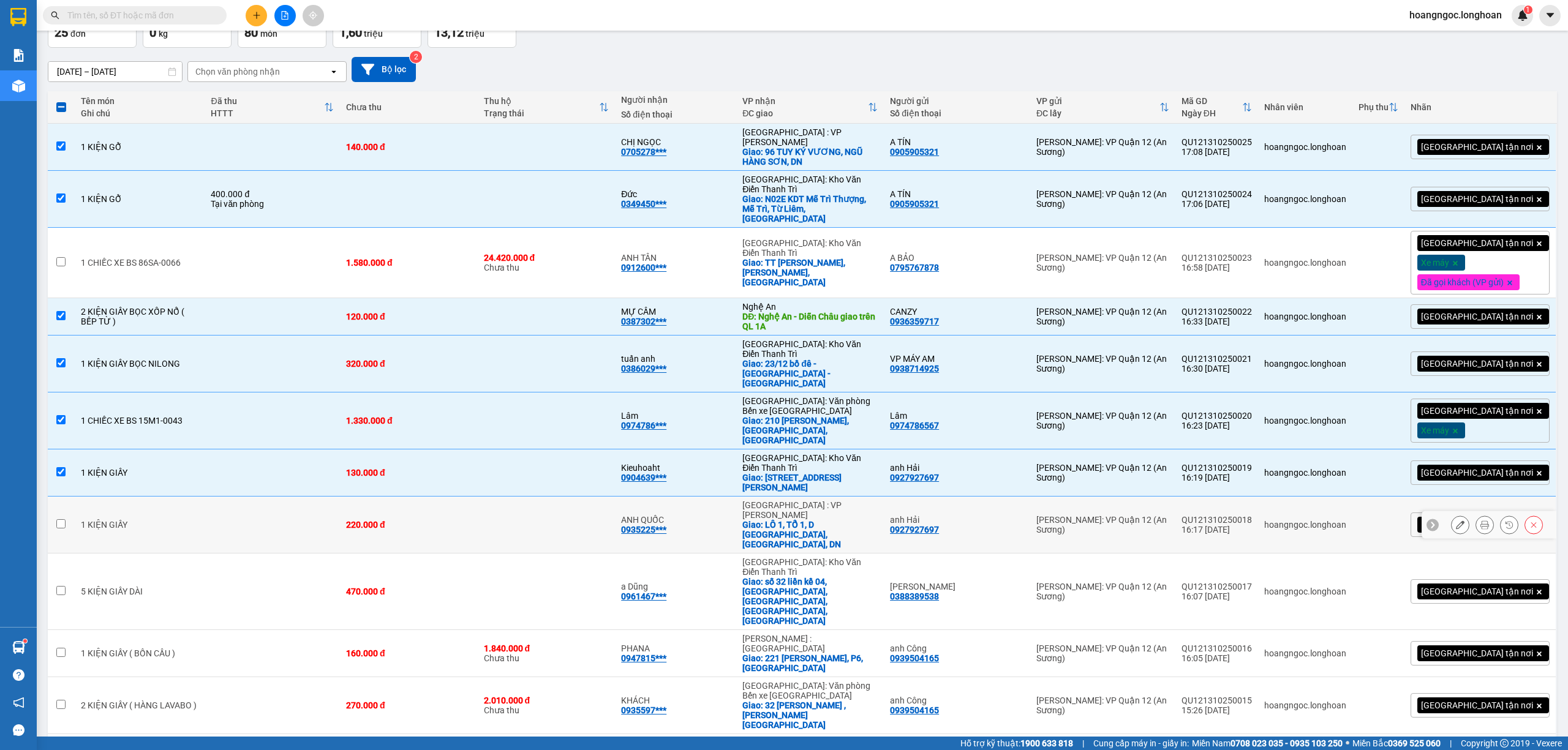
click at [296, 496] on td at bounding box center [273, 524] width 136 height 57
checkbox input "true"
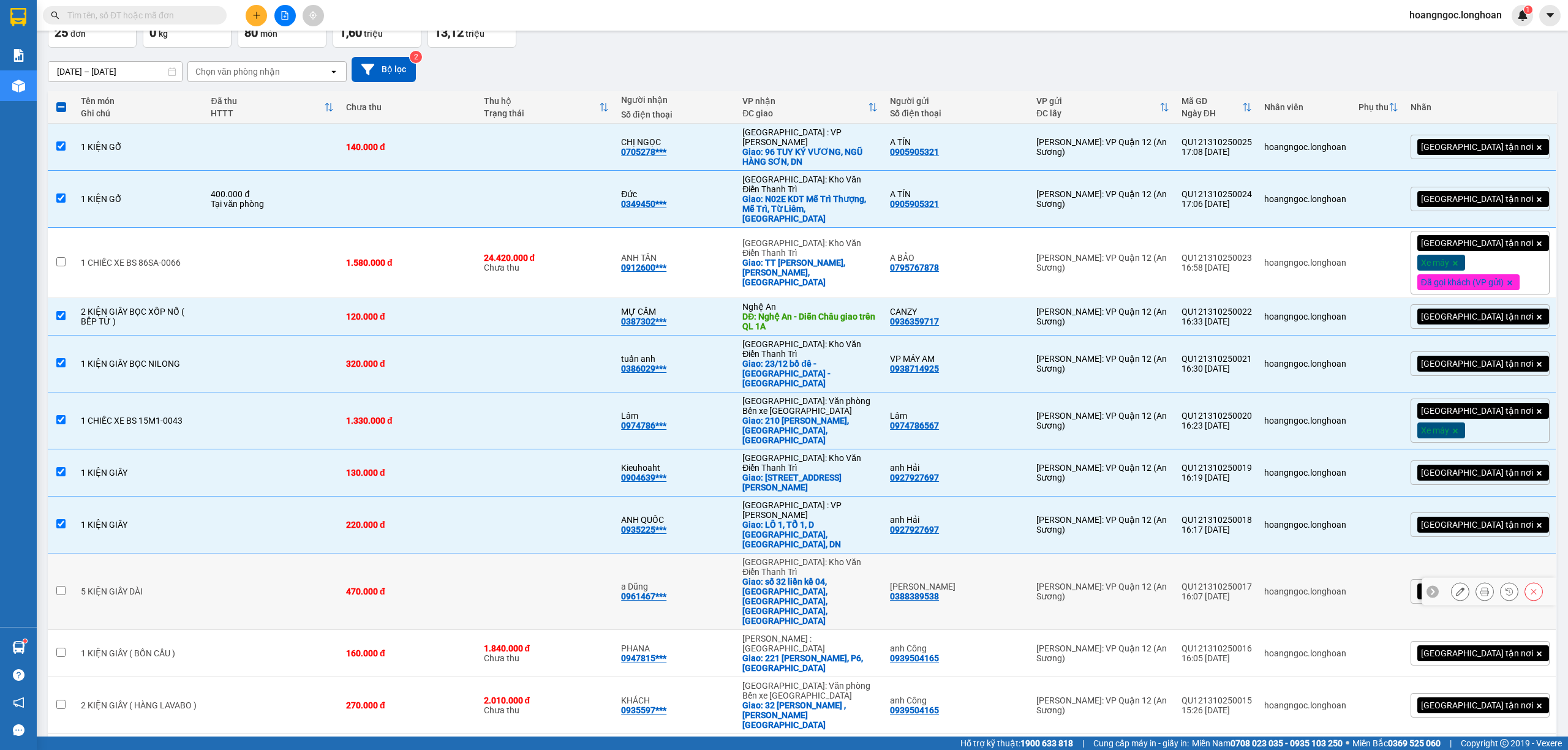
click at [279, 553] on td at bounding box center [273, 591] width 136 height 76
checkbox input "true"
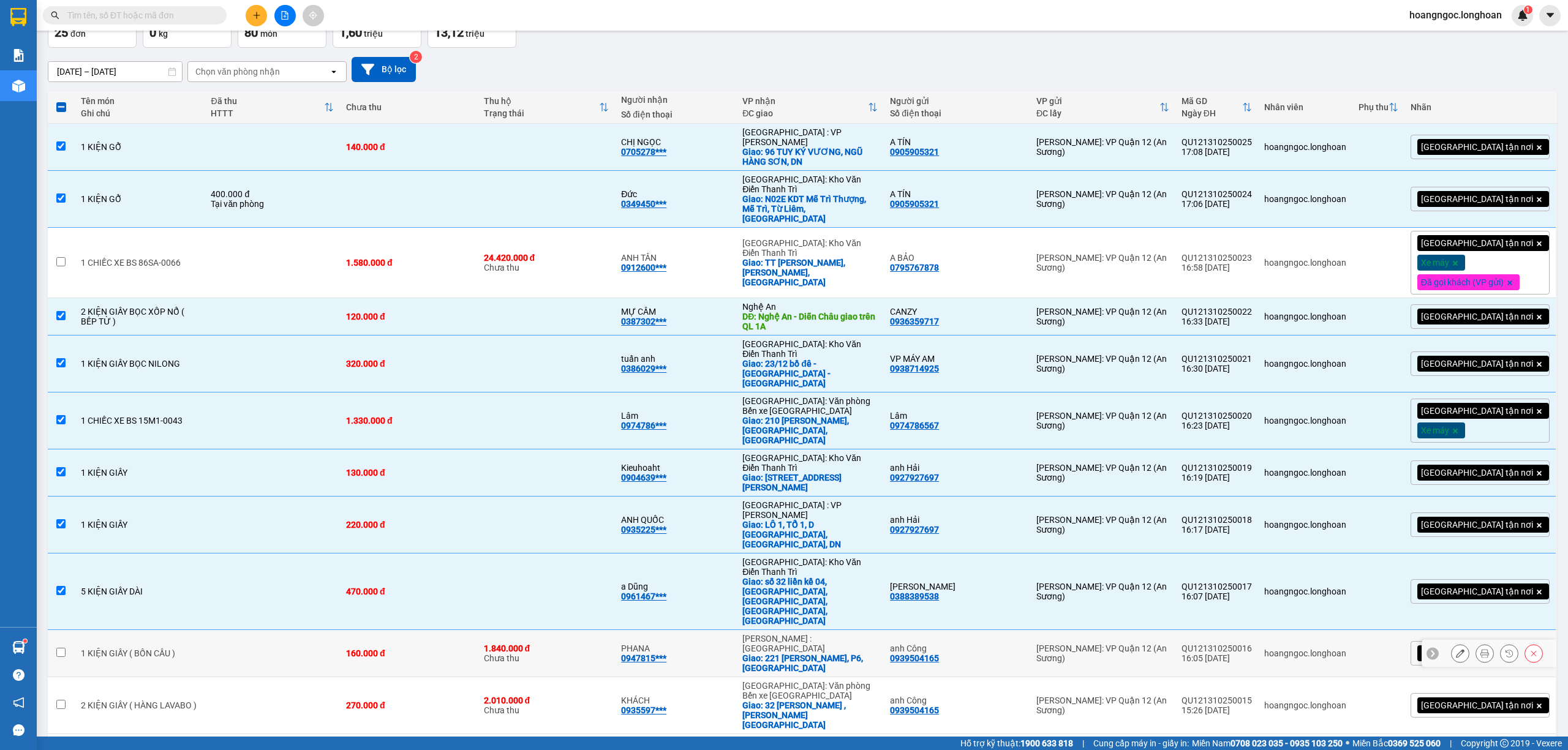
click at [250, 630] on td at bounding box center [273, 653] width 136 height 47
checkbox input "true"
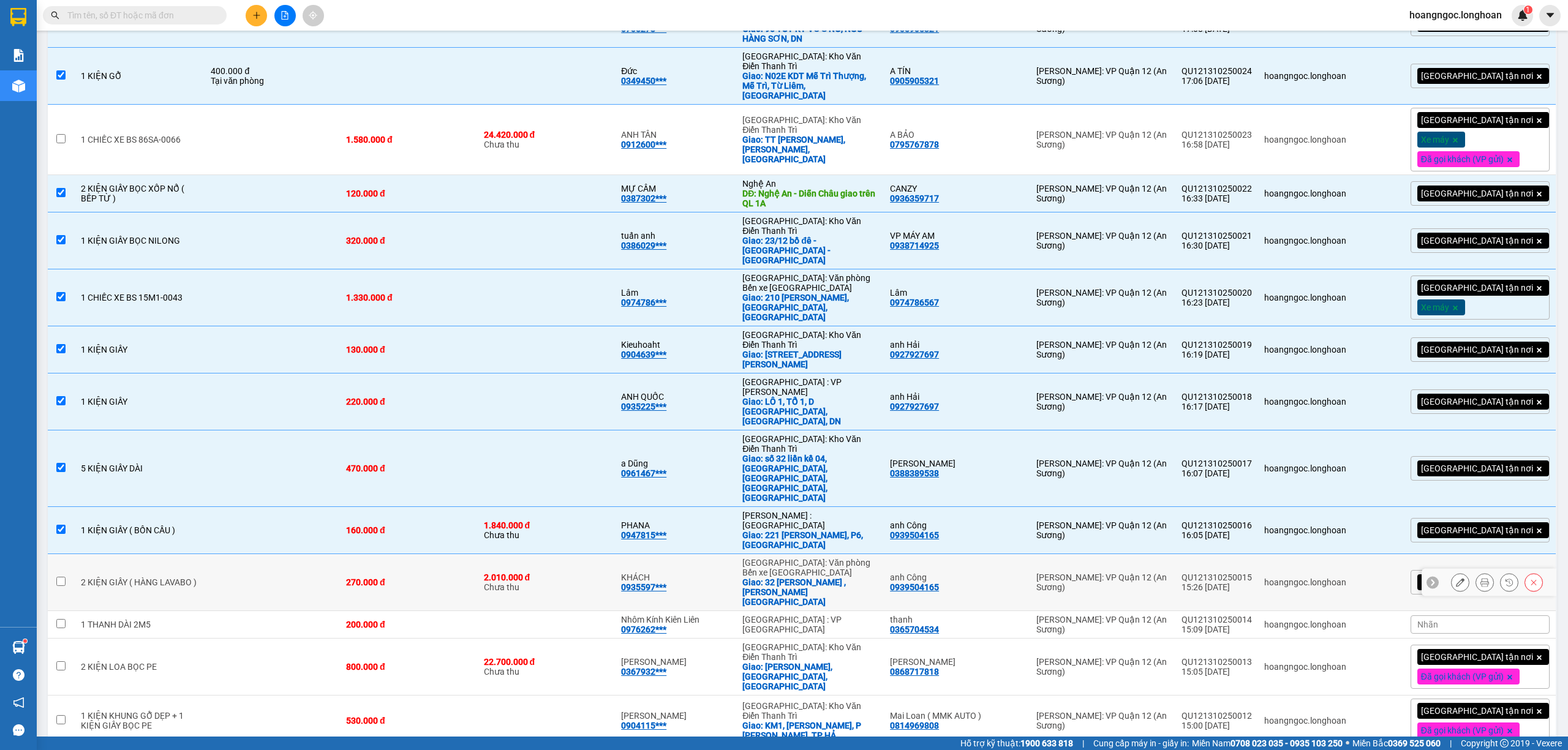
scroll to position [245, 0]
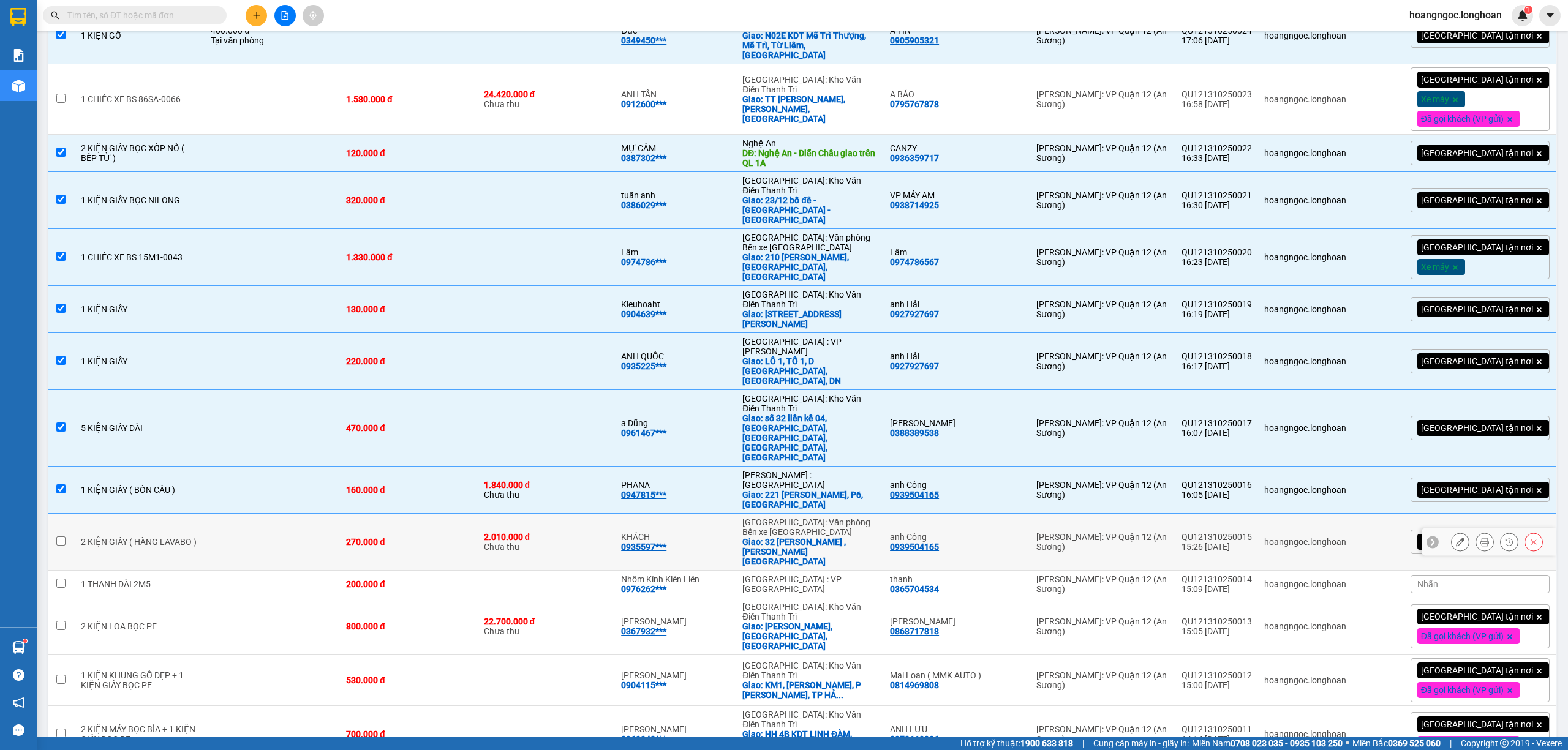
drag, startPoint x: 223, startPoint y: 402, endPoint x: 231, endPoint y: 445, distance: 43.7
click at [223, 514] on td at bounding box center [273, 542] width 136 height 57
checkbox input "true"
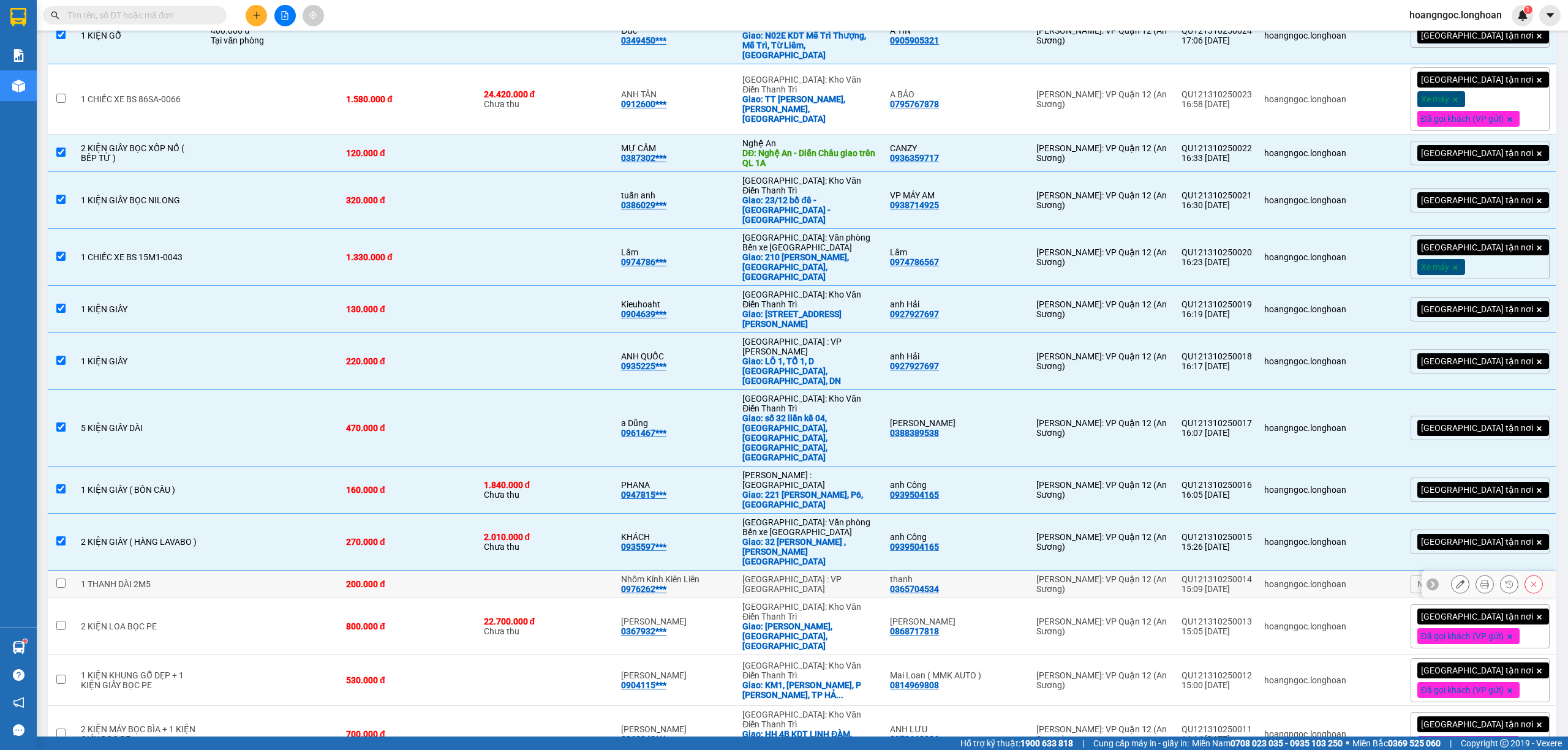
click at [229, 571] on td at bounding box center [273, 584] width 136 height 27
checkbox input "true"
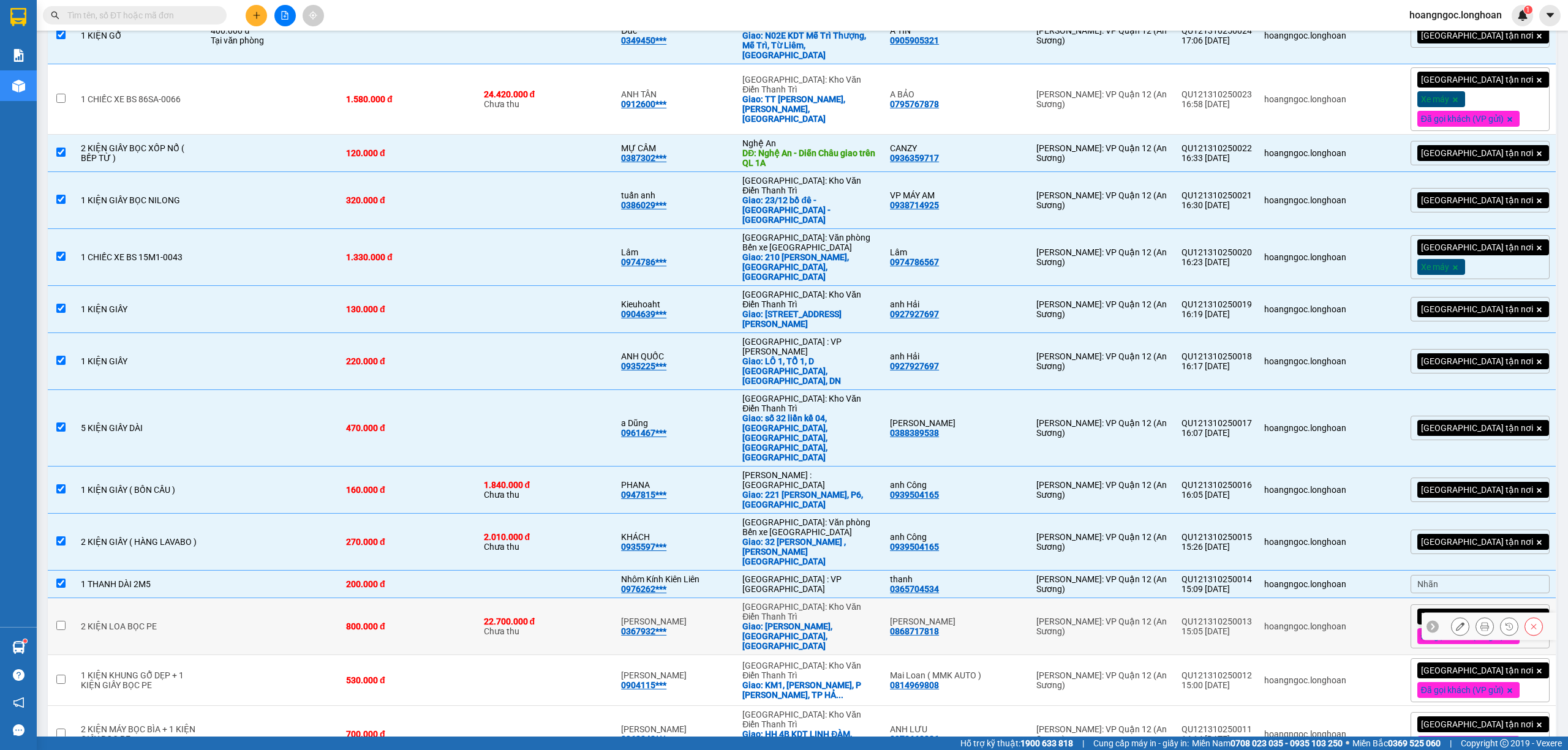
click at [223, 598] on td at bounding box center [273, 626] width 136 height 57
checkbox input "true"
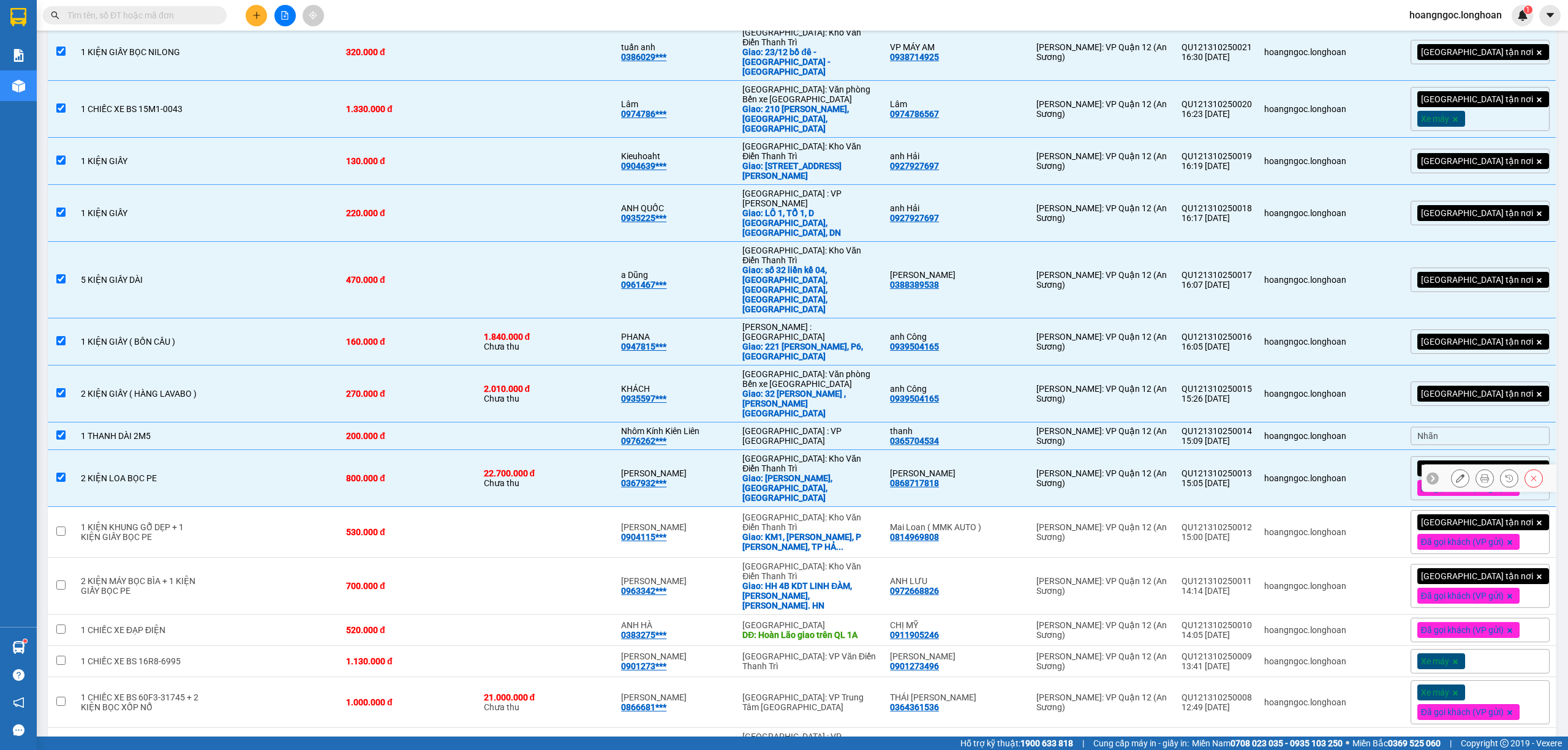
scroll to position [490, 0]
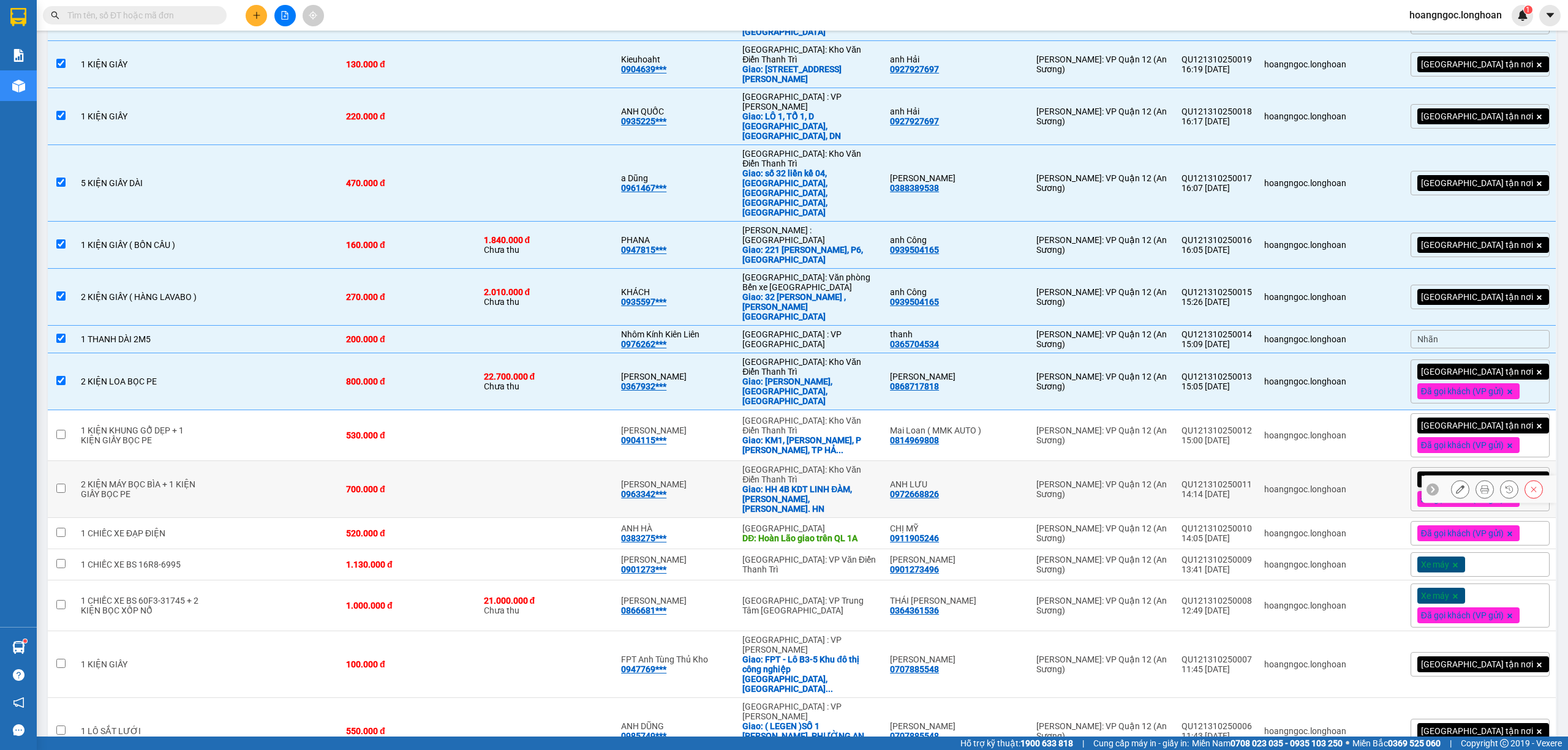
click at [247, 461] on td at bounding box center [273, 489] width 136 height 57
checkbox input "true"
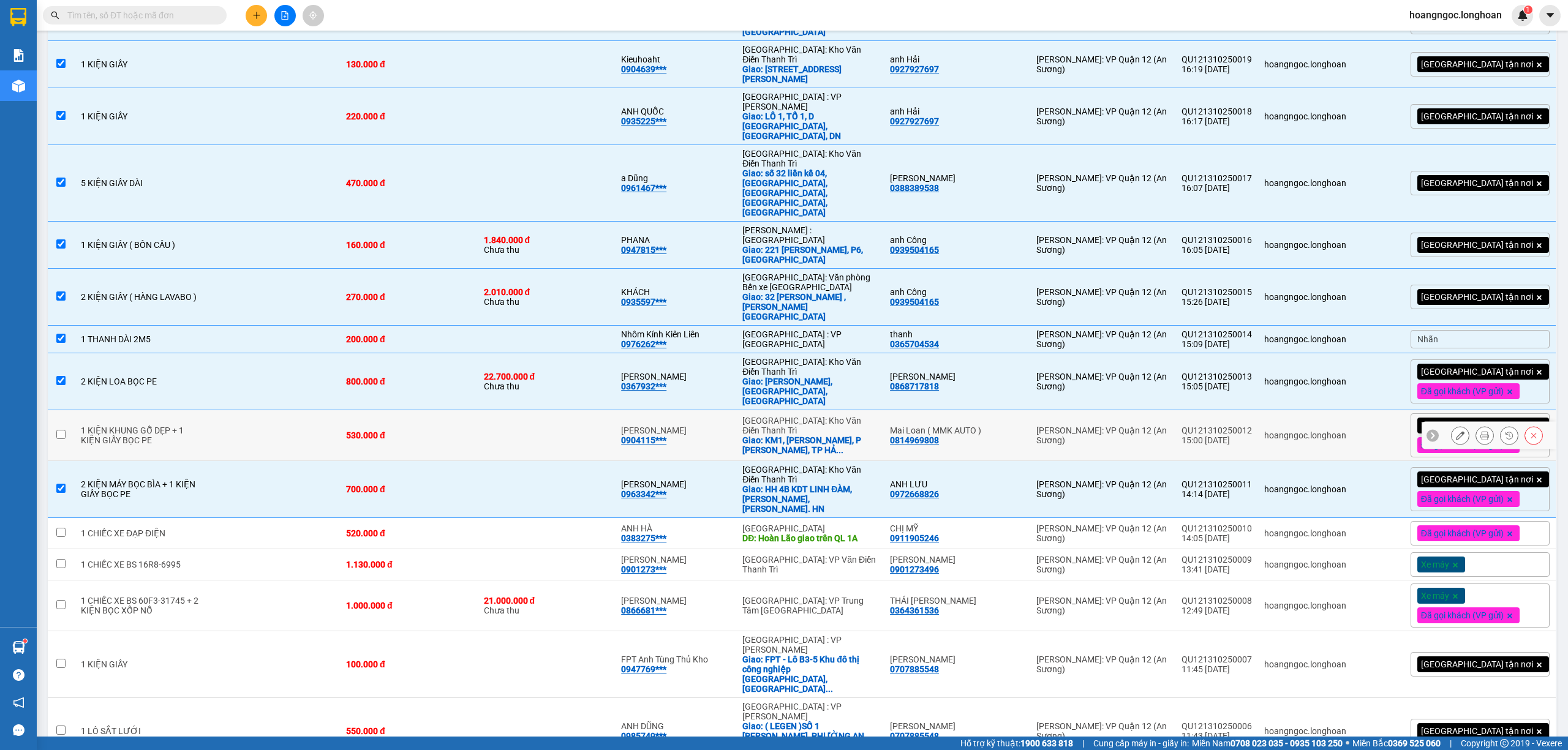
click at [214, 317] on tbody "1 KIỆN GỖ 140.000 đ CHỊ NGỌC 0705278*** Đà Nẵng : VP Thanh Khê Giao: 96 TUY KÝ …" at bounding box center [802, 361] width 1509 height 1292
click at [219, 410] on td at bounding box center [273, 435] width 136 height 51
checkbox input "true"
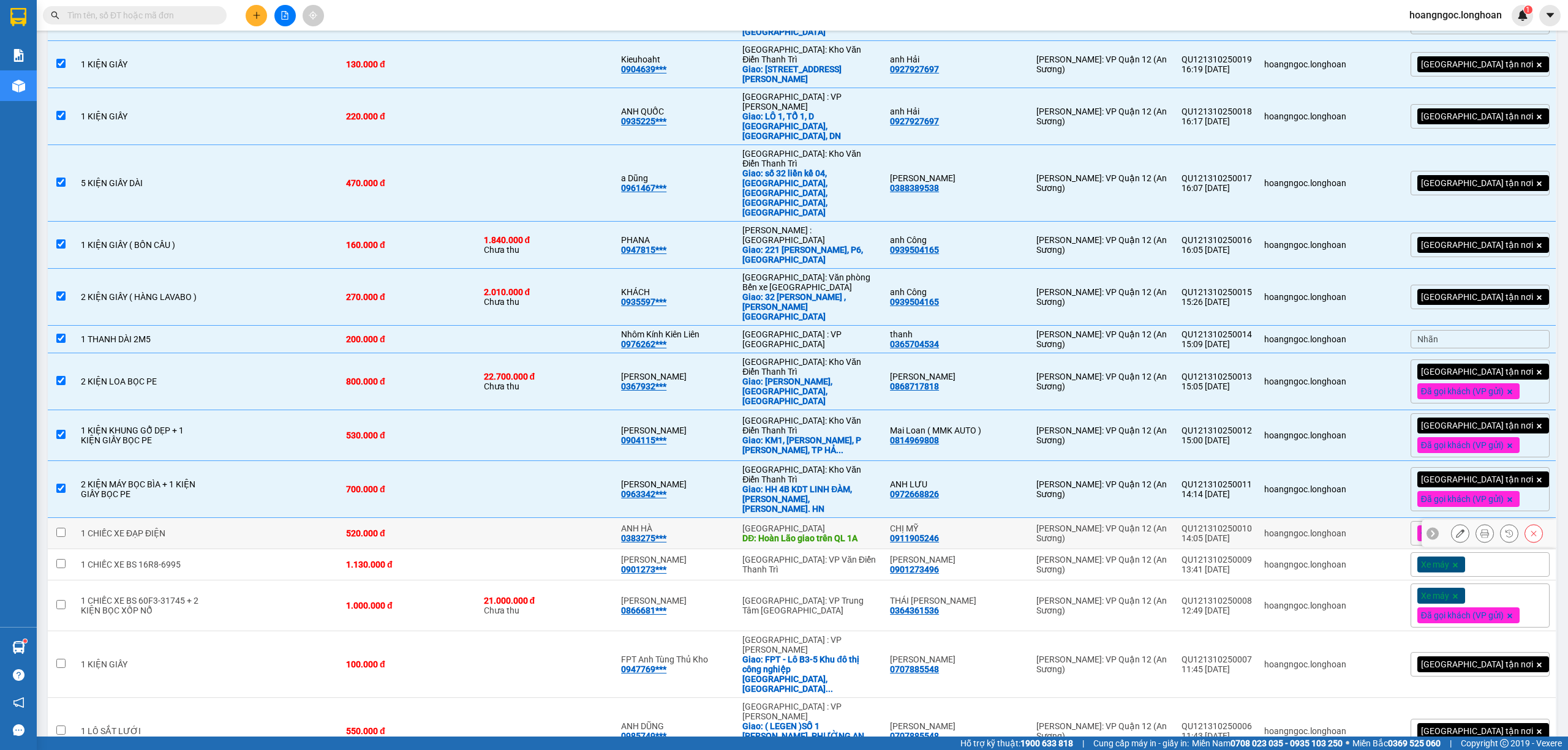
click at [231, 518] on td at bounding box center [273, 533] width 136 height 31
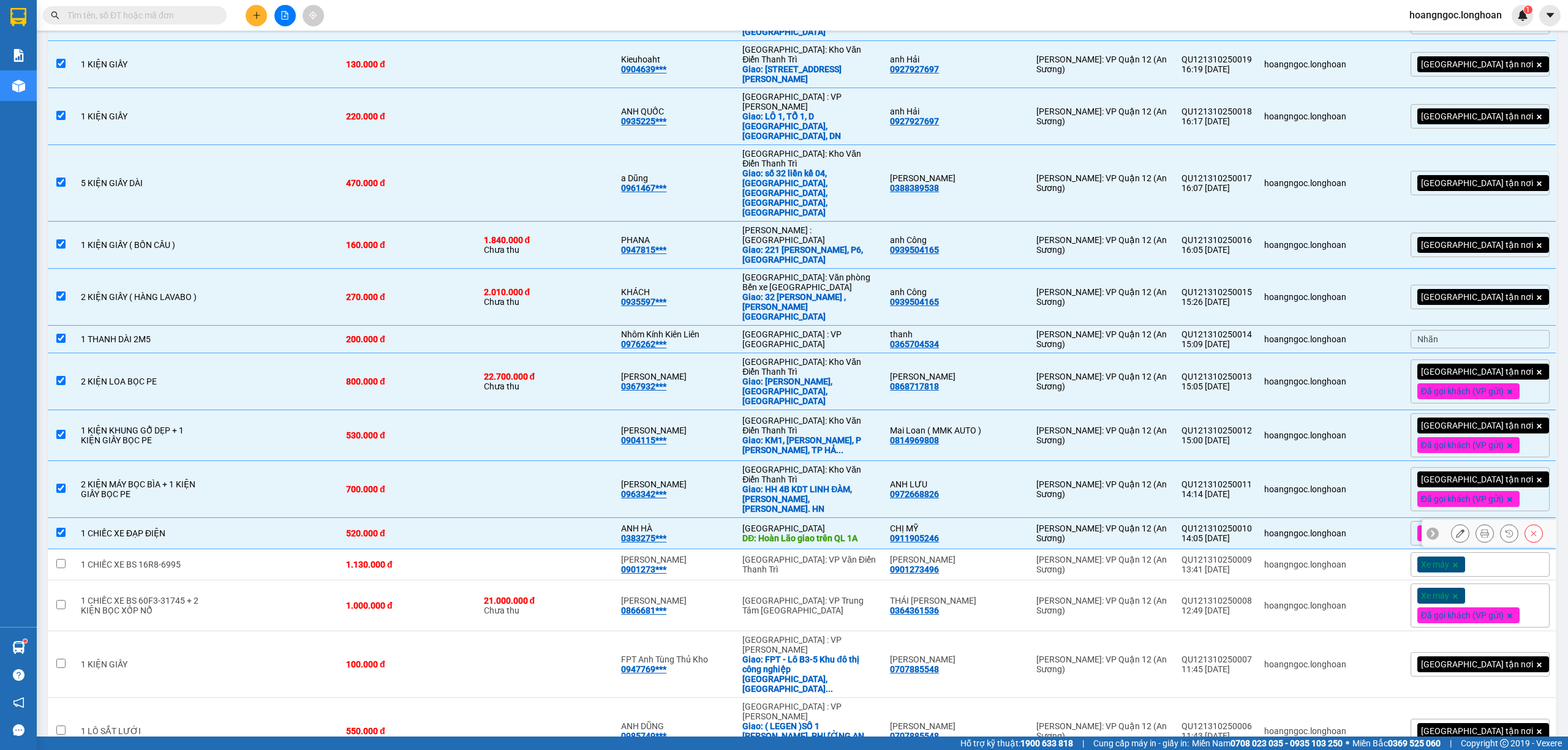
click at [255, 518] on td at bounding box center [273, 533] width 136 height 31
checkbox input "false"
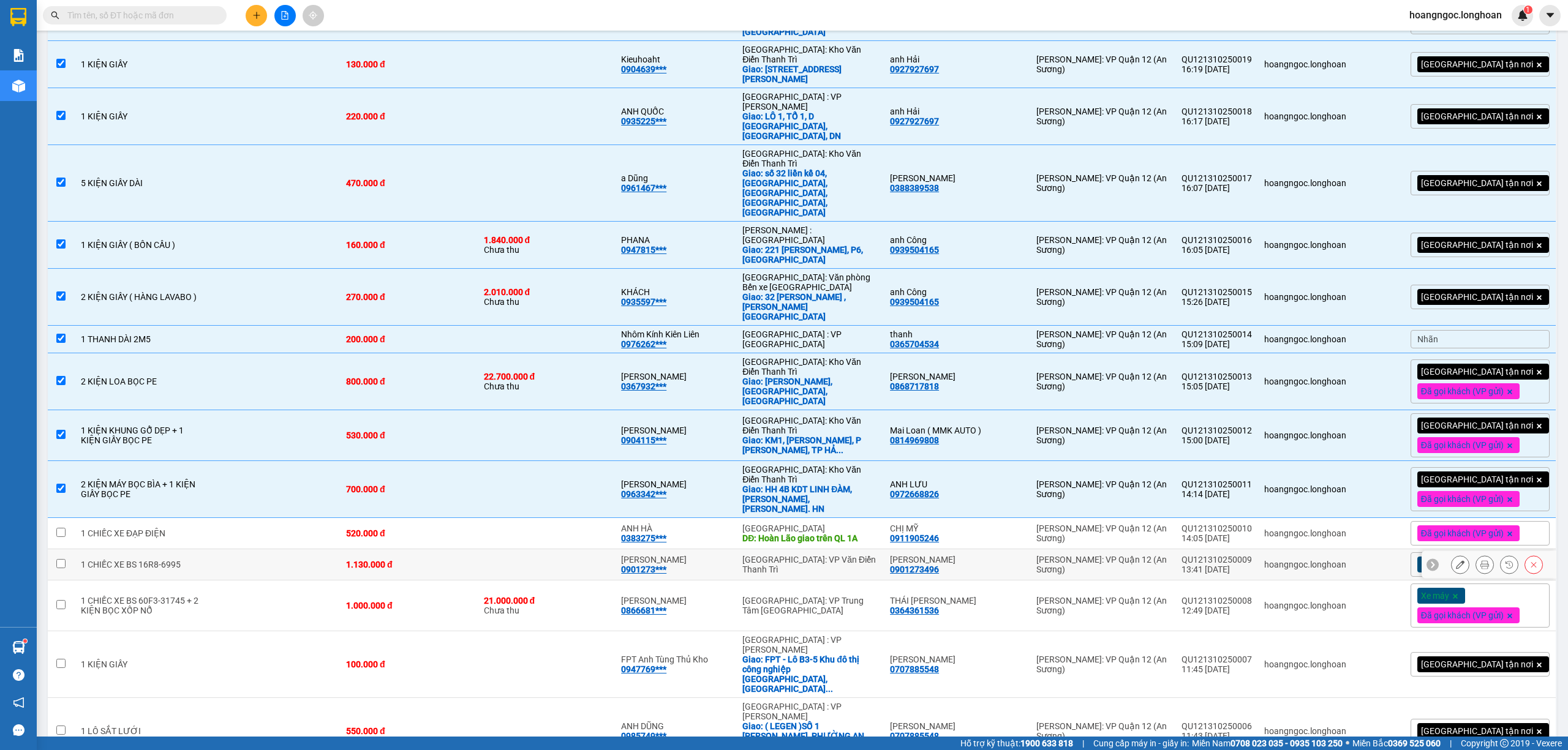
click at [242, 549] on td at bounding box center [273, 564] width 136 height 31
checkbox input "true"
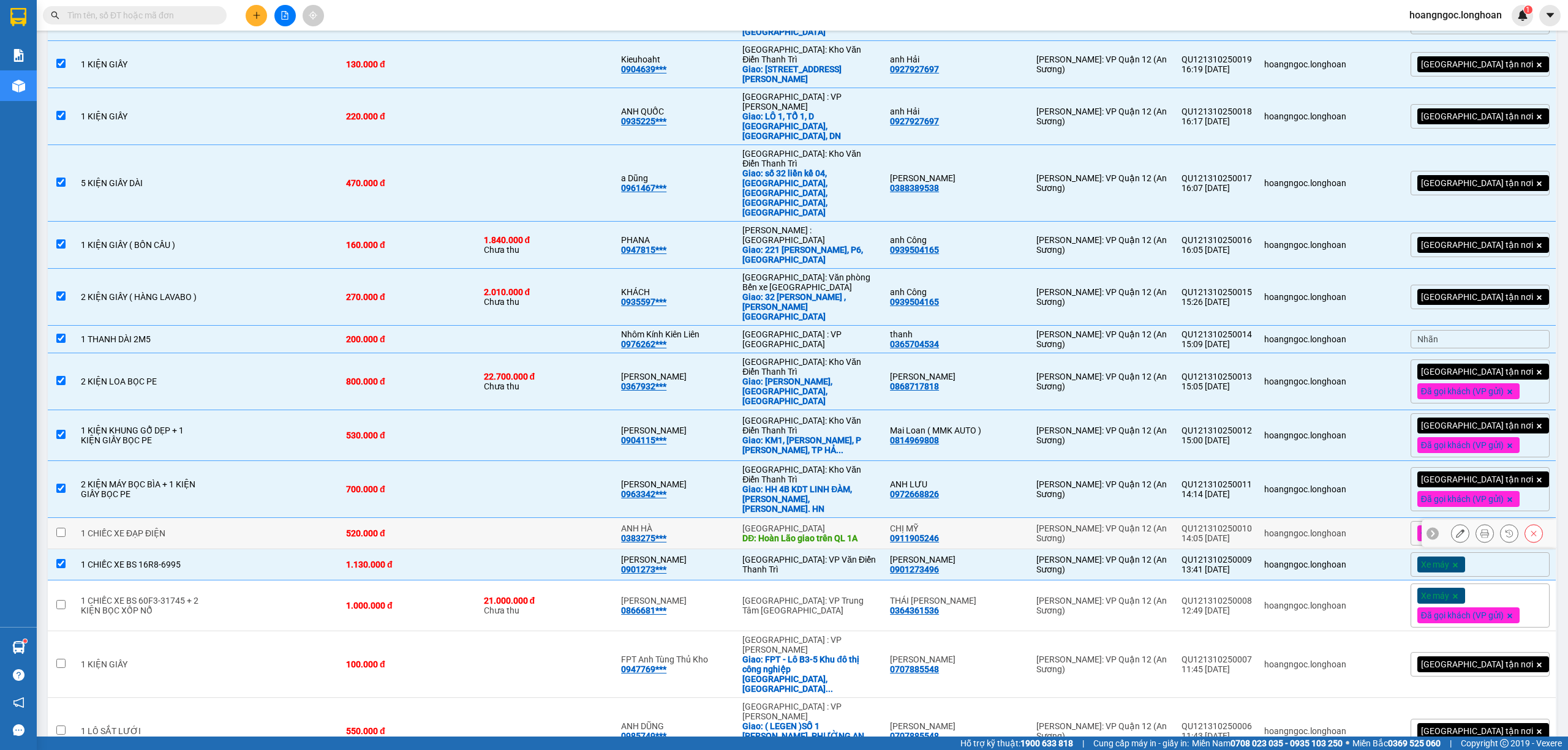
click at [250, 518] on td at bounding box center [273, 533] width 136 height 31
checkbox input "true"
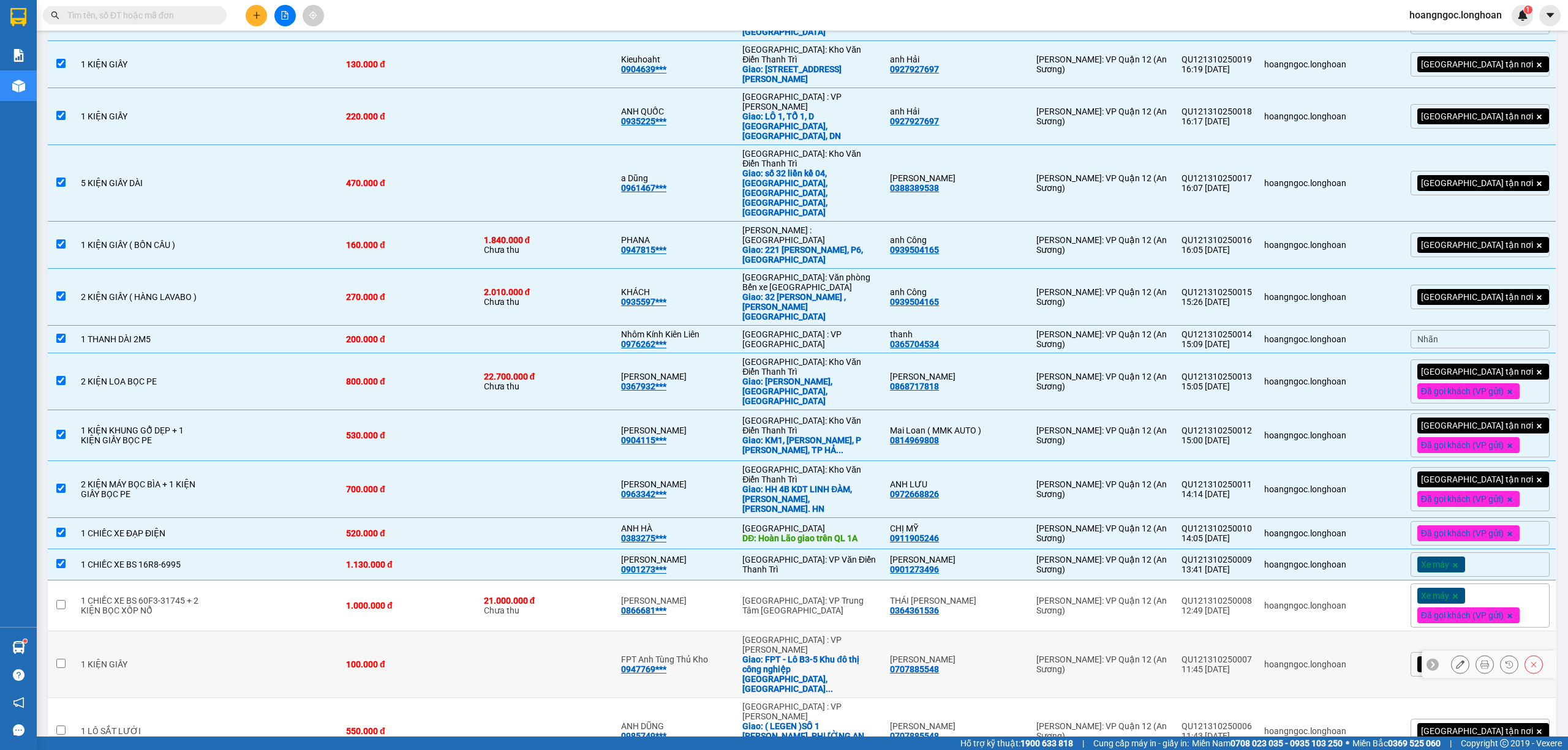
click at [223, 631] on td at bounding box center [273, 664] width 136 height 67
checkbox input "true"
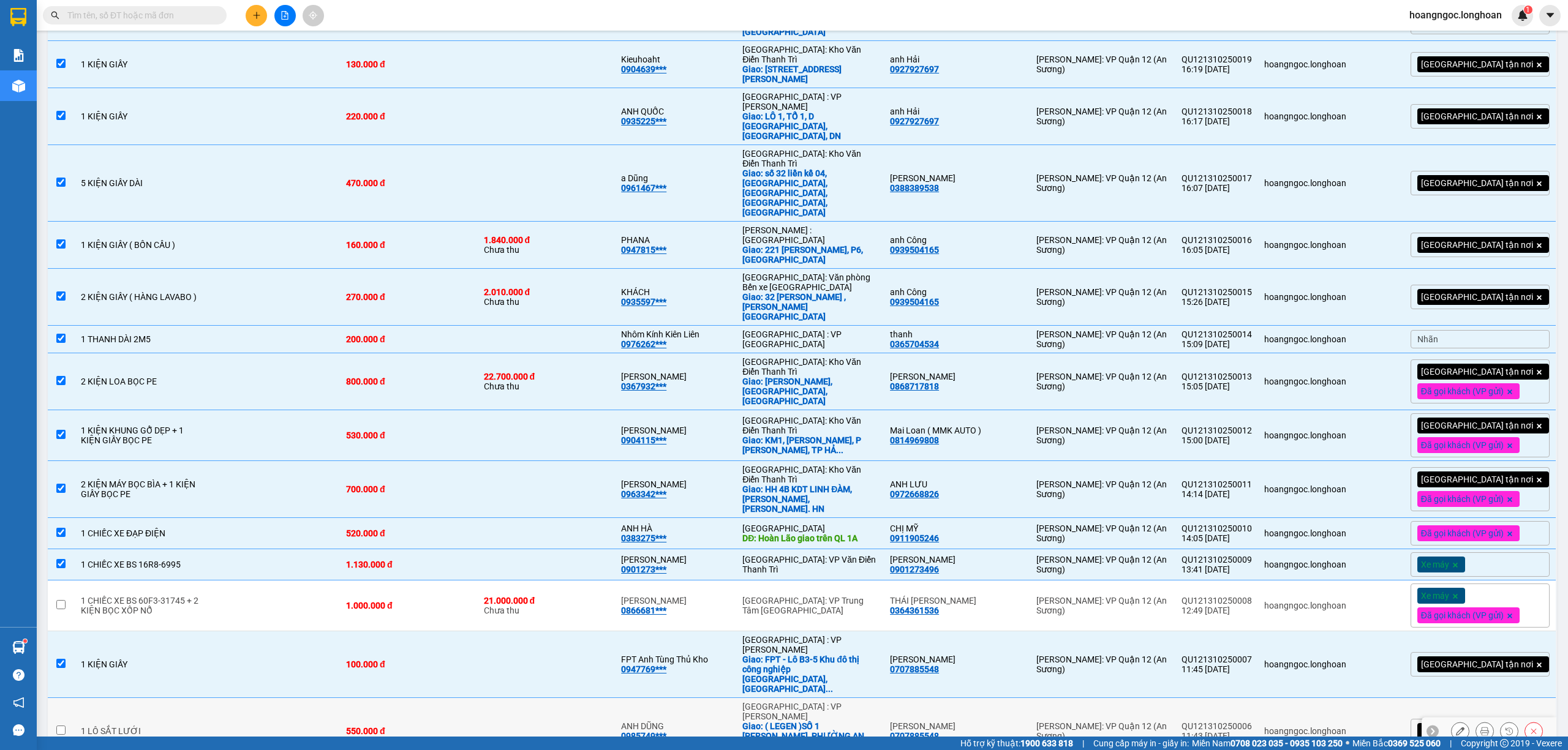
click at [211, 697] on td at bounding box center [273, 731] width 136 height 67
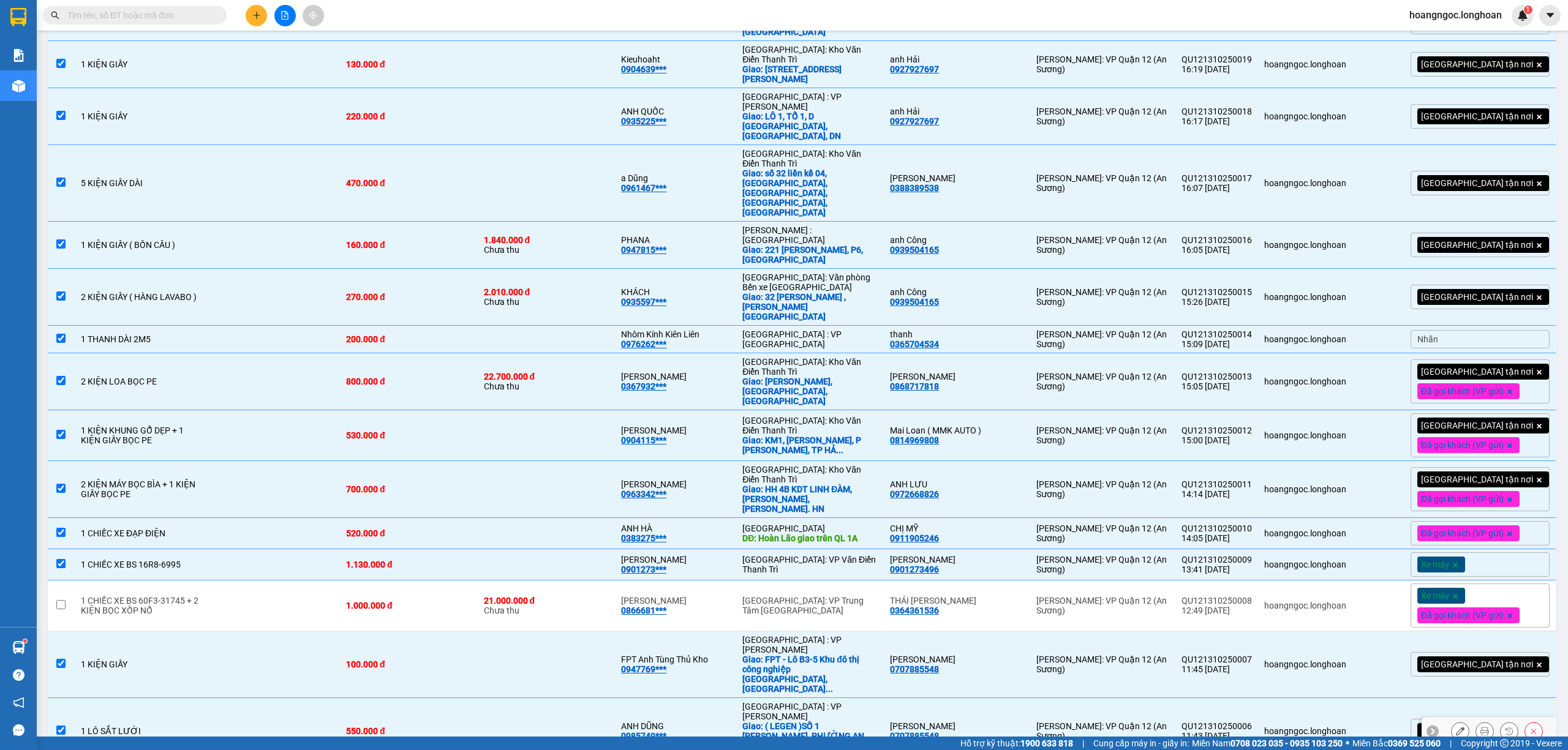
drag, startPoint x: 218, startPoint y: 543, endPoint x: 219, endPoint y: 551, distance: 8.1
click at [219, 697] on td at bounding box center [273, 731] width 136 height 67
checkbox input "false"
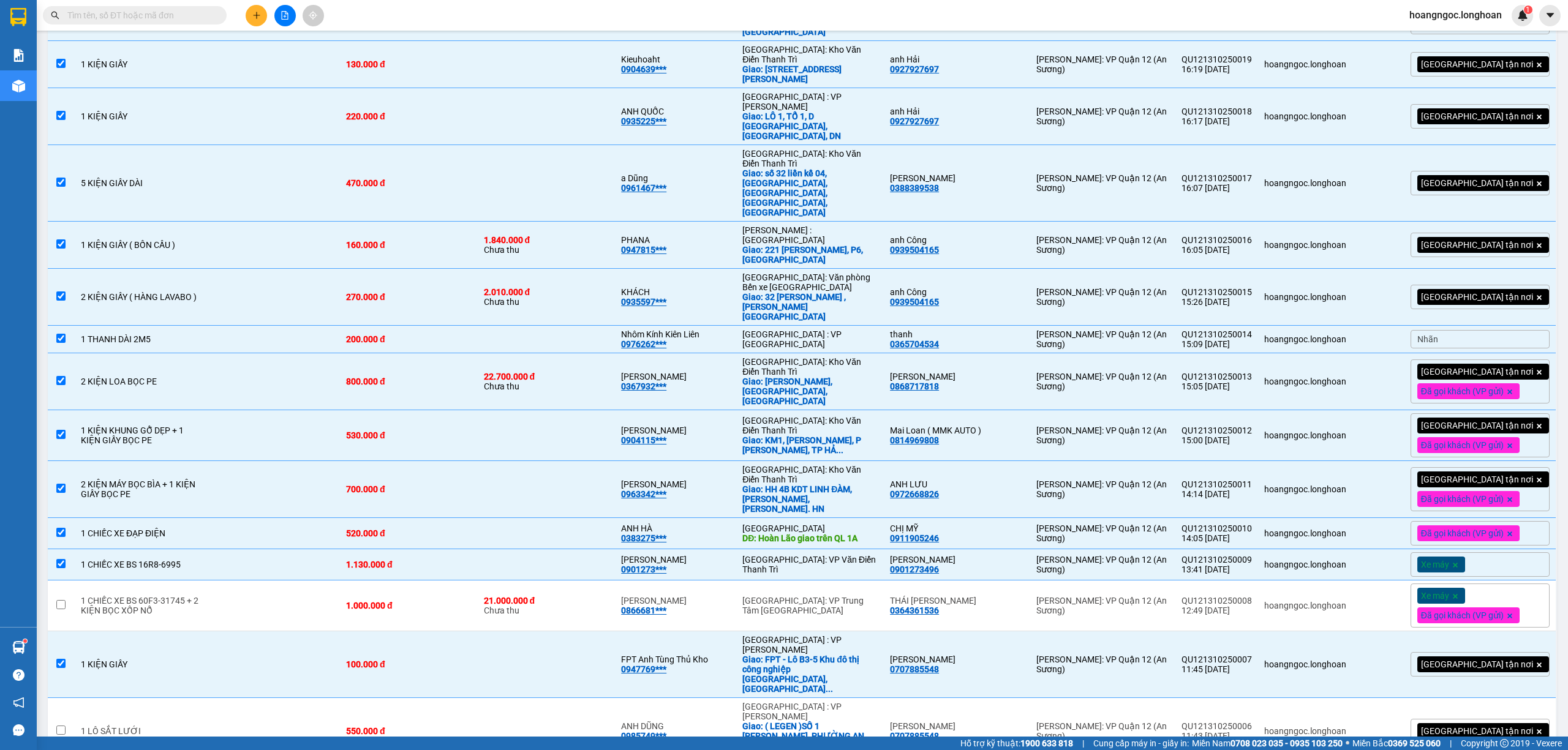
checkbox input "true"
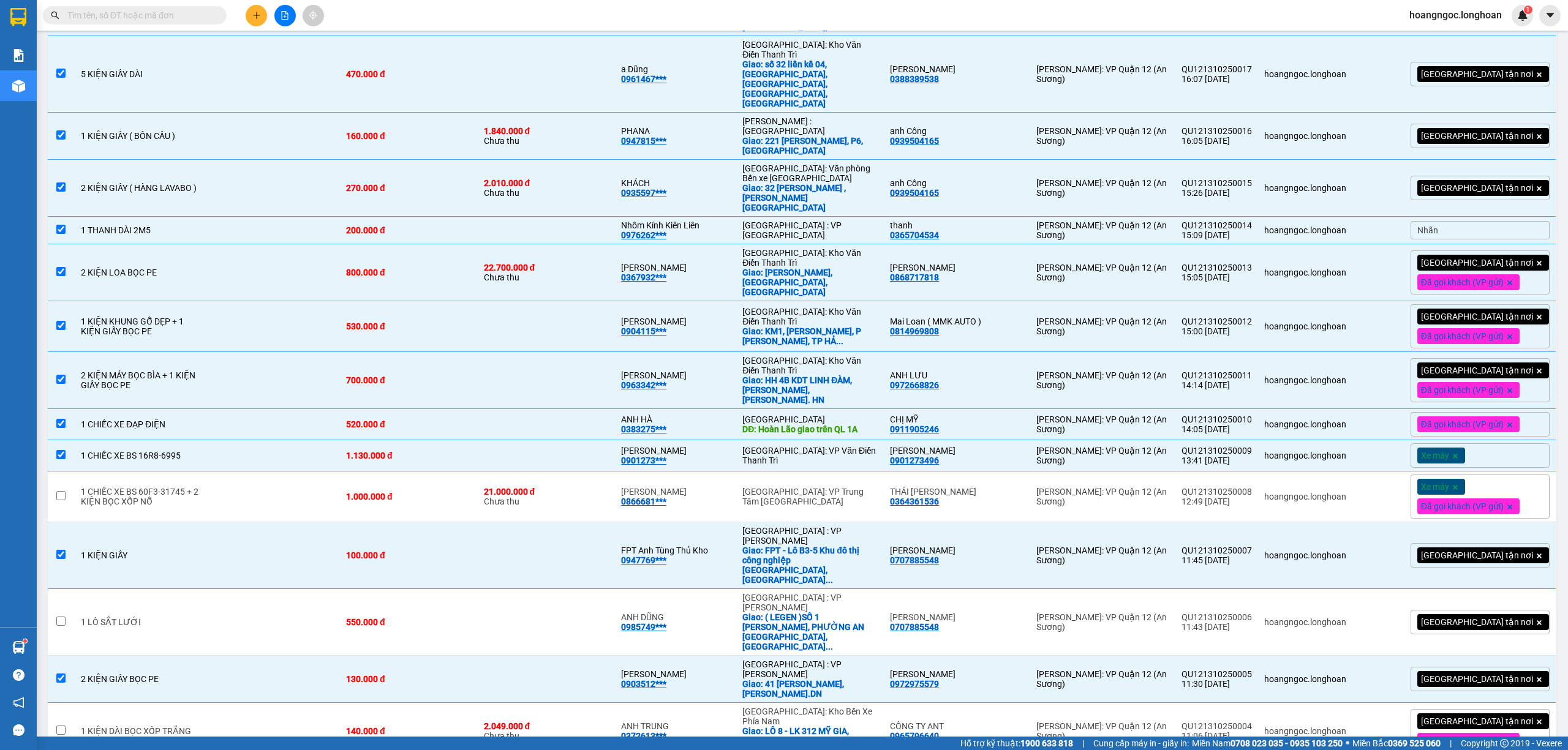
scroll to position [601, 0]
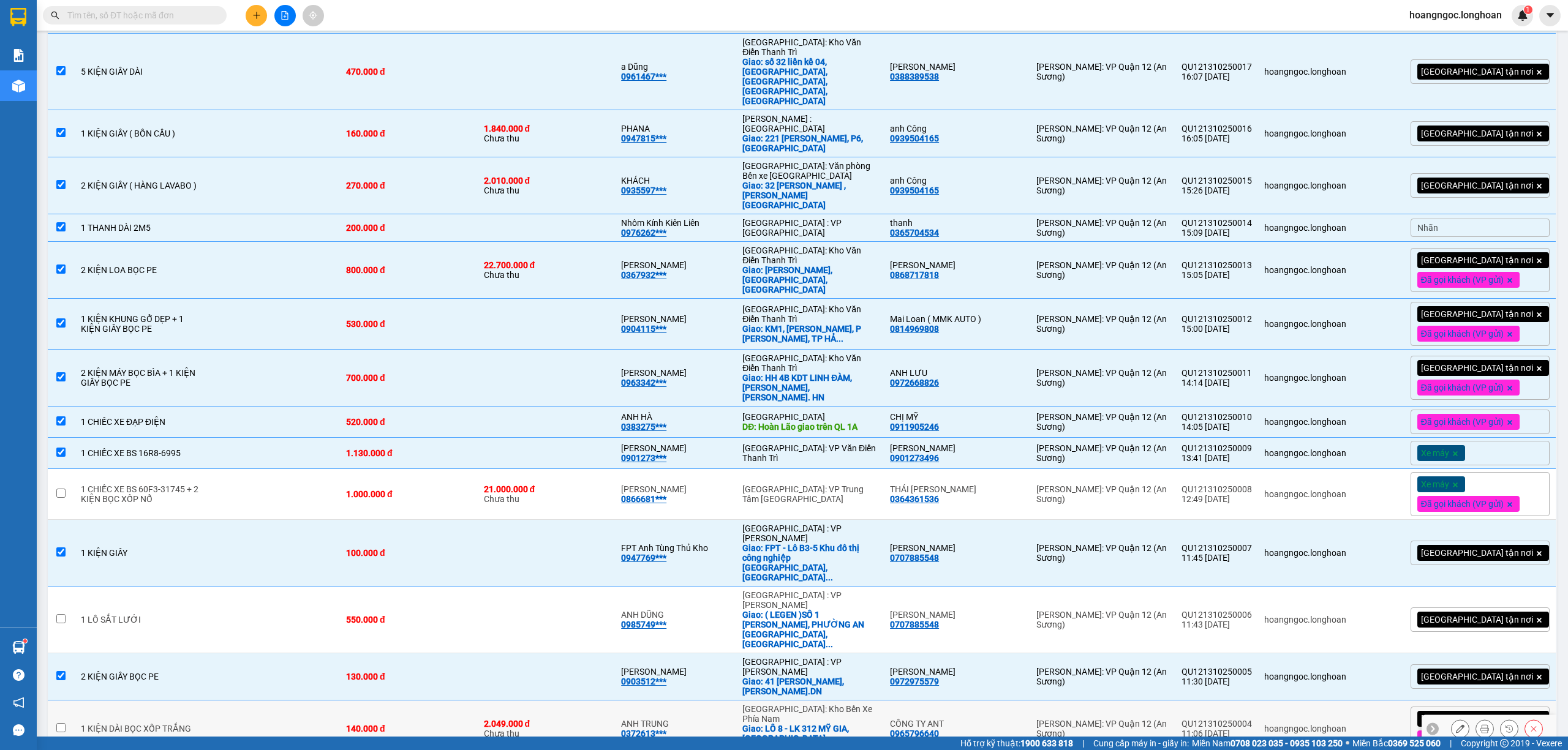
click at [190, 700] on td "1 KIỆN DÀI BỌC XỐP TRẮNG" at bounding box center [140, 728] width 130 height 57
checkbox input "true"
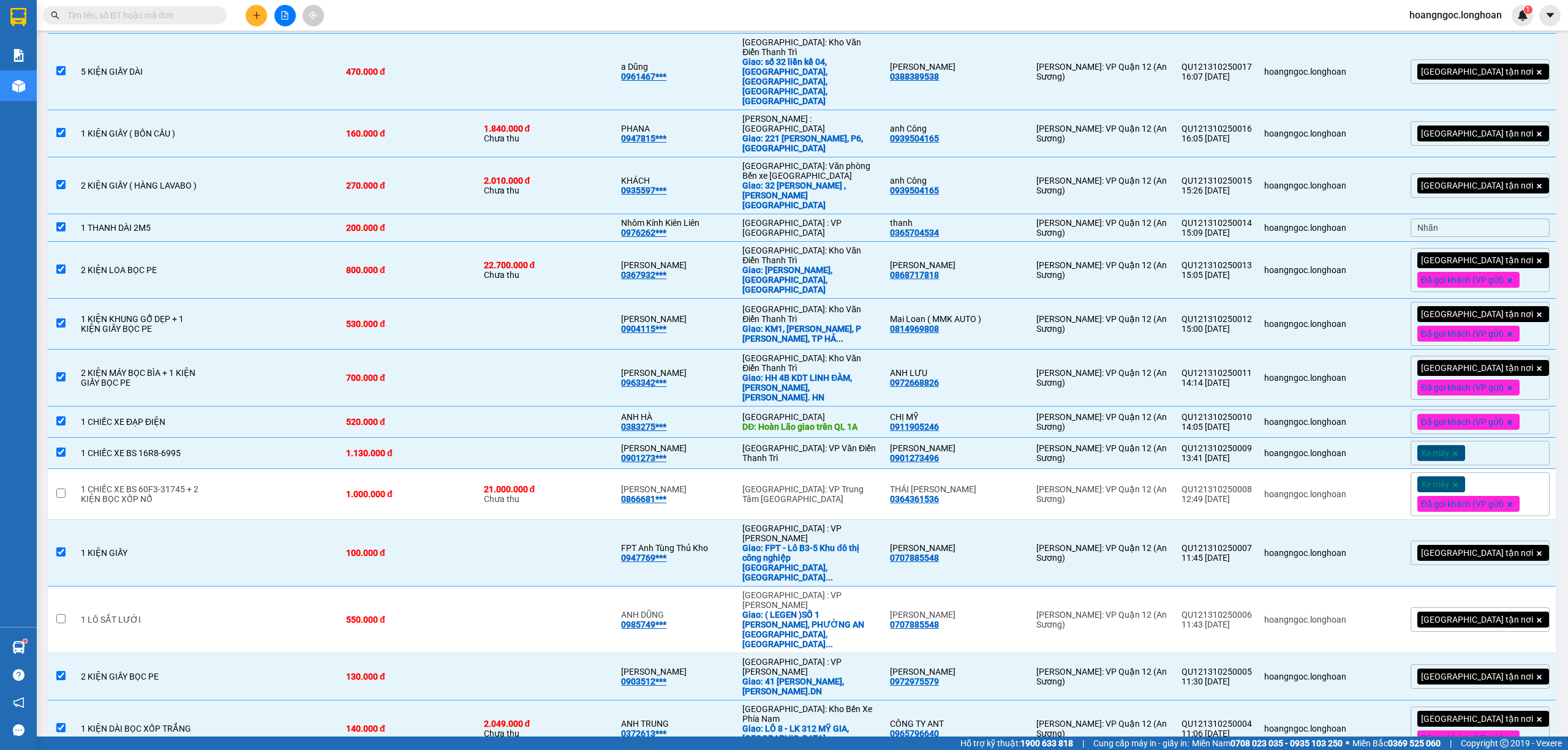
checkbox input "true"
drag, startPoint x: 242, startPoint y: 666, endPoint x: 247, endPoint y: 657, distance: 10.3
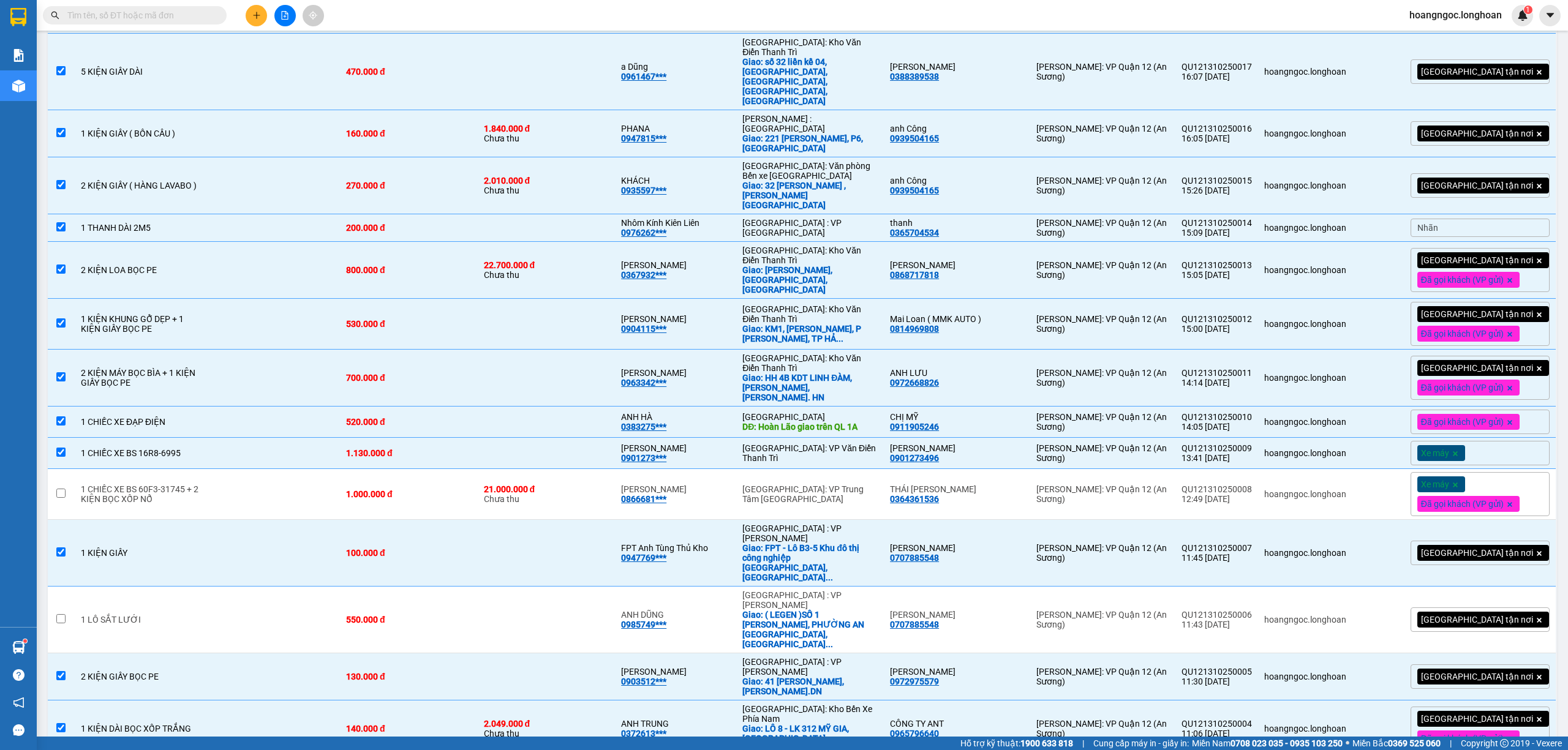
checkbox input "true"
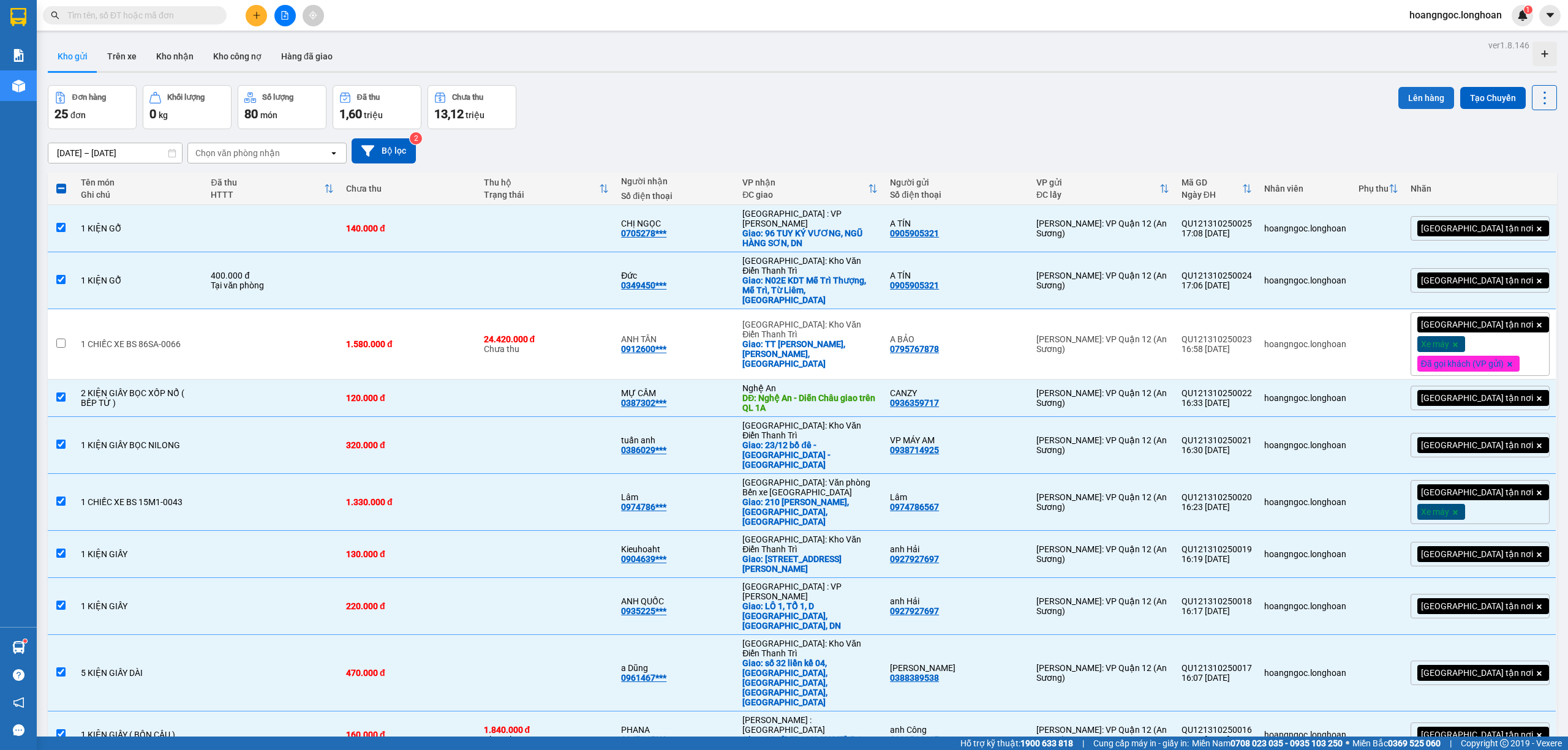
click at [1399, 98] on button "Lên hàng" at bounding box center [1426, 98] width 56 height 22
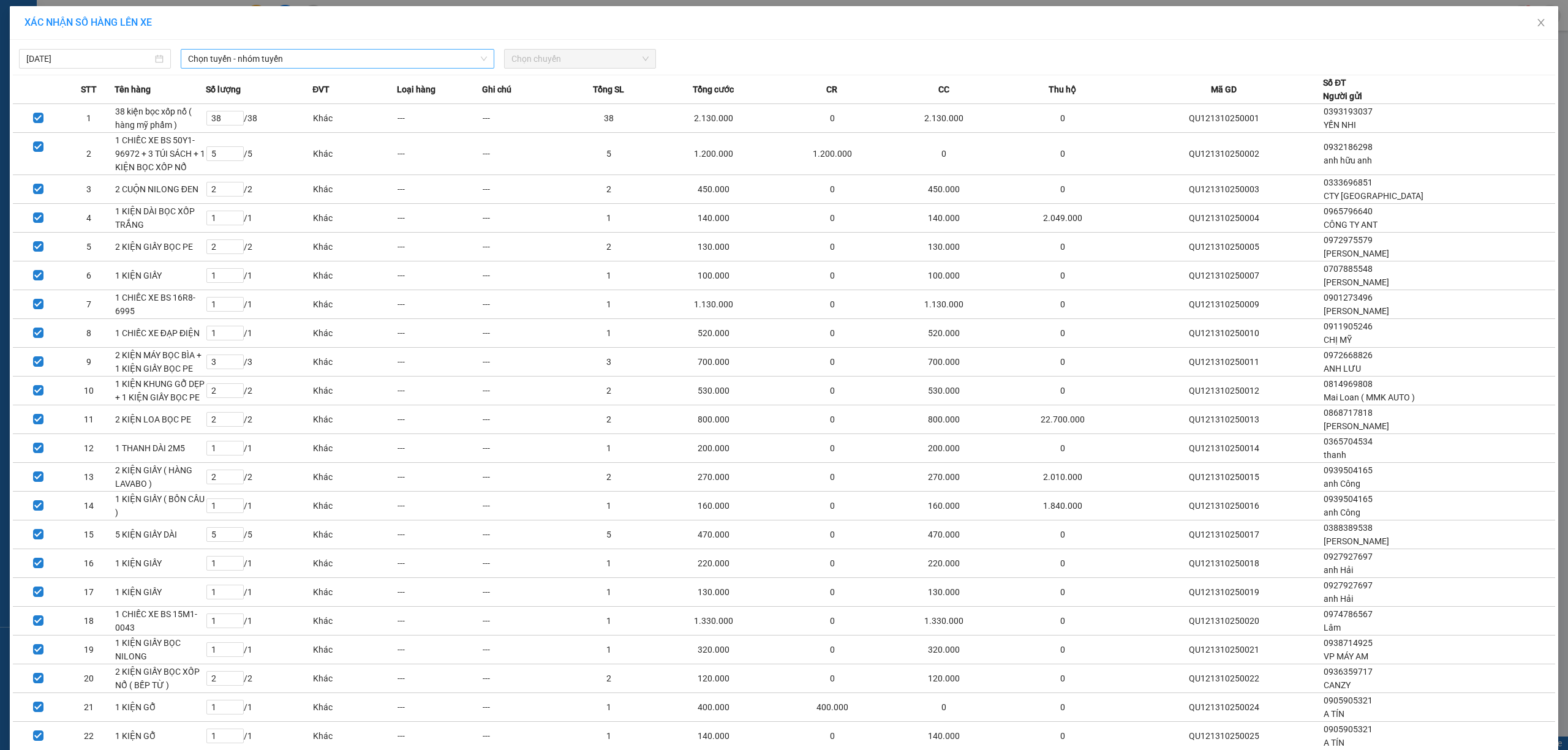
click at [265, 56] on span "Chọn tuyến - nhóm tuyến" at bounding box center [337, 58] width 299 height 18
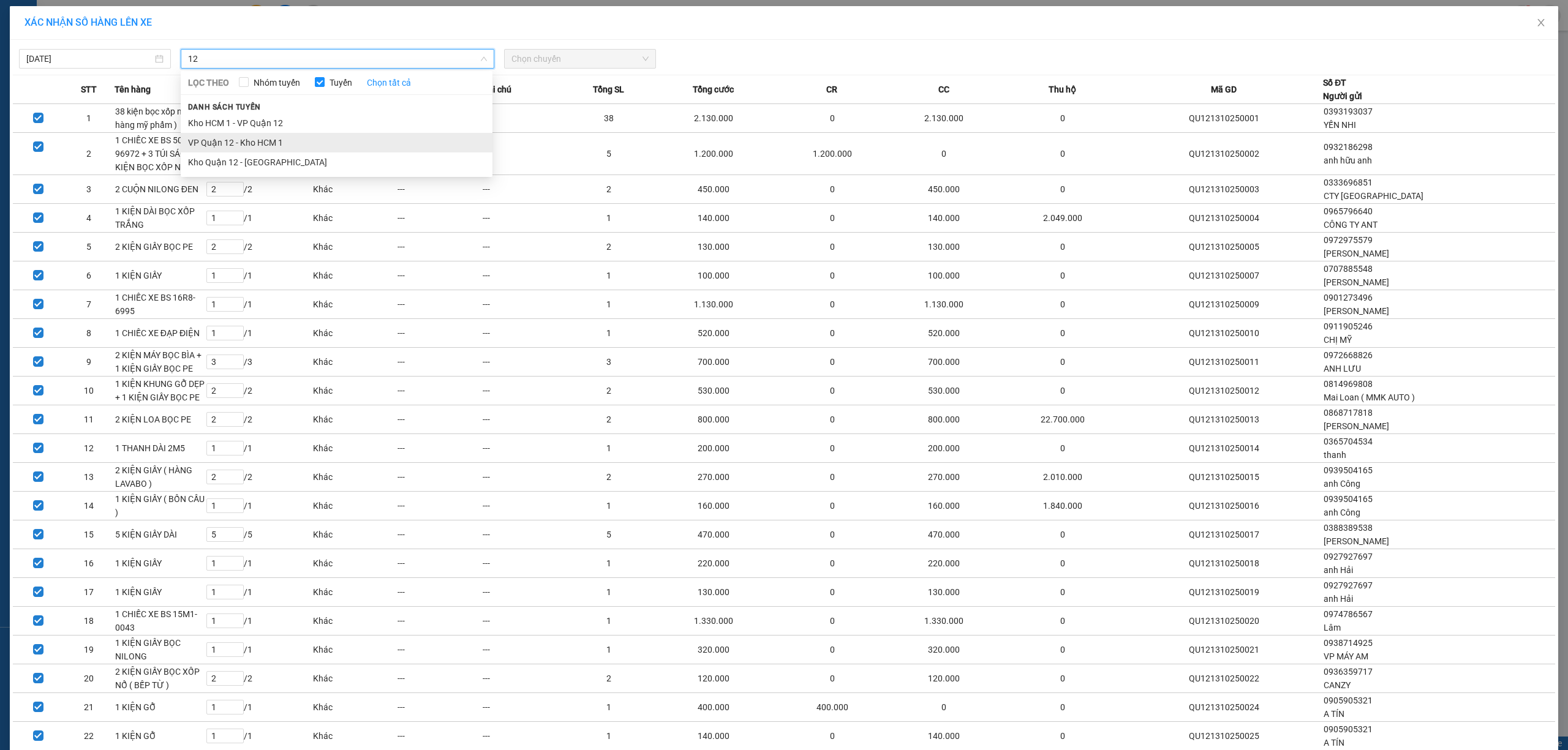
type input "12"
click at [239, 143] on li "VP Quận 12 - Kho HCM 1" at bounding box center [337, 142] width 311 height 19
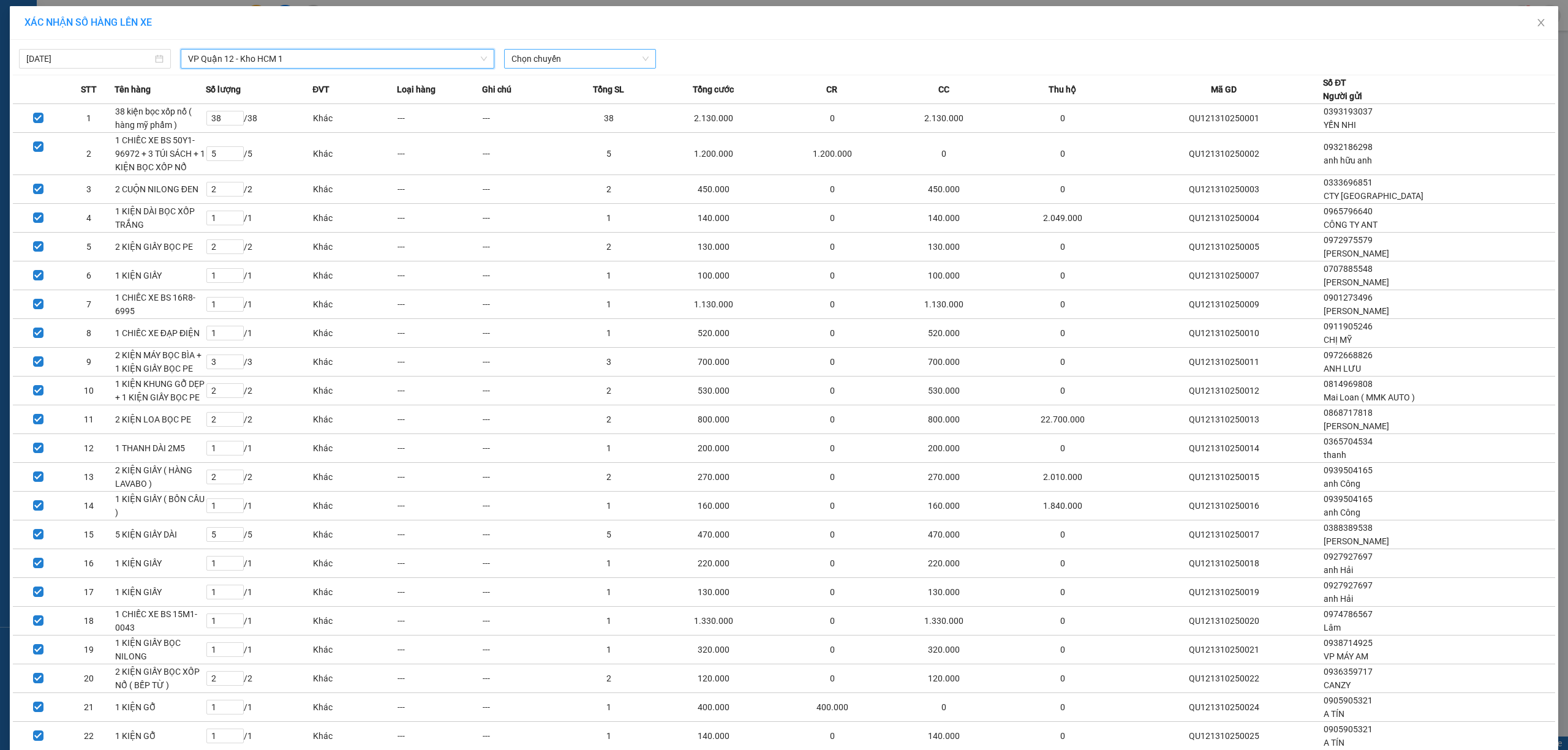
click at [608, 67] on span "Chọn chuyến" at bounding box center [580, 58] width 137 height 18
click at [592, 100] on div "17:30 (TC)" at bounding box center [554, 102] width 96 height 14
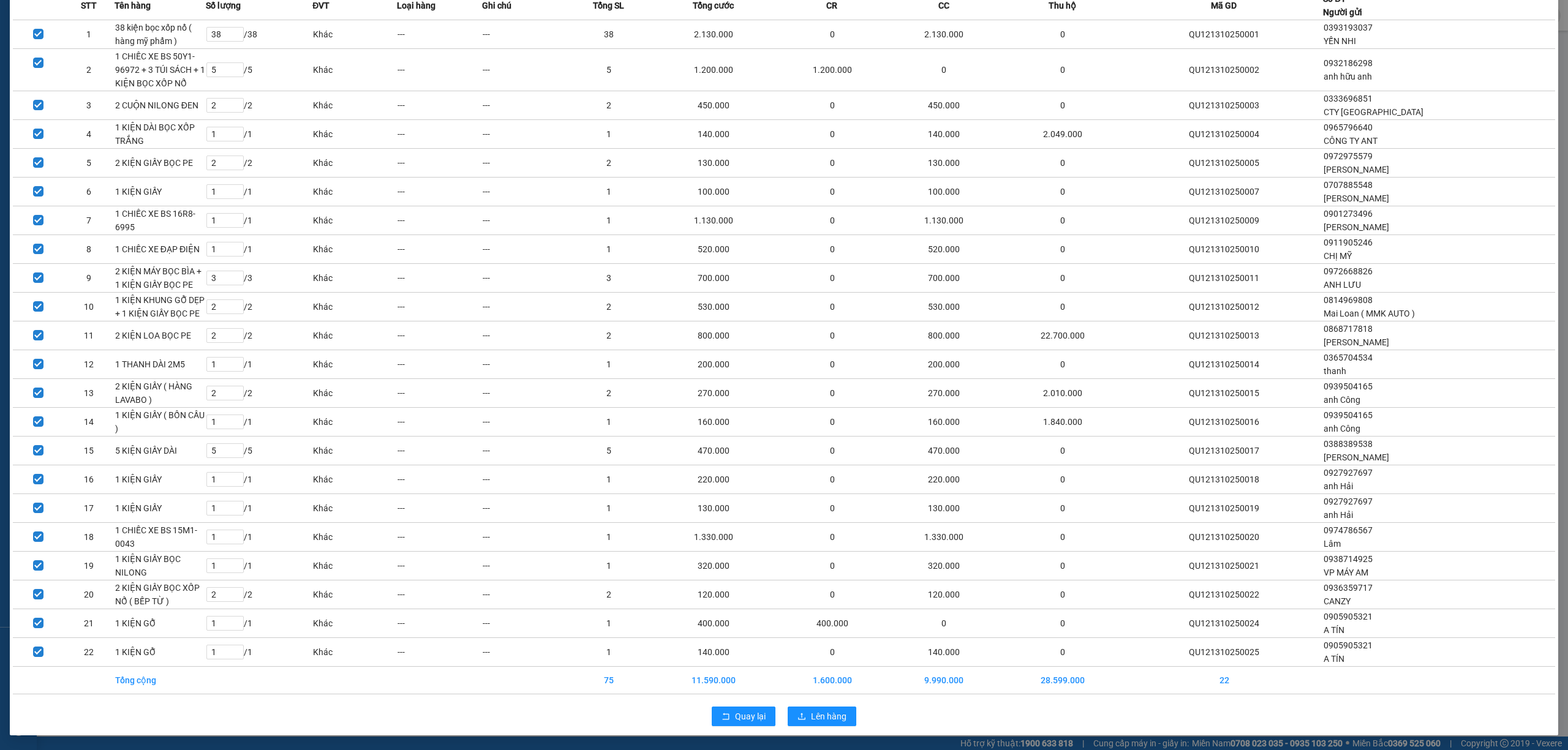
scroll to position [96, 0]
click at [830, 720] on span "Lên hàng" at bounding box center [828, 716] width 35 height 14
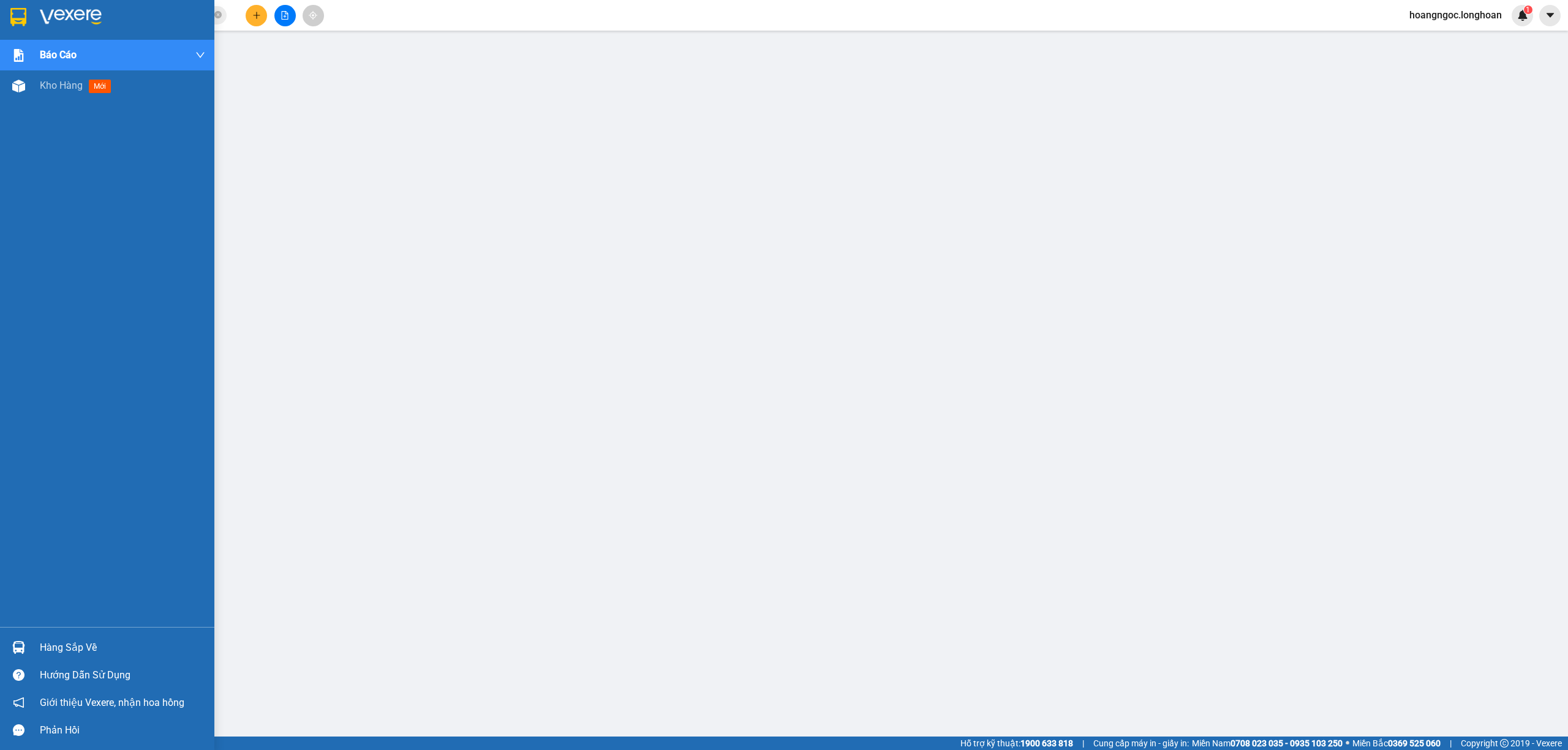
click at [18, 16] on img at bounding box center [18, 17] width 16 height 18
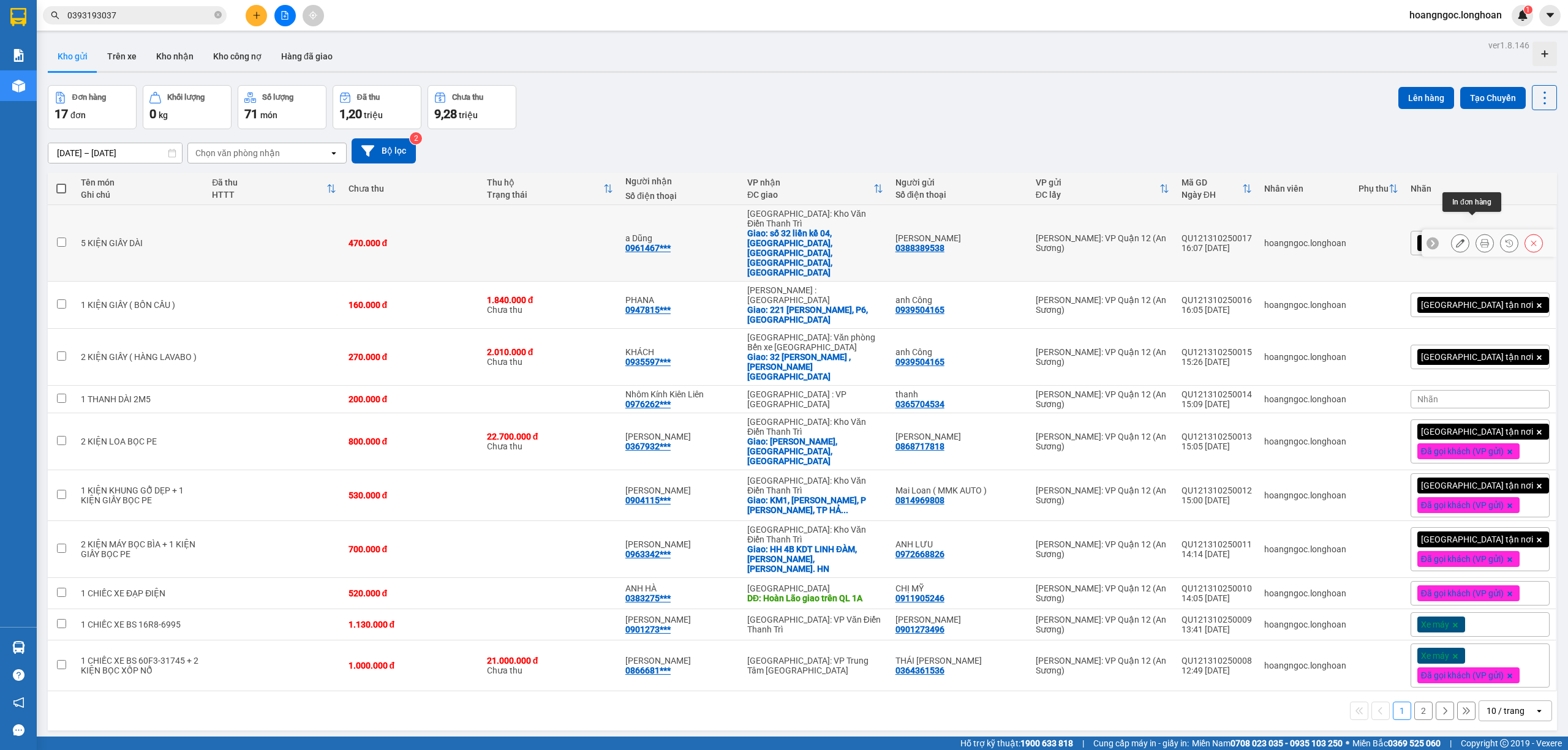
click at [1480, 238] on icon at bounding box center [1484, 243] width 9 height 9
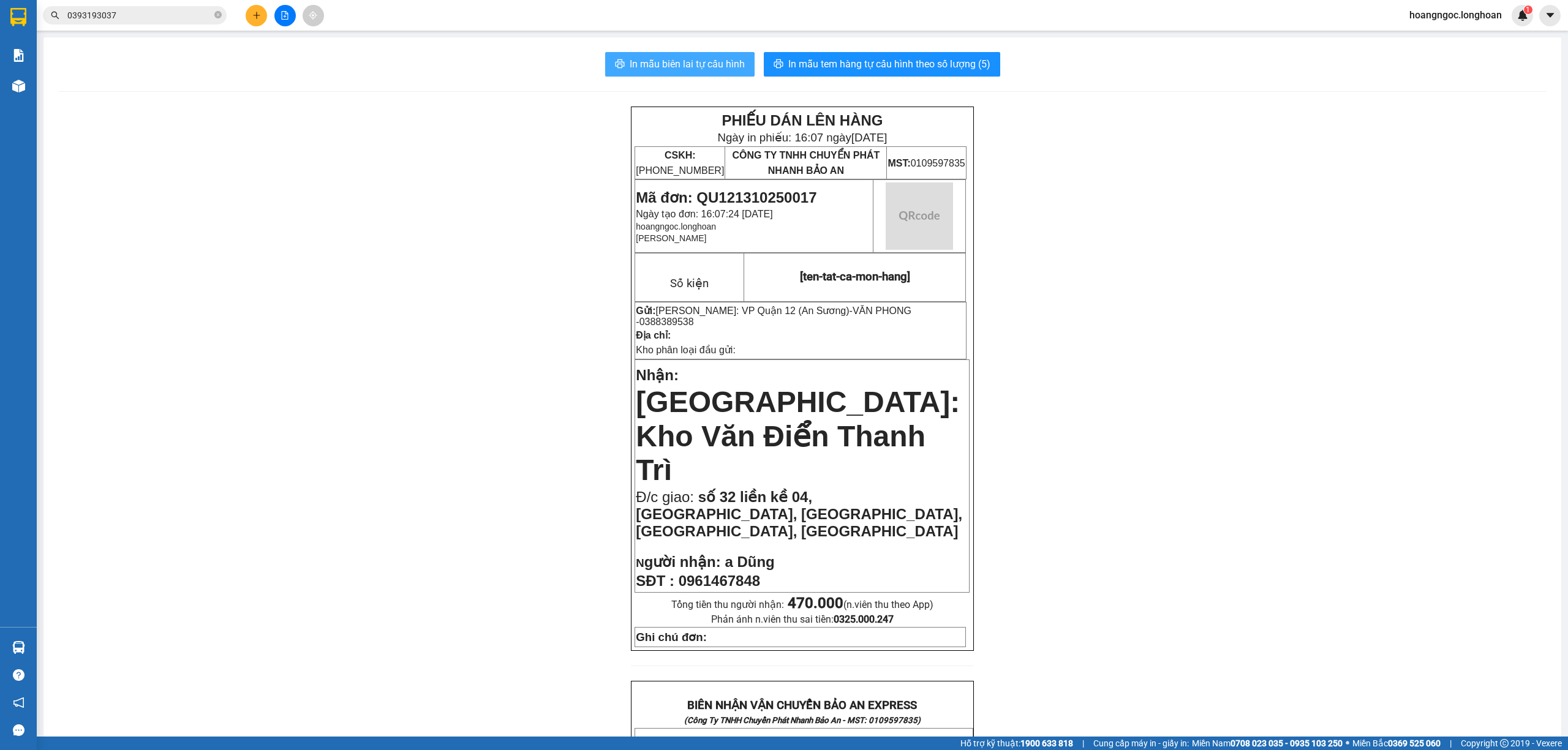
click at [686, 70] on span "In mẫu biên lai tự cấu hình" at bounding box center [687, 63] width 115 height 15
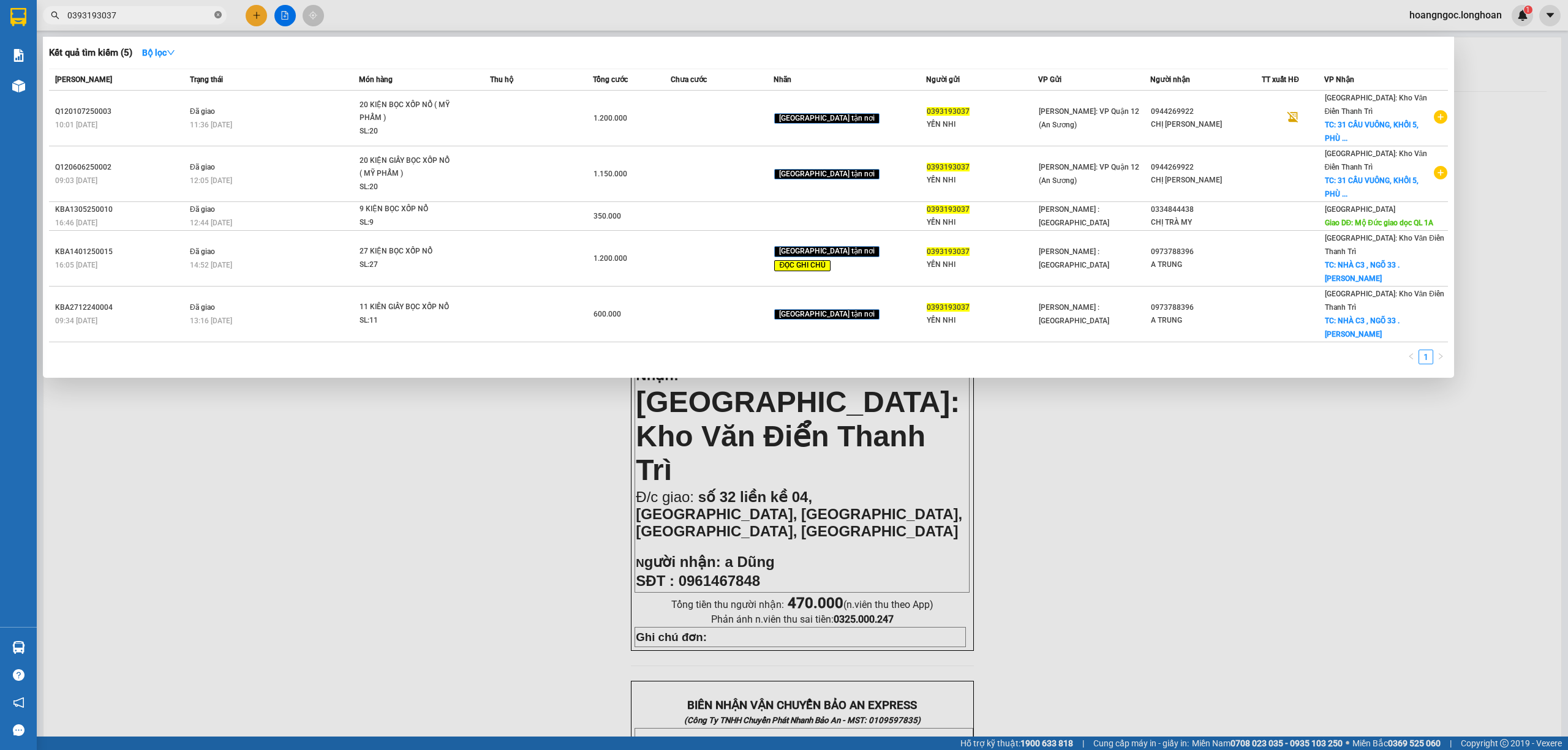
click at [214, 14] on icon "close-circle" at bounding box center [218, 14] width 7 height 7
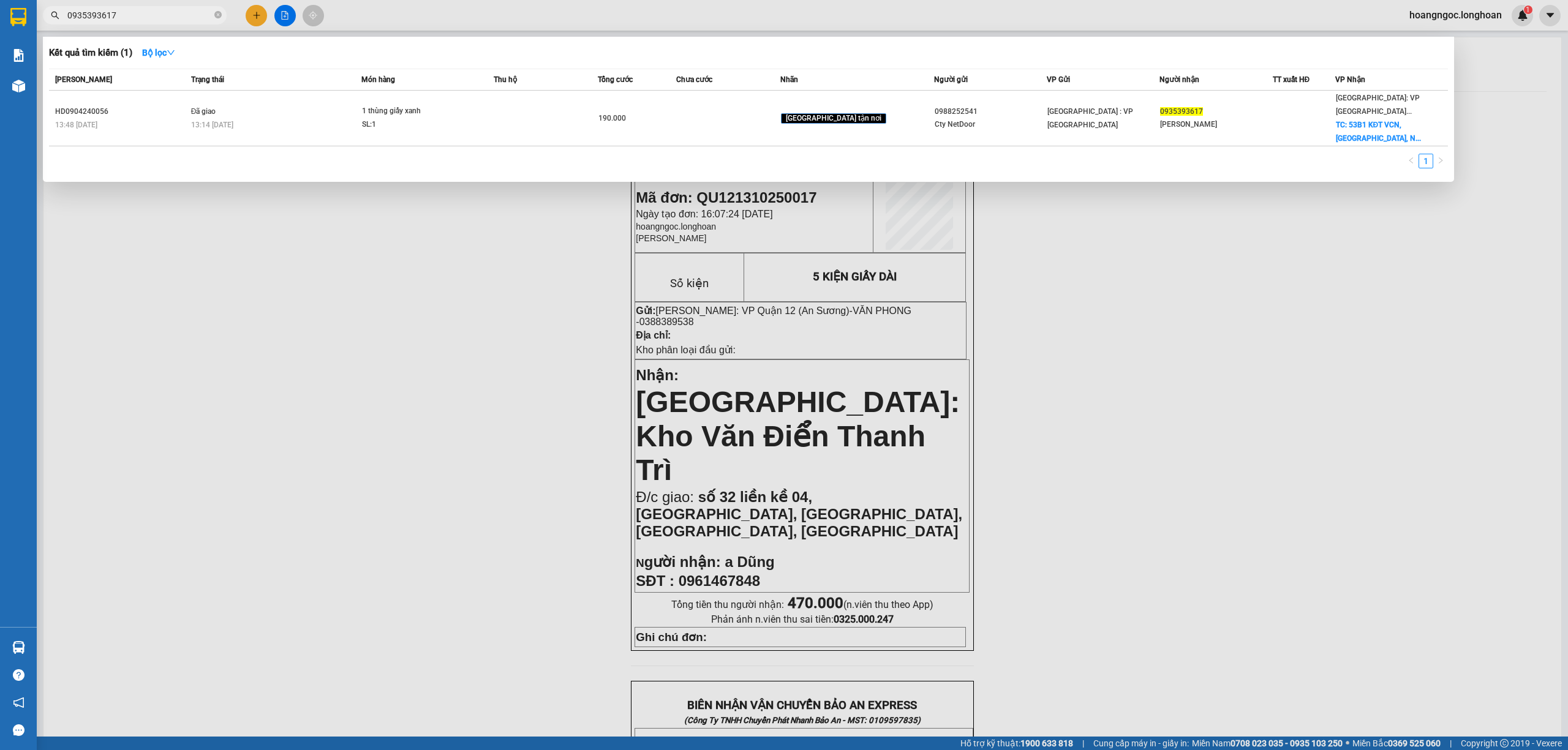
type input "0935393617"
click at [213, 14] on span "0935393617" at bounding box center [134, 14] width 184 height 18
click at [216, 18] on icon "close-circle" at bounding box center [218, 14] width 7 height 7
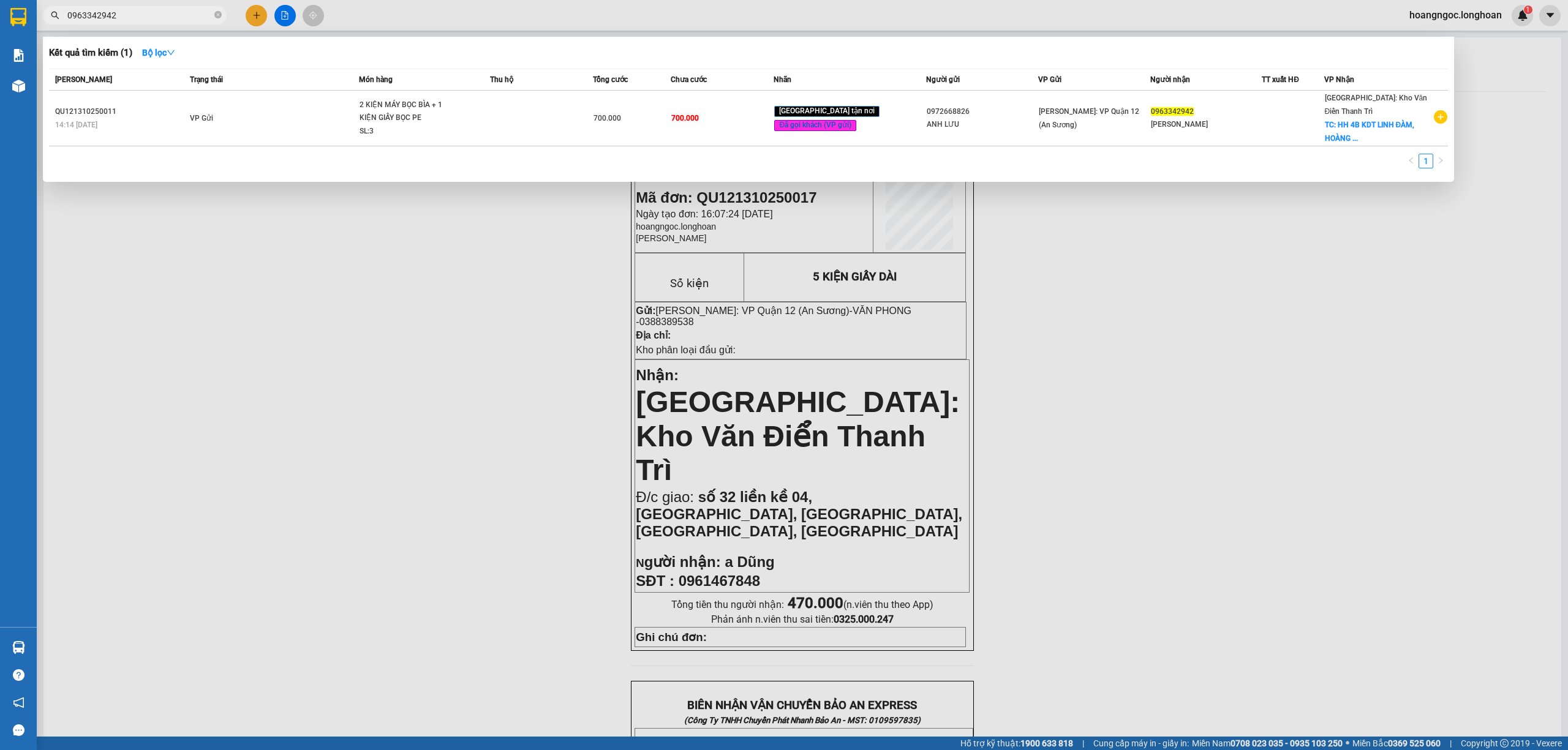
type input "0963342942"
click at [447, 303] on div at bounding box center [784, 375] width 1568 height 750
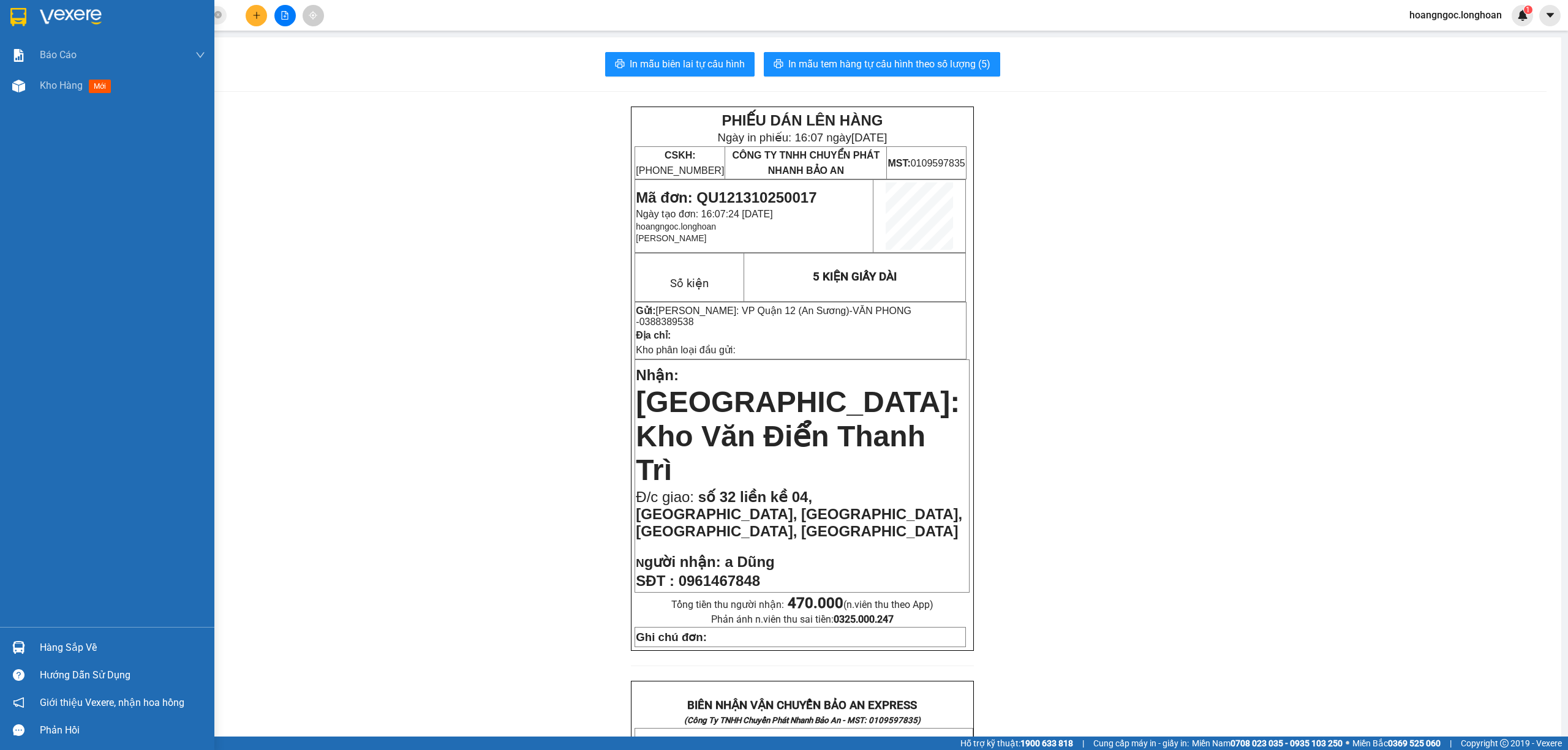
click at [56, 19] on img at bounding box center [71, 17] width 62 height 18
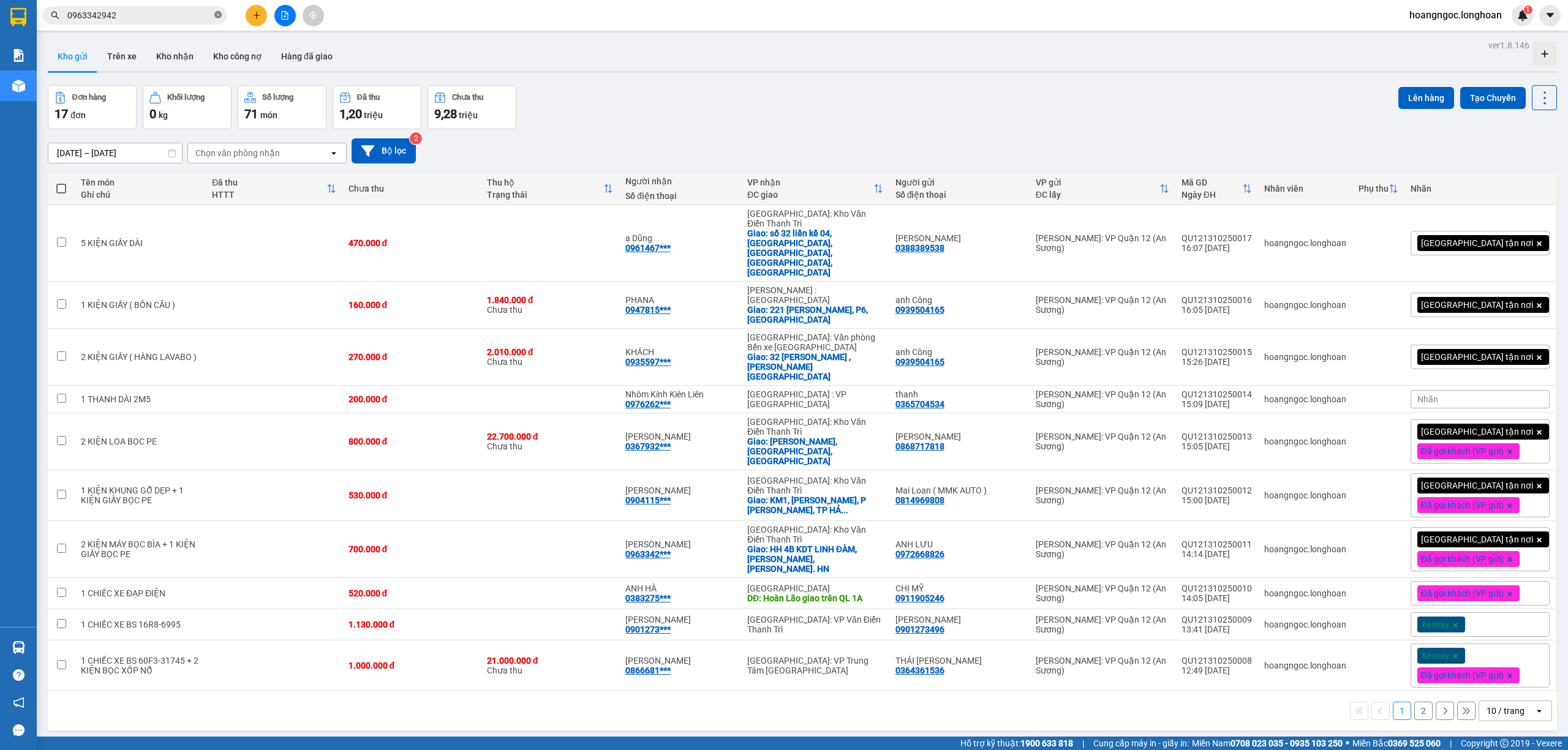
click at [218, 19] on span at bounding box center [218, 16] width 7 height 12
click at [1480, 352] on icon at bounding box center [1484, 357] width 9 height 9
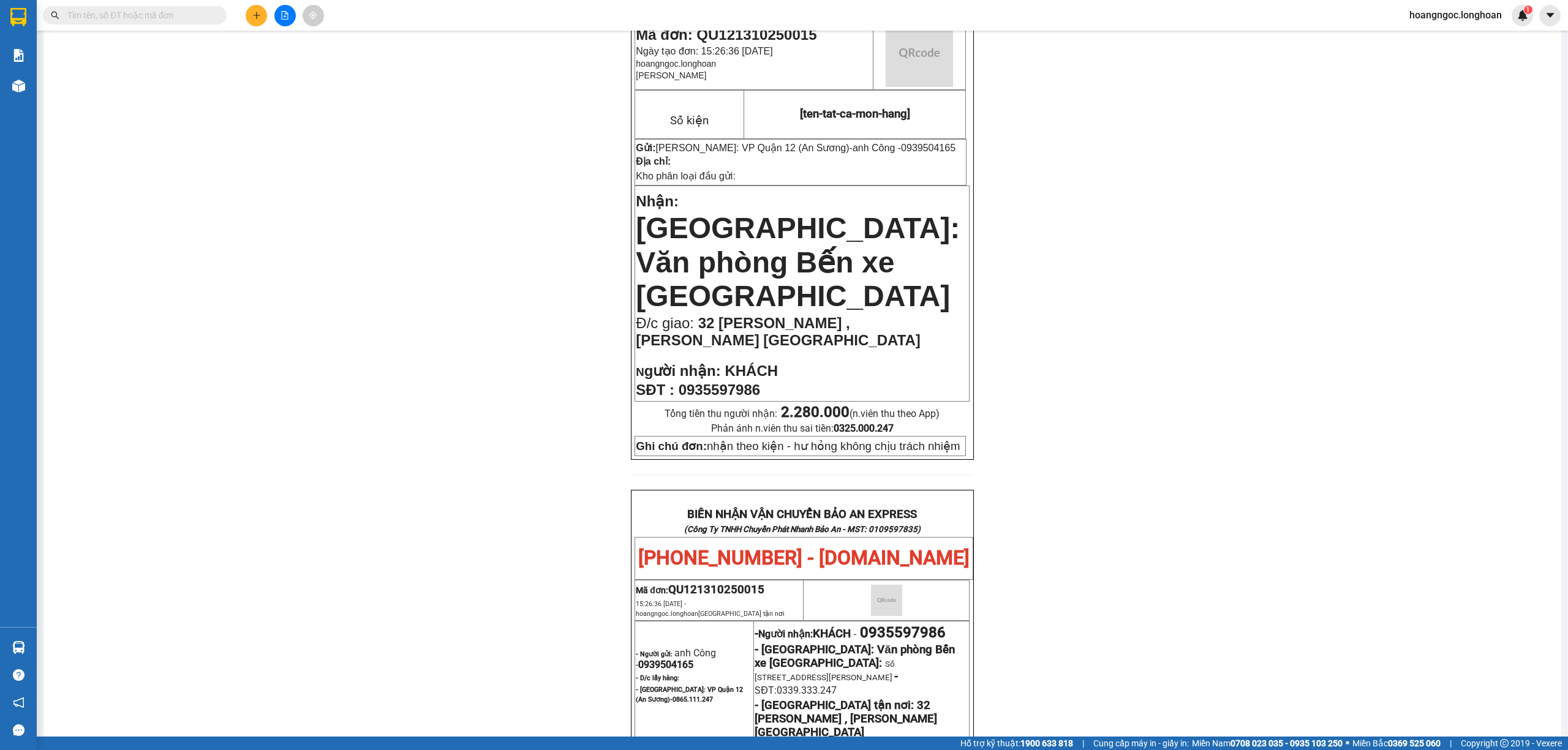
scroll to position [641, 0]
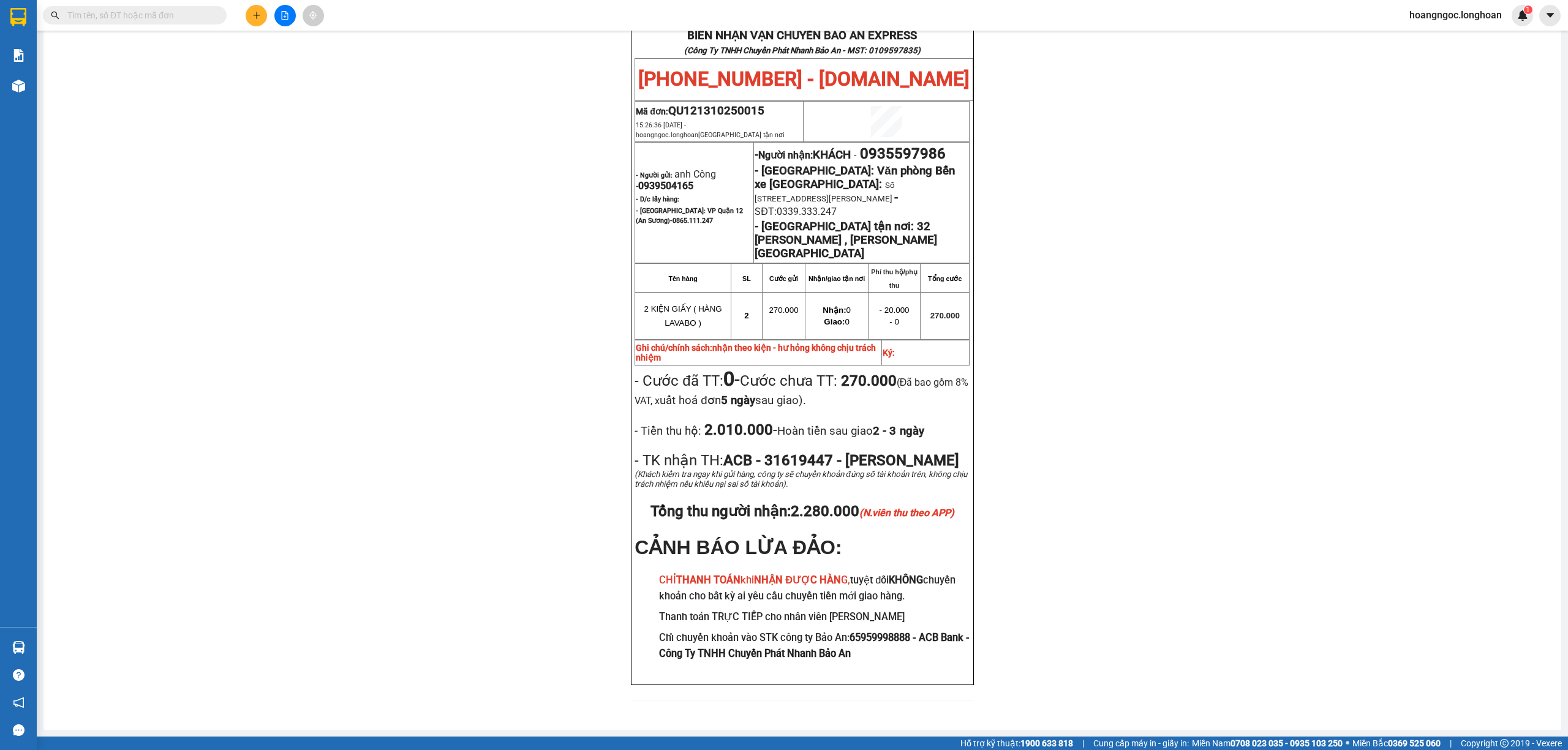
click at [916, 145] on span "0935597986" at bounding box center [903, 153] width 86 height 17
copy span "0935597986"
click at [916, 145] on span "0935597986" at bounding box center [903, 153] width 86 height 17
click at [1188, 166] on div "PHIẾU DÁN LÊN HÀNG Ngày in phiếu: 16:14 ngày 13-10-2025 CSKH: 1900.06.88.33 CÔN…" at bounding box center [802, 89] width 1488 height 1250
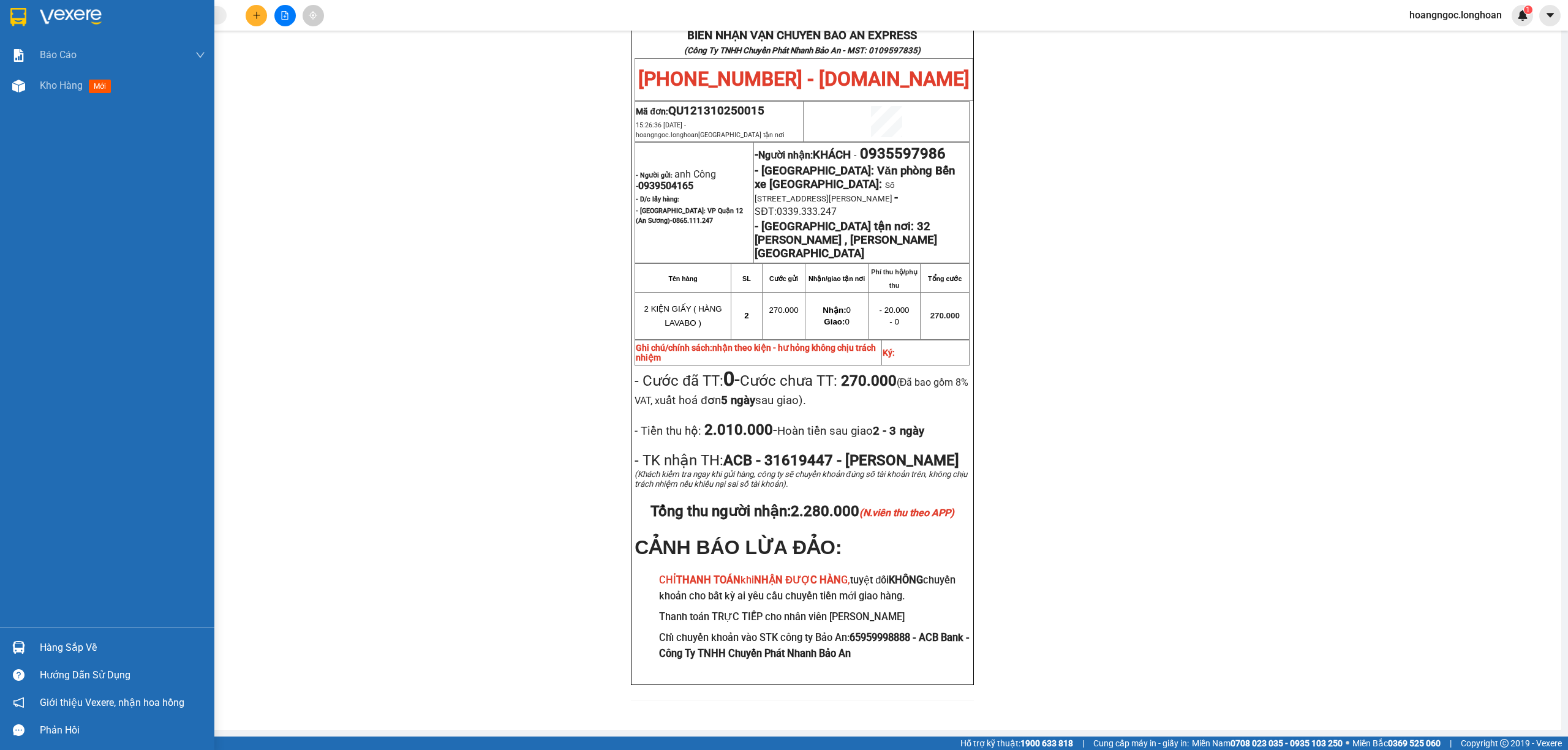
click at [19, 18] on img at bounding box center [18, 17] width 16 height 18
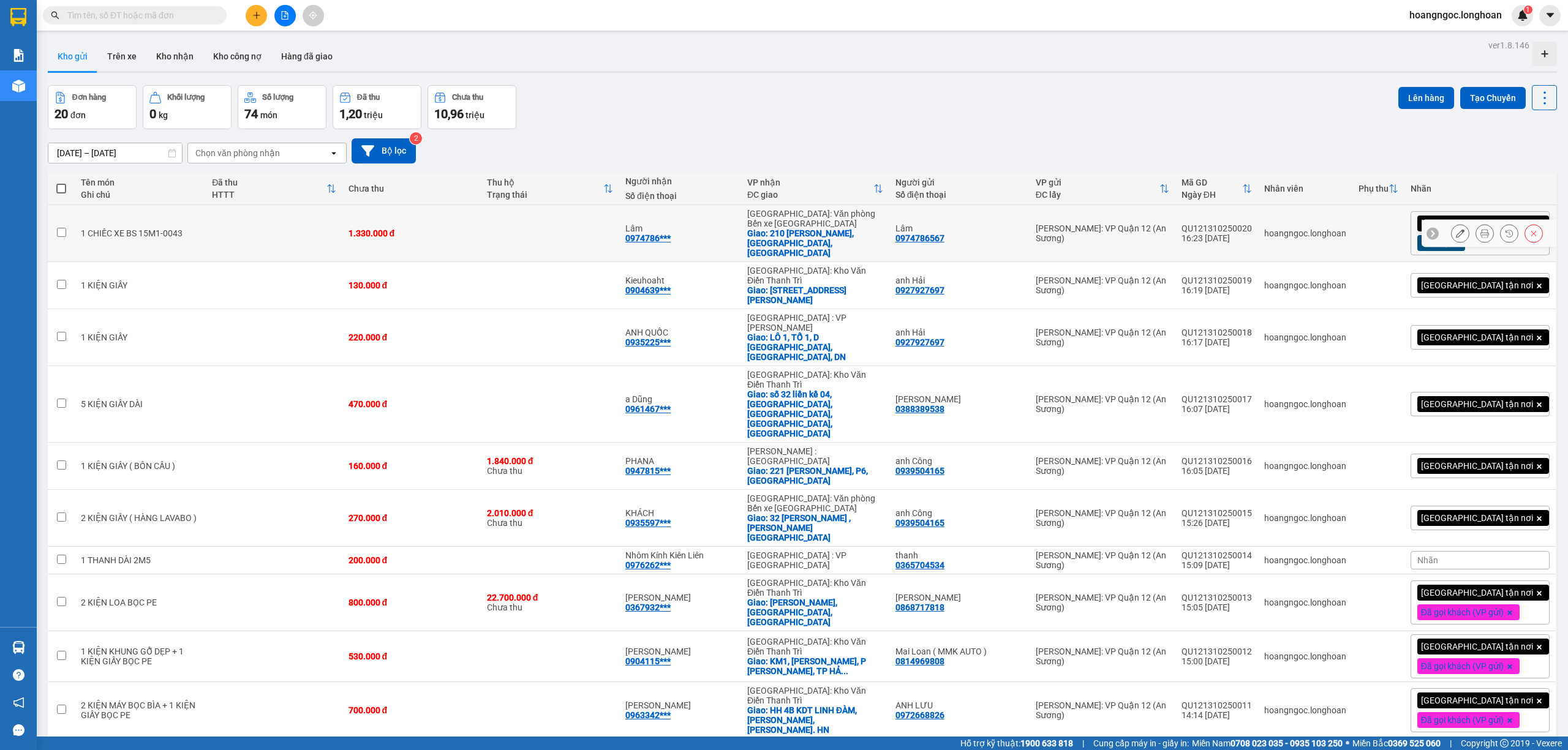
click at [1480, 229] on icon at bounding box center [1484, 233] width 9 height 9
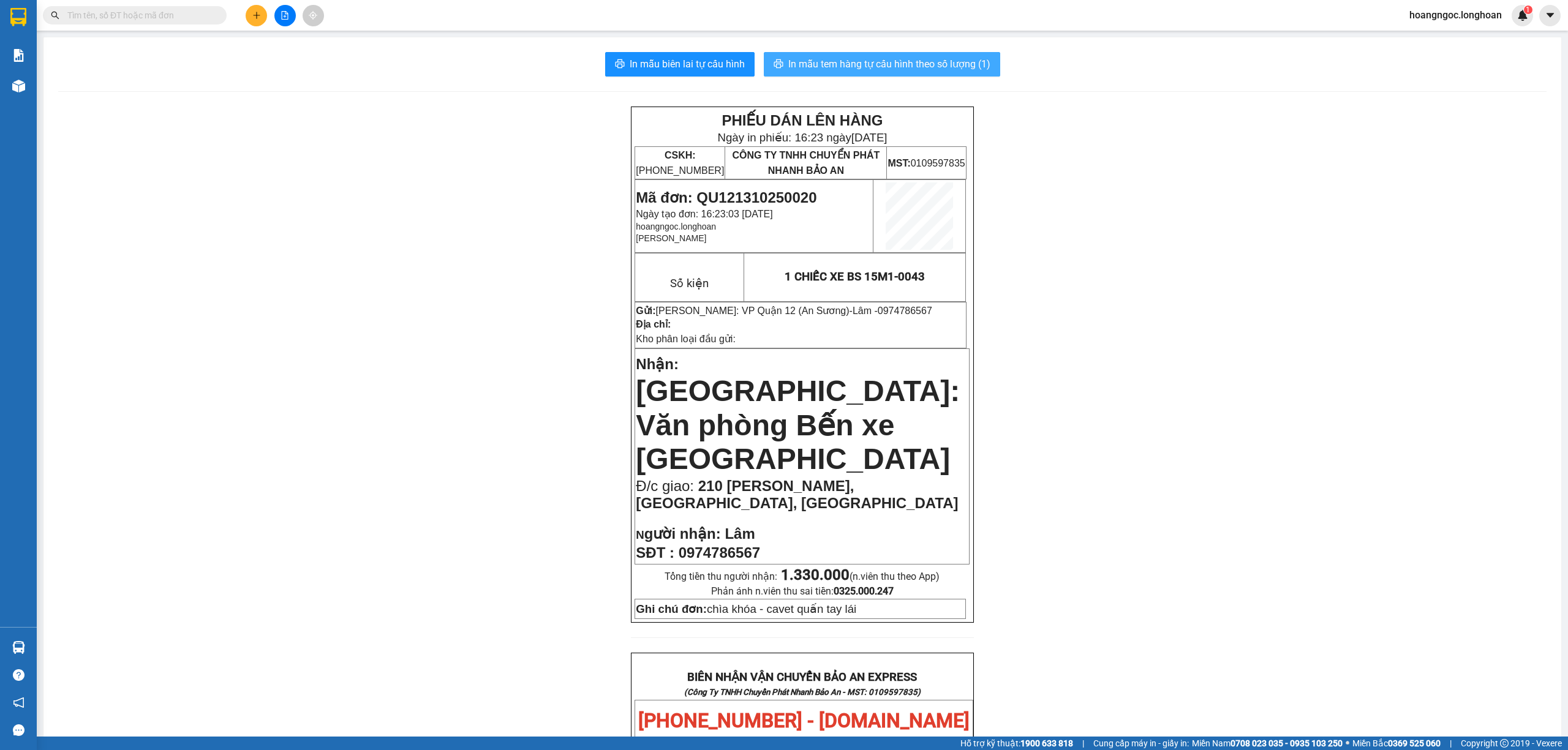
click at [904, 67] on span "In mẫu tem hàng tự cấu hình theo số lượng (1)" at bounding box center [889, 63] width 202 height 15
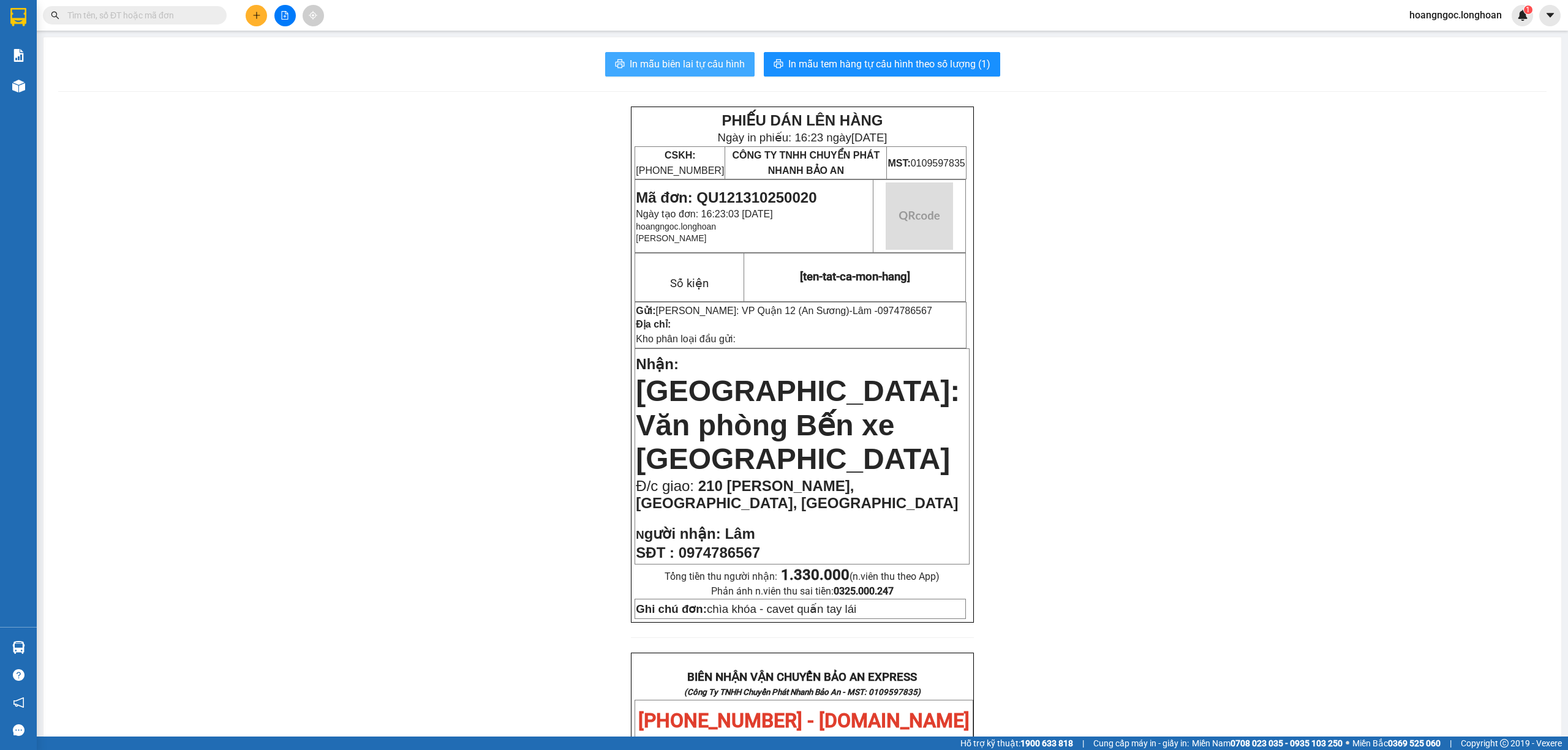
drag, startPoint x: 708, startPoint y: 59, endPoint x: 579, endPoint y: 98, distance: 134.8
click at [707, 59] on span "In mẫu biên lai tự cấu hình" at bounding box center [687, 63] width 115 height 15
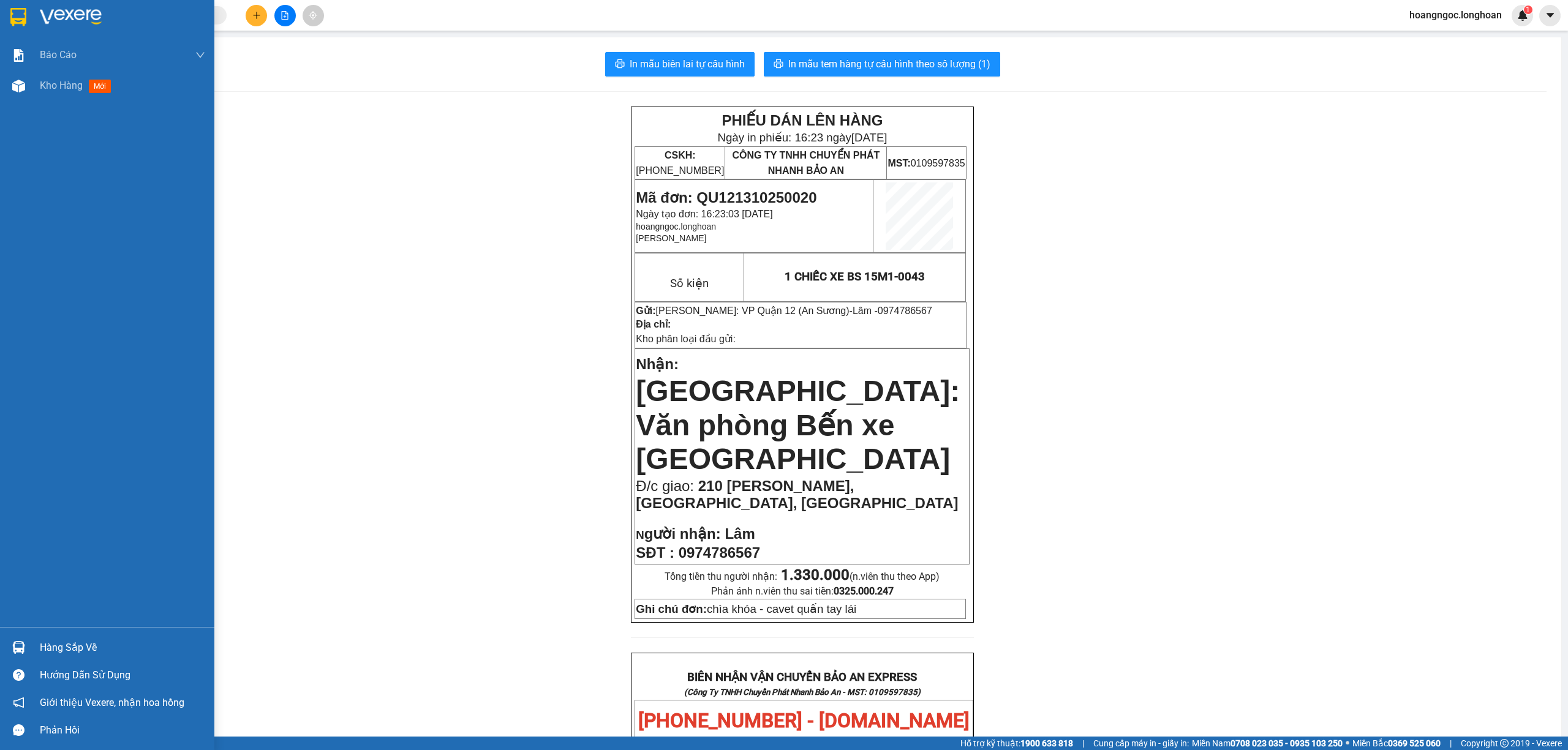
click at [15, 32] on div at bounding box center [107, 19] width 214 height 40
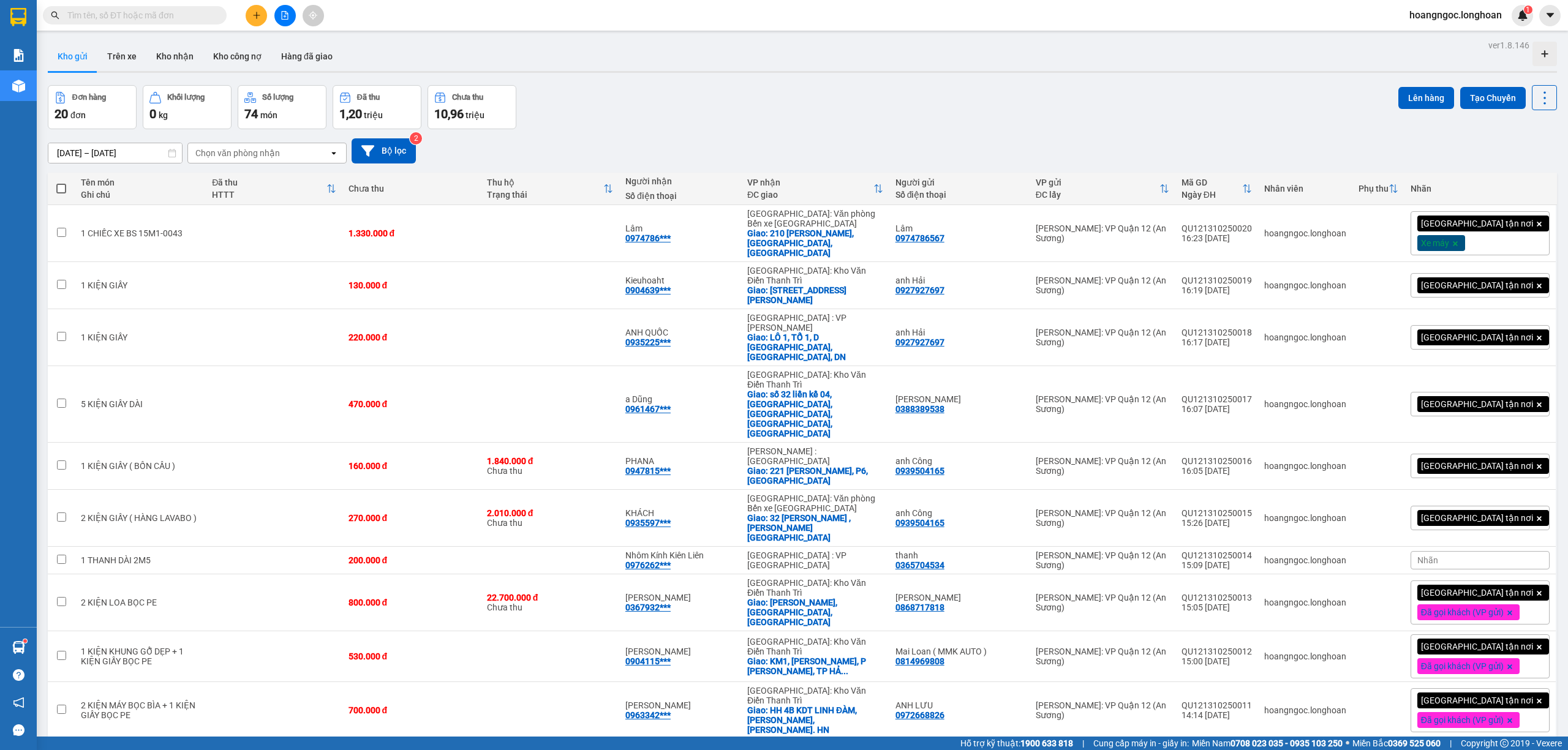
click at [156, 18] on input "text" at bounding box center [139, 15] width 144 height 14
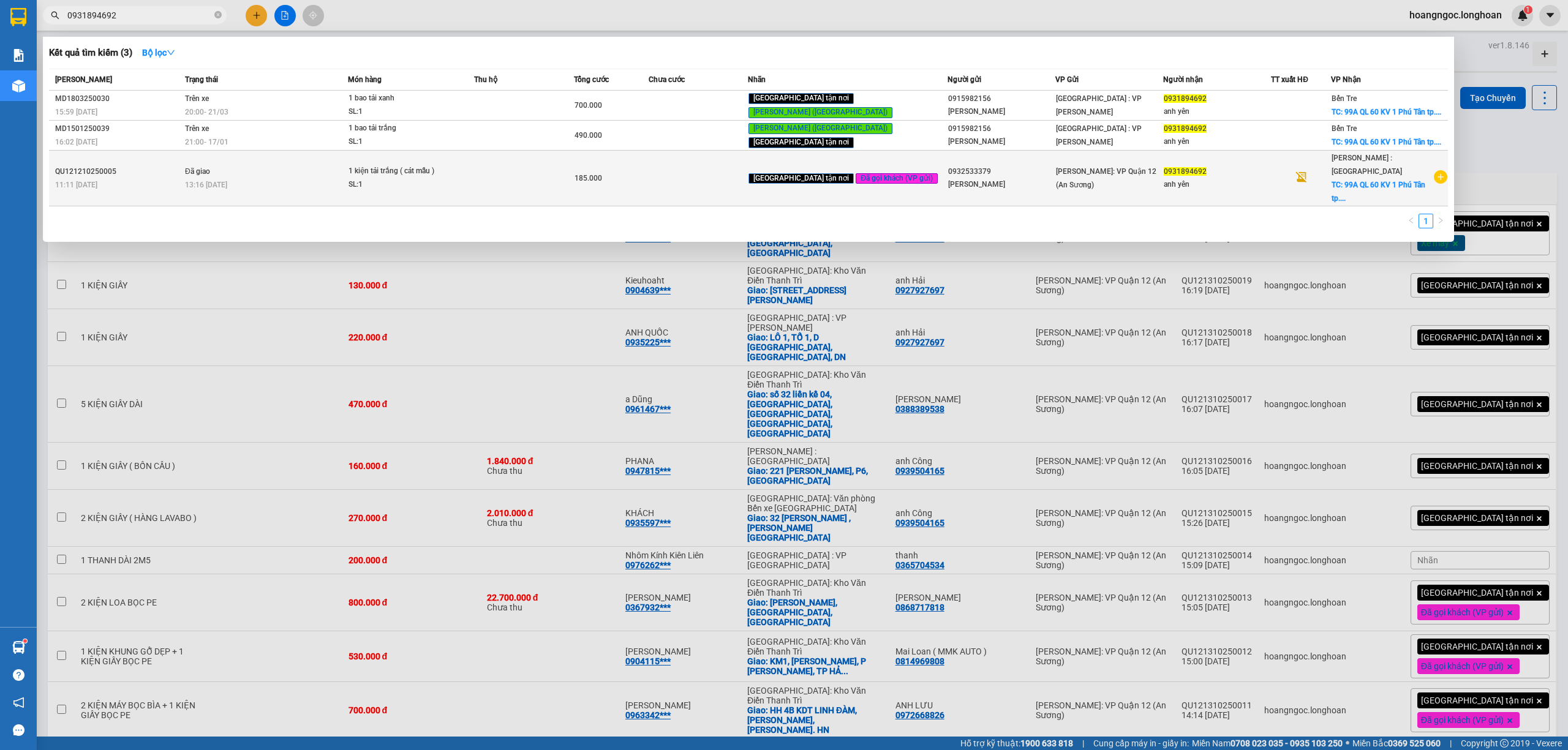
type input "0931894692"
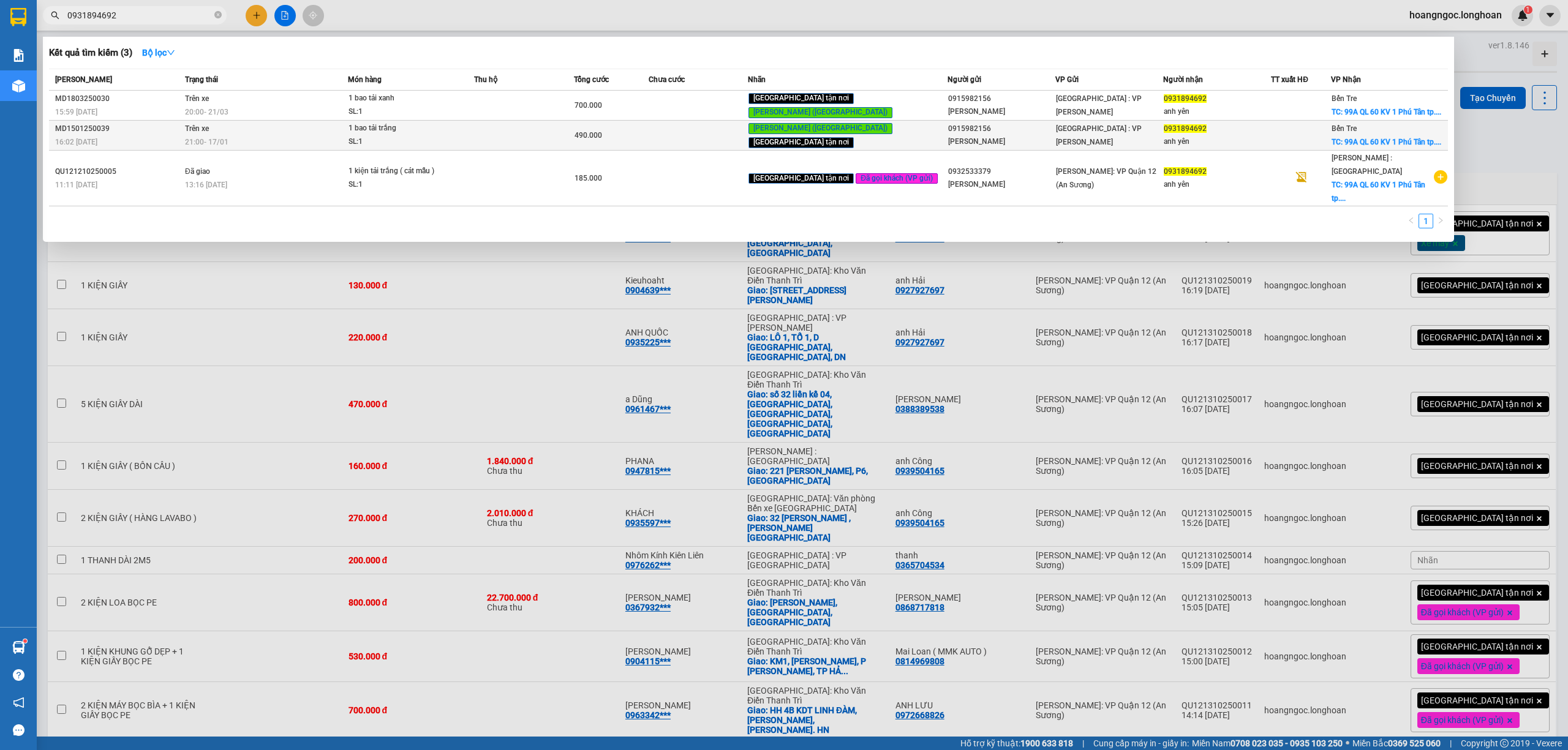
click at [474, 133] on span "1 bao tải trắng SL: 1" at bounding box center [410, 135] width 125 height 27
click at [536, 137] on td at bounding box center [524, 135] width 99 height 30
drag, startPoint x: 540, startPoint y: 135, endPoint x: 550, endPoint y: 133, distance: 10.2
click at [541, 135] on td at bounding box center [524, 135] width 99 height 30
drag, startPoint x: 550, startPoint y: 133, endPoint x: 598, endPoint y: 133, distance: 48.0
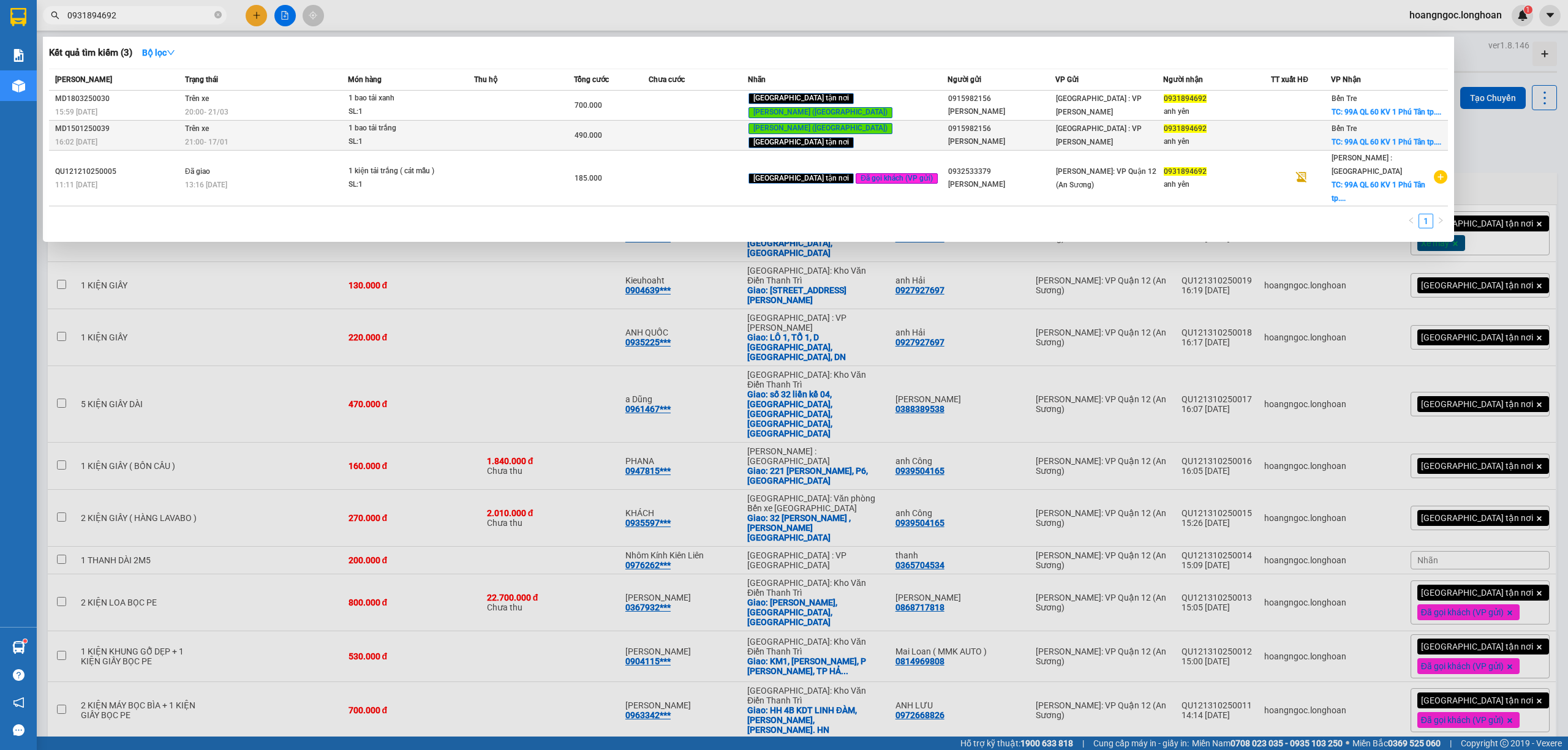
click at [557, 133] on td at bounding box center [524, 135] width 99 height 30
click at [602, 131] on span "490.000" at bounding box center [588, 135] width 27 height 9
click at [961, 136] on div "Nguyễn Xuân Diệp" at bounding box center [1001, 142] width 107 height 13
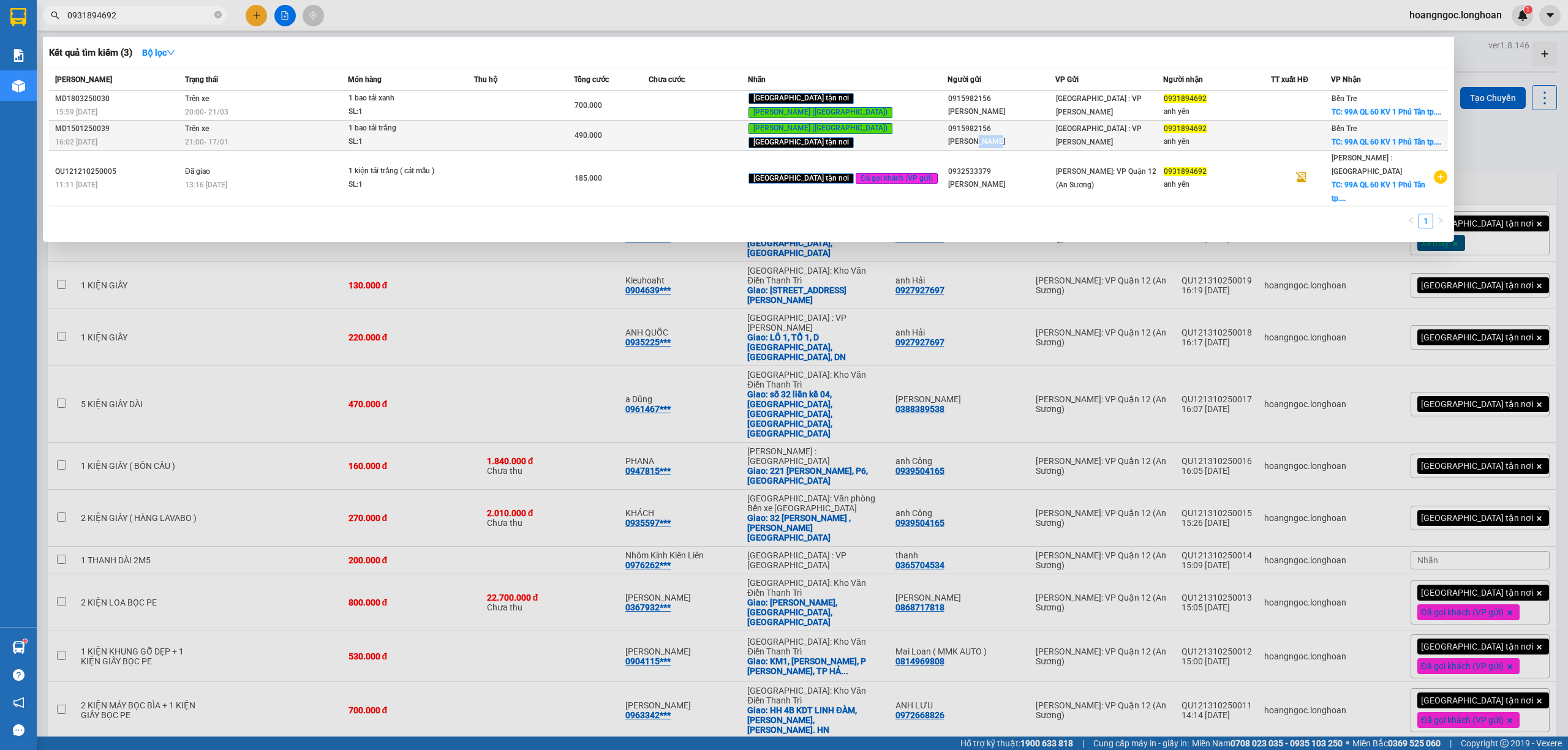
click at [961, 136] on div "Nguyễn Xuân Diệp" at bounding box center [1001, 142] width 107 height 13
click at [948, 125] on div "0915982156" at bounding box center [1001, 129] width 107 height 13
click at [1090, 133] on span "[GEOGRAPHIC_DATA] : VP [PERSON_NAME]" at bounding box center [1099, 135] width 86 height 22
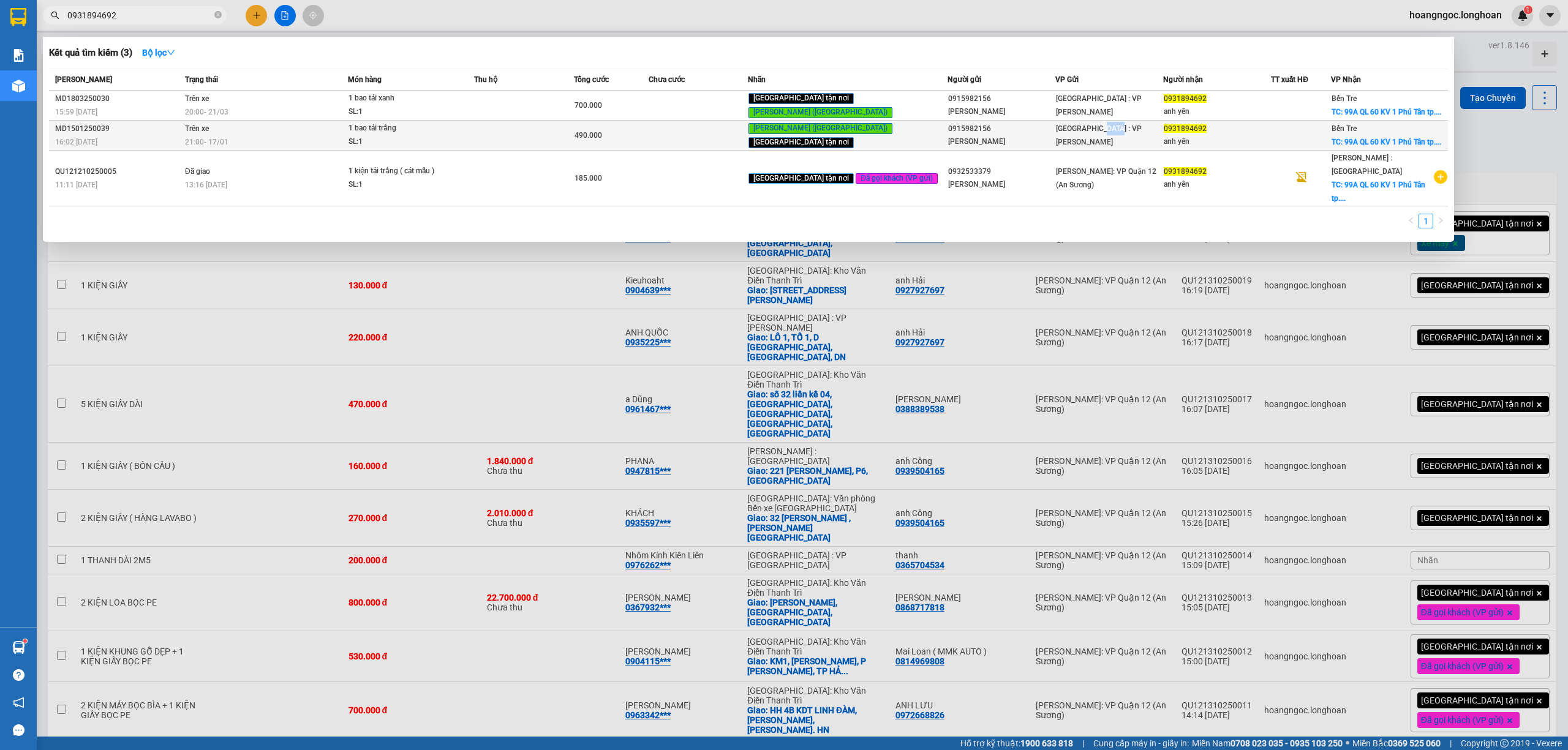
click at [1090, 133] on span "[GEOGRAPHIC_DATA] : VP [PERSON_NAME]" at bounding box center [1099, 135] width 86 height 22
drag, startPoint x: 669, startPoint y: 499, endPoint x: 634, endPoint y: 476, distance: 41.9
click at [668, 499] on div at bounding box center [784, 375] width 1568 height 750
click at [219, 15] on icon "close-circle" at bounding box center [218, 14] width 7 height 7
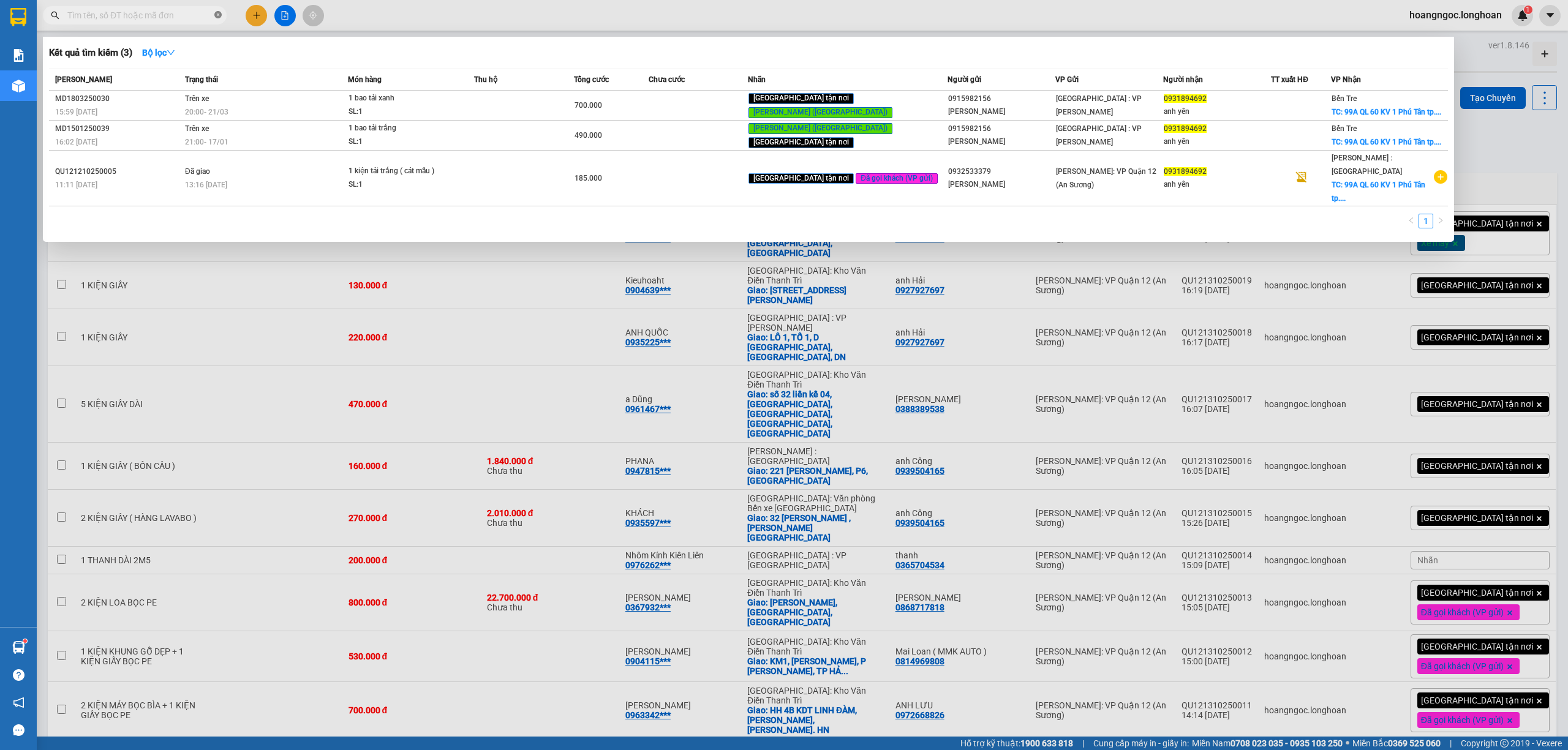
paste input "QU121310250017"
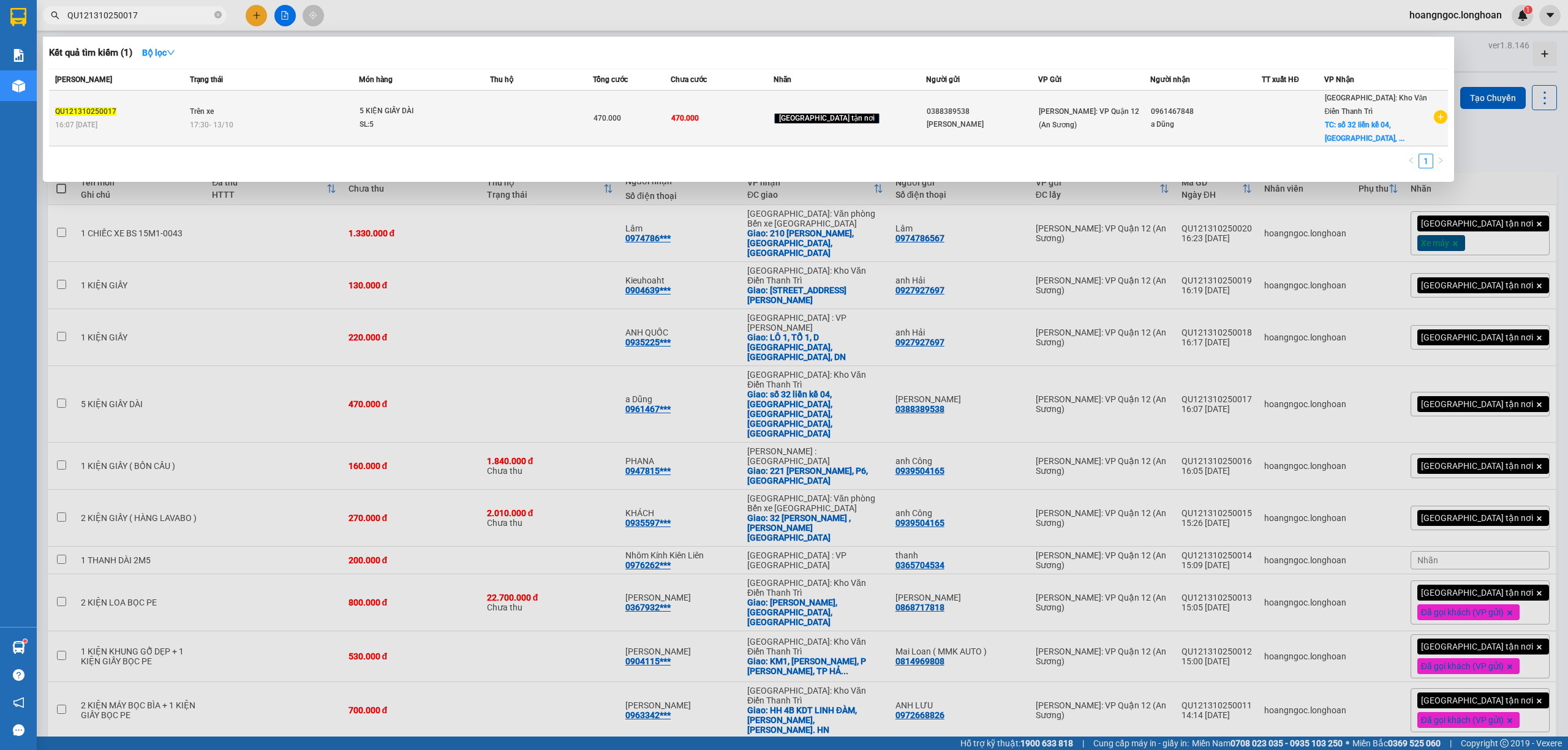
type input "QU121310250017"
click at [1349, 103] on div "Hà Nội: Kho Văn Điển Thanh Trì TC: số 32 liền kề 04, Yên Xá, ..." at bounding box center [1379, 118] width 108 height 54
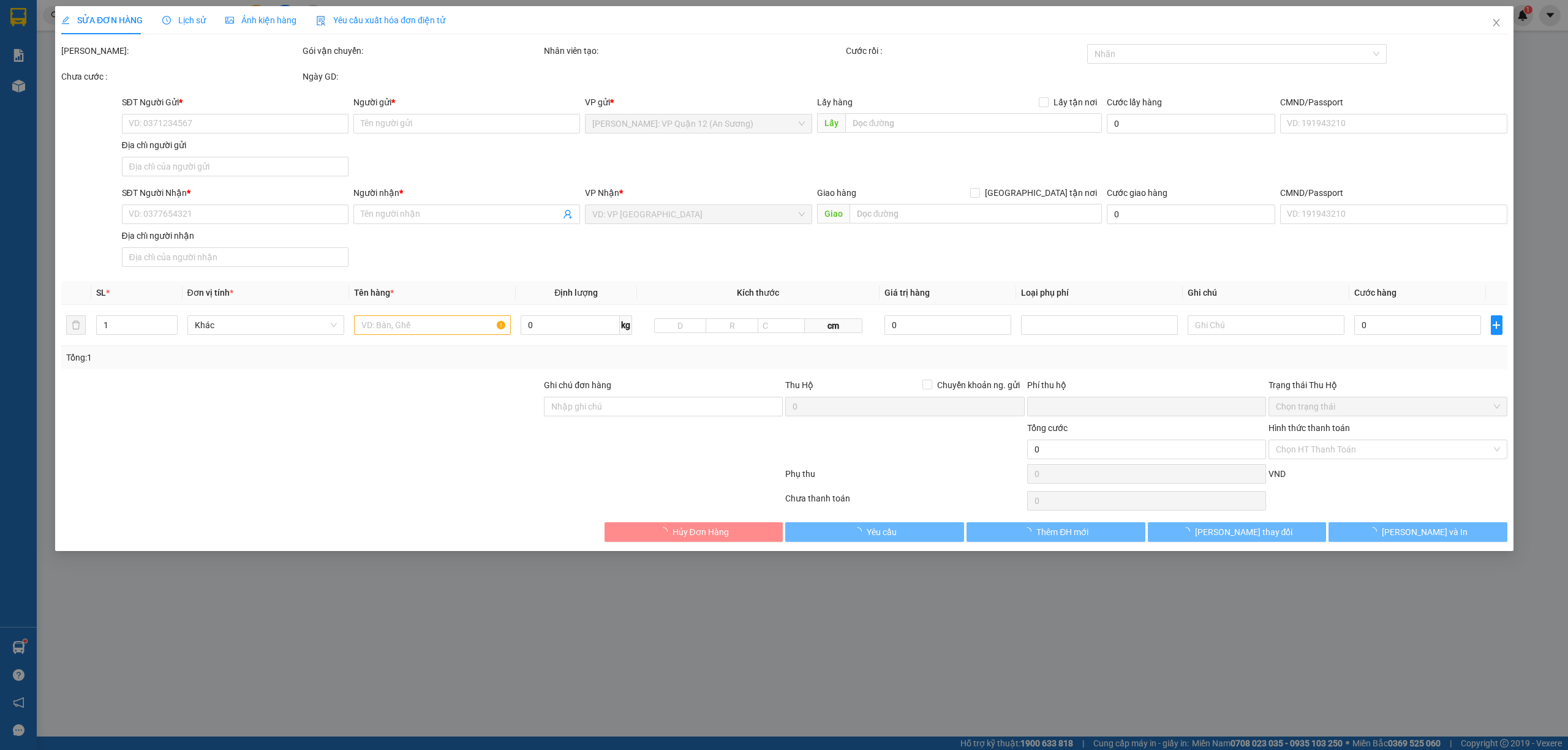
type input "0388389538"
type input "VĂN PHONG"
type input "0961467848"
type input "a Dũng"
checkbox input "true"
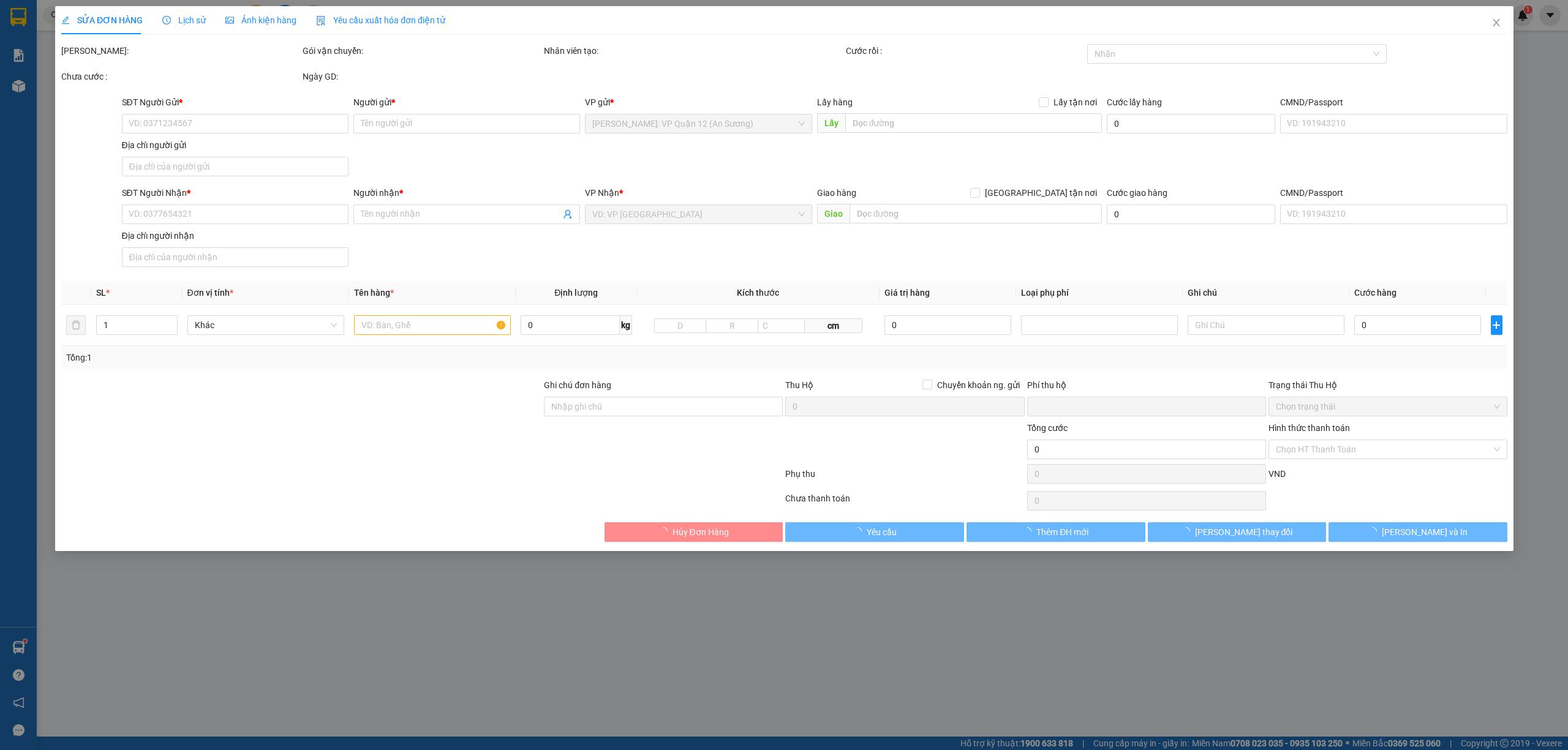
type input "số 32 liền kề 04, [GEOGRAPHIC_DATA], [GEOGRAPHIC_DATA], [GEOGRAPHIC_DATA], [GEO…"
type input "0"
type input "470.000"
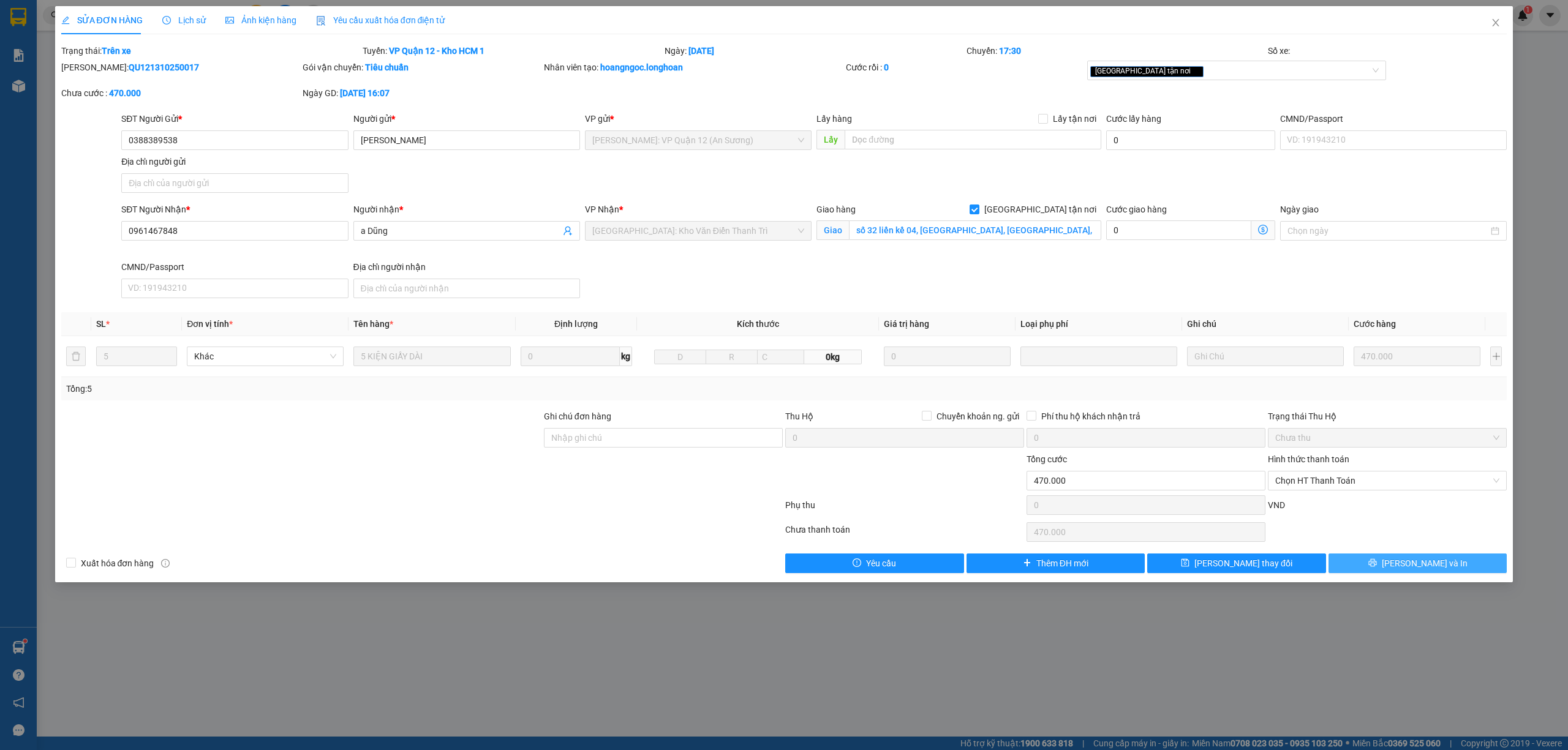
click at [1404, 559] on button "Lưu và In" at bounding box center [1418, 563] width 179 height 19
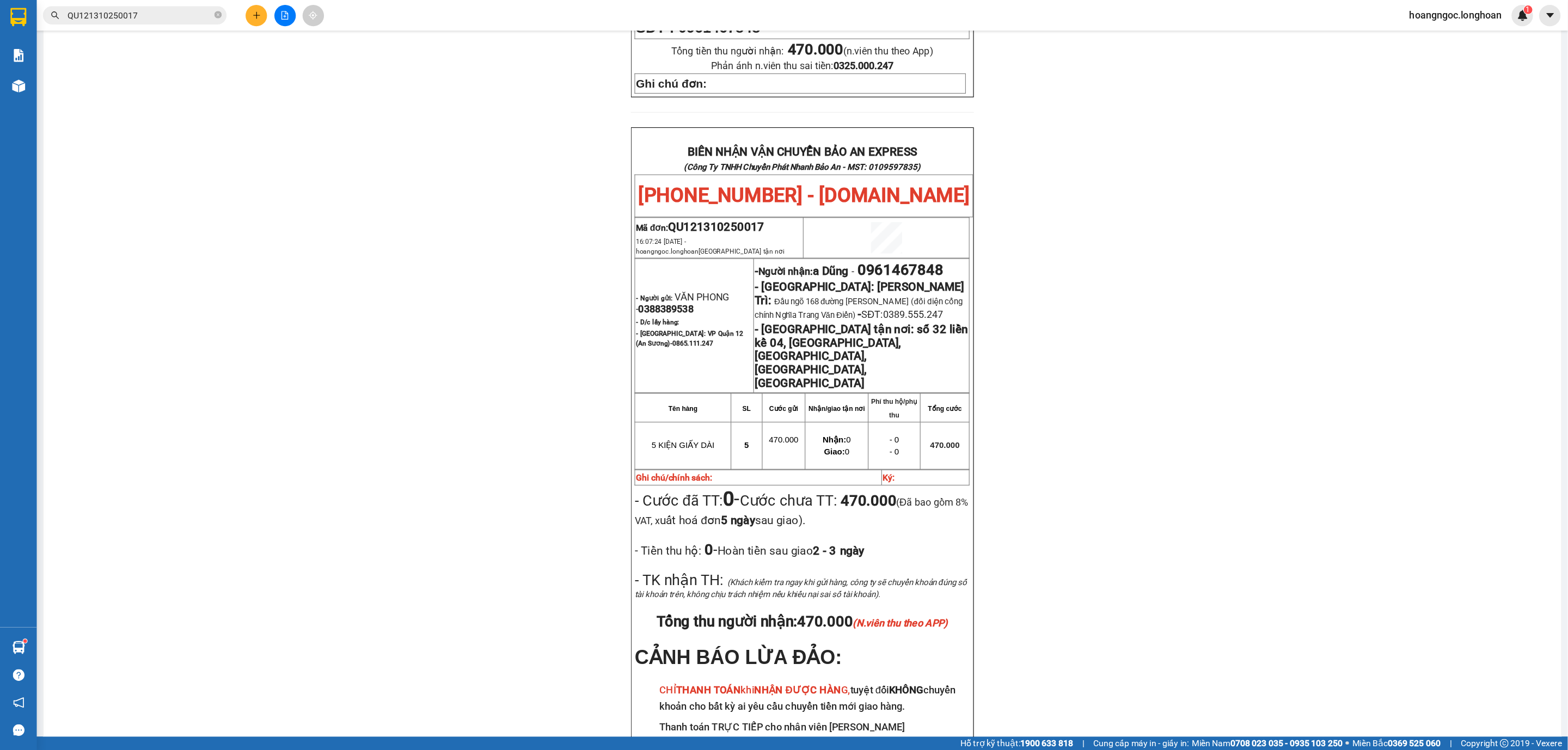
scroll to position [435, 0]
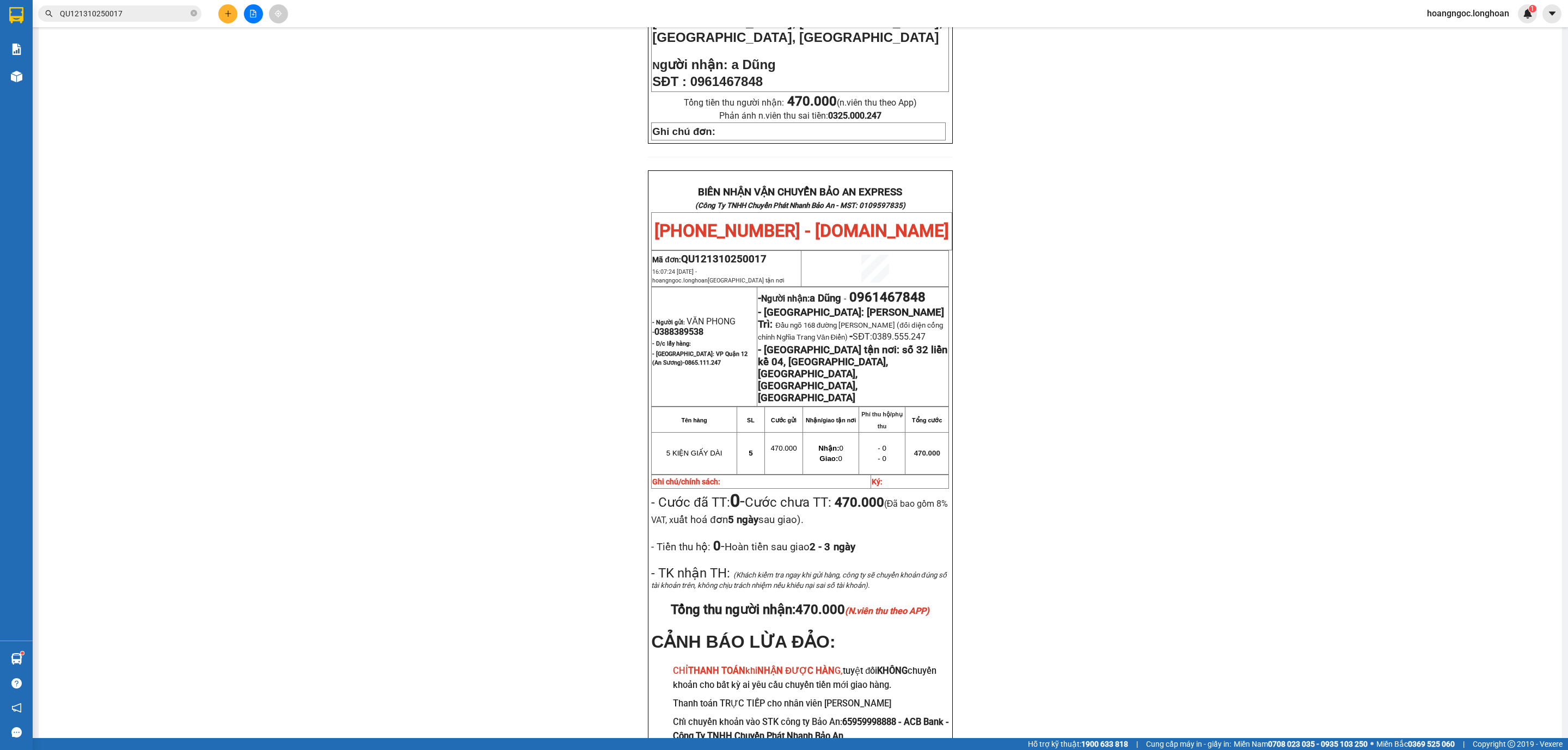
click at [874, 289] on span "0961467848" at bounding box center [887, 297] width 76 height 15
copy span "0961467848"
click at [1277, 244] on div "PHIẾU DÁN LÊN HÀNG Ngày in phiếu: 17:55 ngày 13-10-2025 CSKH: 1900.06.88.33 CÔN…" at bounding box center [800, 225] width 1497 height 1130
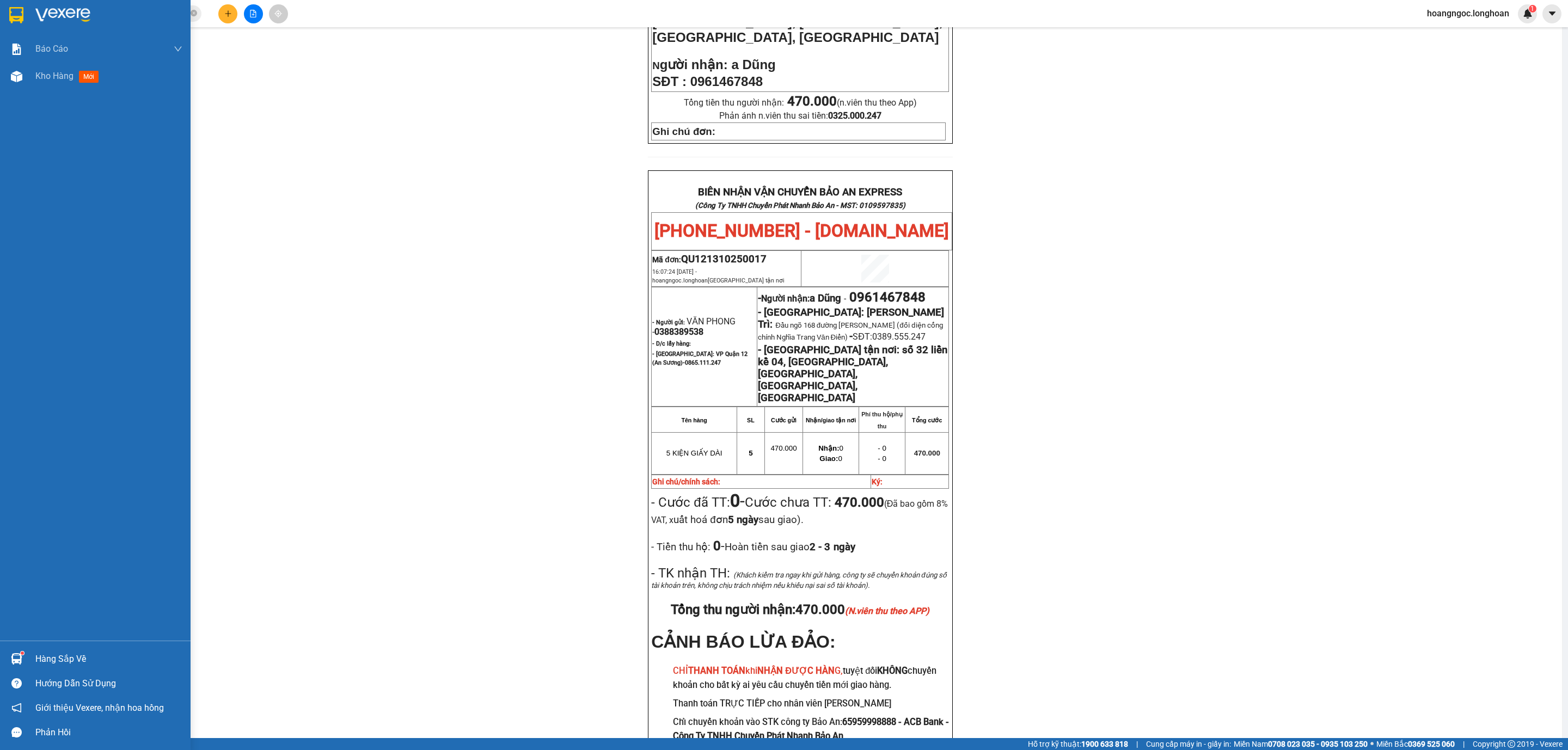
click at [4, 17] on div at bounding box center [95, 17] width 190 height 35
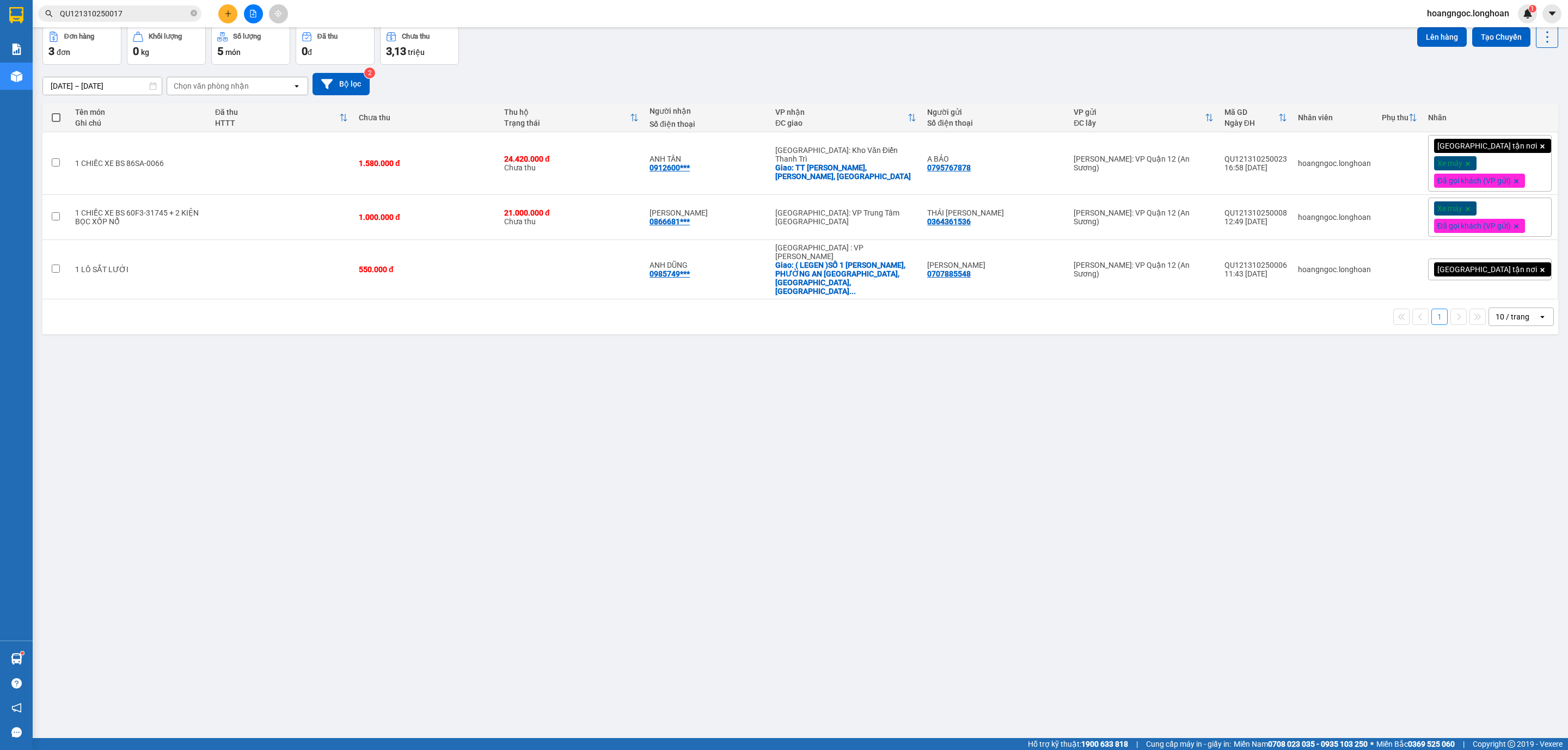
scroll to position [51, 0]
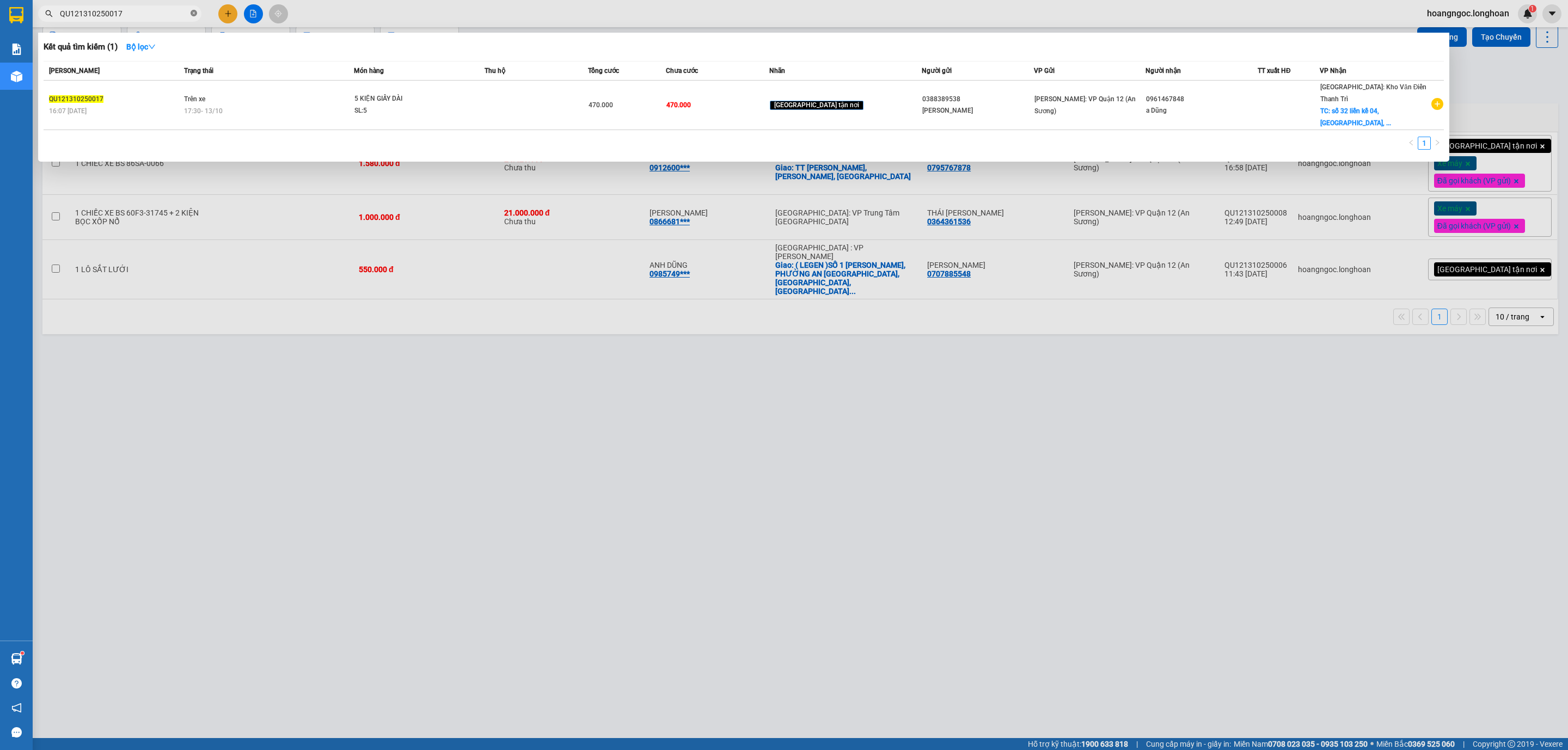
click at [194, 15] on icon "close-circle" at bounding box center [194, 13] width 6 height 6
paste input "QU121310250021"
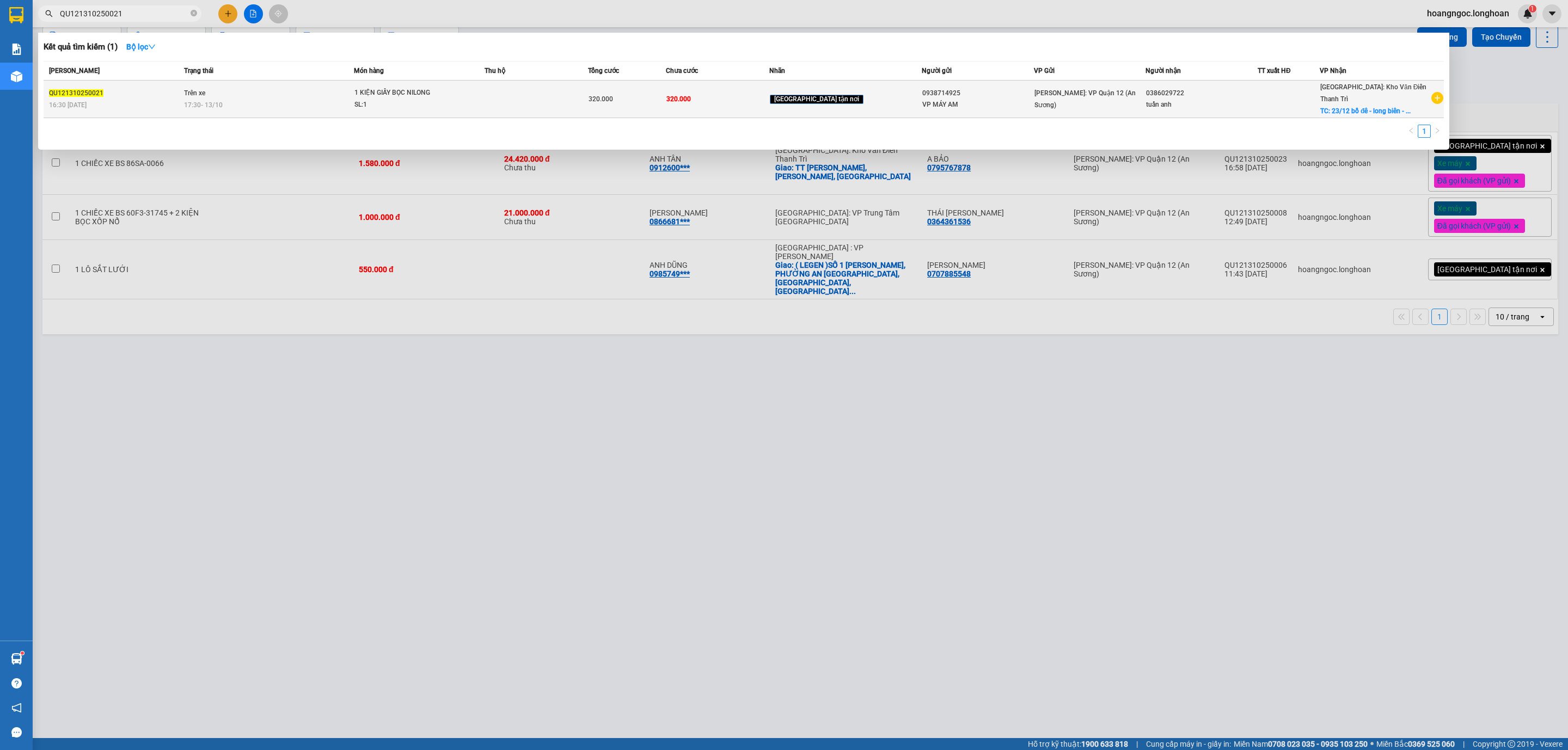
type input "QU121310250021"
click at [220, 101] on span "17:30 - 13/10" at bounding box center [203, 105] width 38 height 8
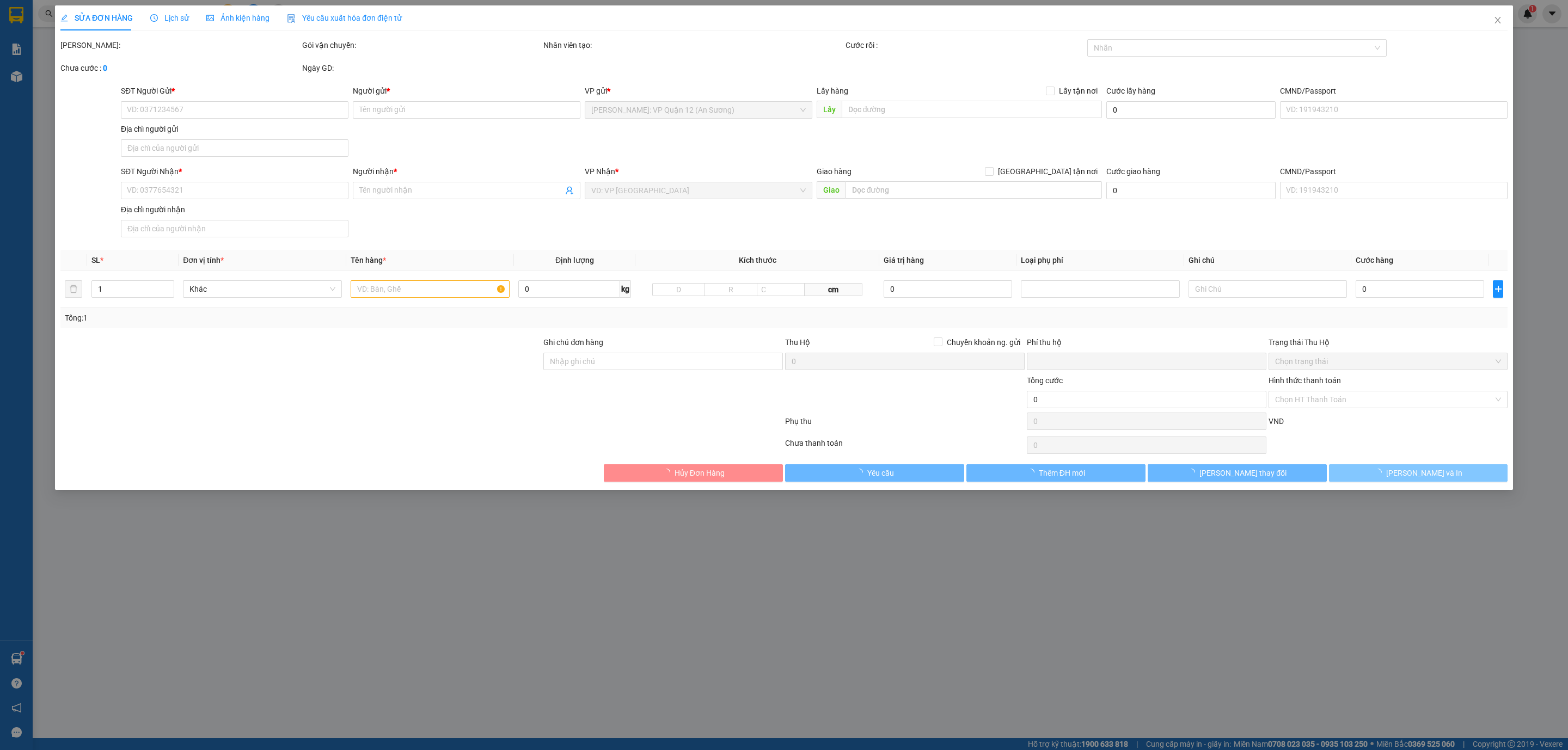
type input "0938714925"
type input "VP MÁY AM"
type input "0386029722"
type input "tuấn anh"
checkbox input "true"
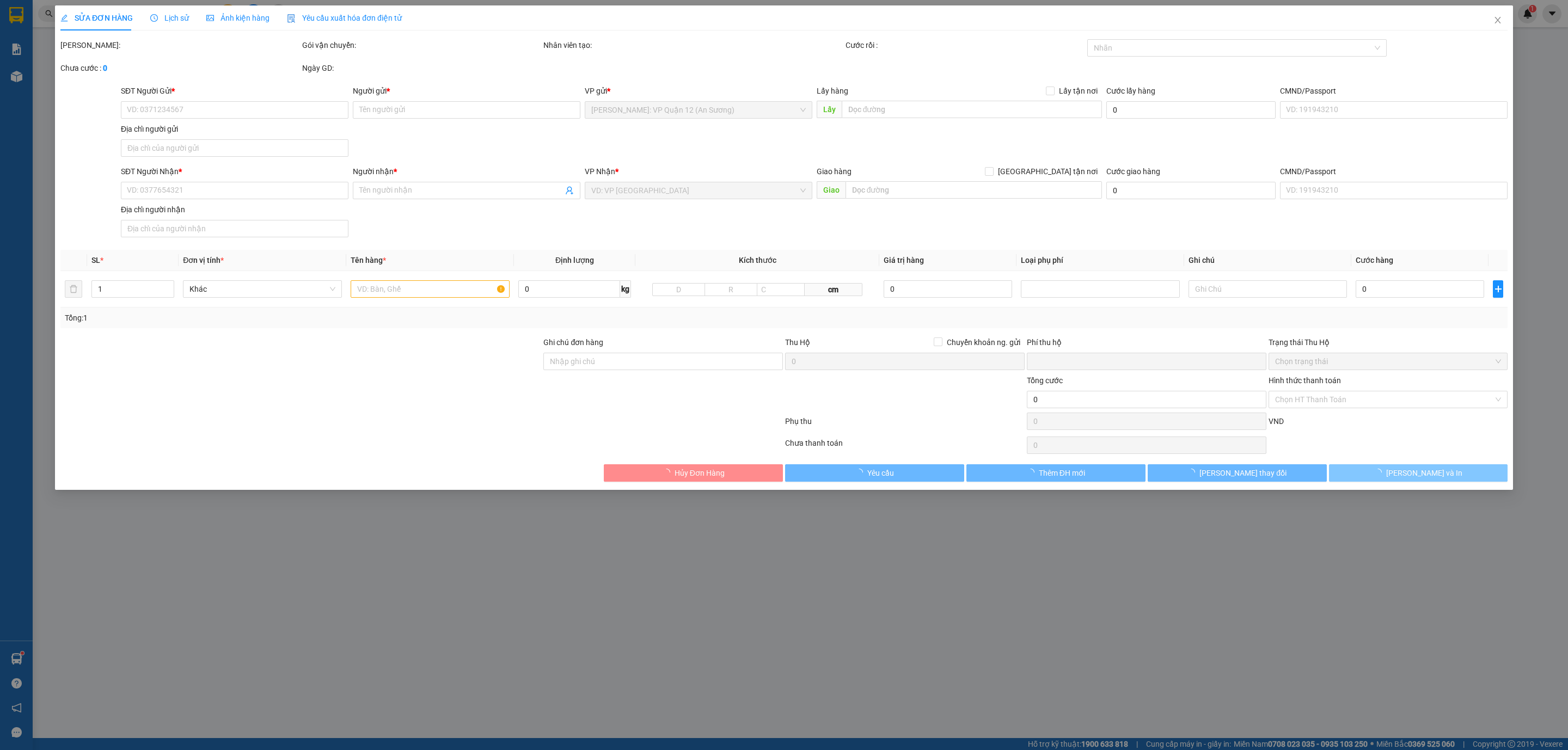
type input "23/12 bồ đê - [GEOGRAPHIC_DATA] - [GEOGRAPHIC_DATA]"
type input "nhận theo kiện - hư hỏng không chịu trách nhiệm"
type input "0"
type input "320.000"
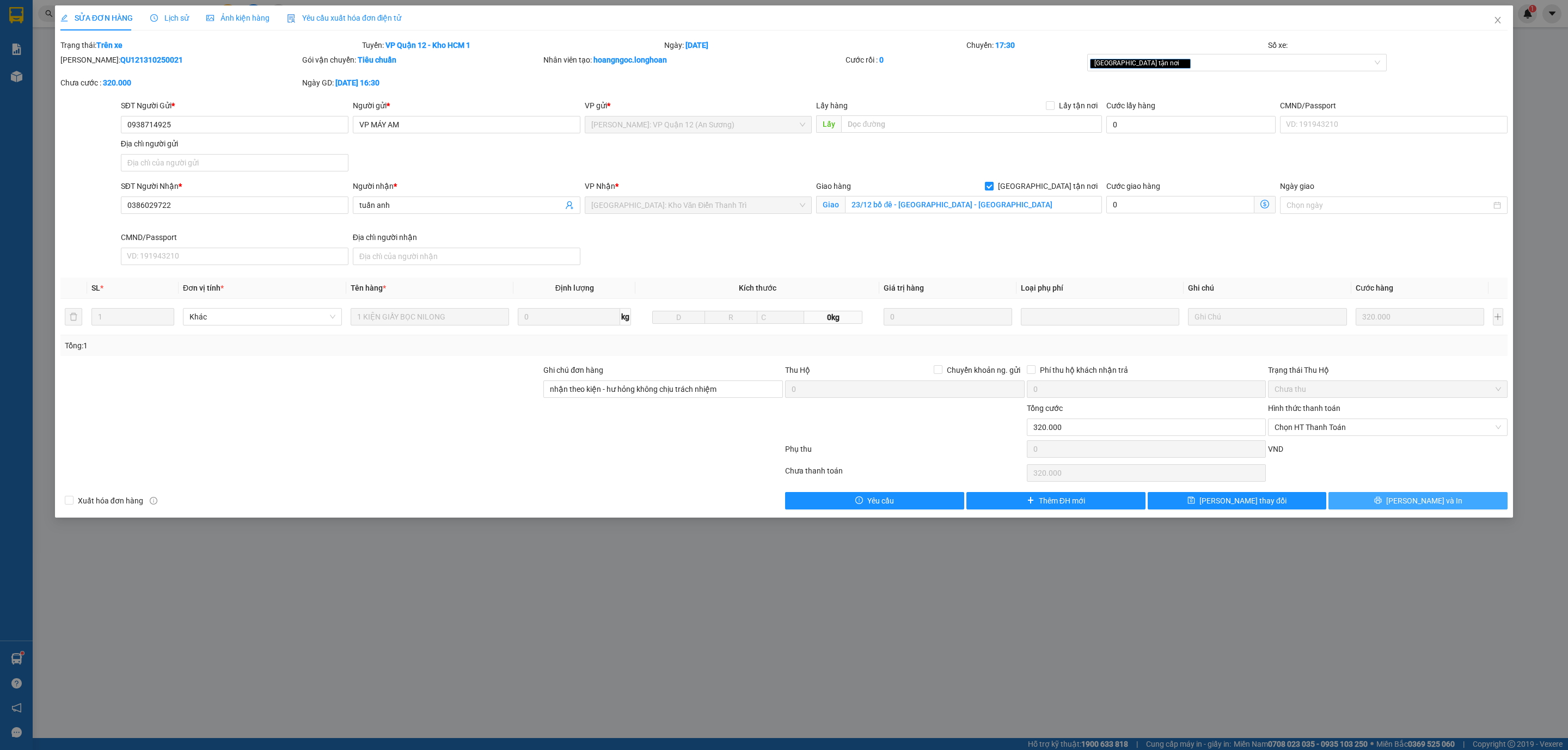
click at [1393, 501] on button "Lưu và In" at bounding box center [1418, 500] width 179 height 17
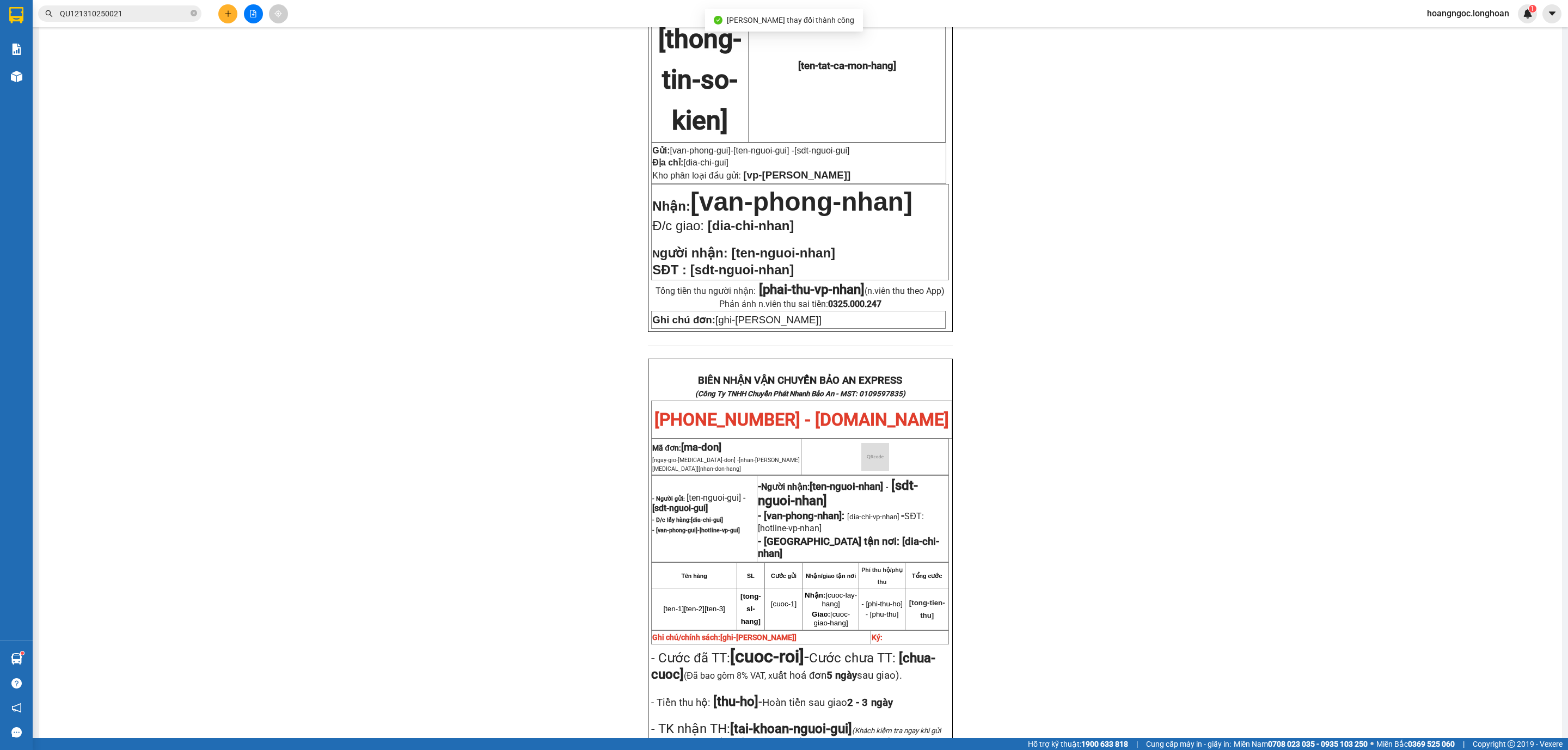
scroll to position [447, 0]
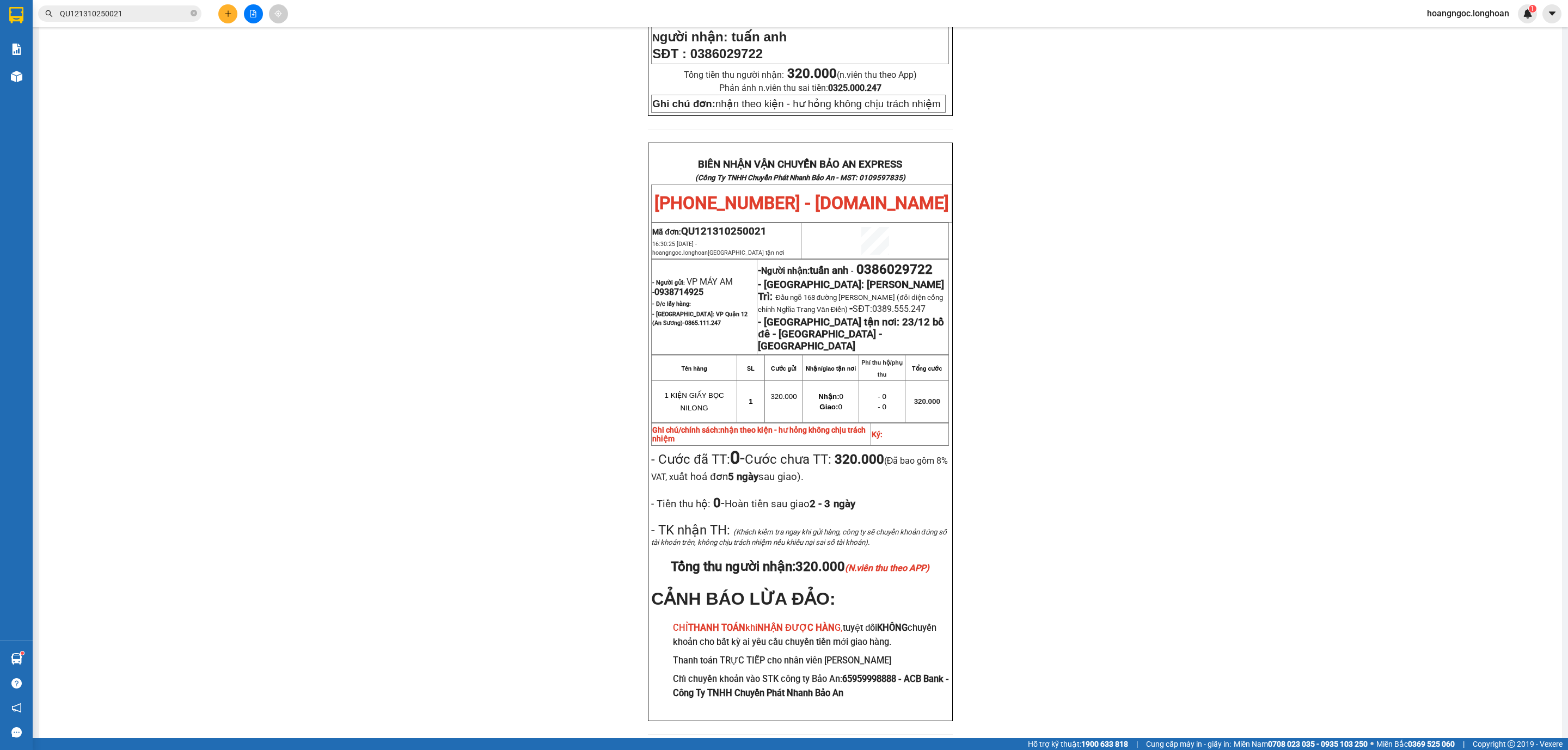
click at [856, 262] on span "0386029722" at bounding box center [894, 270] width 76 height 15
copy span "0386029722"
drag, startPoint x: 1161, startPoint y: 229, endPoint x: 805, endPoint y: 151, distance: 364.4
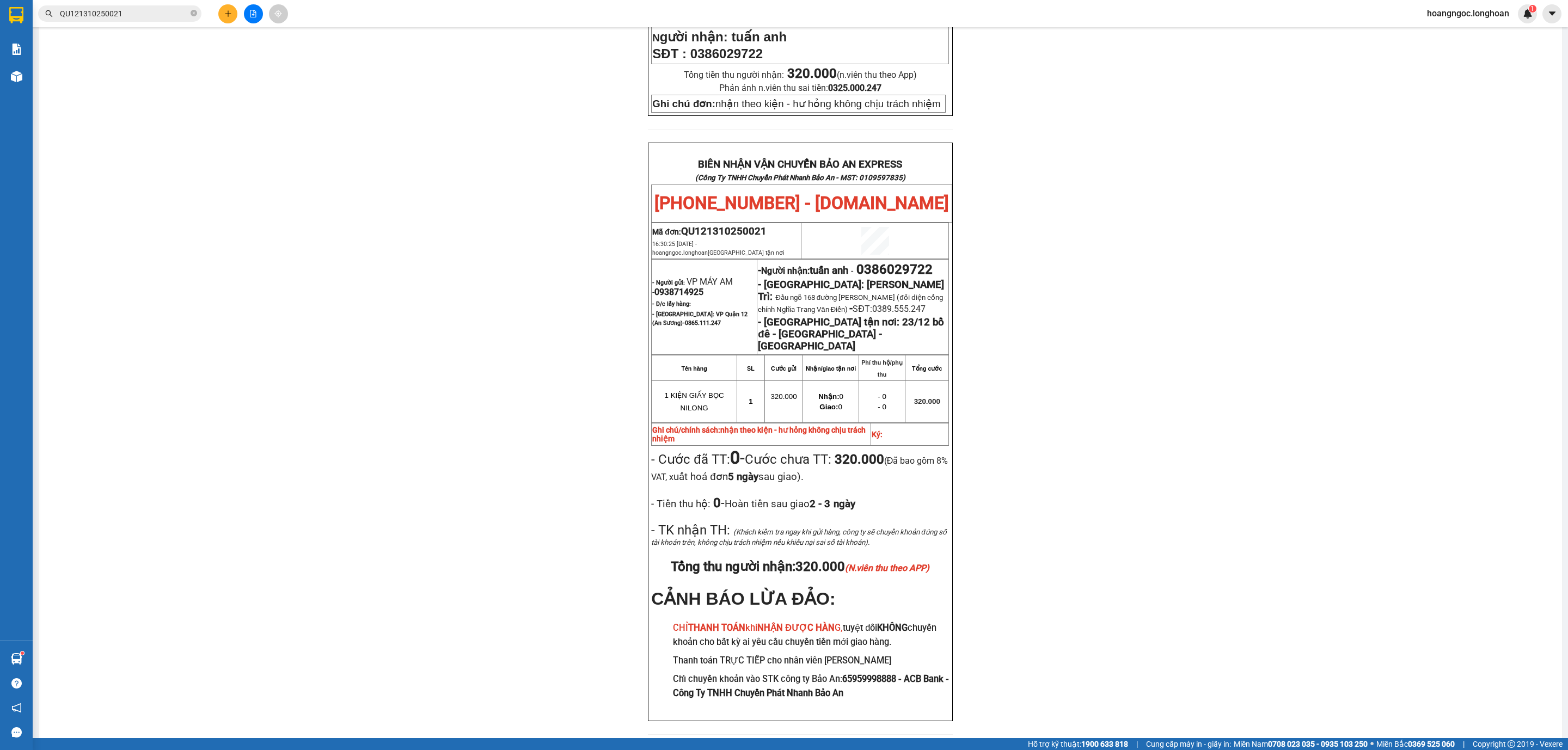
click at [1148, 225] on div "PHIẾU DÁN LÊN HÀNG Ngày in phiếu: 17:56 ngày 13-10-2025 CSKH: 1900.06.88.33 CÔN…" at bounding box center [800, 197] width 1497 height 1100
click at [196, 12] on icon "close-circle" at bounding box center [194, 13] width 6 height 6
paste input "QU121310250025"
type input "QU121310250025"
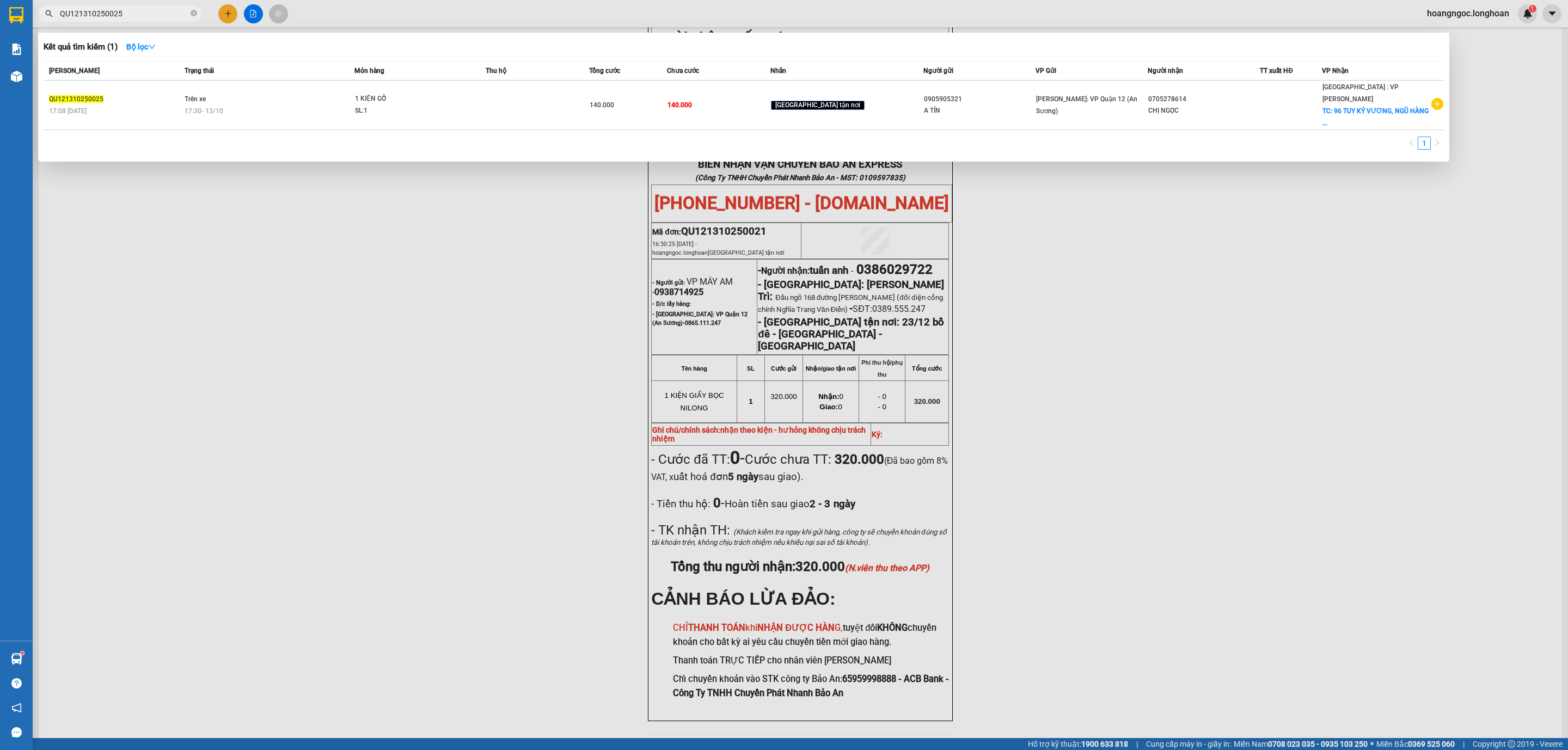
click at [186, 12] on input "QU121310250025" at bounding box center [124, 13] width 128 height 12
click at [194, 13] on icon "close-circle" at bounding box center [194, 13] width 6 height 6
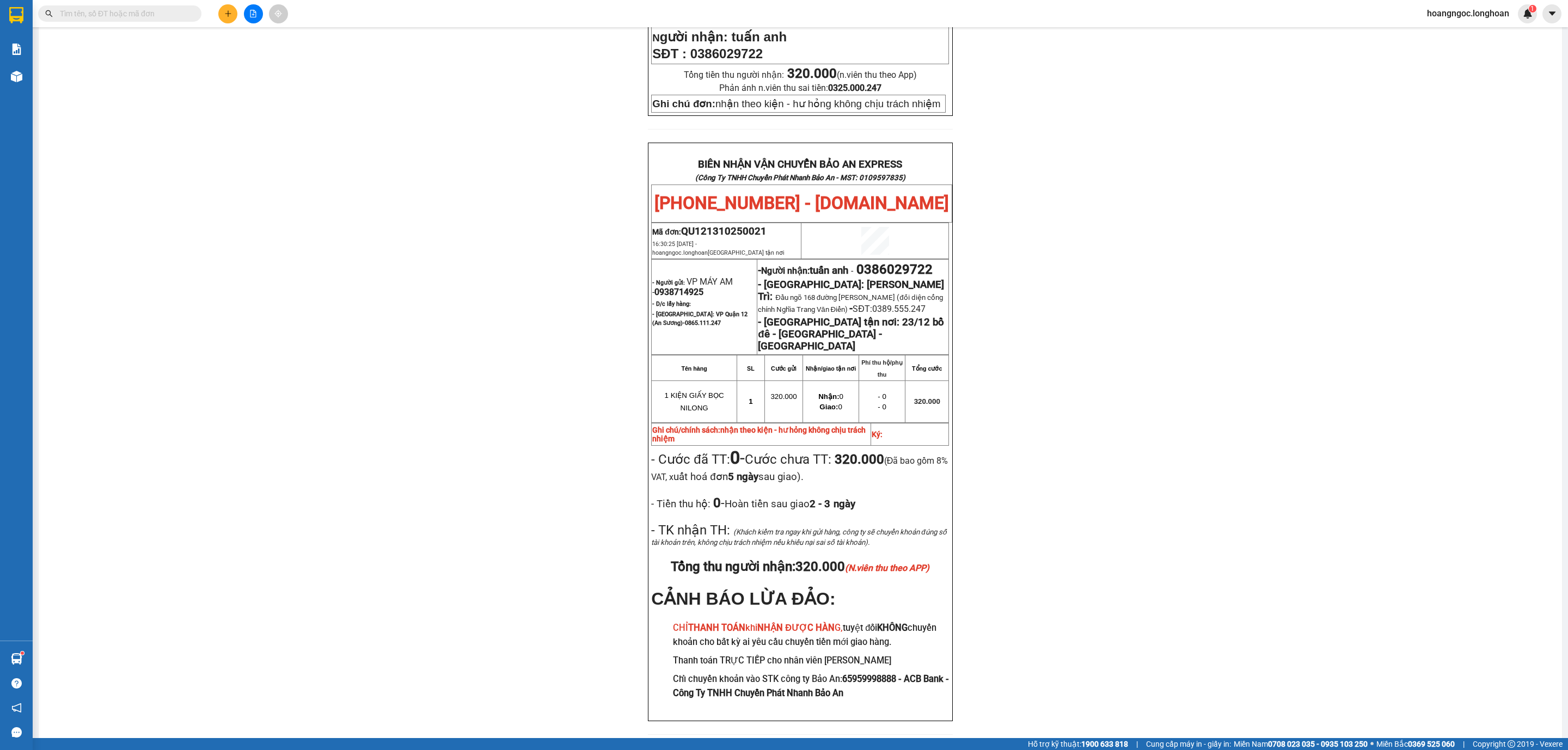
click at [153, 19] on input "text" at bounding box center [124, 13] width 128 height 12
click at [172, 20] on span at bounding box center [119, 13] width 163 height 16
click at [224, 13] on icon "plus" at bounding box center [228, 13] width 8 height 8
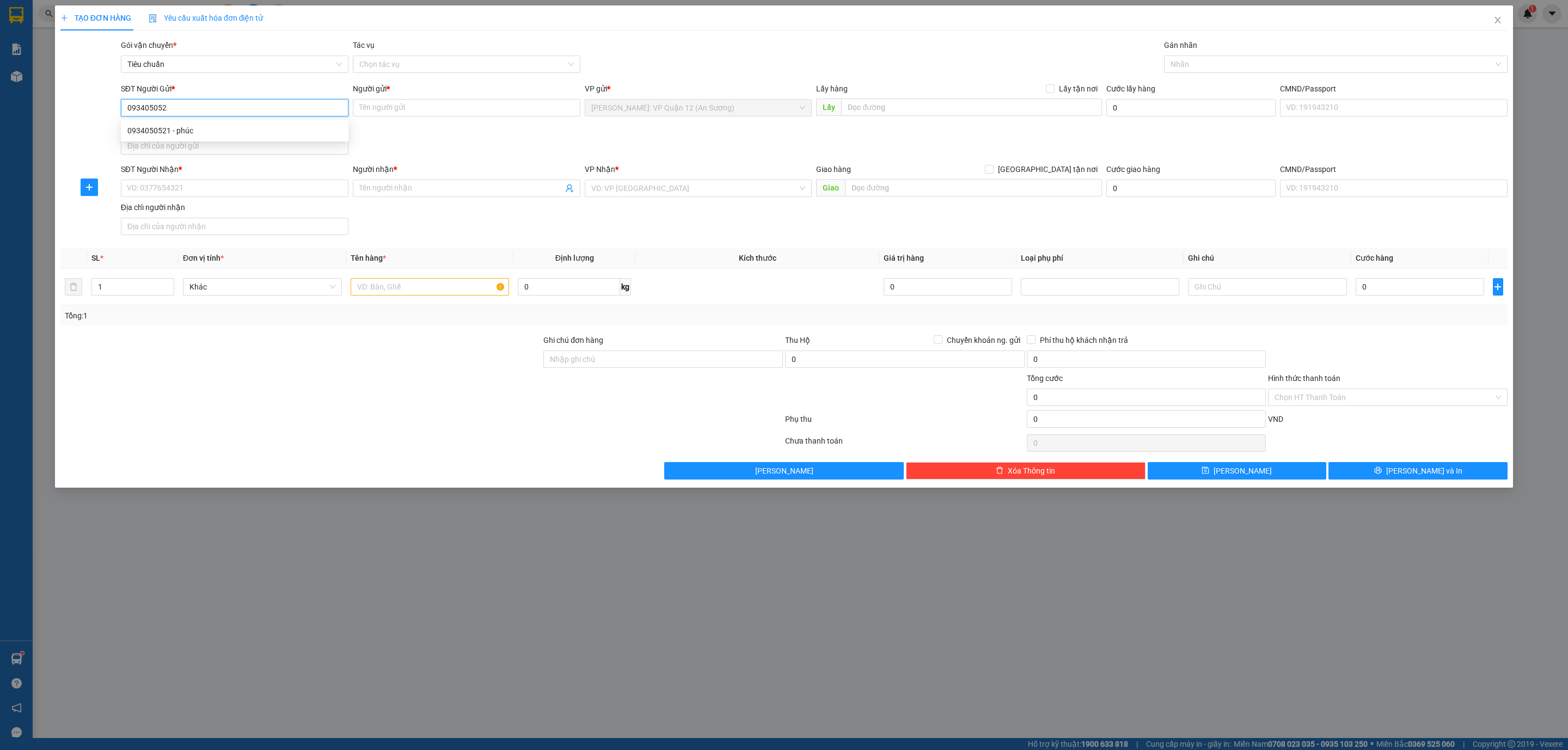
type input "0934050521"
click at [231, 137] on div "0934050521 - phúc" at bounding box center [235, 130] width 227 height 17
type input "phúc"
type input "0934050521"
click at [240, 191] on input "SĐT Người Nhận *" at bounding box center [235, 188] width 227 height 17
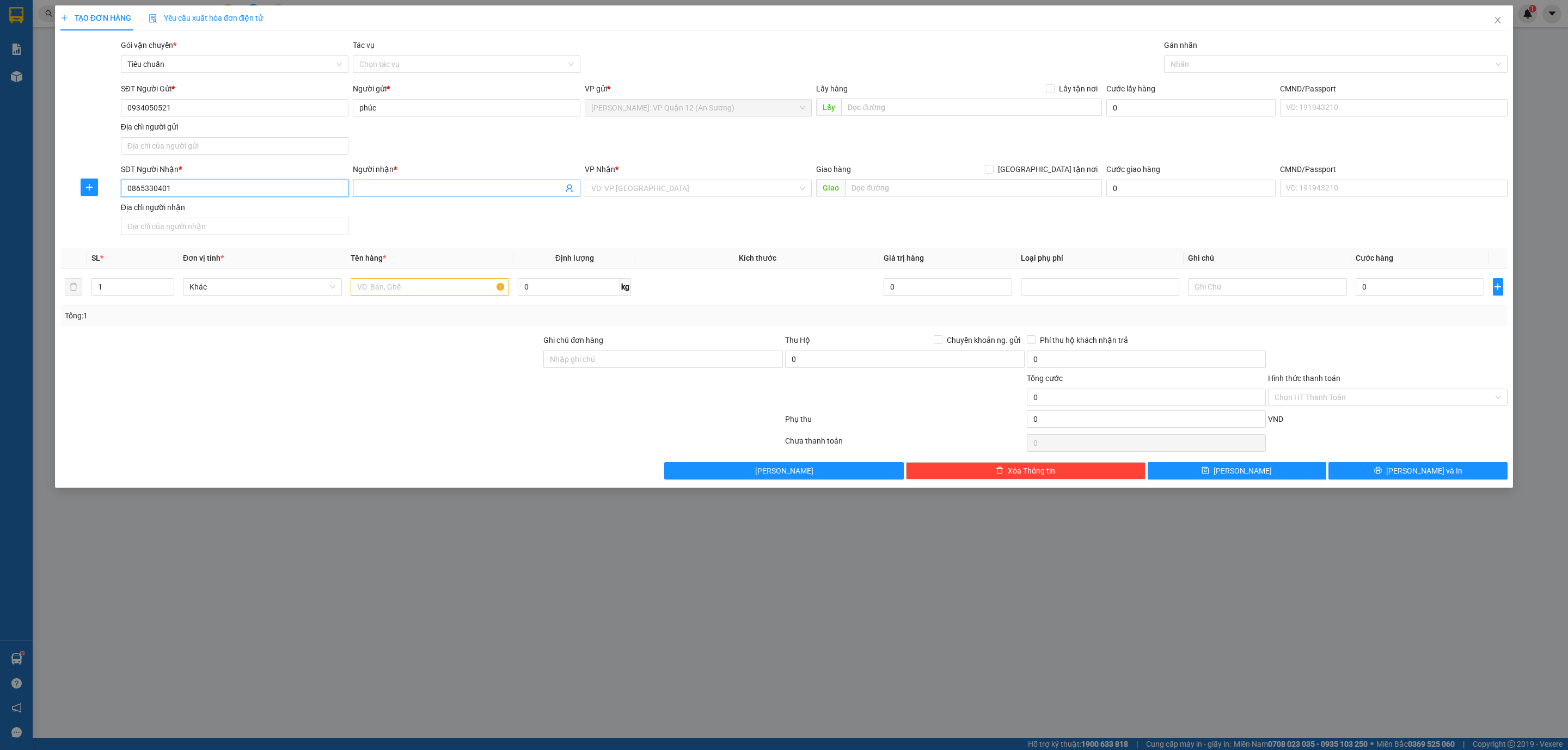
type input "0865330401"
click at [418, 193] on input "Người nhận *" at bounding box center [461, 188] width 204 height 12
type input "[PERSON_NAME]"
click at [702, 192] on input "search" at bounding box center [695, 188] width 207 height 16
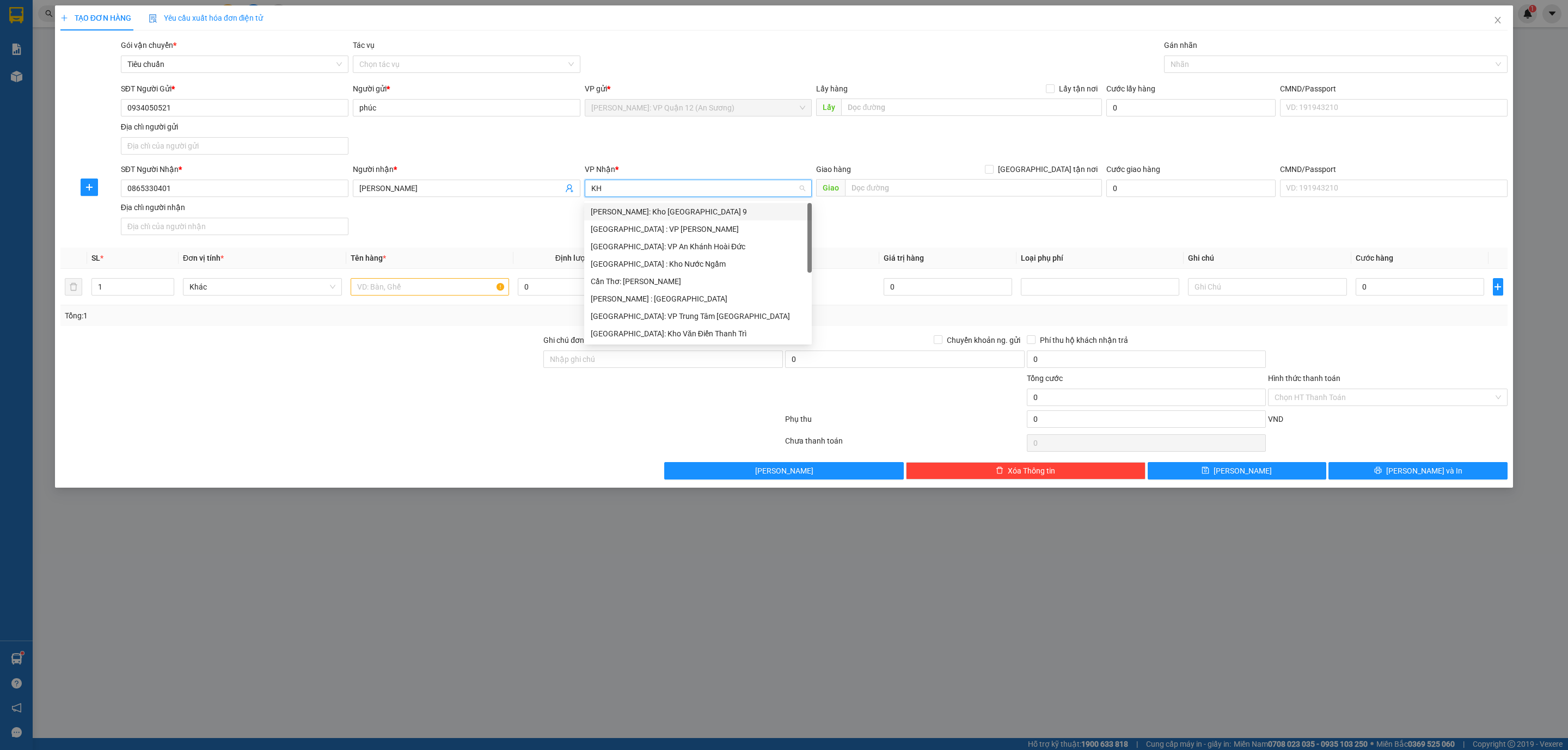
type input "KHO"
click at [706, 279] on div "[GEOGRAPHIC_DATA]: Kho Văn Điển Thanh Trì" at bounding box center [698, 281] width 215 height 12
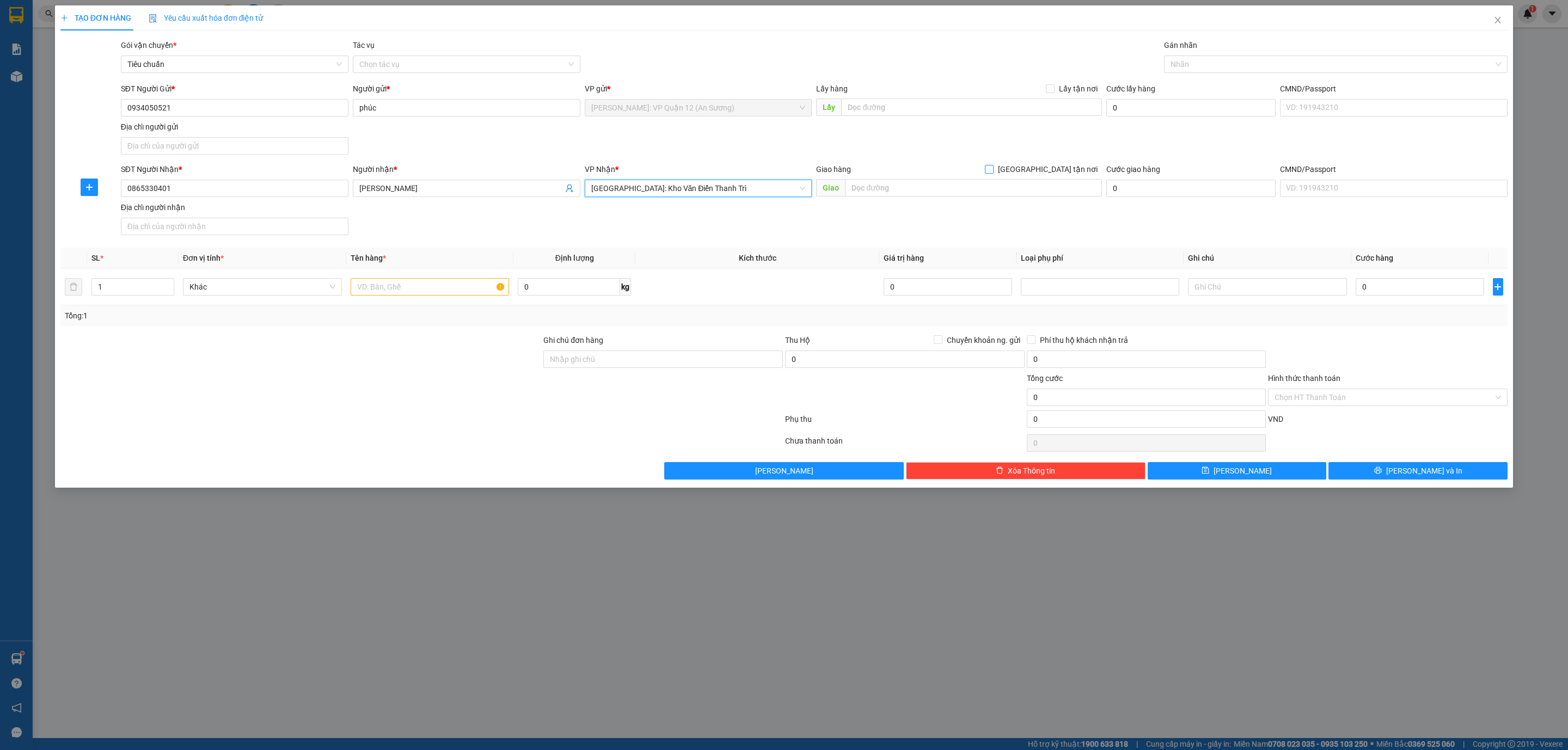
click at [1068, 172] on span "[GEOGRAPHIC_DATA] tận nơi" at bounding box center [1047, 169] width 108 height 12
click at [1036, 188] on input "text" at bounding box center [973, 188] width 256 height 17
click at [1062, 172] on span "[GEOGRAPHIC_DATA] tận nơi" at bounding box center [1047, 169] width 108 height 12
click at [993, 172] on input "[GEOGRAPHIC_DATA] tận nơi" at bounding box center [989, 168] width 8 height 8
checkbox input "true"
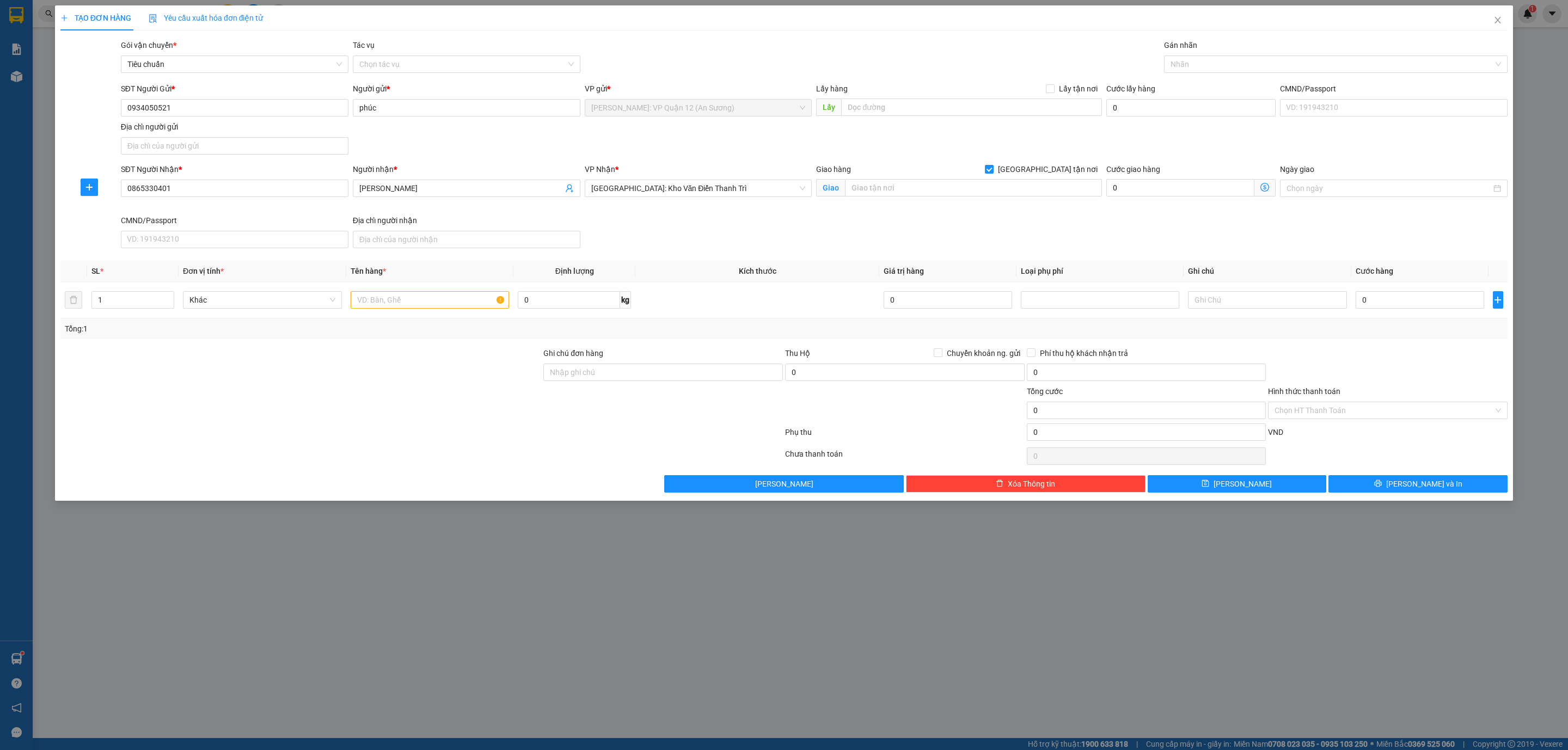
click at [1048, 179] on div "Giao hàng Giao tận nơi" at bounding box center [958, 171] width 285 height 16
click at [1043, 183] on input "text" at bounding box center [973, 188] width 256 height 17
click at [1259, 70] on div "Nhãn" at bounding box center [1335, 64] width 343 height 17
type input "17 NGÁCH 15/158, HOÀNG XÁ, QUỐC OAI, HN"
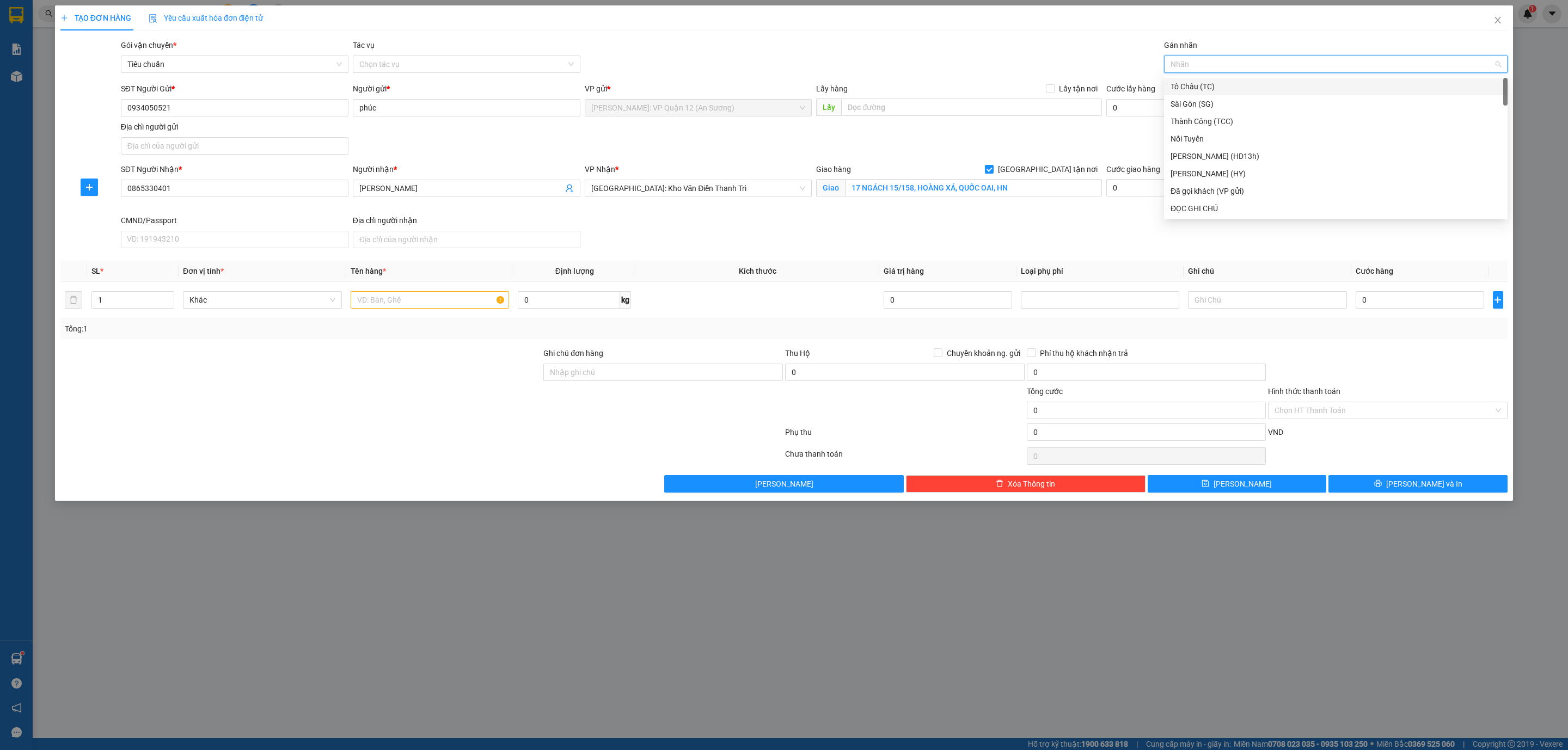
type input "G"
drag, startPoint x: 1234, startPoint y: 215, endPoint x: 830, endPoint y: 250, distance: 405.5
click at [1233, 215] on div "[GEOGRAPHIC_DATA] tận nơi" at bounding box center [1335, 208] width 343 height 17
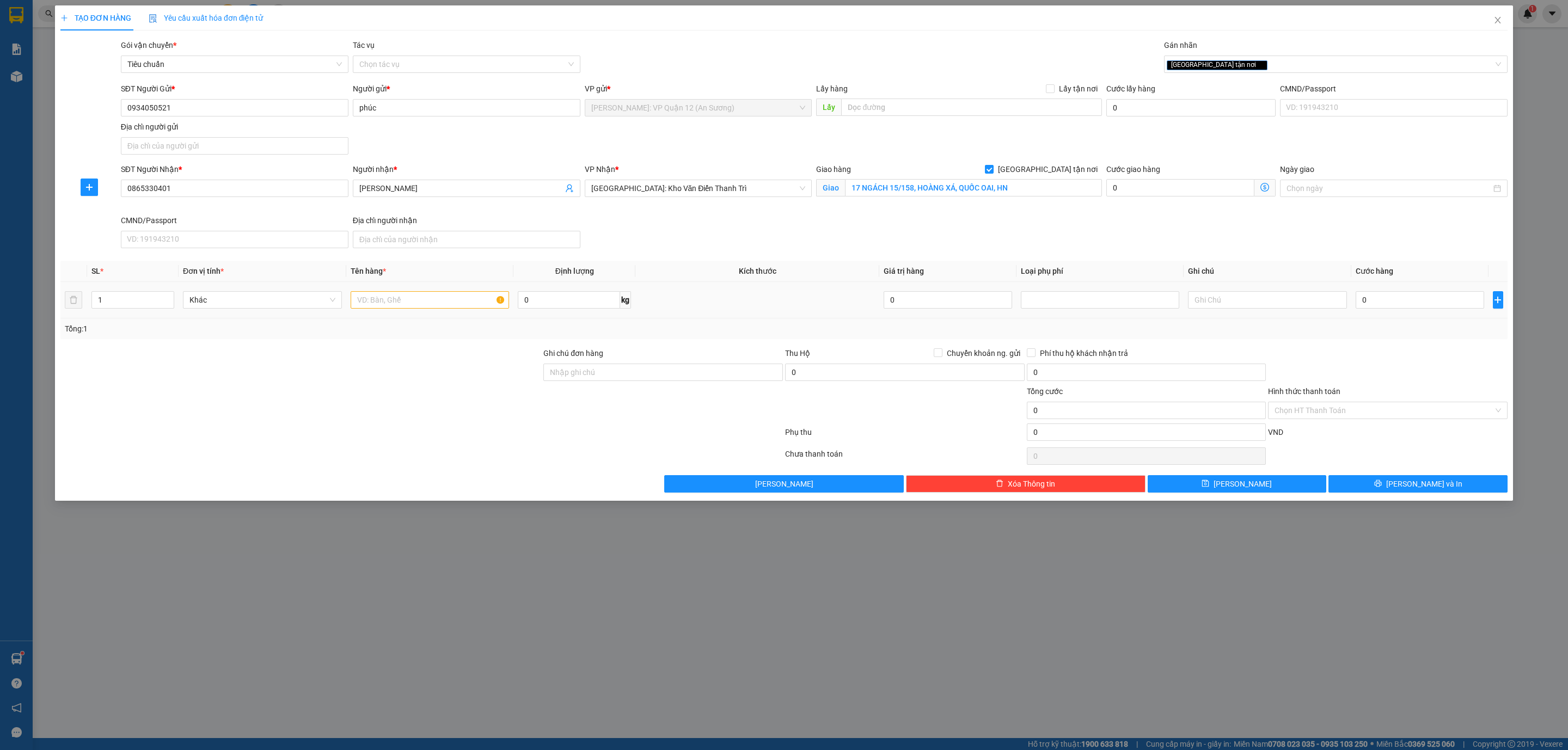
click at [434, 291] on td at bounding box center [430, 300] width 168 height 37
click at [431, 302] on input "text" at bounding box center [430, 300] width 159 height 17
type input "1 BAO TẢI XANH"
click at [1393, 306] on input "0" at bounding box center [1419, 300] width 128 height 17
click at [1393, 307] on input "0" at bounding box center [1419, 300] width 128 height 17
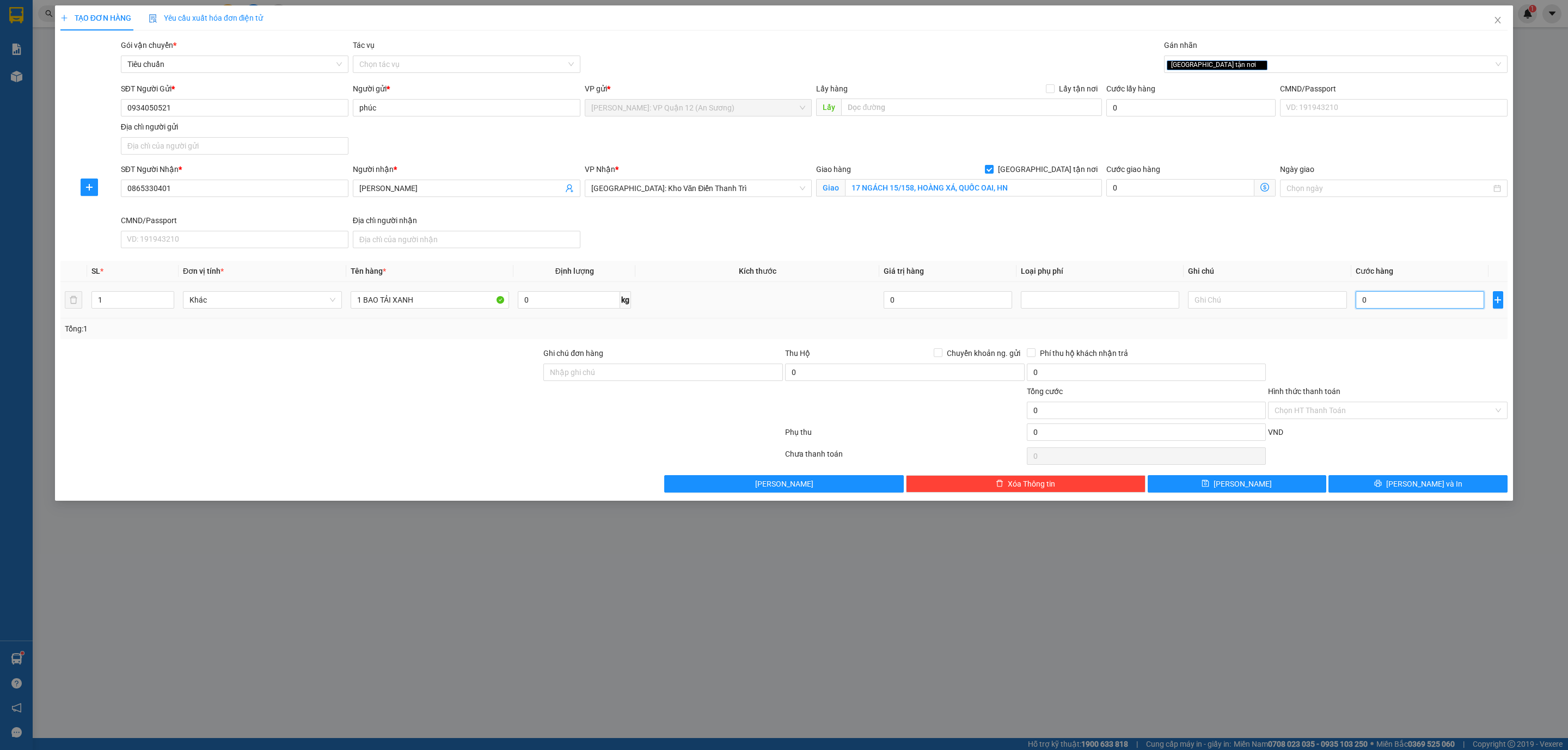
click at [1393, 309] on input "0" at bounding box center [1419, 300] width 128 height 17
type input "12"
type input "128"
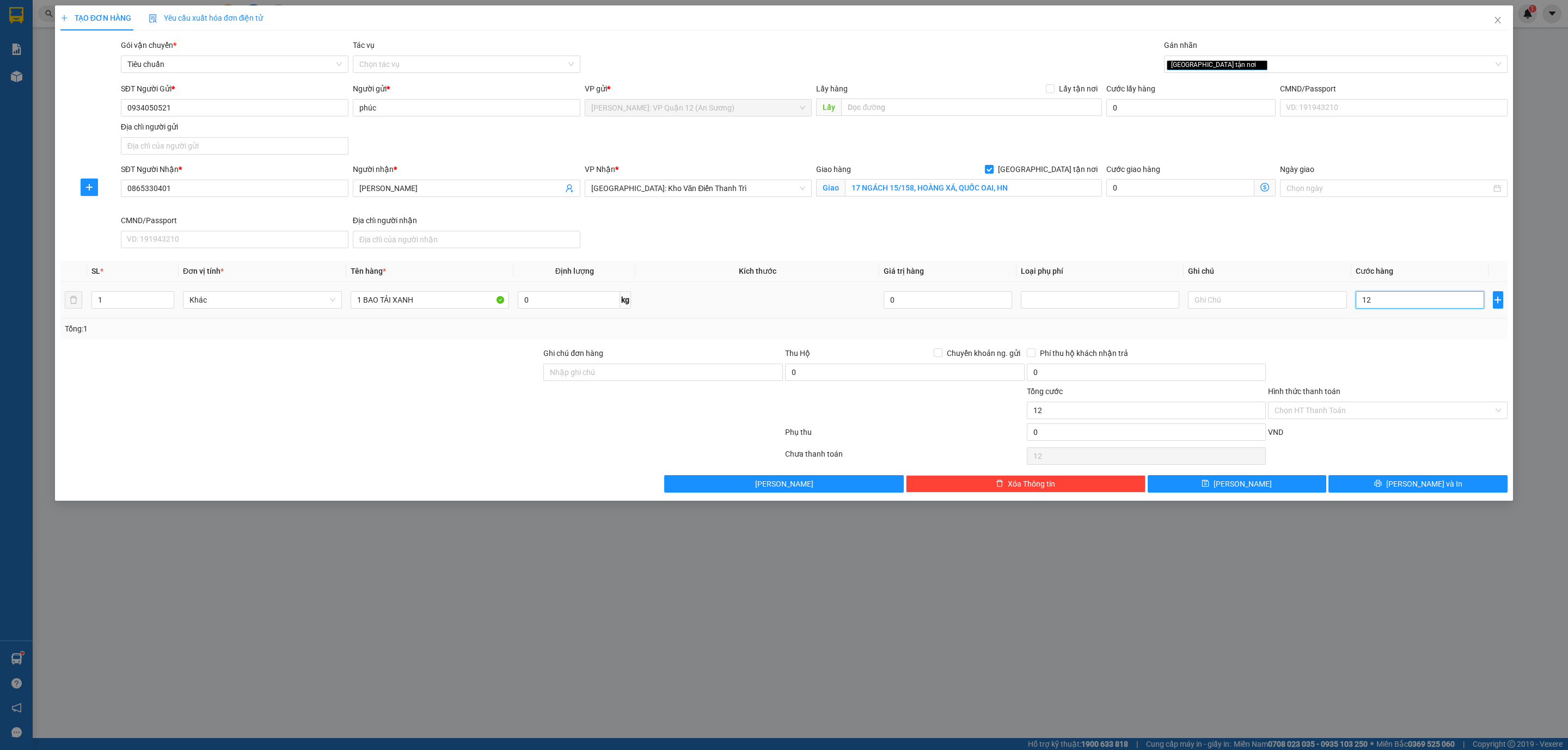
type input "128"
type input "1.280"
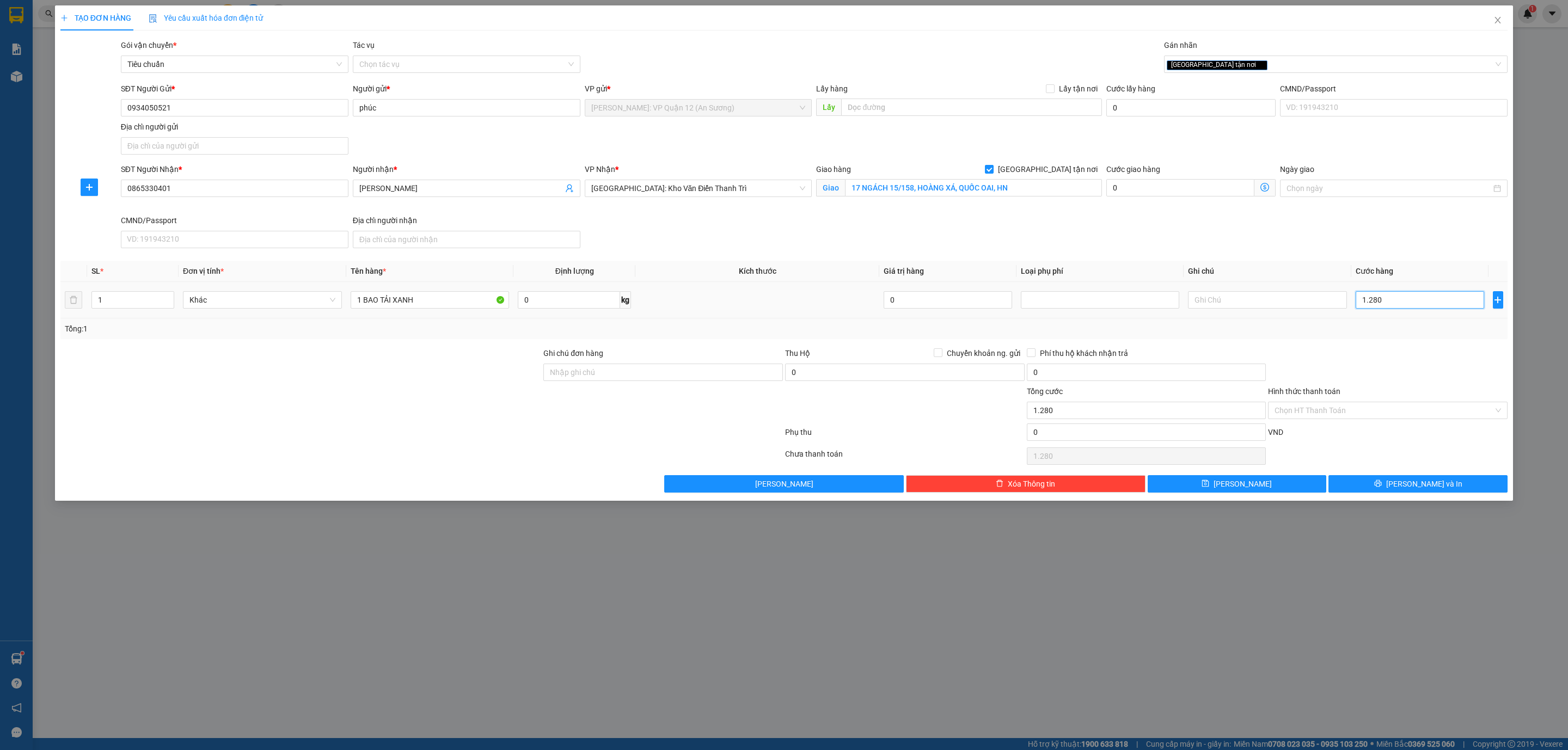
type input "128"
type input "0"
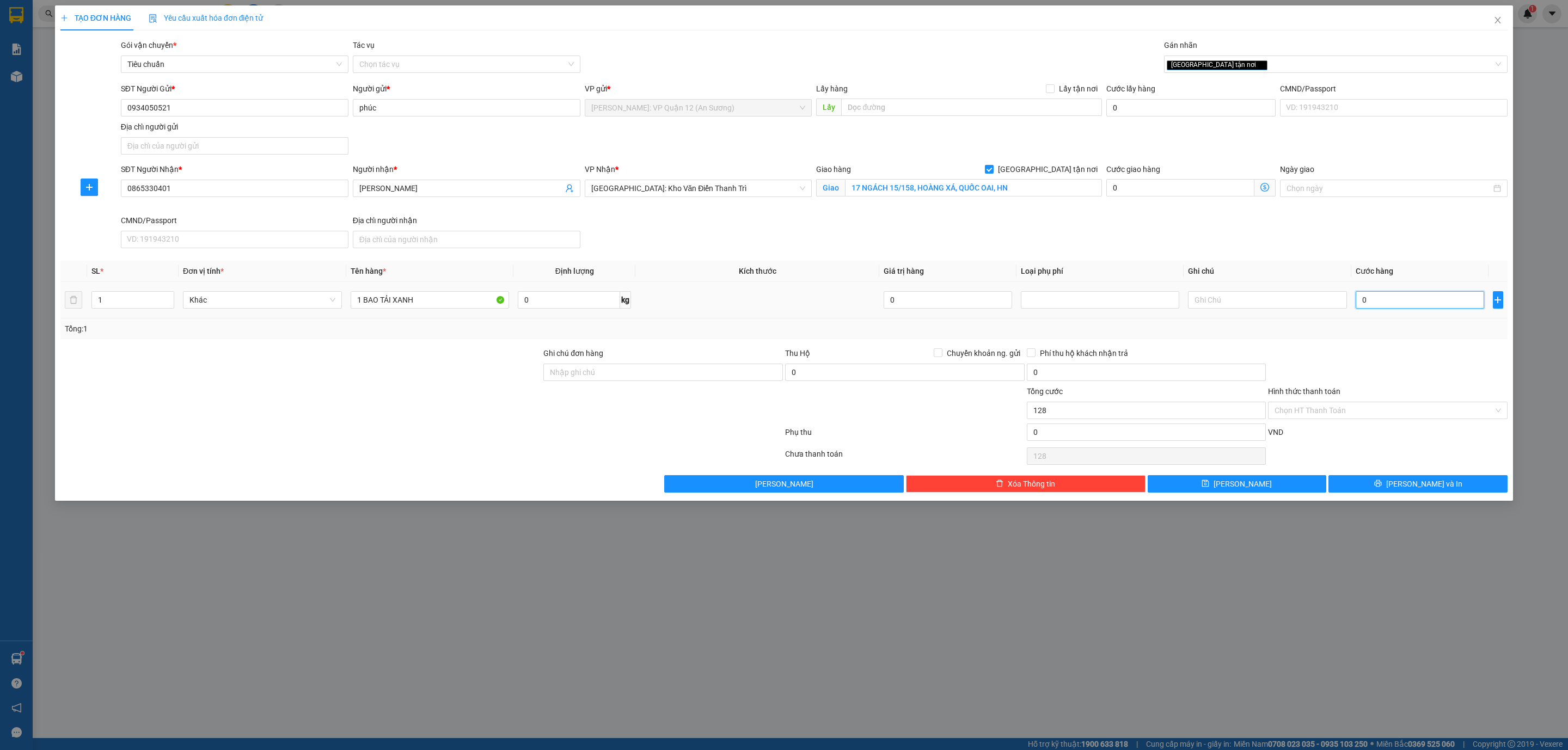
type input "0"
type input "01"
type input "1"
type input "018"
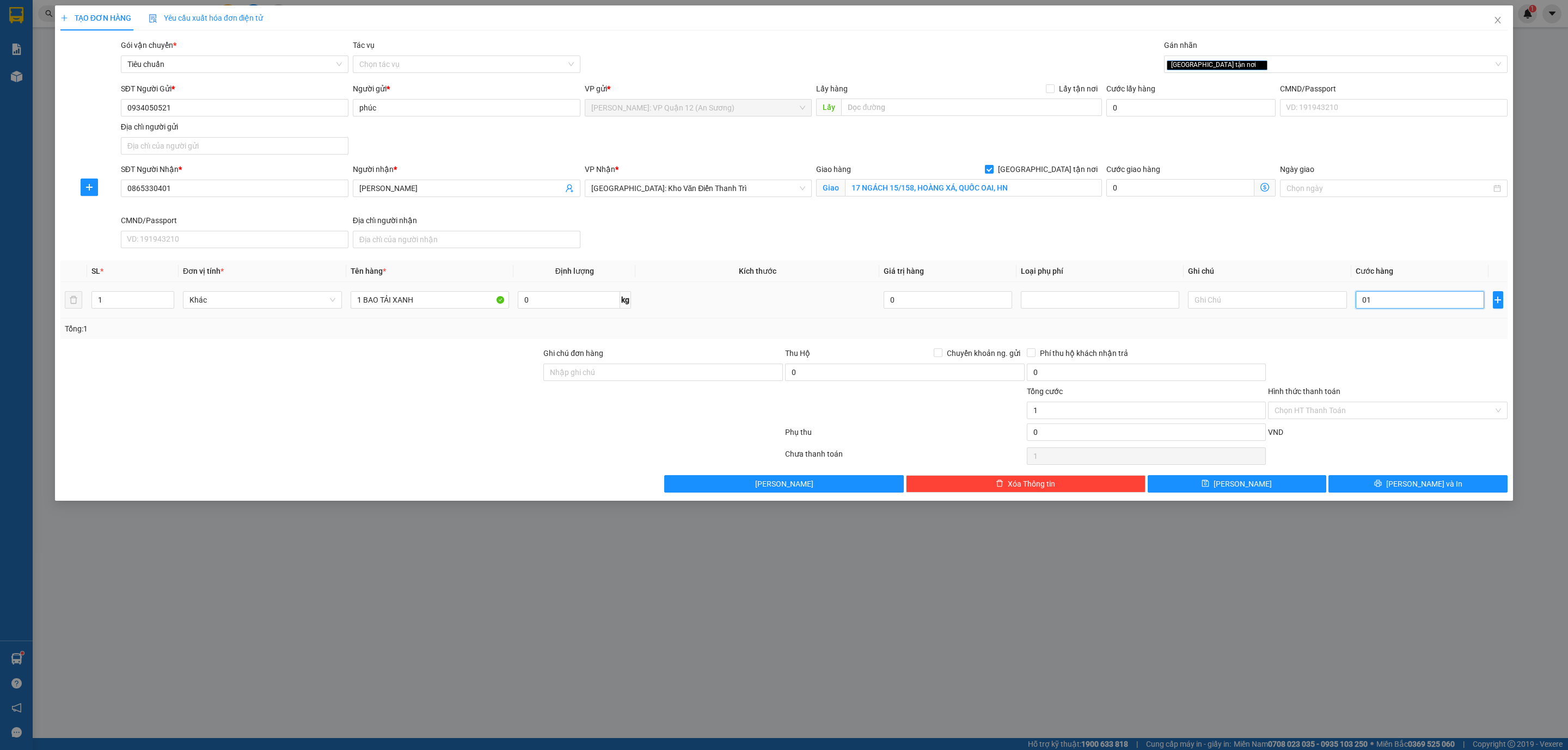
type input "18"
type input "0.180"
type input "180"
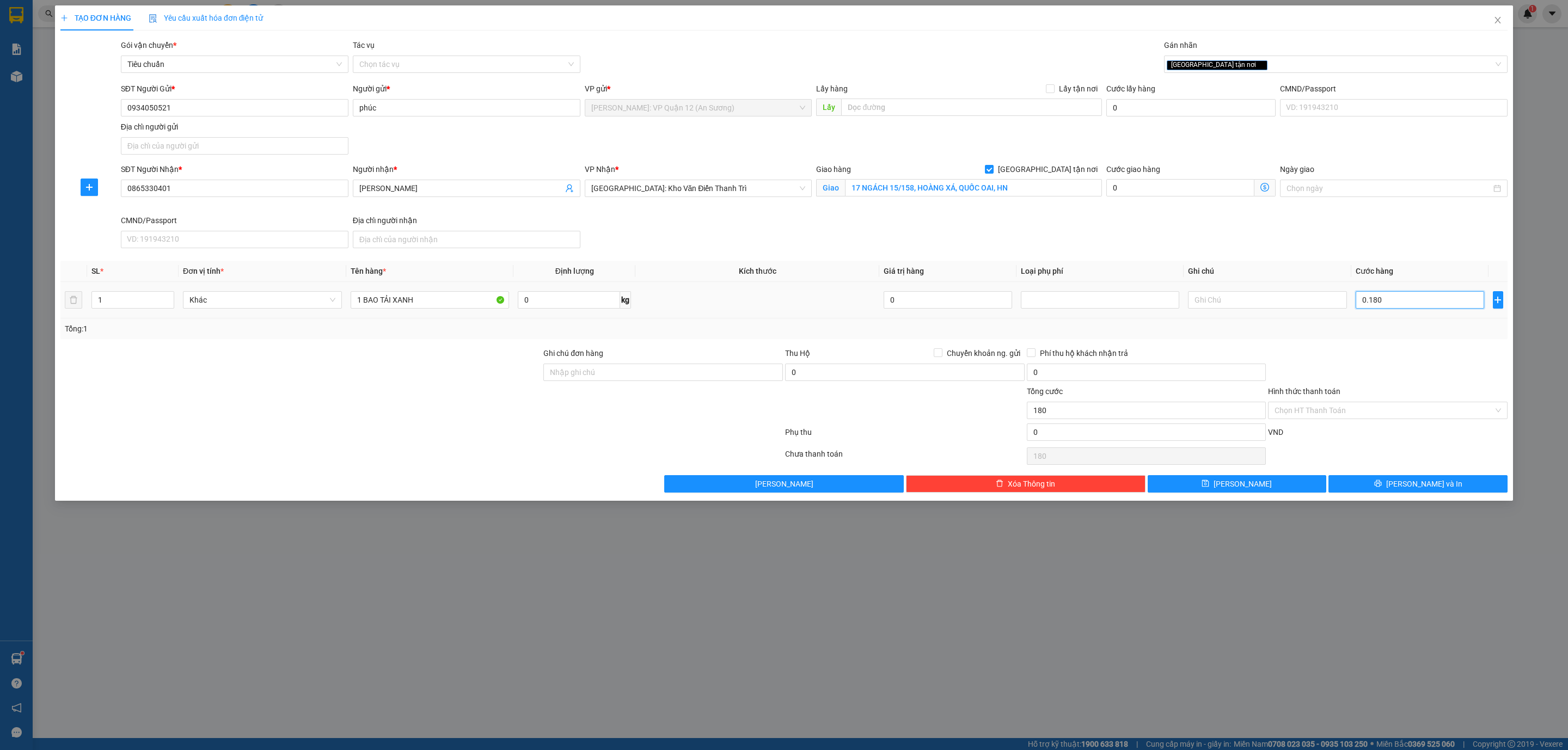
type input "01.800"
type input "1.800"
type input "018.000"
type input "18.000"
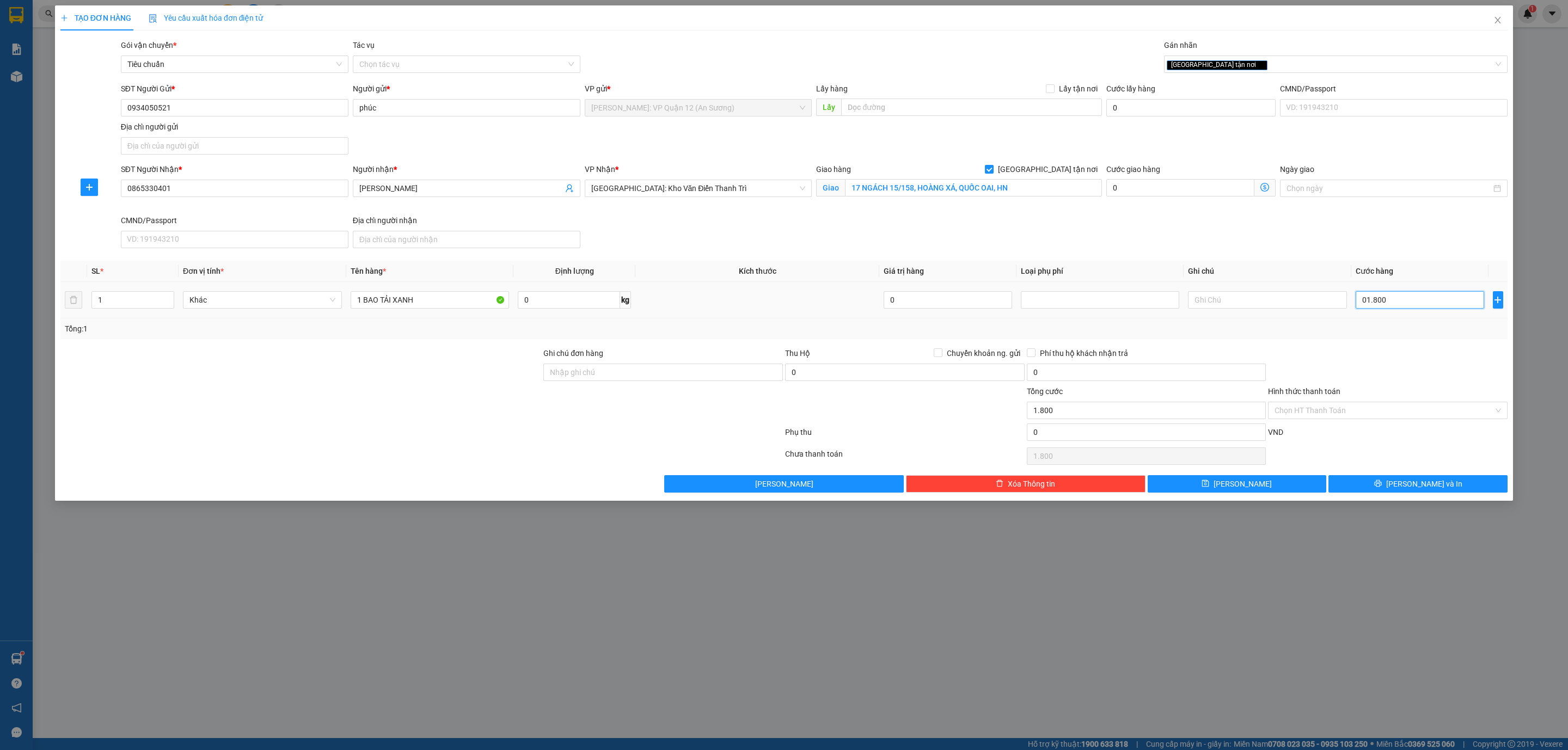
type input "18.000"
type input "0.180.000"
type input "180.000"
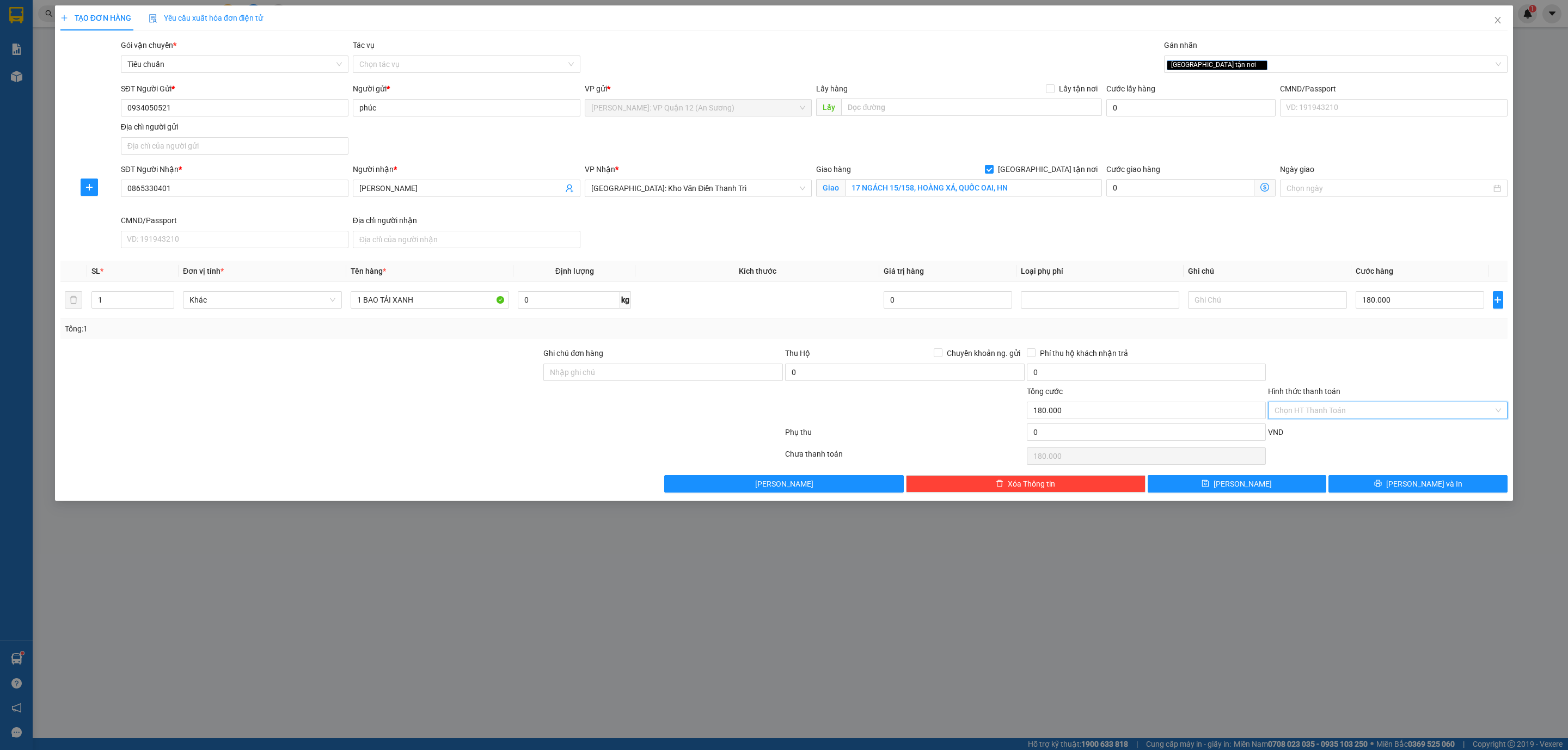
click at [1330, 412] on input "Hình thức thanh toán" at bounding box center [1384, 410] width 219 height 16
drag, startPoint x: 1344, startPoint y: 428, endPoint x: 1348, endPoint y: 464, distance: 36.2
click at [1348, 433] on div "Tại văn phòng" at bounding box center [1387, 435] width 226 height 12
type input "0"
click at [1373, 483] on button "Lưu và In" at bounding box center [1418, 484] width 179 height 17
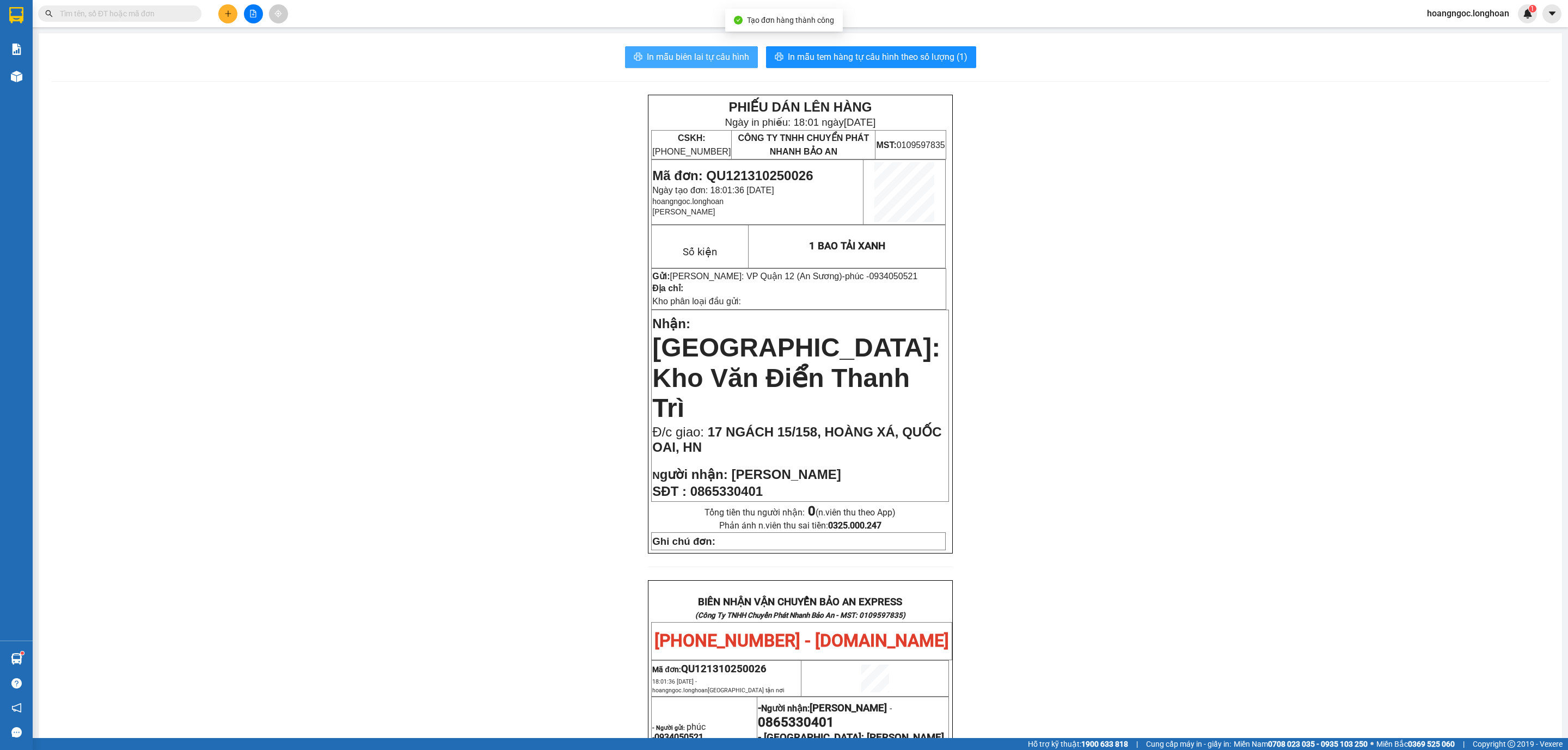
click at [729, 59] on span "In mẫu biên lai tự cấu hình" at bounding box center [698, 56] width 103 height 13
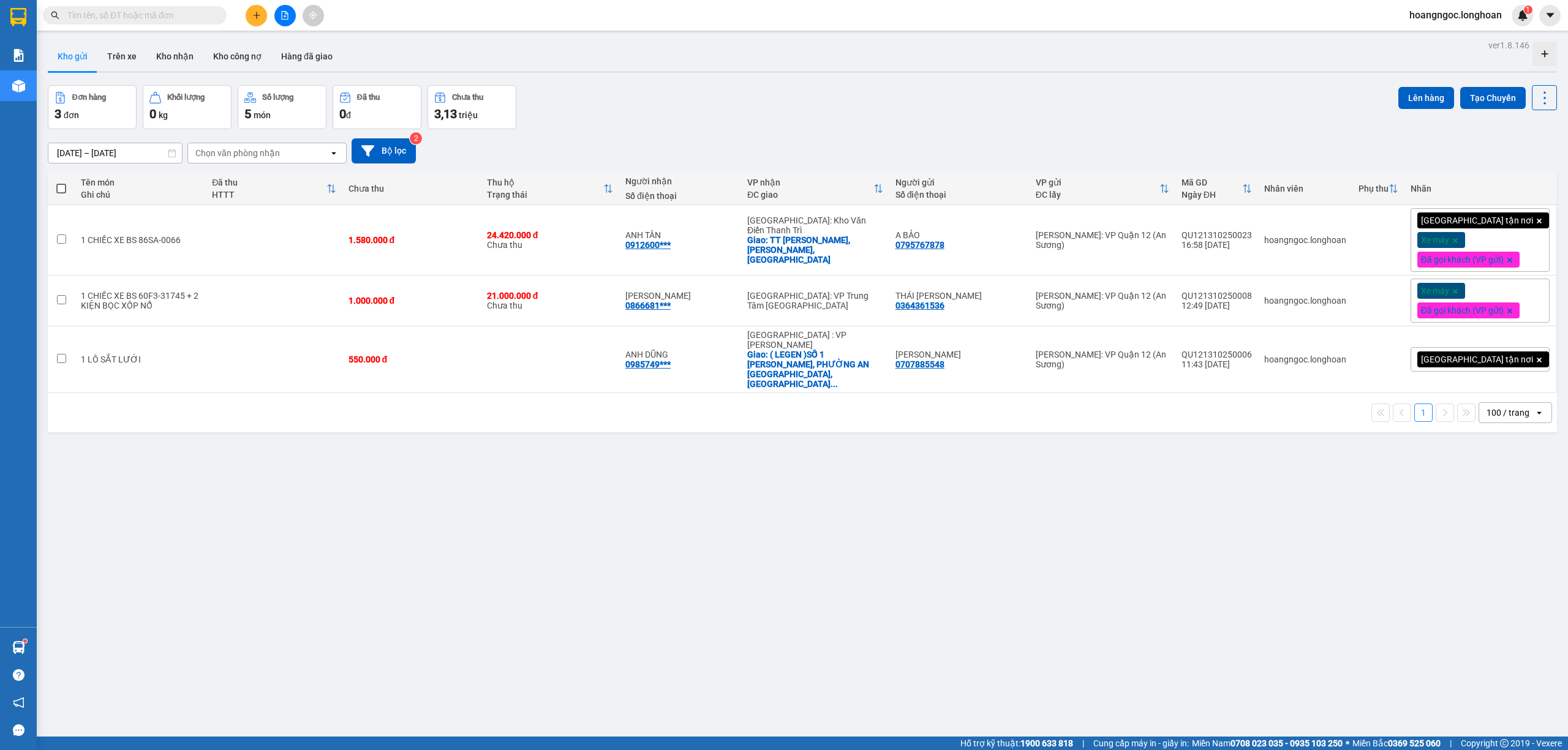
drag, startPoint x: 614, startPoint y: 499, endPoint x: 611, endPoint y: 505, distance: 6.7
click at [614, 499] on div "ver 1.8.146 Kho gửi Trên xe Kho nhận Kho công nợ Hàng đã giao Đơn hàng 3 đơn Kh…" at bounding box center [802, 411] width 1519 height 750
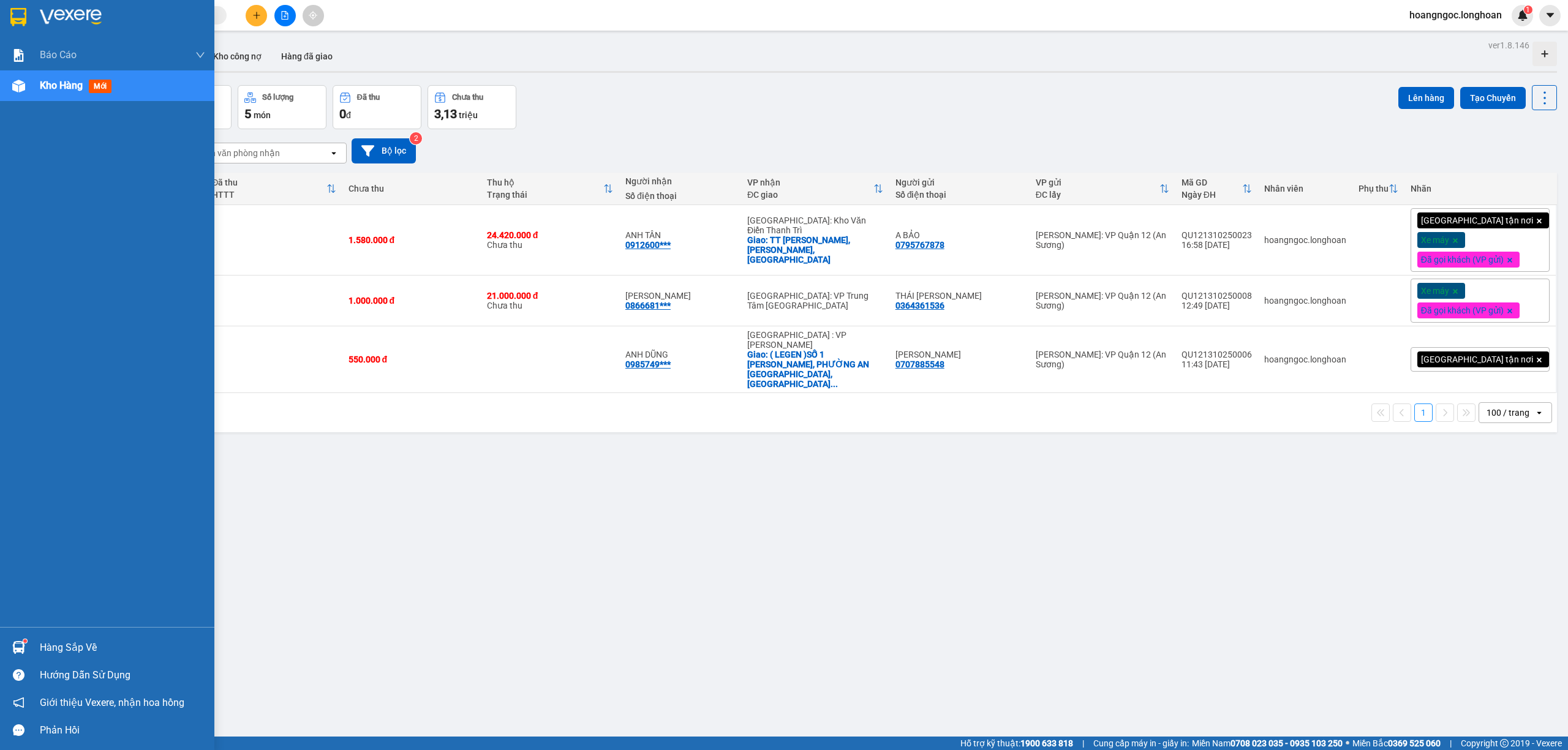
click at [5, 24] on div at bounding box center [107, 19] width 214 height 40
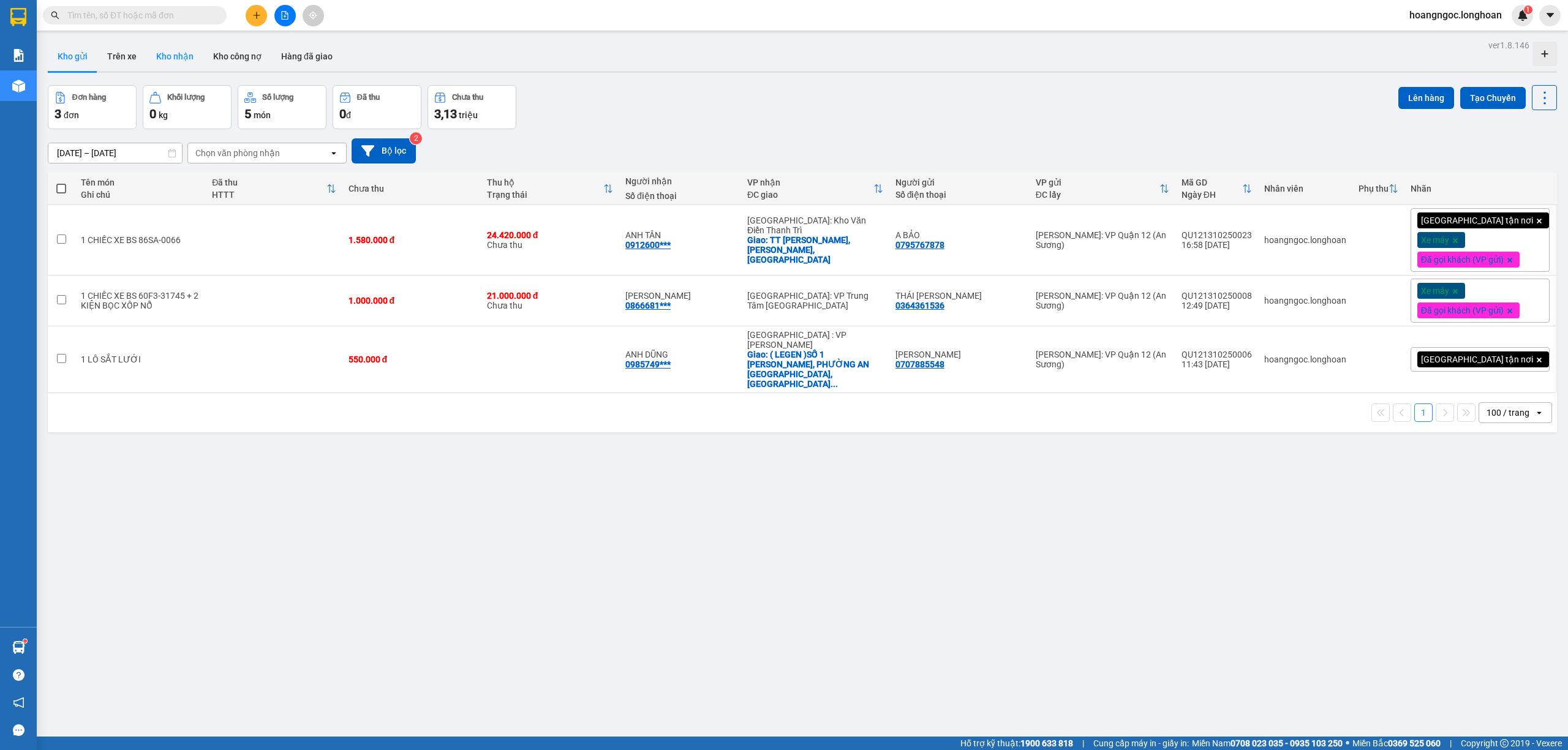
click at [192, 50] on button "Kho nhận" at bounding box center [174, 56] width 57 height 30
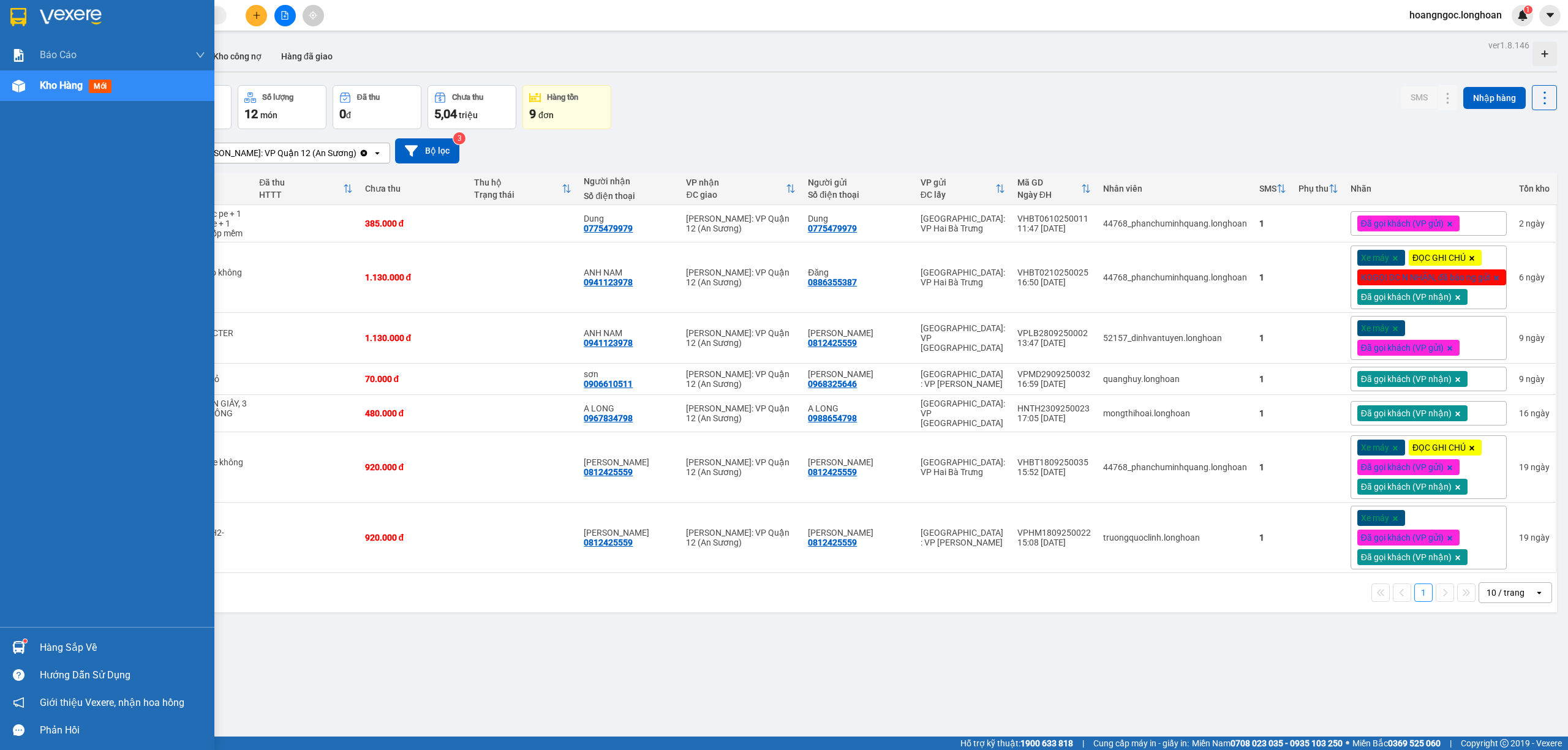
click at [3, 12] on div at bounding box center [107, 19] width 214 height 40
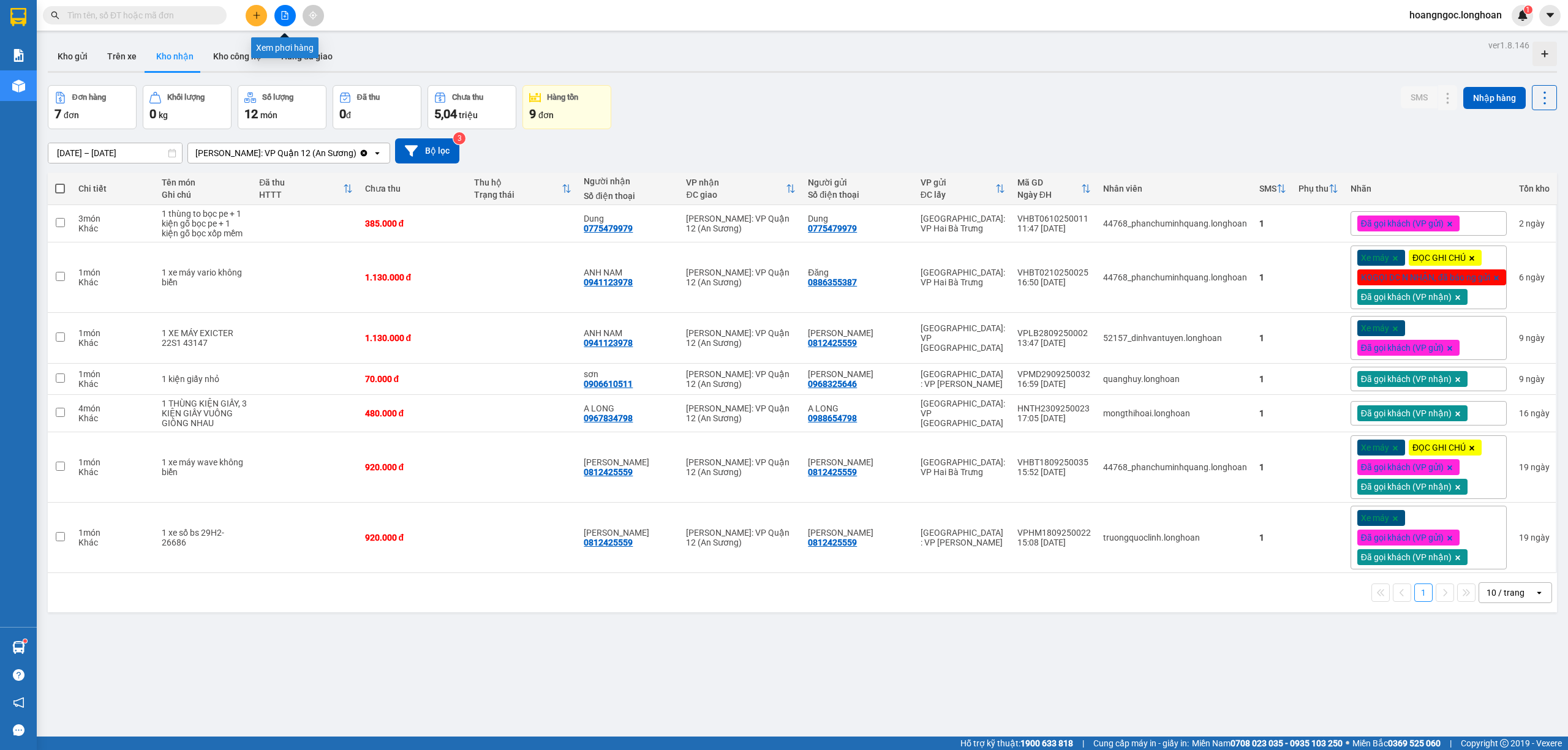
click at [287, 11] on icon "file-add" at bounding box center [285, 15] width 9 height 9
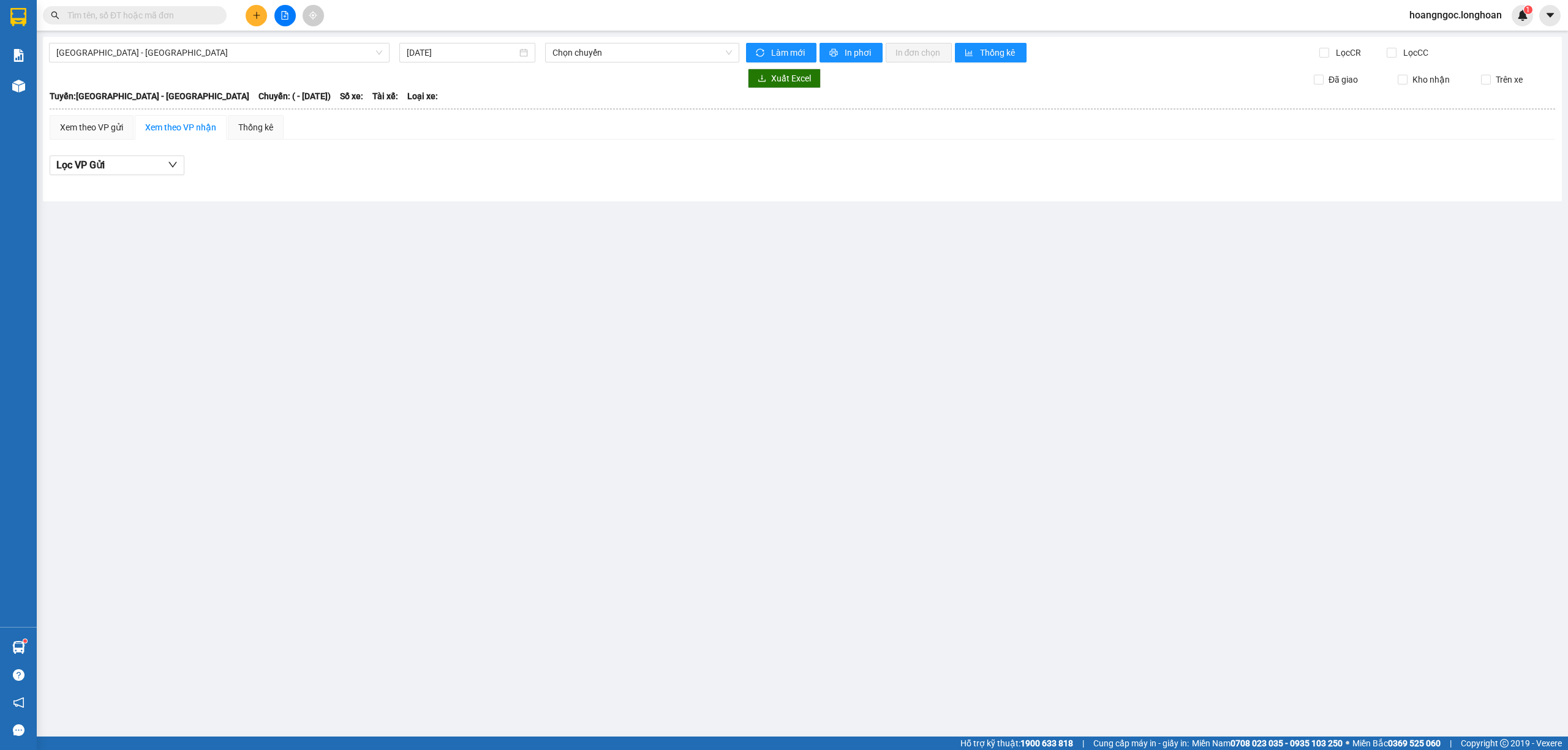
click at [216, 68] on div at bounding box center [394, 78] width 691 height 19
click at [214, 61] on span "[GEOGRAPHIC_DATA] - [GEOGRAPHIC_DATA]" at bounding box center [219, 52] width 326 height 18
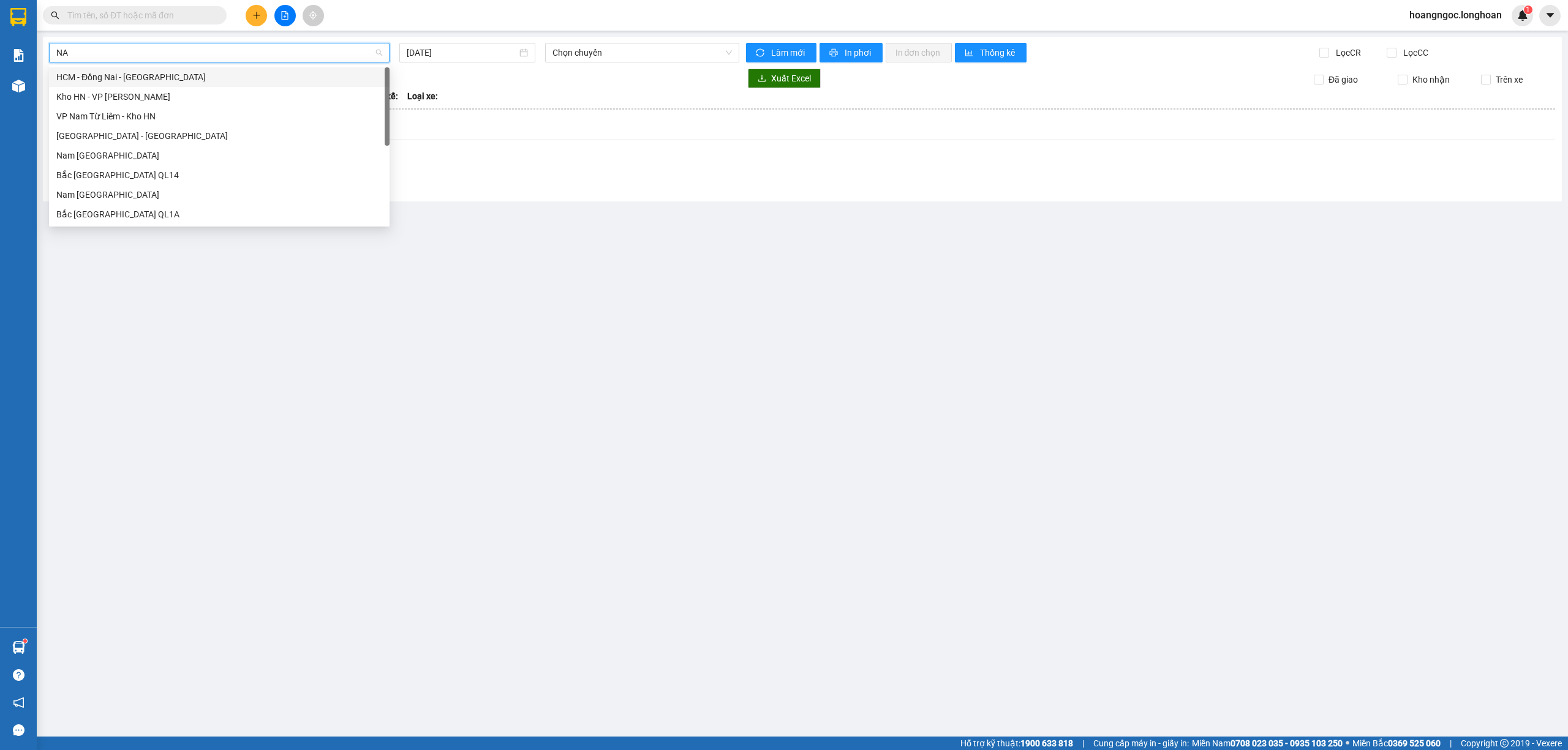
type input "N"
type input "12"
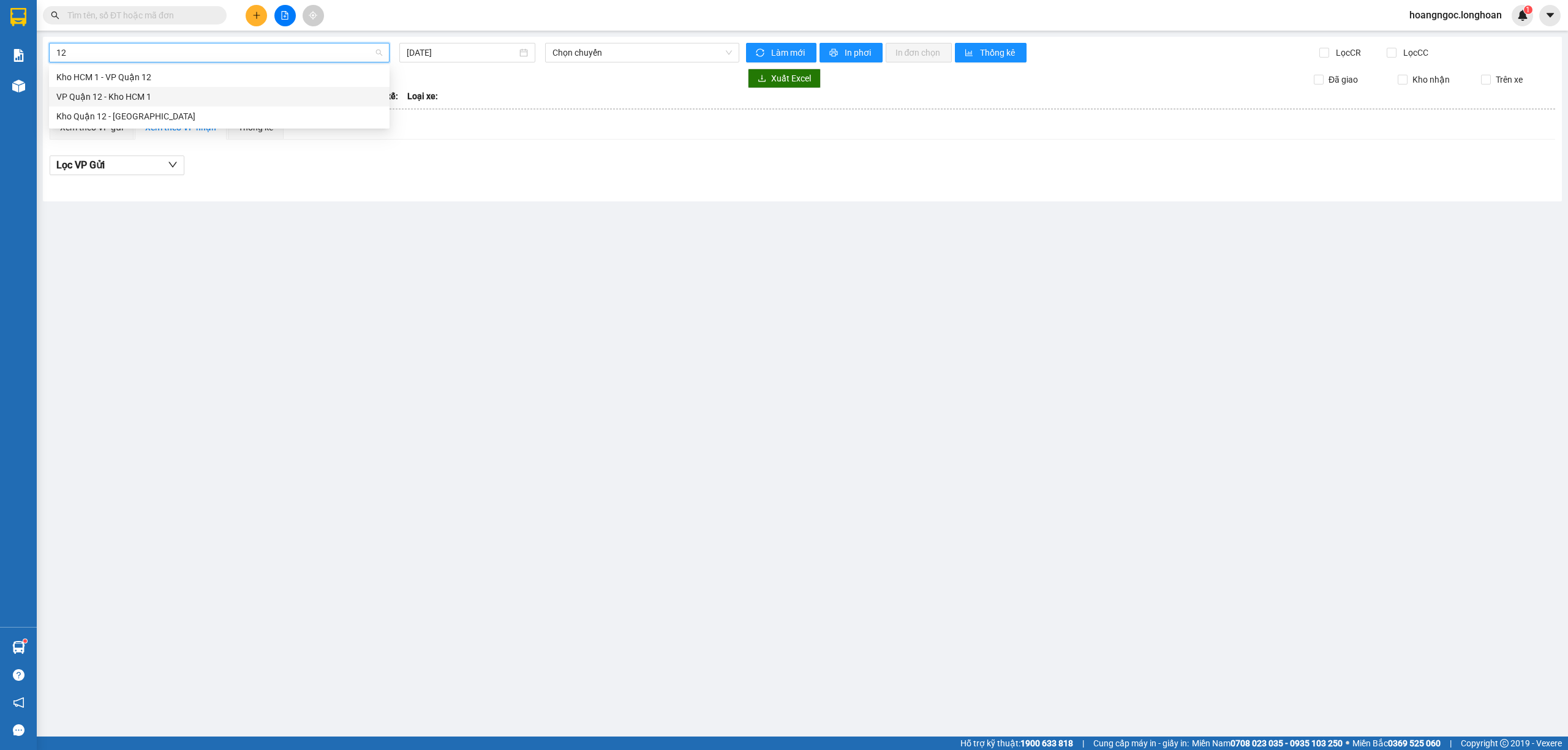
click at [125, 101] on div "VP Quận 12 - Kho HCM 1" at bounding box center [219, 97] width 326 height 14
type input "[DATE]"
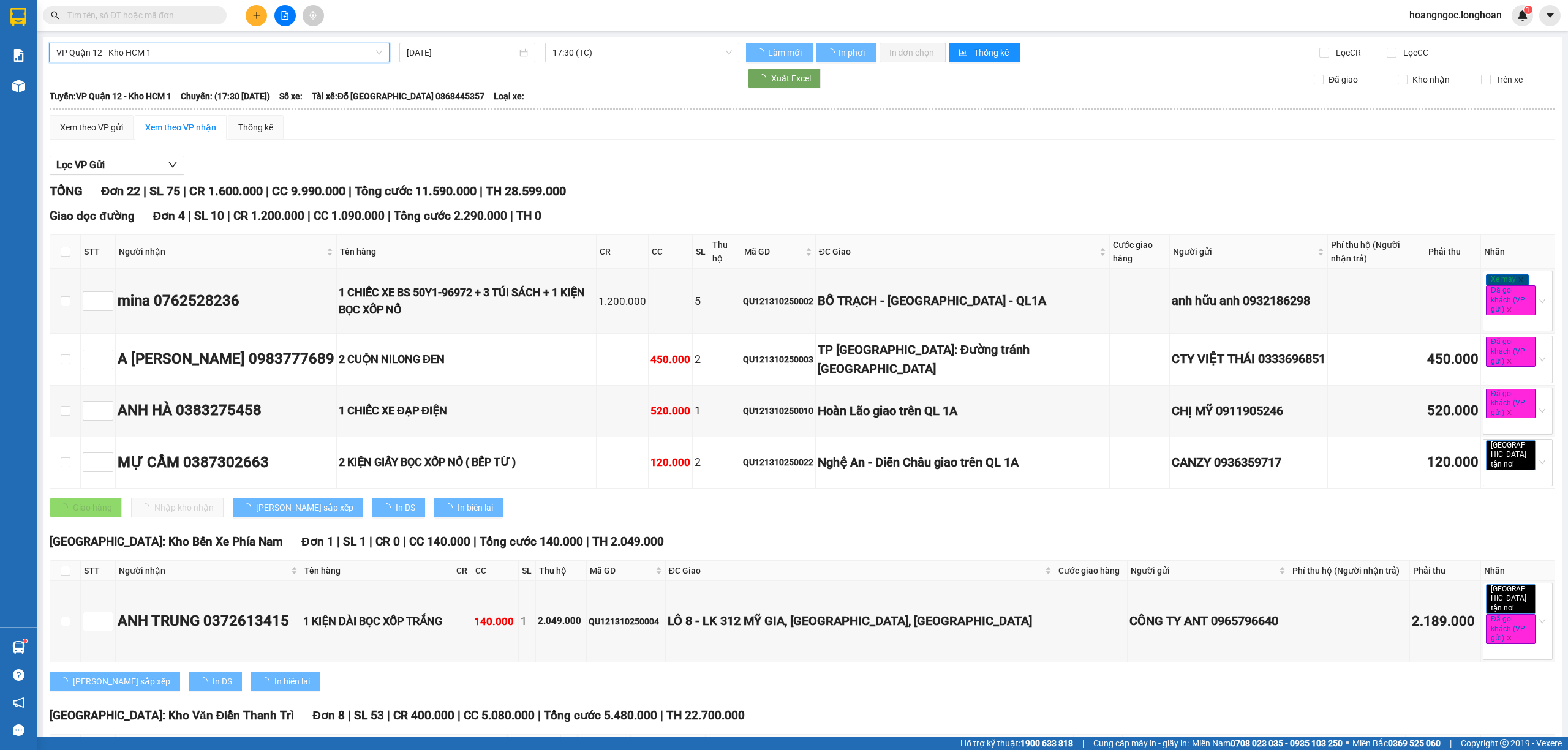
click at [696, 57] on span "17:30 (TC)" at bounding box center [642, 52] width 180 height 18
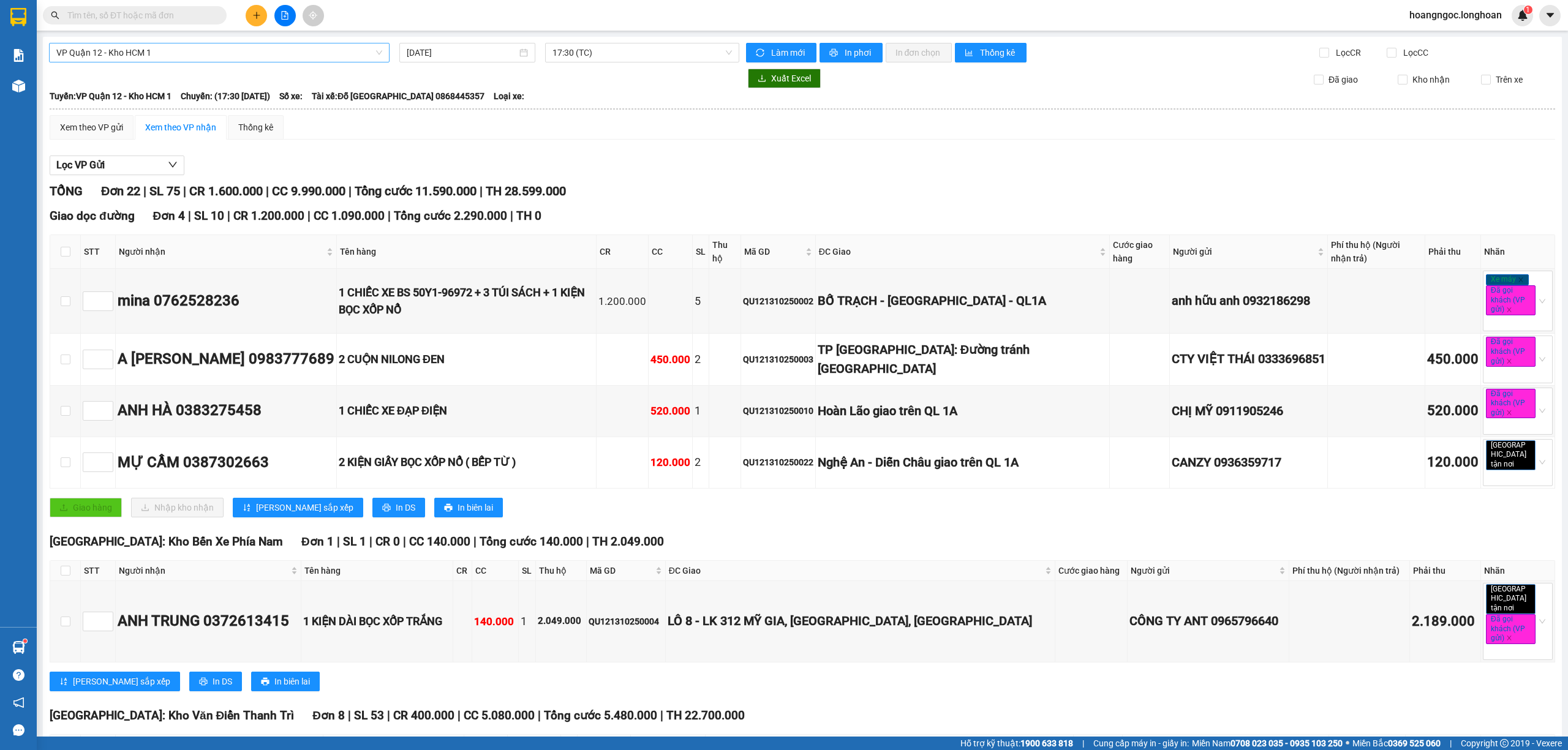
drag, startPoint x: 584, startPoint y: 163, endPoint x: 503, endPoint y: 133, distance: 86.4
click at [585, 163] on div "Lọc VP Gửi" at bounding box center [802, 166] width 1505 height 20
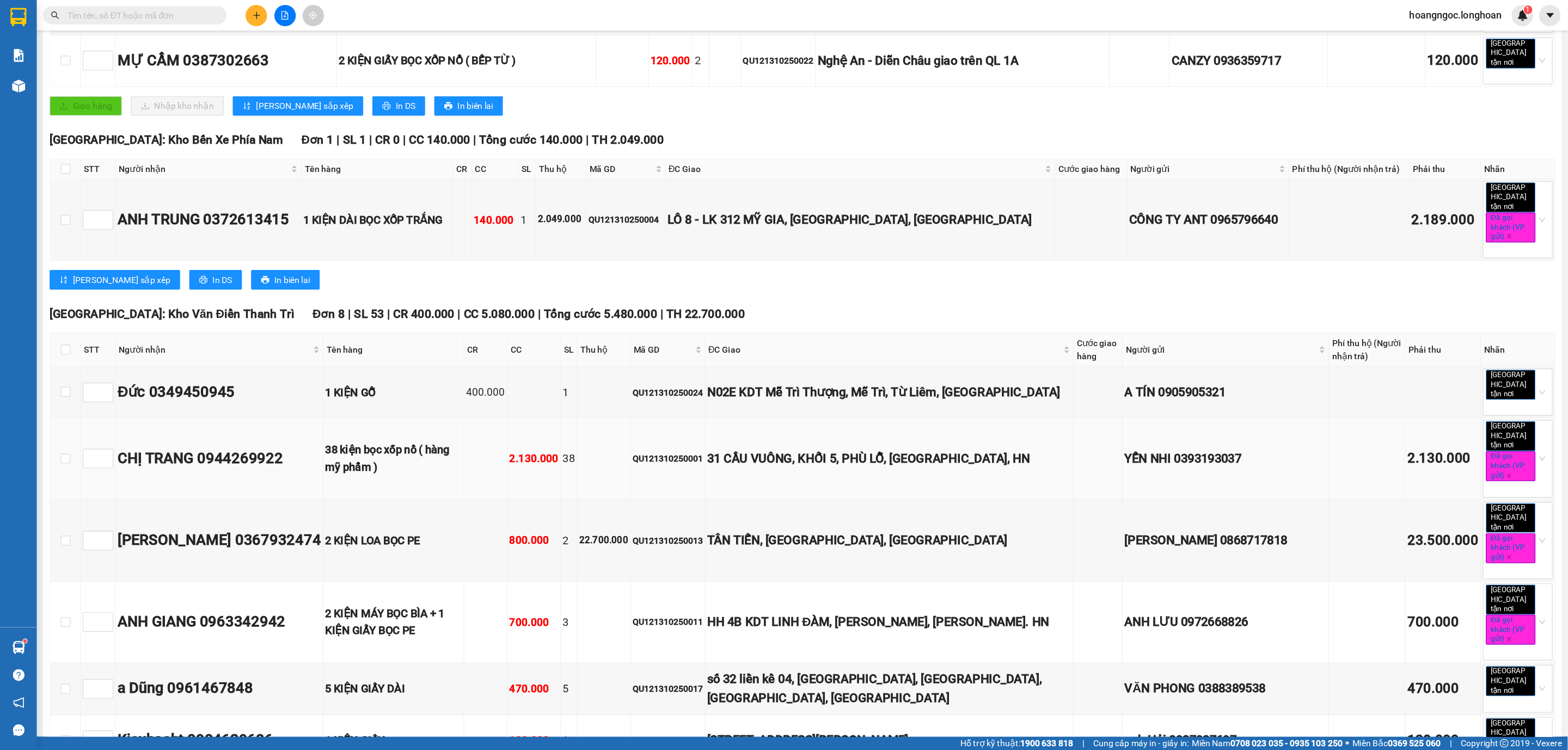
scroll to position [508, 0]
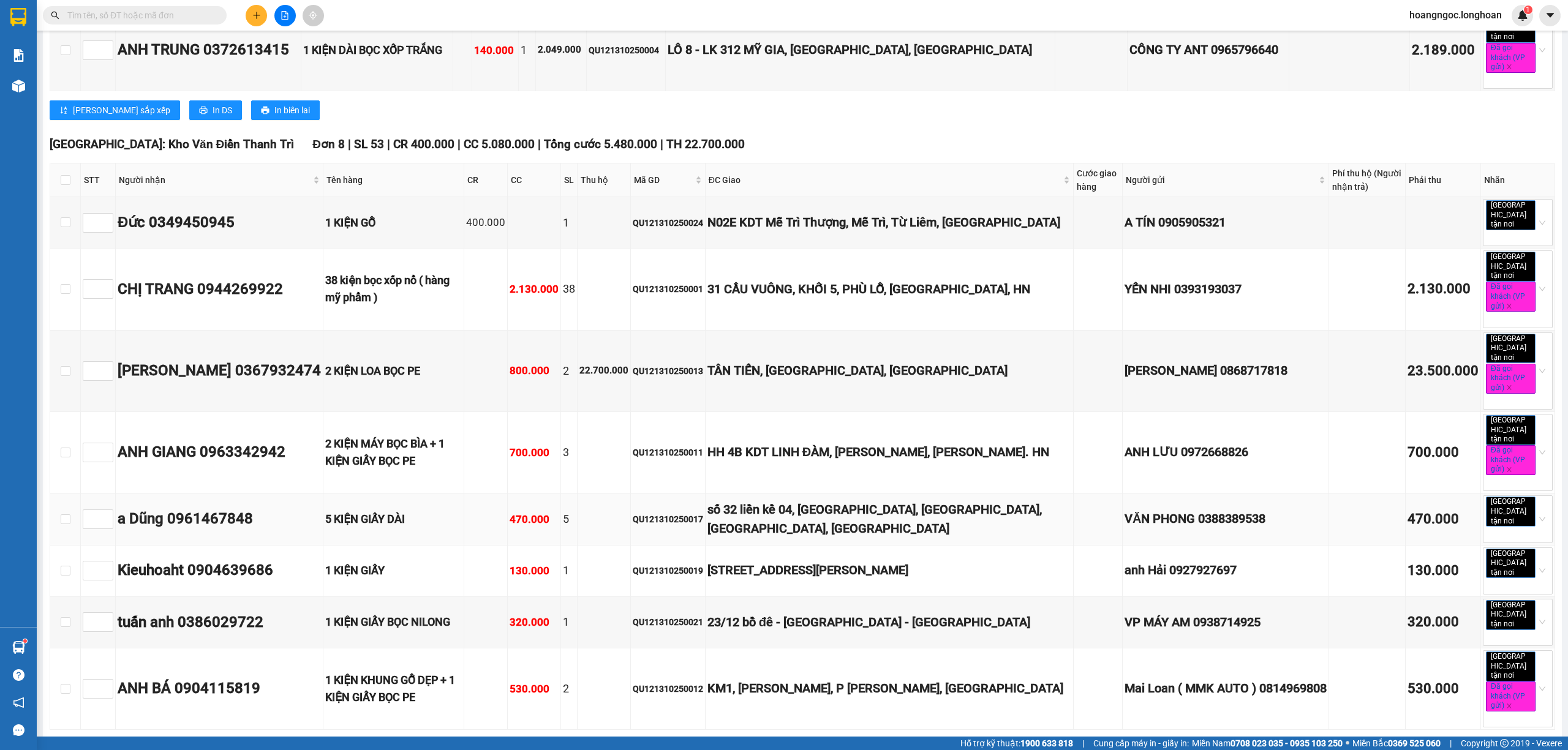
click at [701, 512] on div "QU121310250017" at bounding box center [668, 519] width 71 height 14
copy div "QU121310250017"
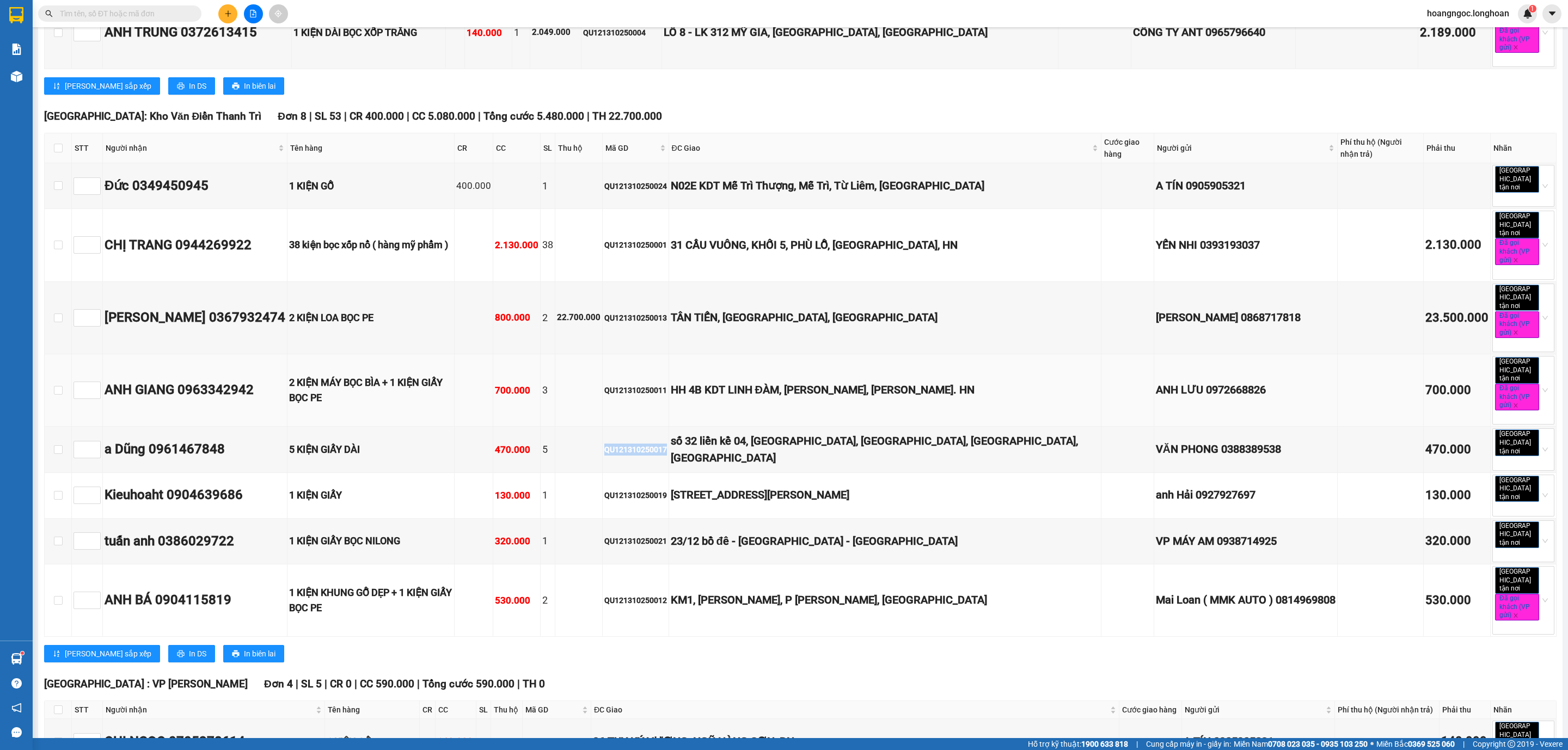
scroll to position [589, 0]
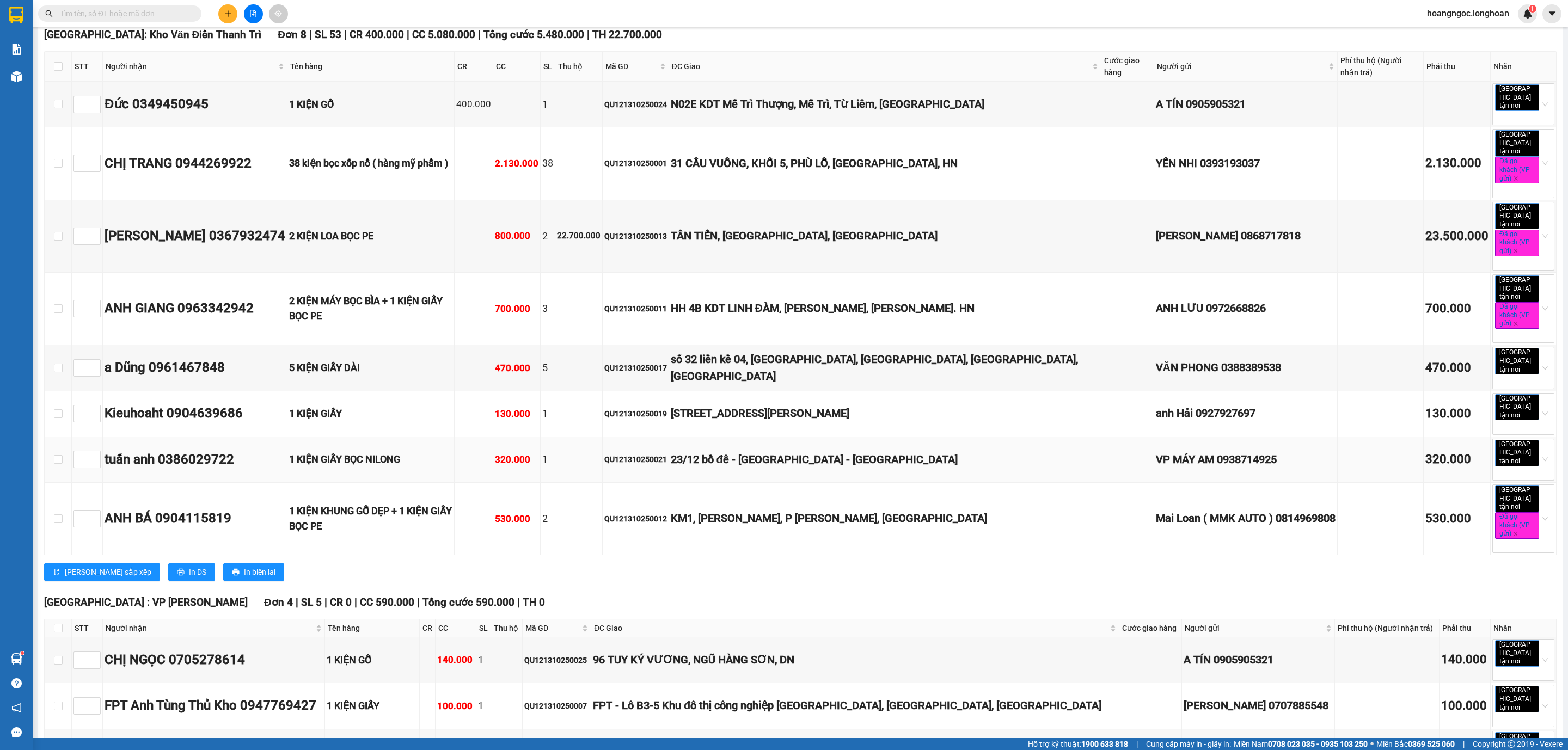
click at [667, 453] on div "QU121310250021" at bounding box center [636, 459] width 63 height 12
copy div "QU121310250021"
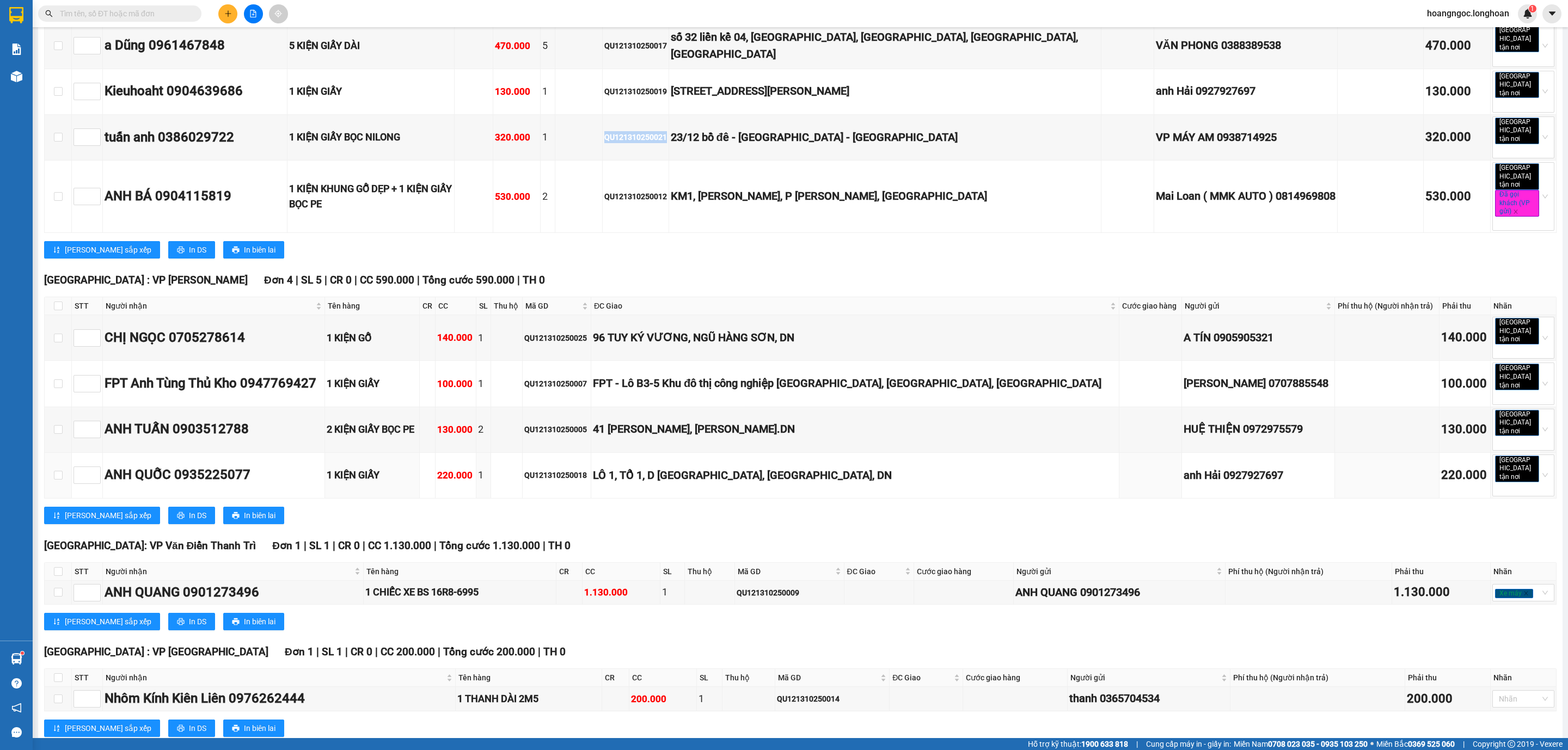
scroll to position [997, 0]
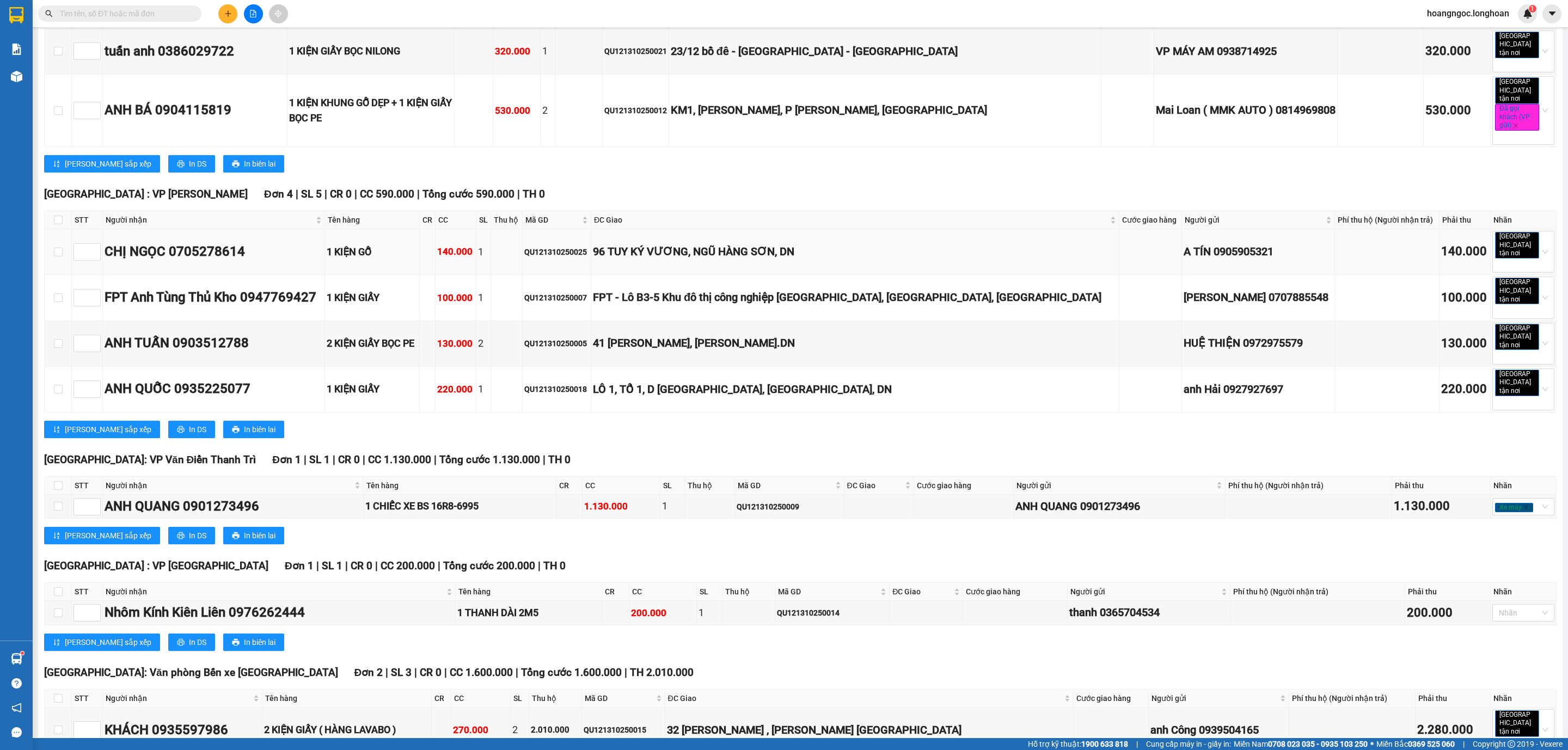
click at [589, 246] on div "QU121310250025" at bounding box center [556, 252] width 65 height 12
copy div "QU121310250025"
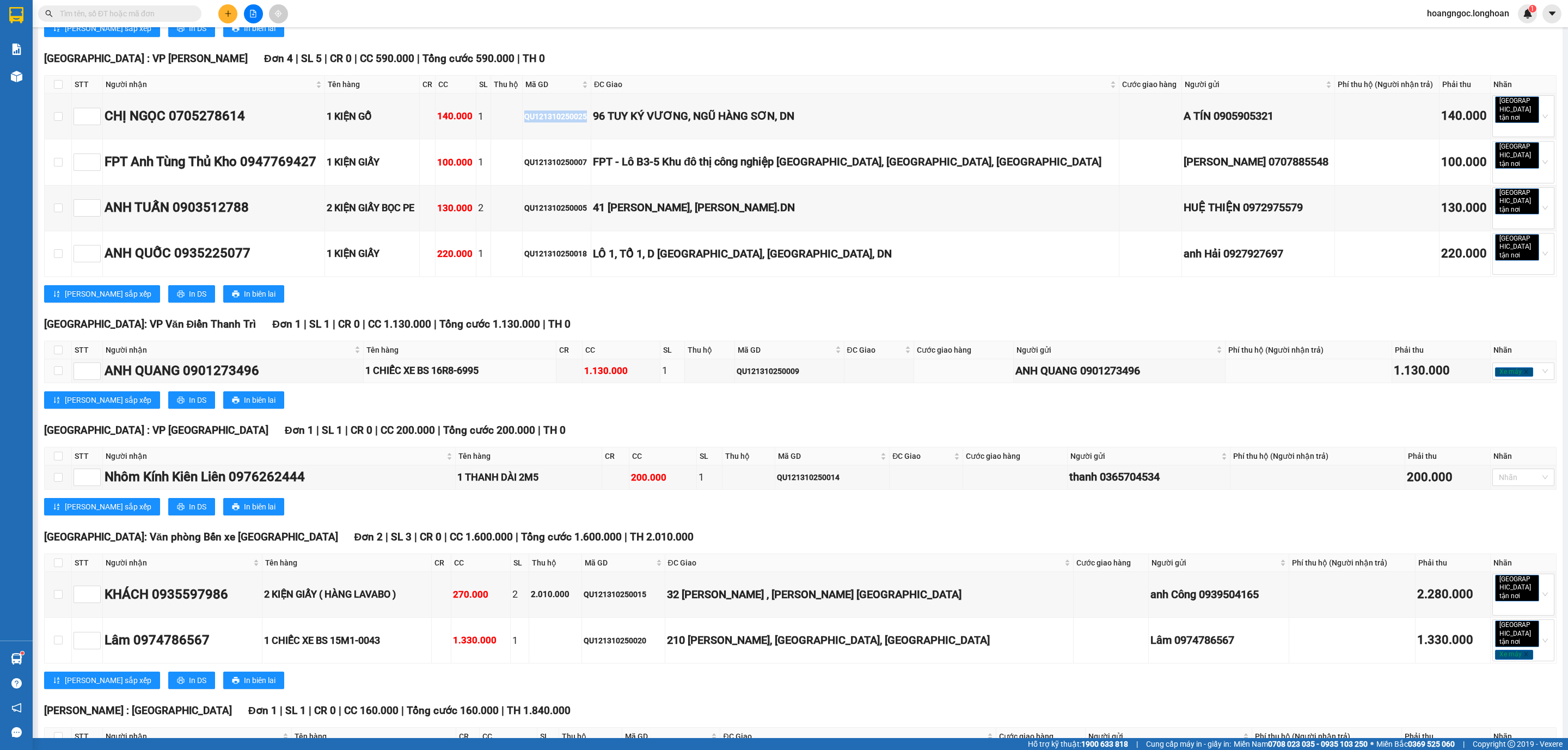
scroll to position [1134, 0]
drag, startPoint x: 197, startPoint y: 496, endPoint x: 201, endPoint y: 503, distance: 8.1
click at [200, 584] on div "KHÁCH 0935597986" at bounding box center [182, 594] width 156 height 20
click at [201, 584] on div "KHÁCH 0935597986" at bounding box center [182, 594] width 156 height 20
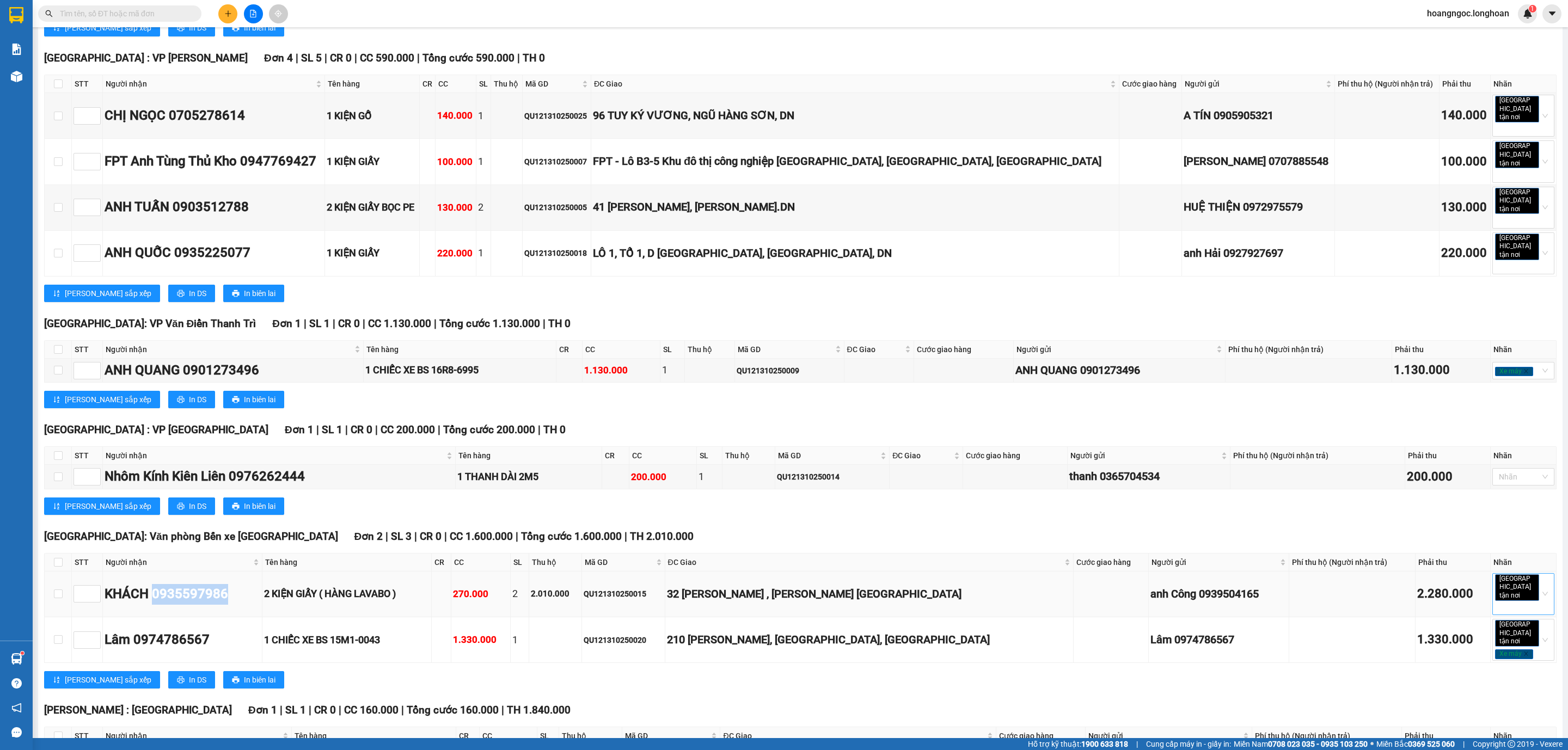
click at [1393, 574] on span "[GEOGRAPHIC_DATA] tận nơi" at bounding box center [1517, 587] width 44 height 27
click at [1393, 640] on div "Đã gọi khách (VP gửi)" at bounding box center [1510, 637] width 49 height 12
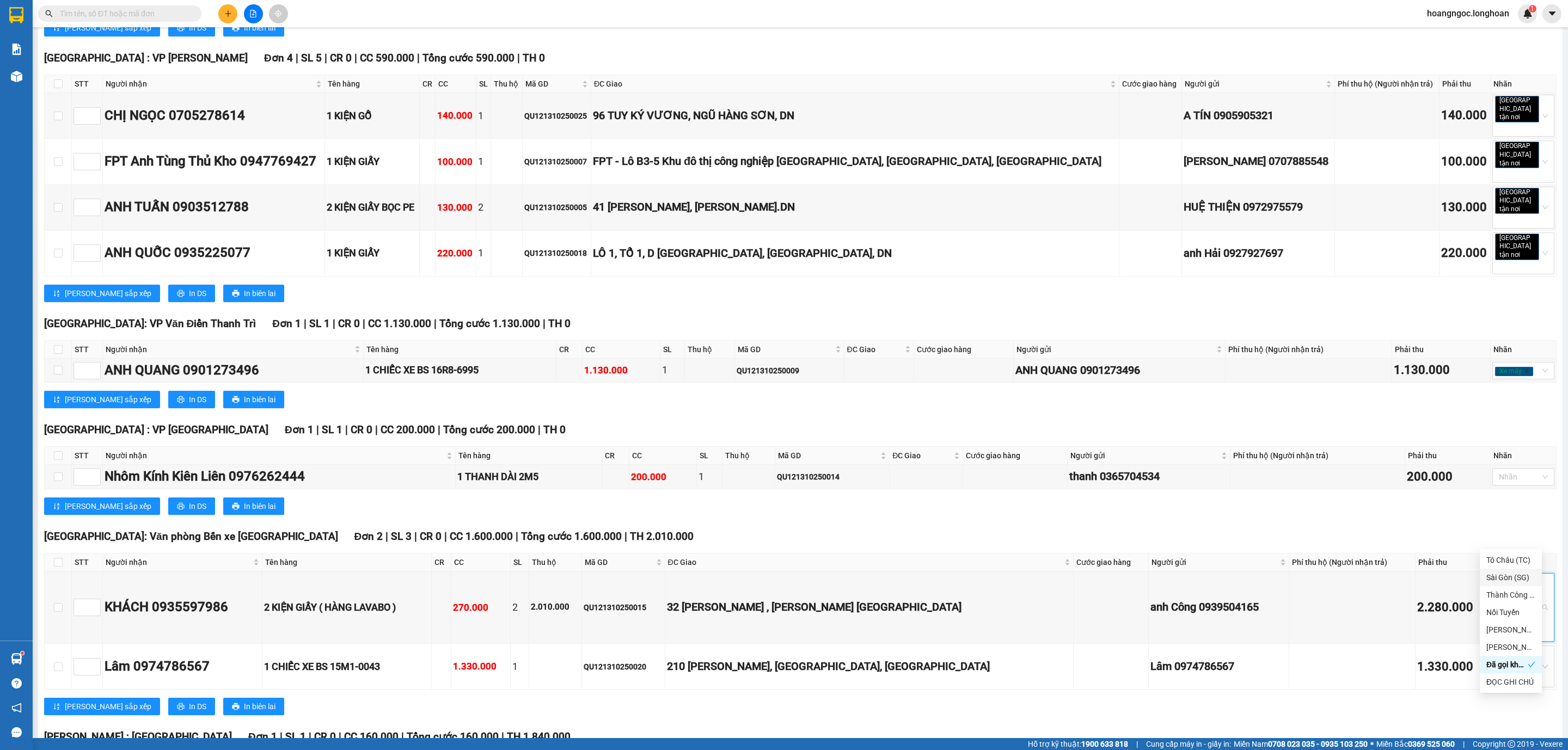
click at [1153, 666] on div "[PERSON_NAME] sắp xếp In DS In biên lai" at bounding box center [800, 706] width 1512 height 17
click at [1393, 645] on div "Đã gọi khách (VP gửi)" at bounding box center [1510, 641] width 49 height 12
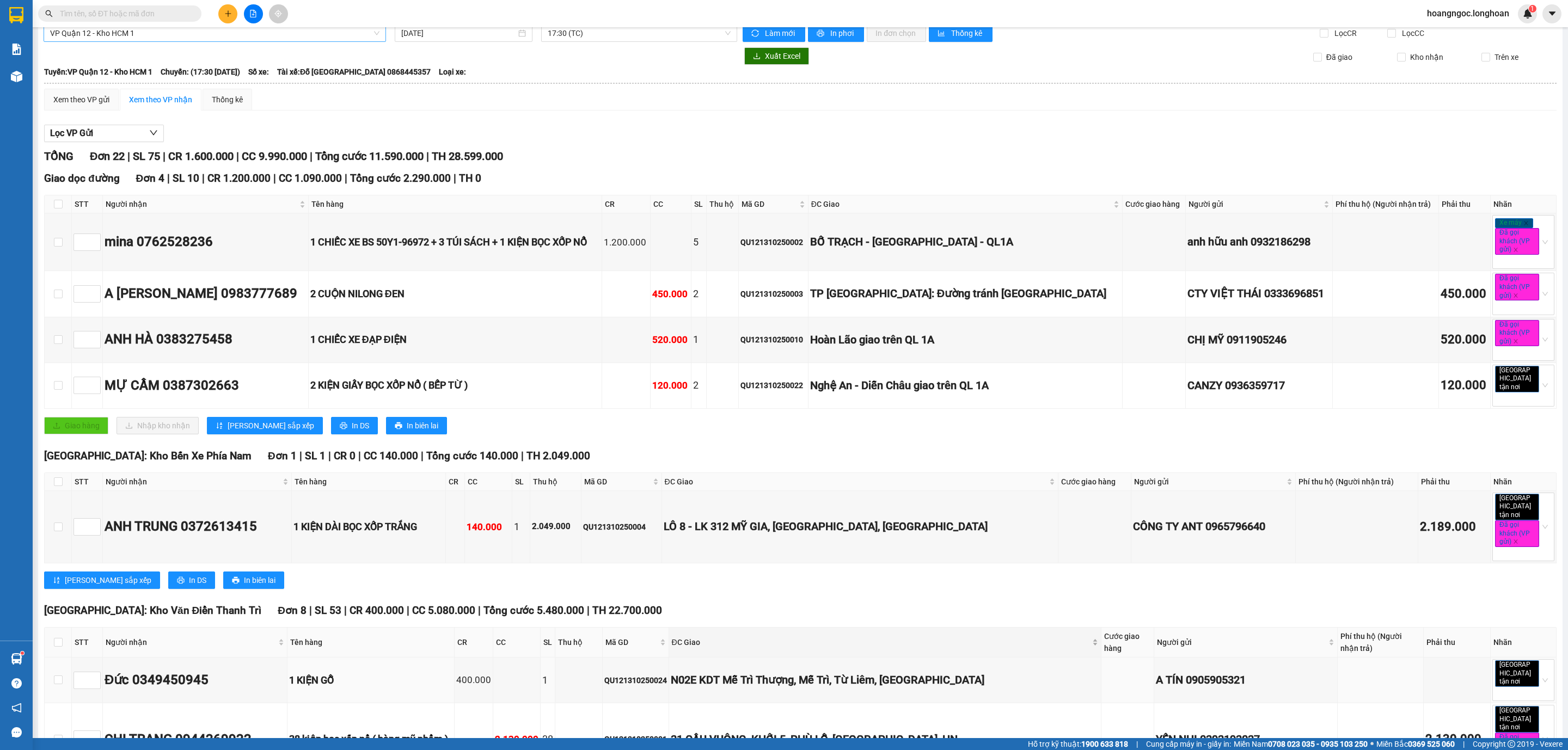
scroll to position [0, 0]
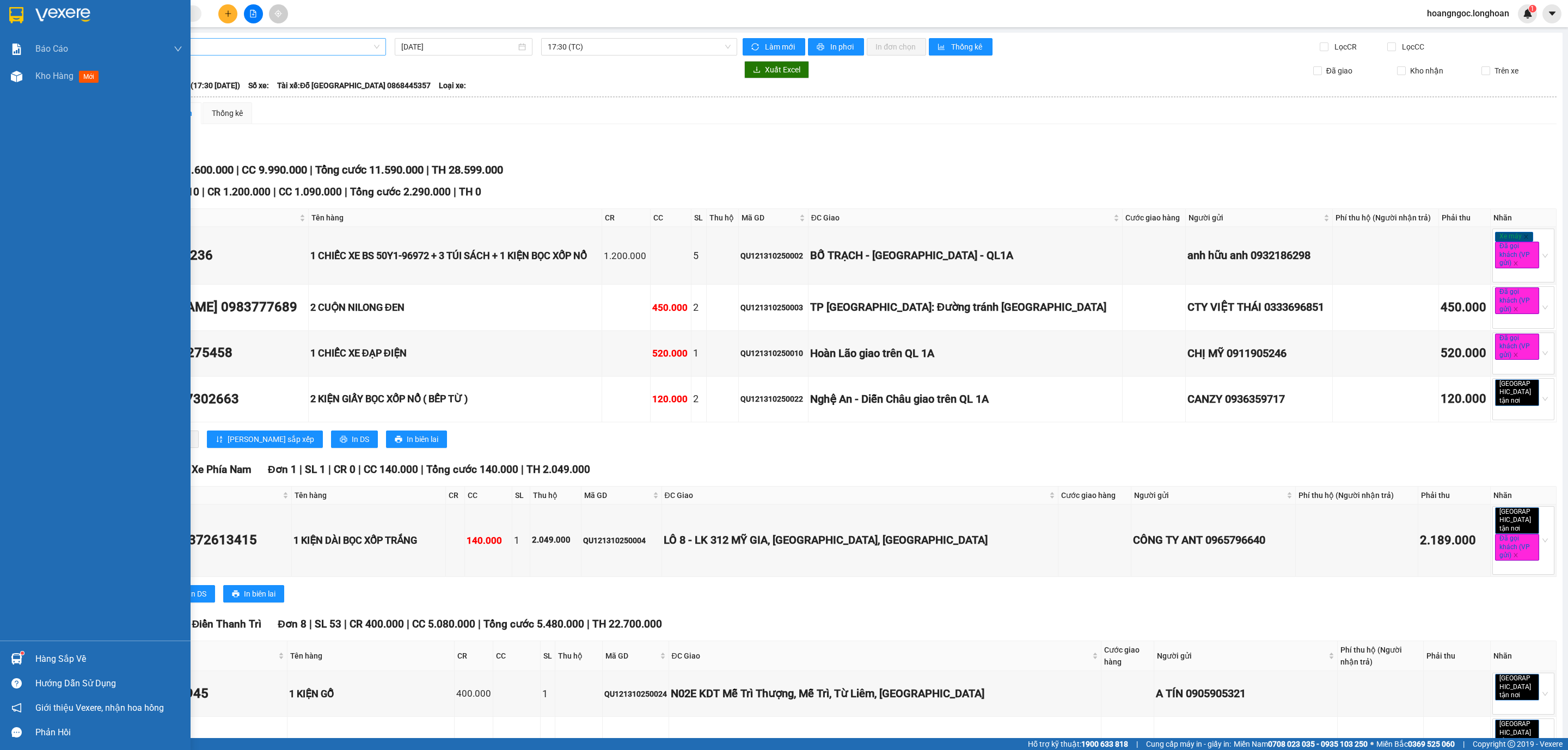
click at [16, 10] on img at bounding box center [16, 15] width 14 height 16
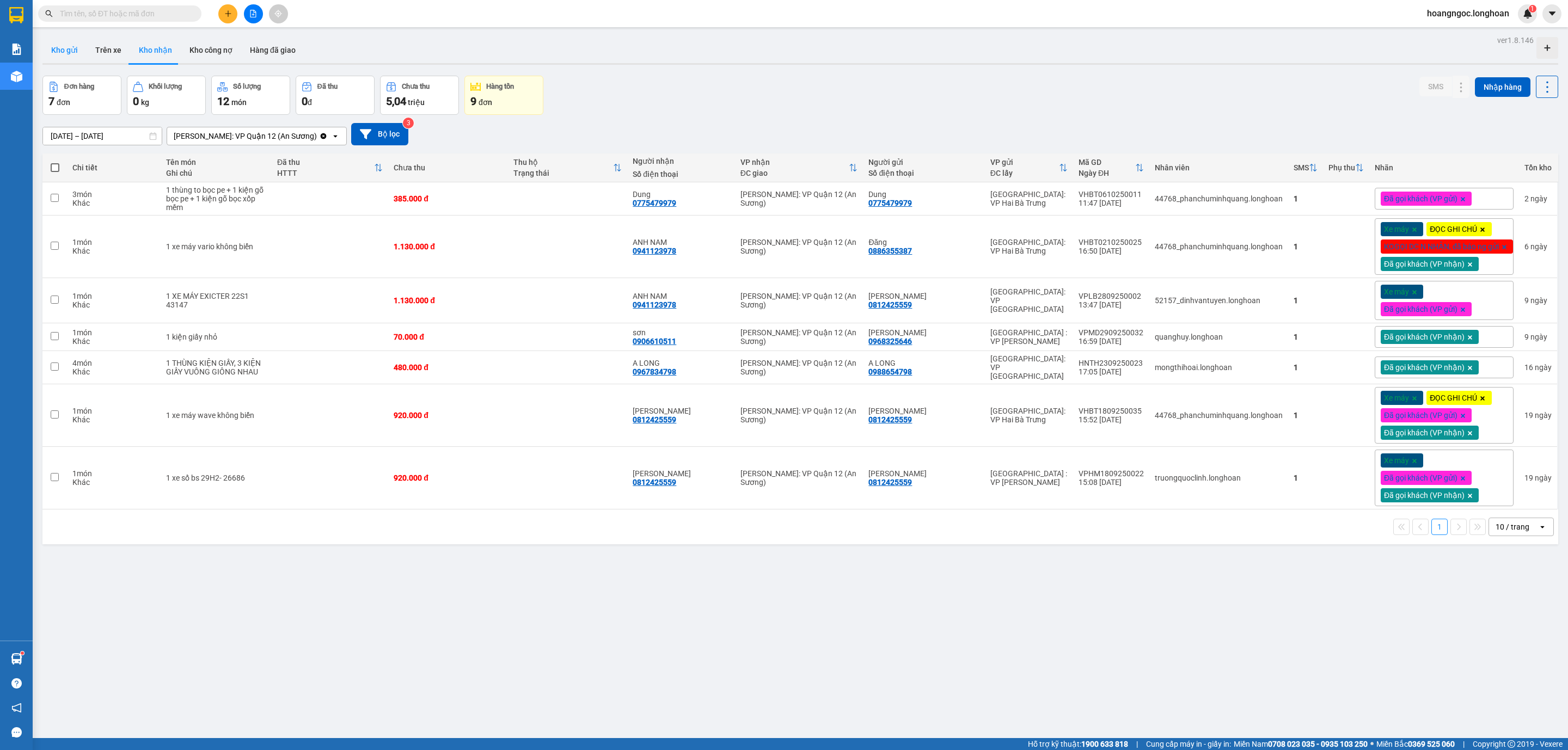
click at [77, 56] on button "Kho gửi" at bounding box center [64, 50] width 44 height 26
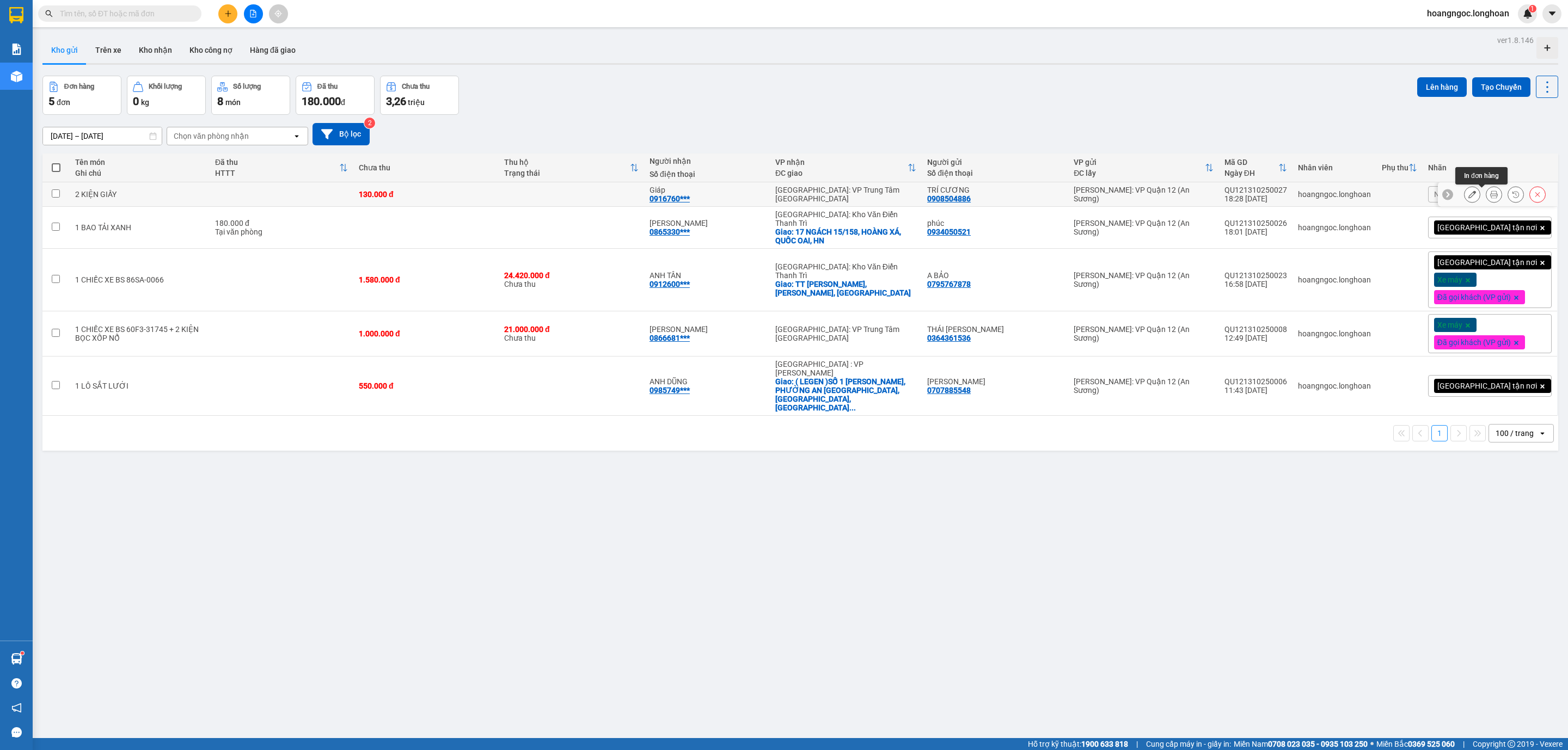
click at [1393, 195] on div at bounding box center [1493, 194] width 16 height 16
click at [1393, 190] on button at bounding box center [1494, 195] width 15 height 19
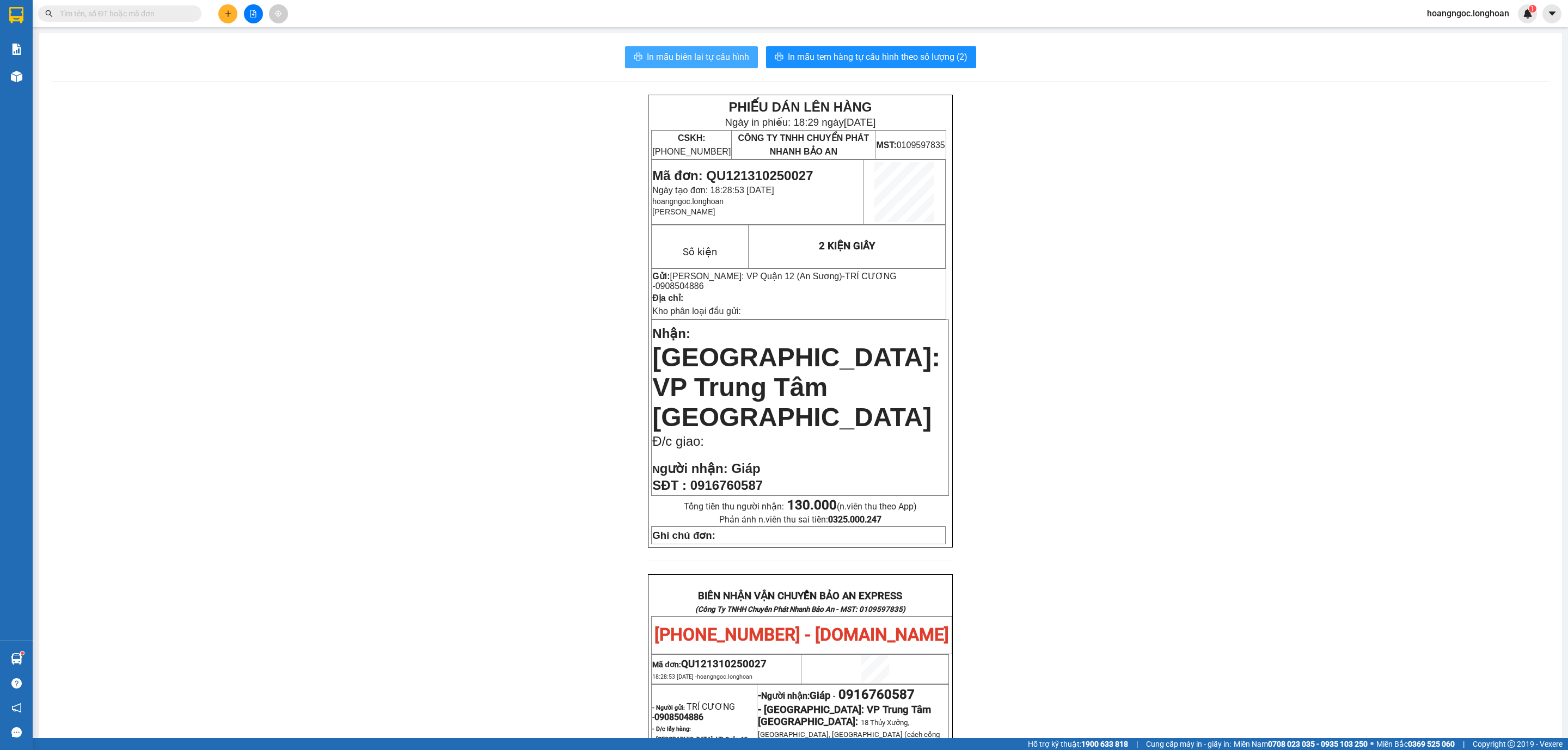
drag, startPoint x: 618, startPoint y: 43, endPoint x: 652, endPoint y: 59, distance: 37.6
click at [622, 45] on div "In mẫu biên lai tự cấu hình In mẫu tem hàng tự cấu hình theo số lượng (2) PHIẾU…" at bounding box center [800, 605] width 1523 height 1144
click at [652, 59] on span "In mẫu biên lai tự cấu hình" at bounding box center [698, 56] width 103 height 13
